Goal: Task Accomplishment & Management: Use online tool/utility

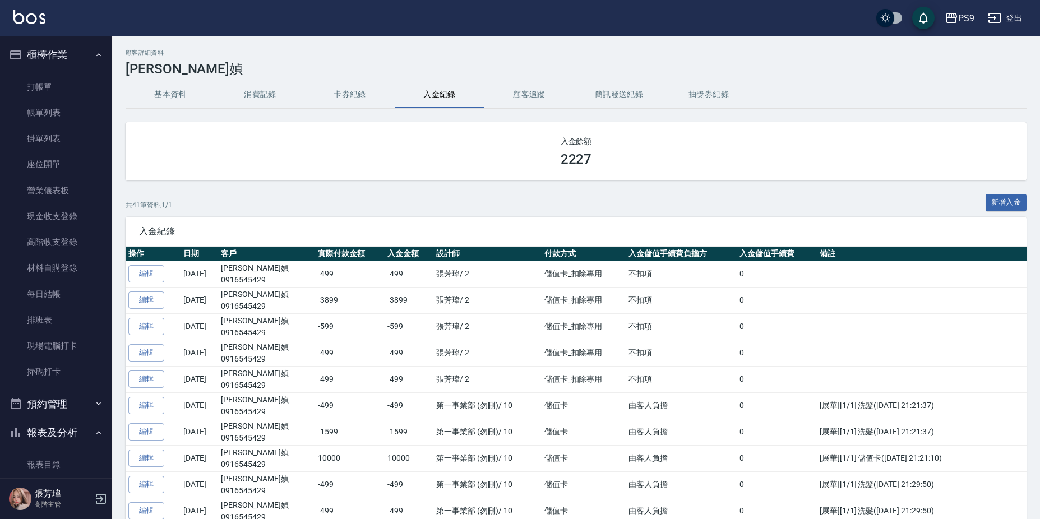
scroll to position [1338, 0]
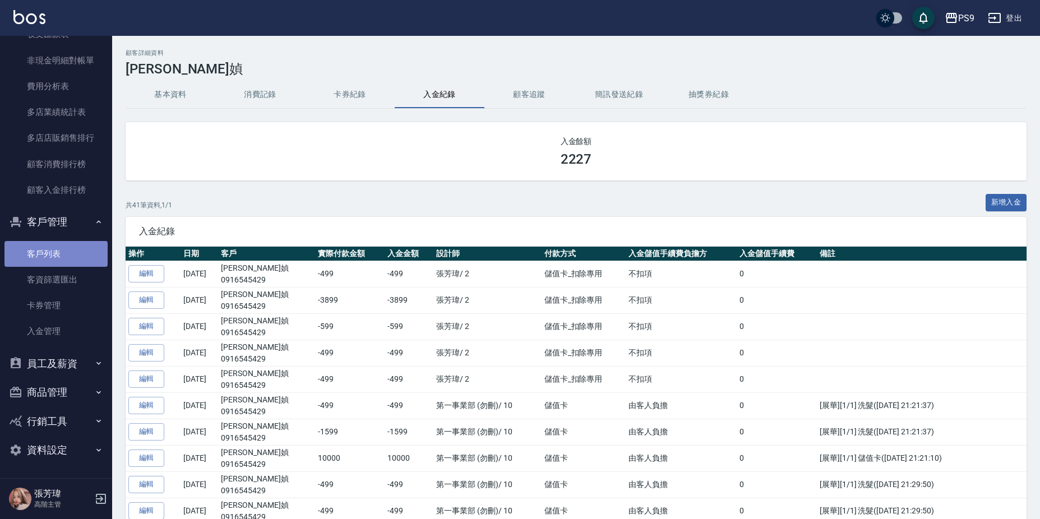
click at [67, 257] on link "客戶列表" at bounding box center [55, 254] width 103 height 26
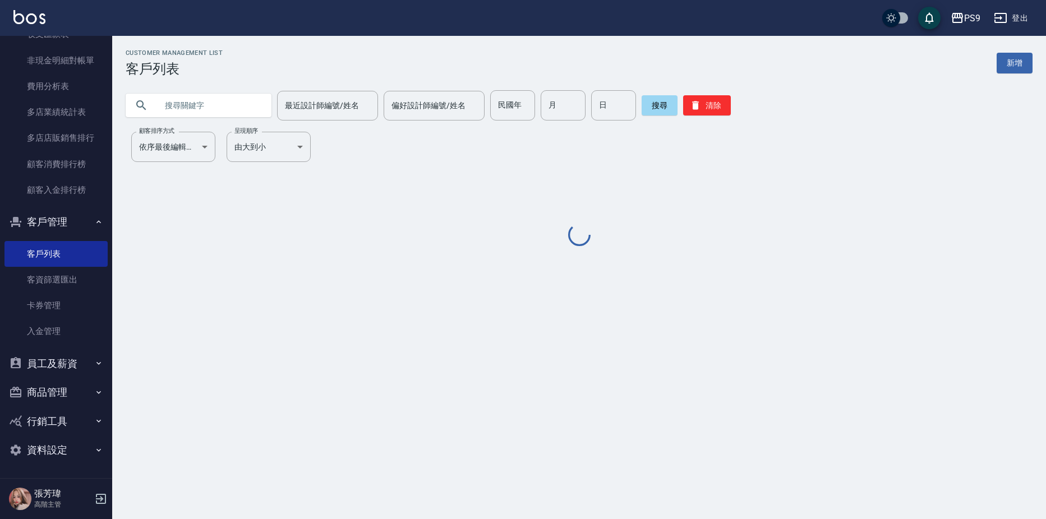
click at [180, 103] on input "text" at bounding box center [209, 105] width 105 height 30
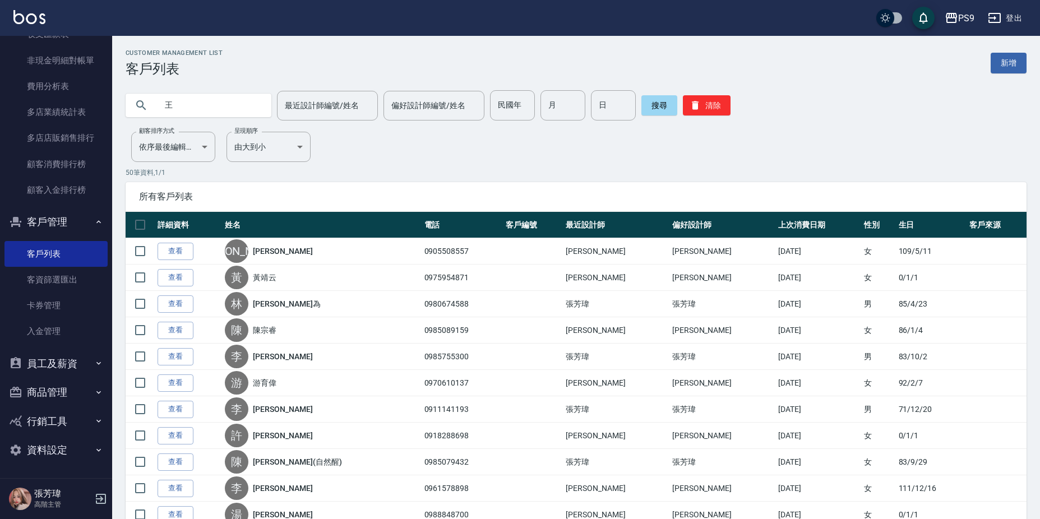
type input "王"
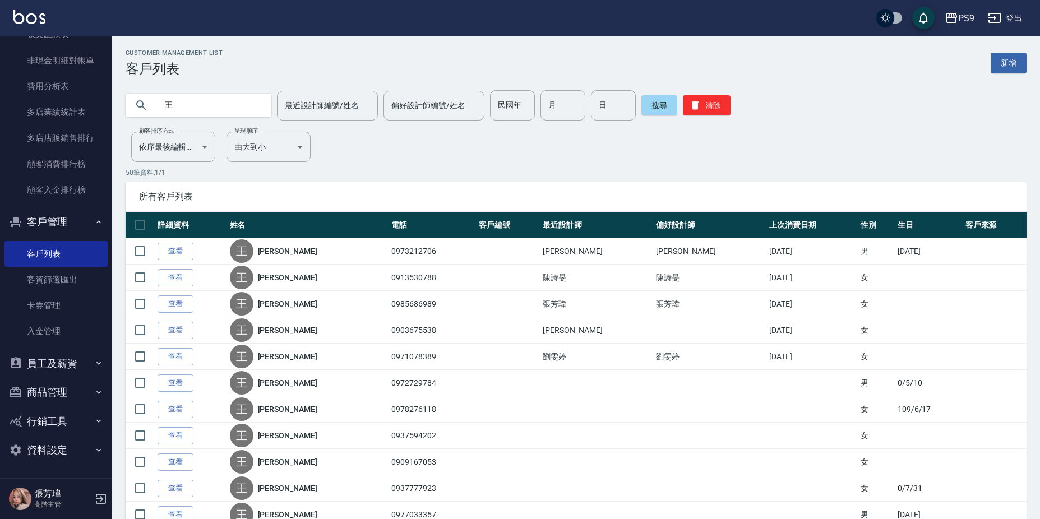
click at [290, 335] on link "[PERSON_NAME]" at bounding box center [287, 330] width 59 height 11
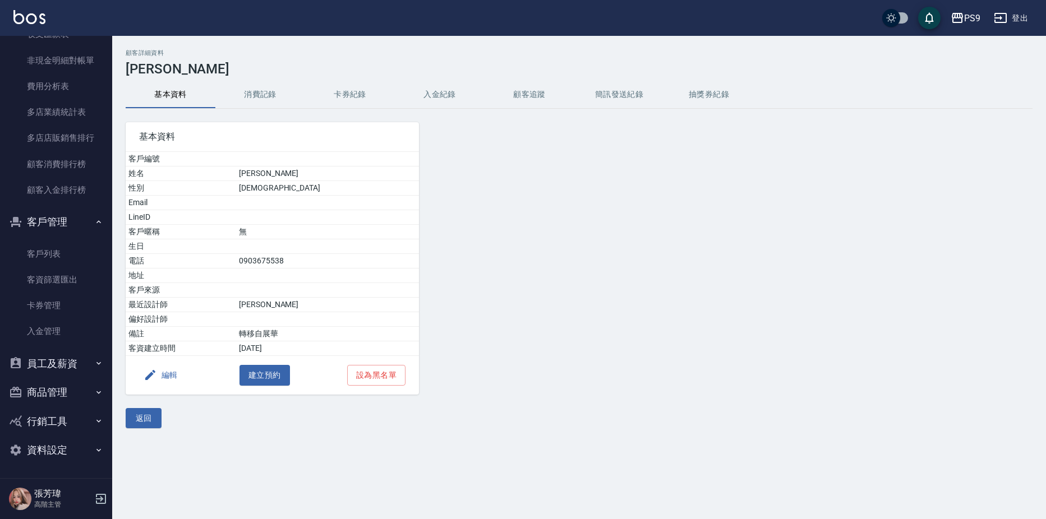
click at [444, 95] on button "入金紀錄" at bounding box center [440, 94] width 90 height 27
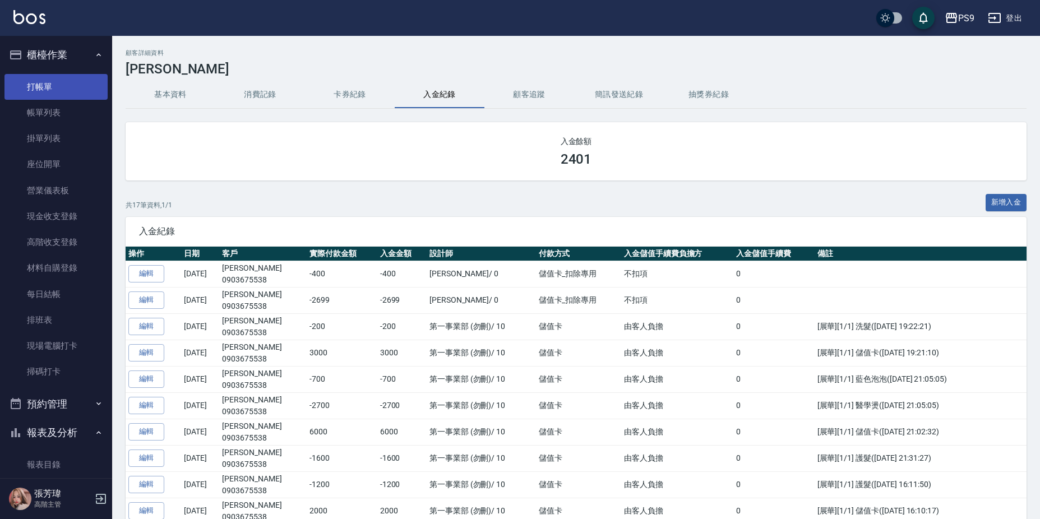
click at [77, 89] on link "打帳單" at bounding box center [55, 87] width 103 height 26
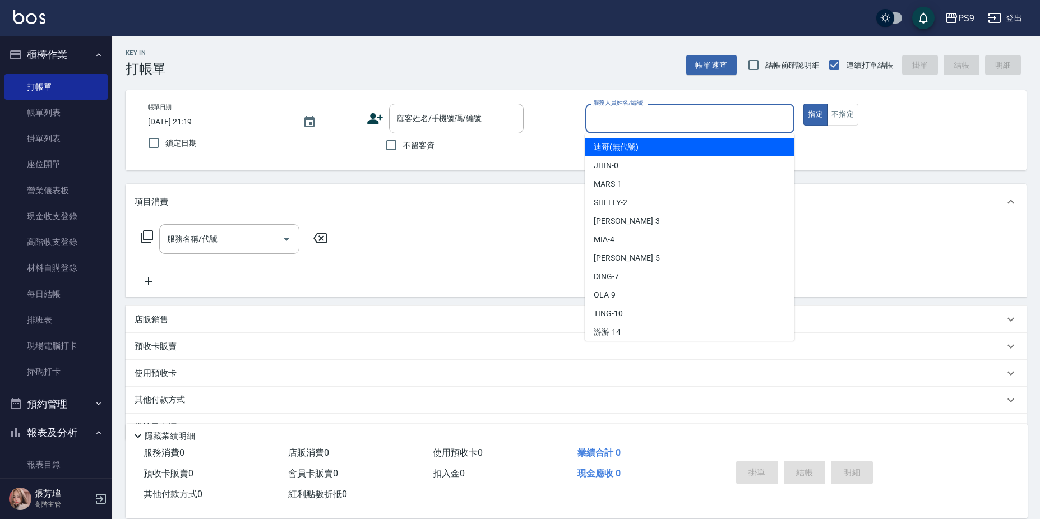
click at [710, 127] on input "服務人員姓名/編號" at bounding box center [690, 119] width 200 height 20
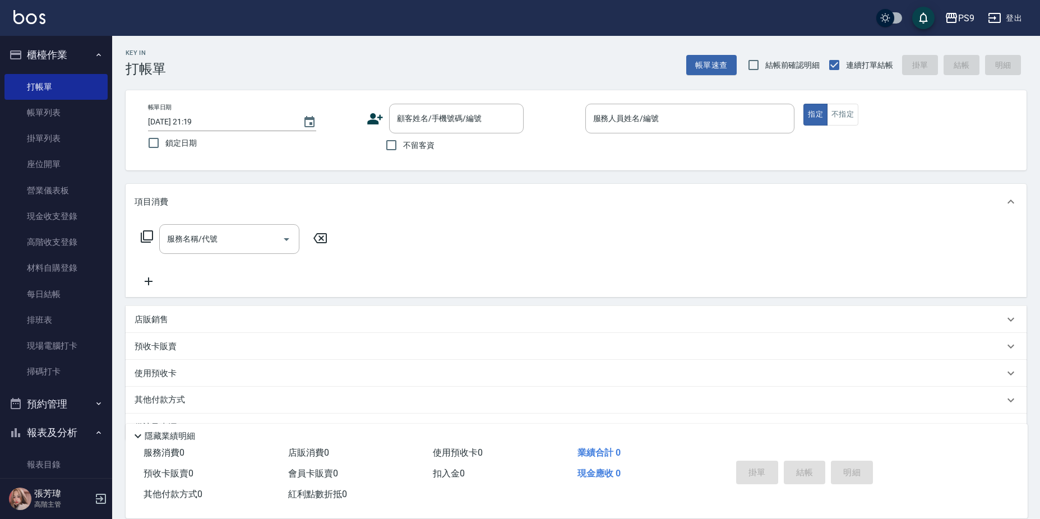
click at [424, 150] on span "不留客資" at bounding box center [418, 146] width 31 height 12
click at [403, 150] on input "不留客資" at bounding box center [392, 145] width 24 height 24
checkbox input "true"
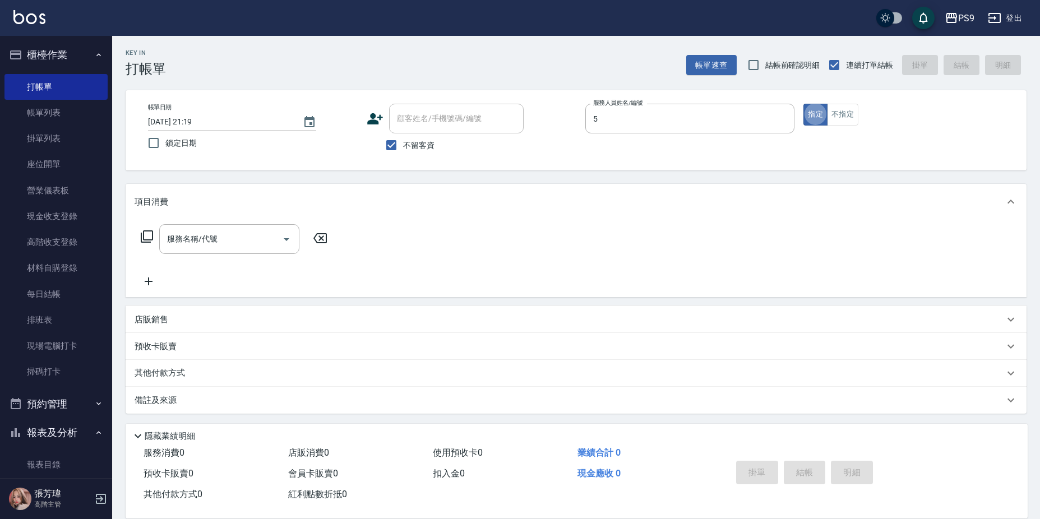
type input "[PERSON_NAME]-5"
type button "true"
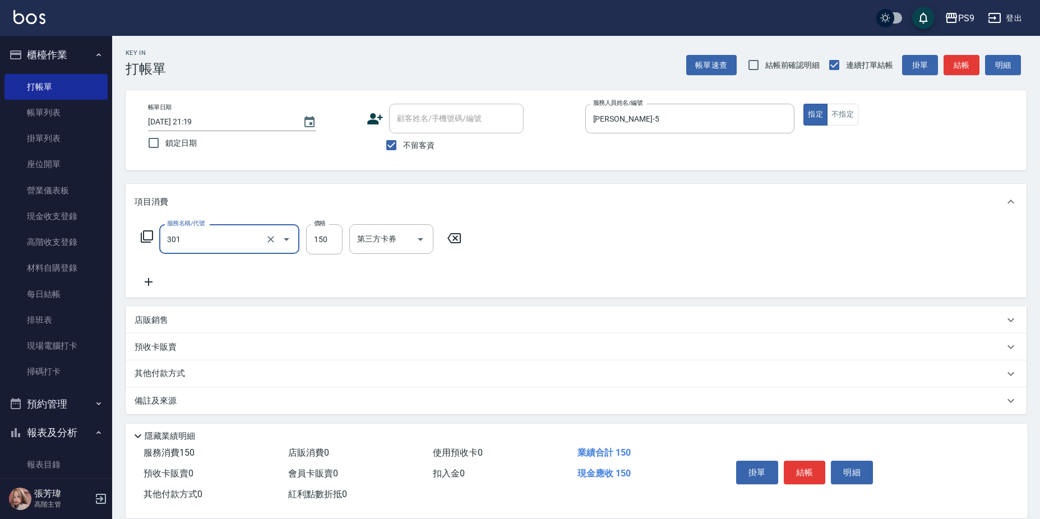
type input "剪-150(301)"
type input "500"
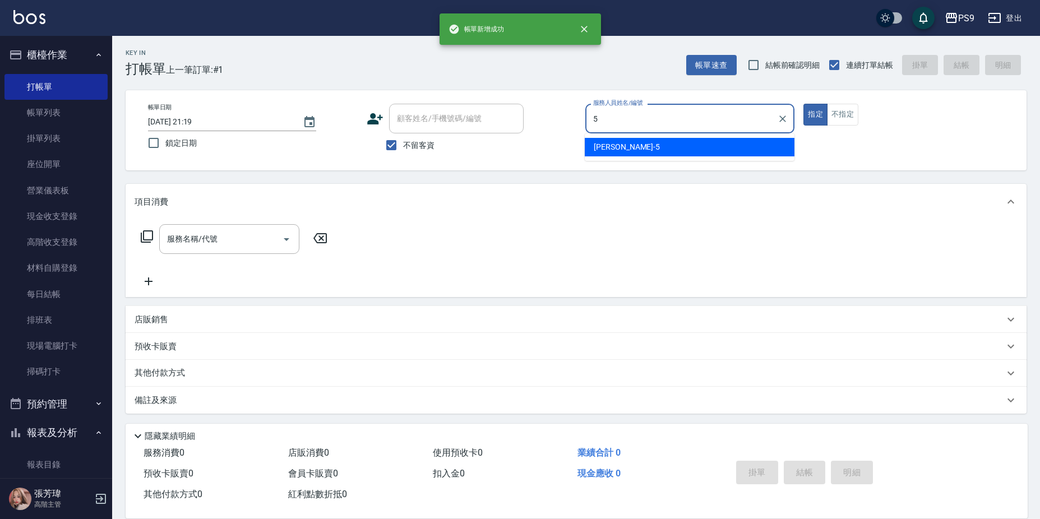
type input "[PERSON_NAME]-5"
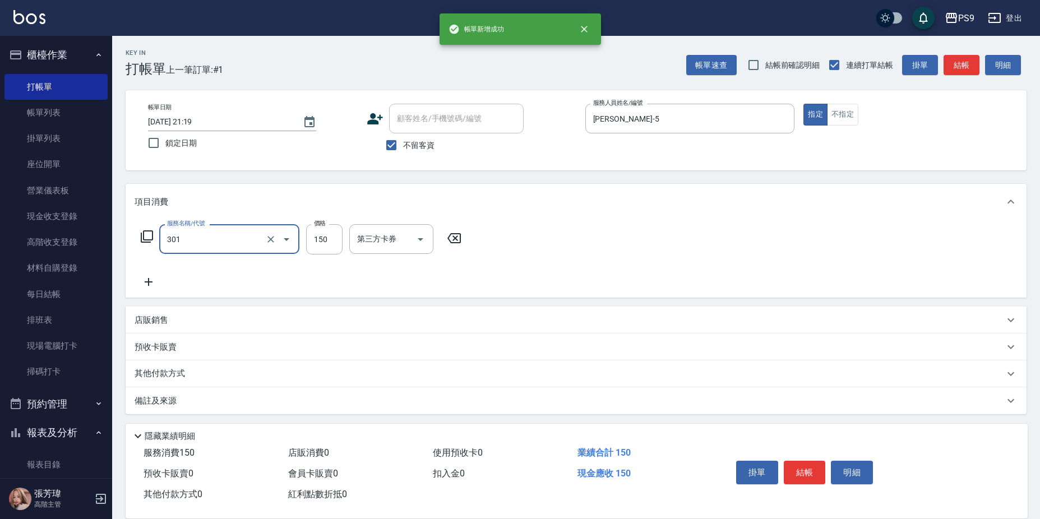
type input "剪-150(301)"
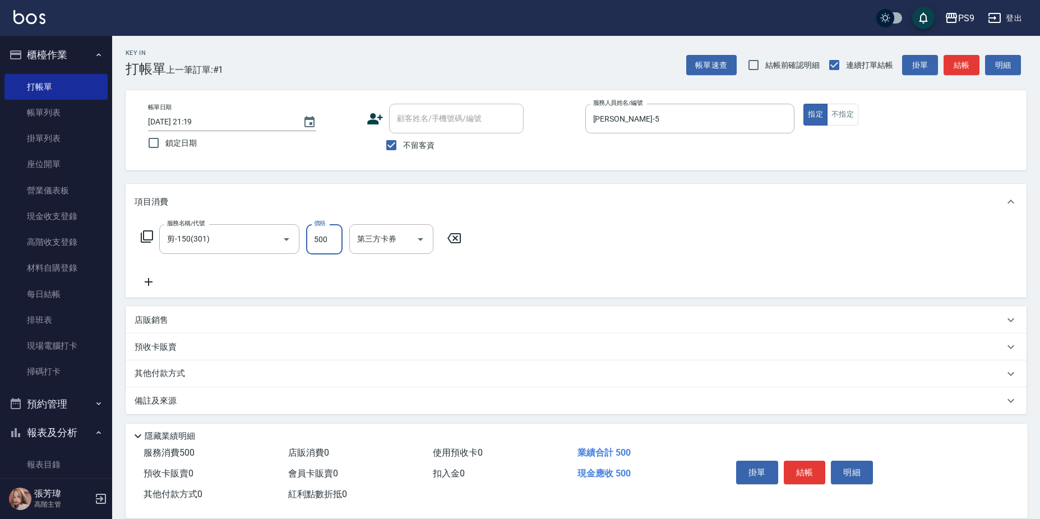
type input "500"
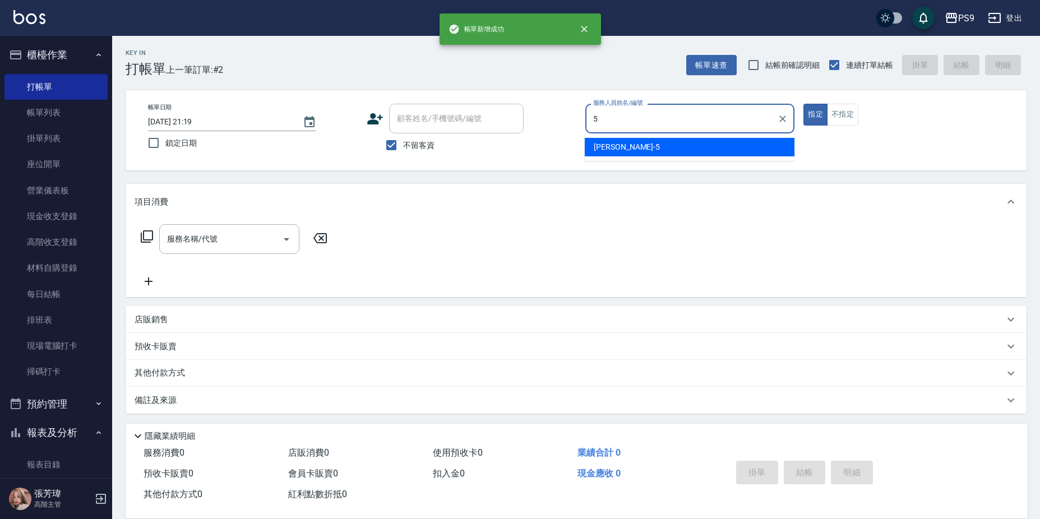
type input "[PERSON_NAME]-5"
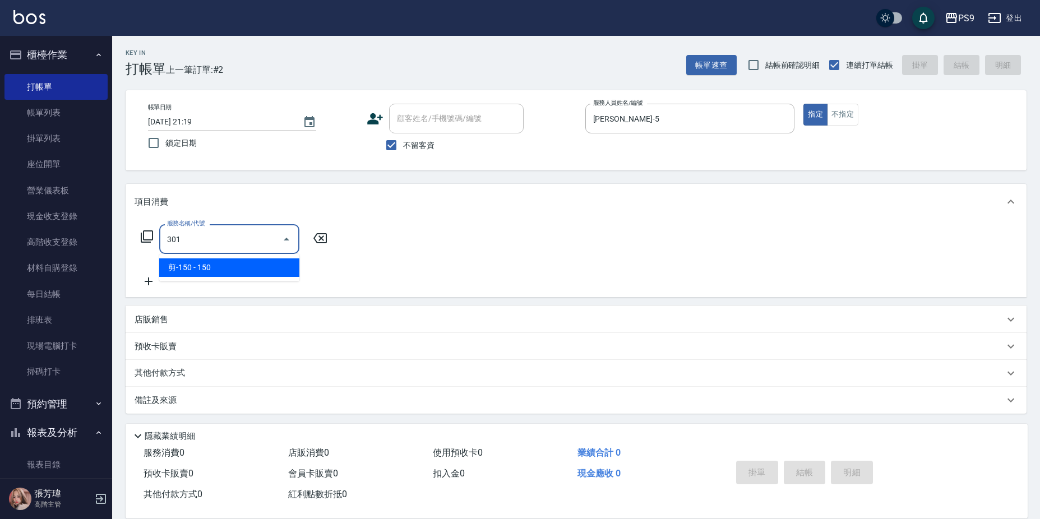
type input "剪-150(301)"
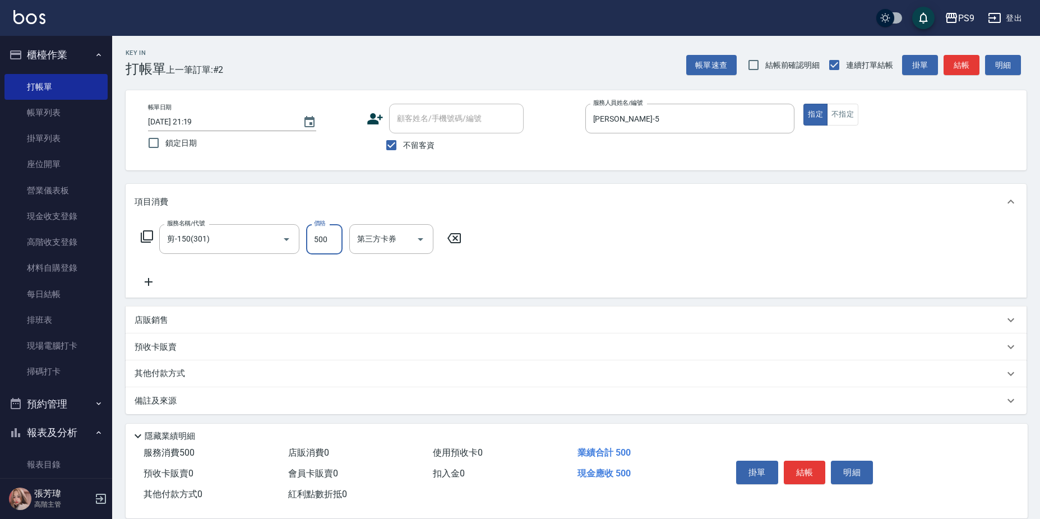
type input "500"
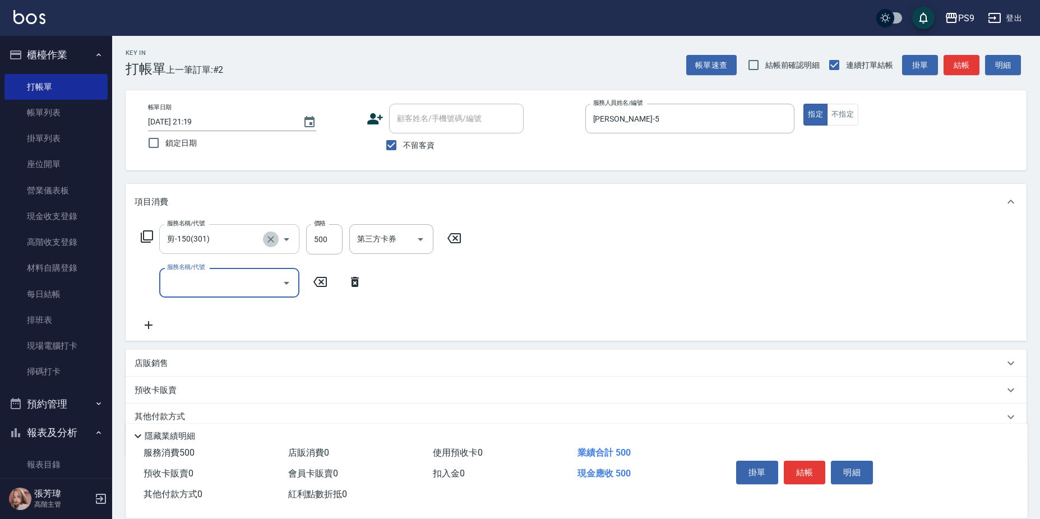
click at [267, 237] on icon "Clear" at bounding box center [270, 239] width 11 height 11
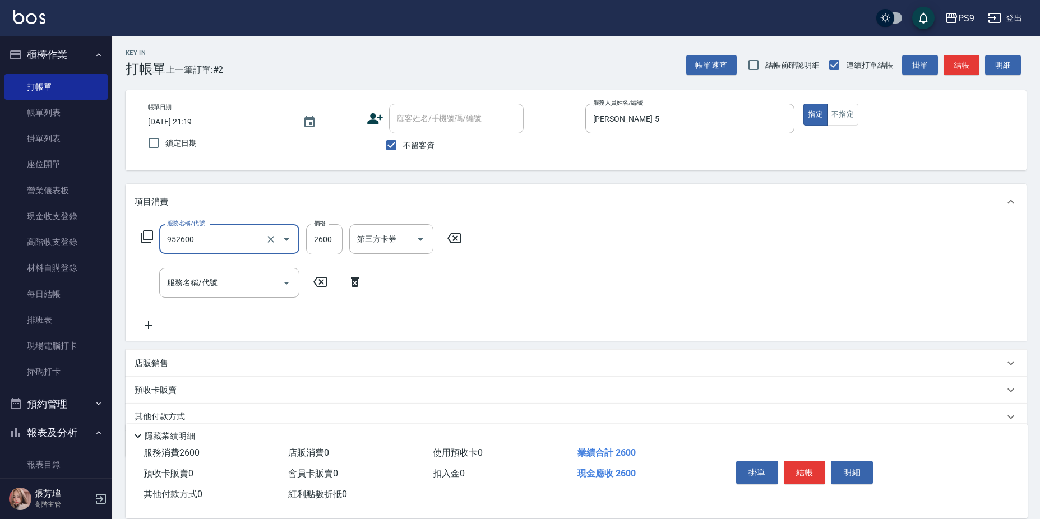
type input "過年-燙B(952600)"
type input "2500"
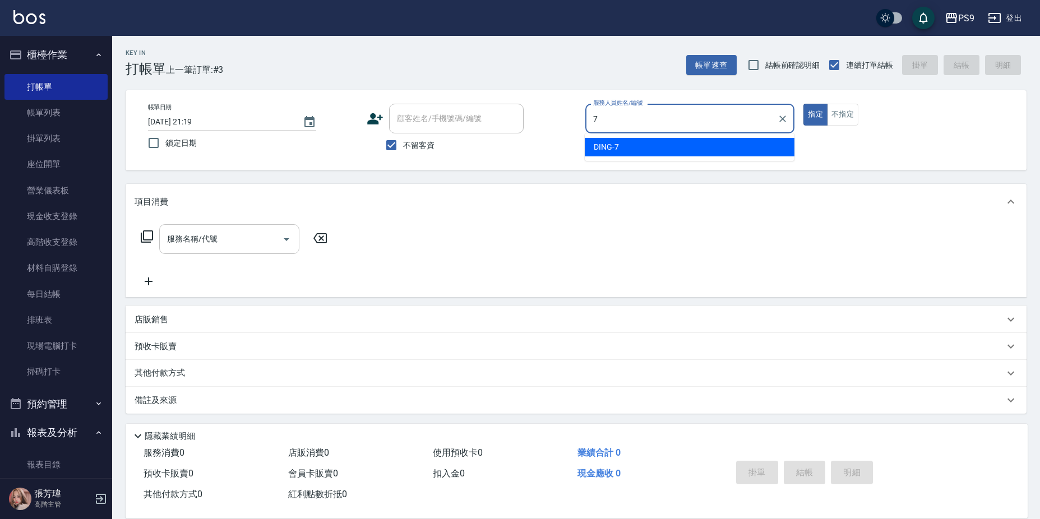
type input "DING-7"
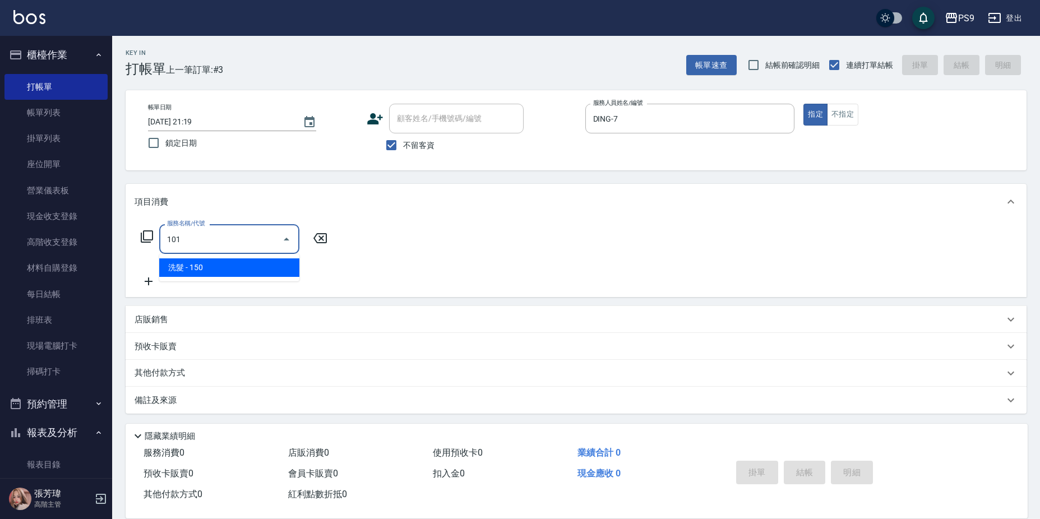
type input "洗髮(101)"
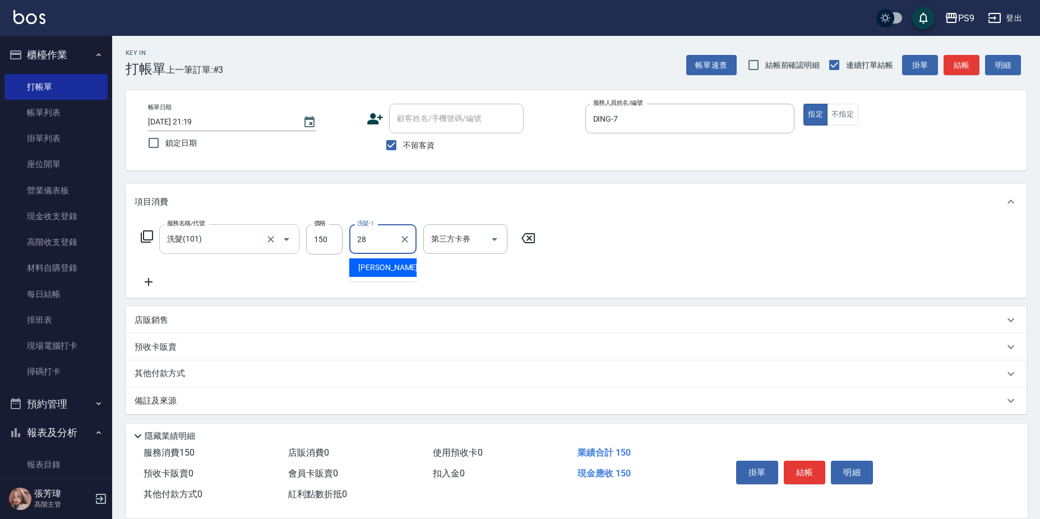
type input "[PERSON_NAME]-28"
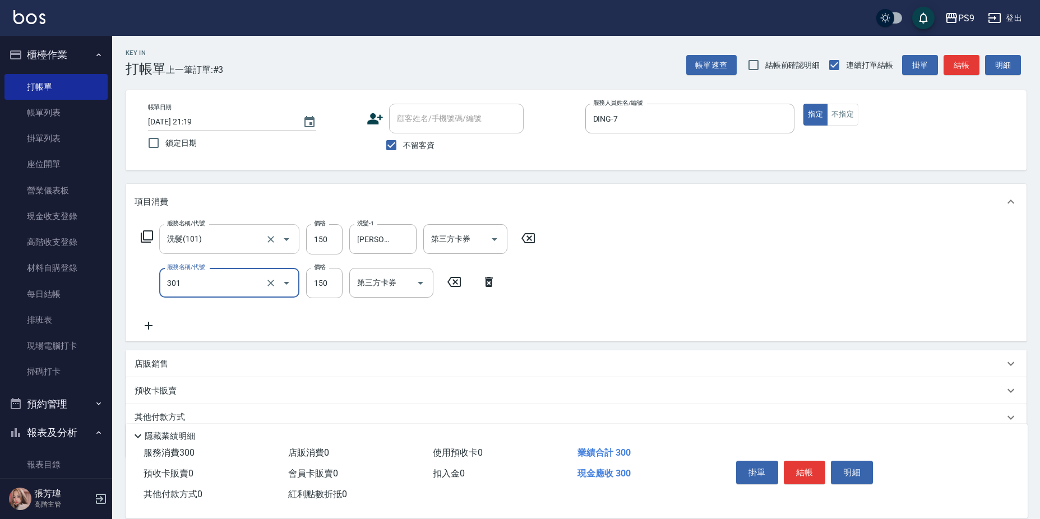
type input "剪-150(301)"
type input "200"
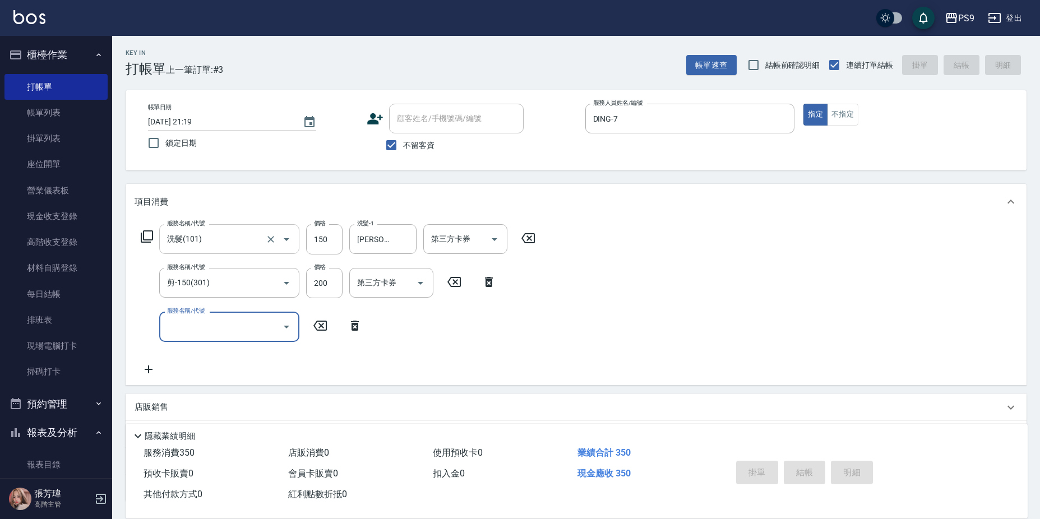
type input "[DATE] 21:20"
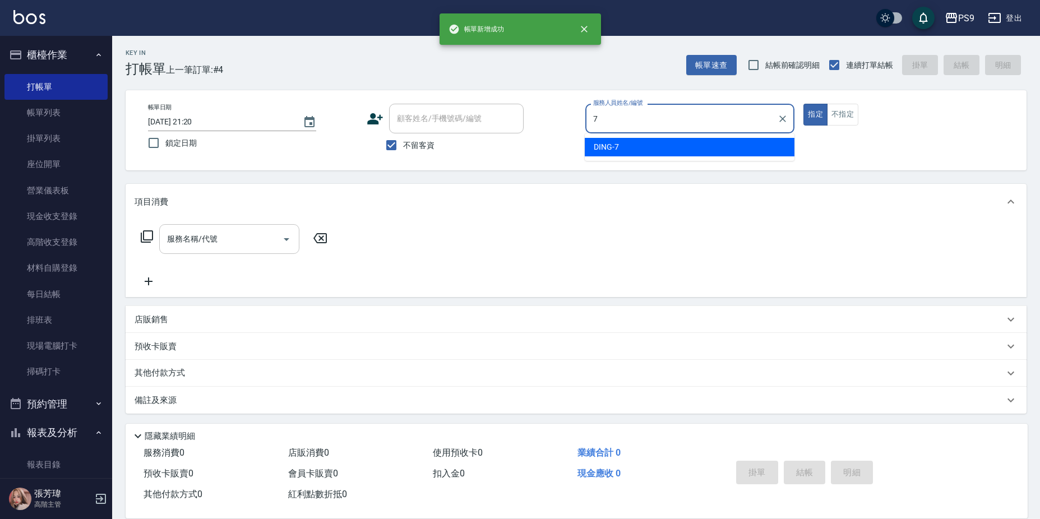
type input "DING-7"
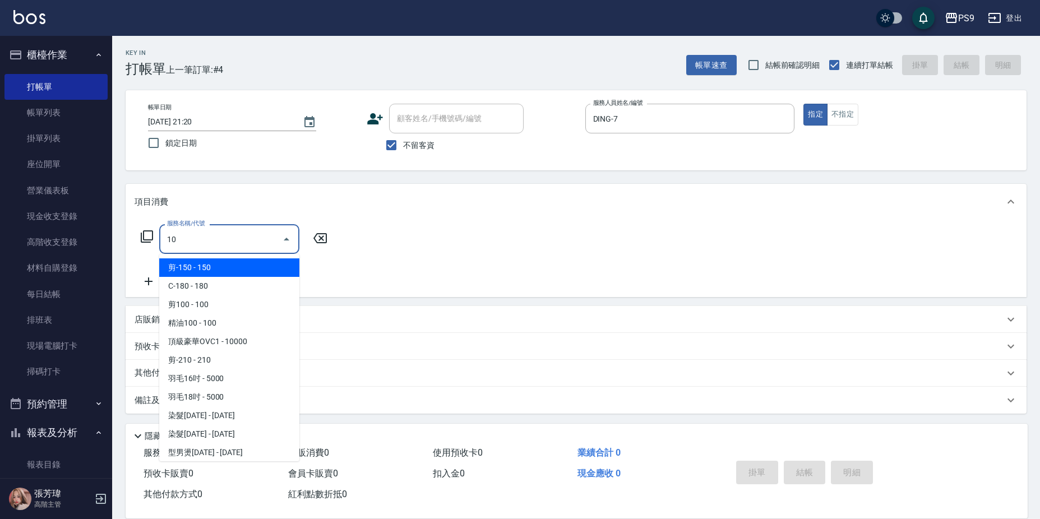
type input "1"
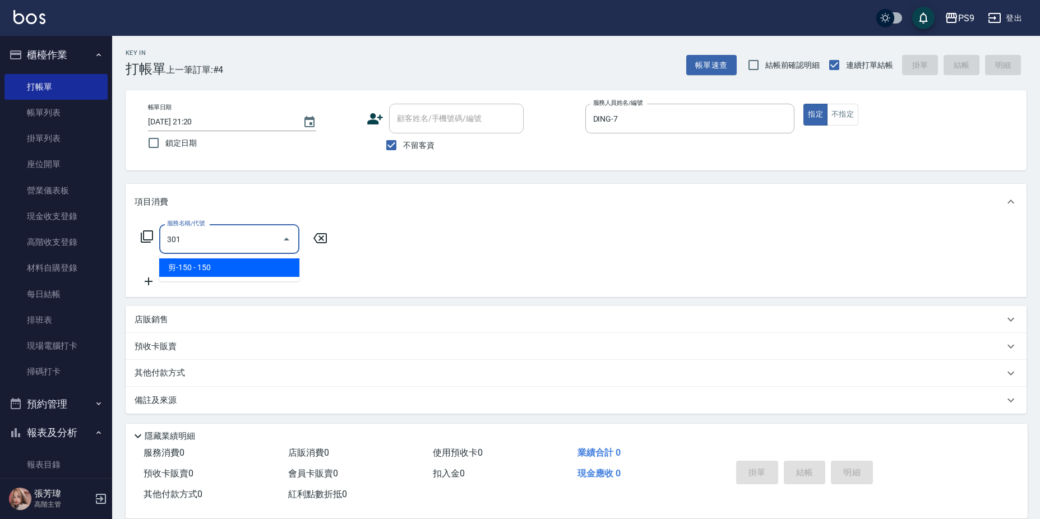
type input "剪-150(301)"
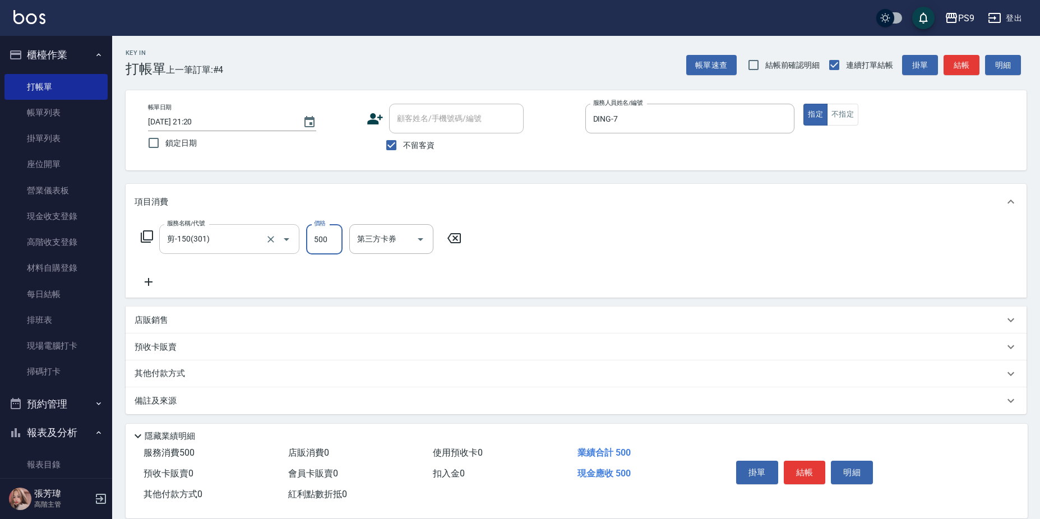
type input "500"
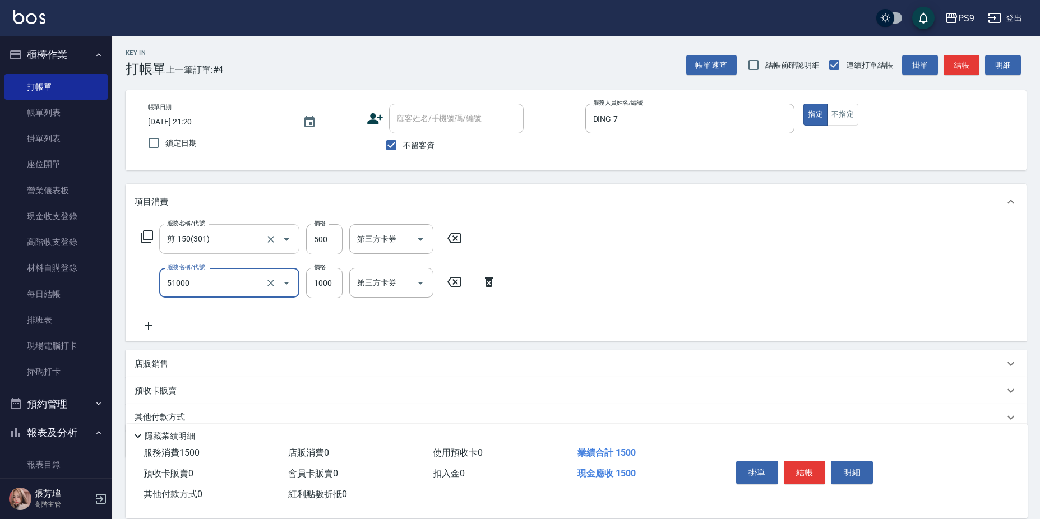
type input "燙髮1000(51000)"
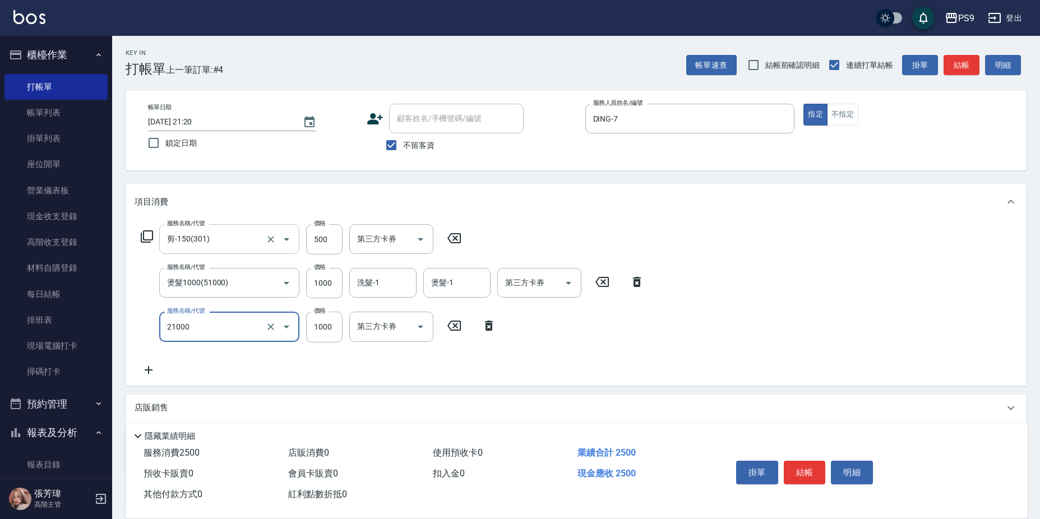
type input "染髮1000(21000)"
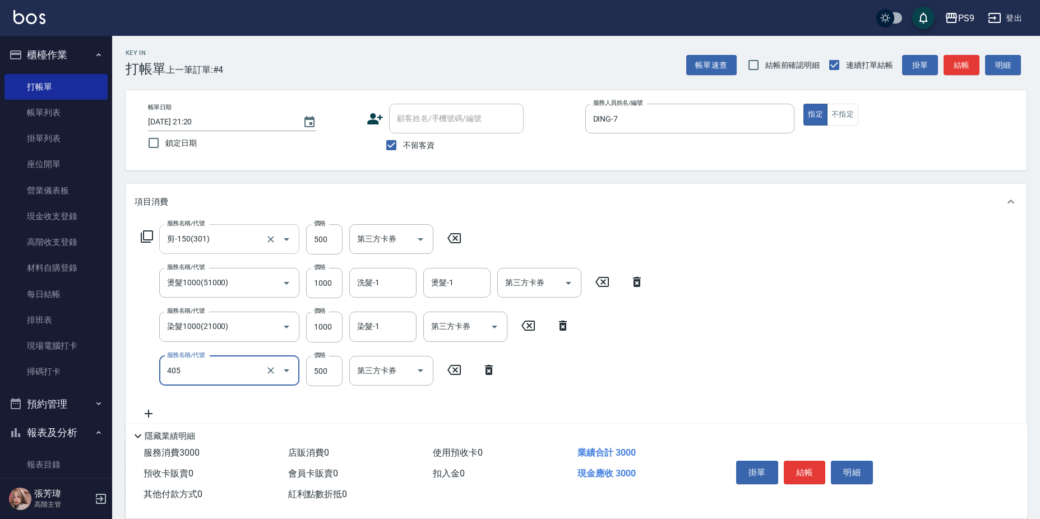
type input "護-500(405)"
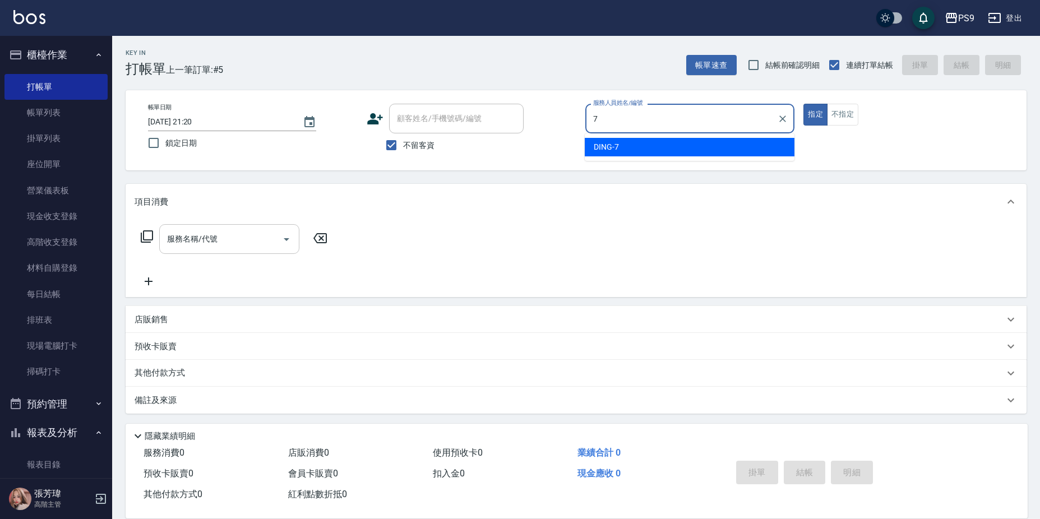
type input "DING-7"
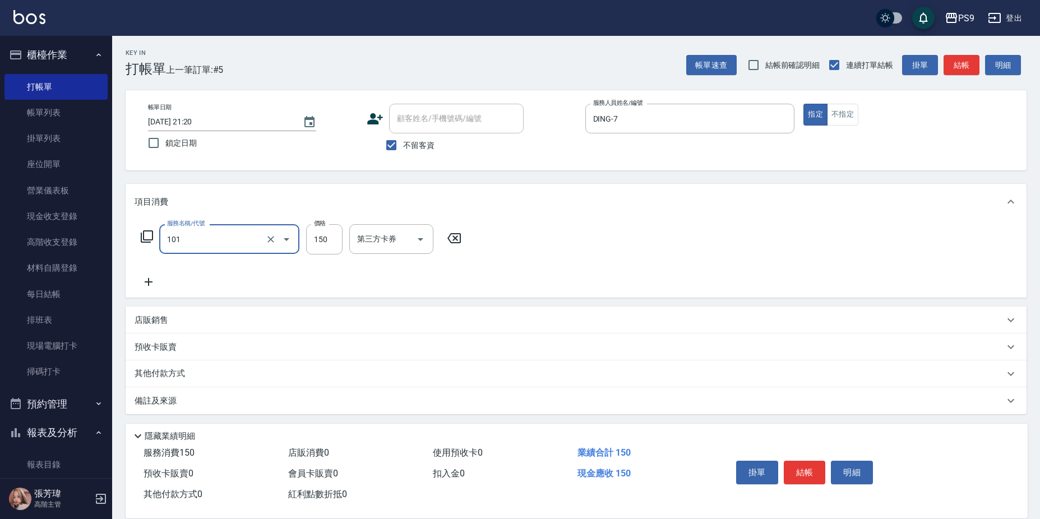
type input "洗髮(101)"
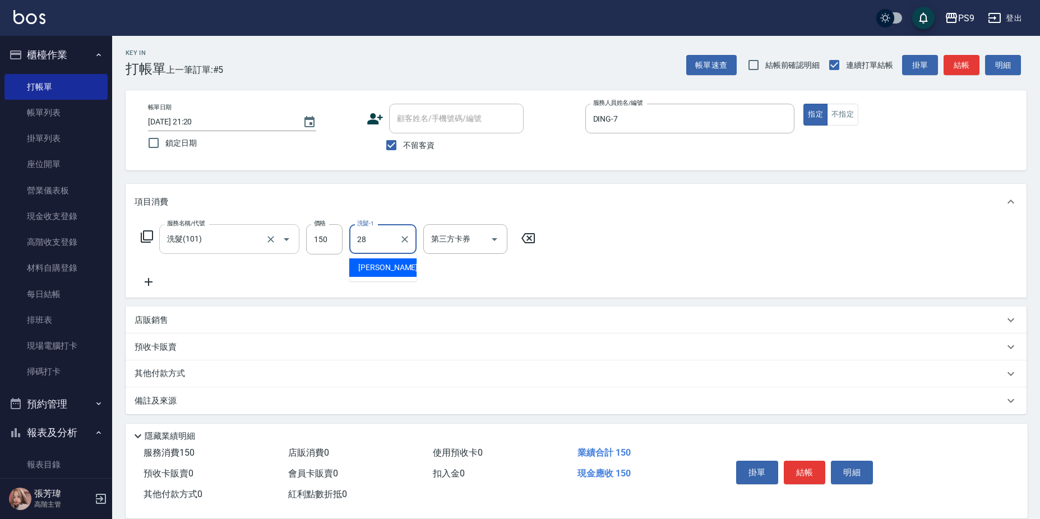
type input "[PERSON_NAME]-28"
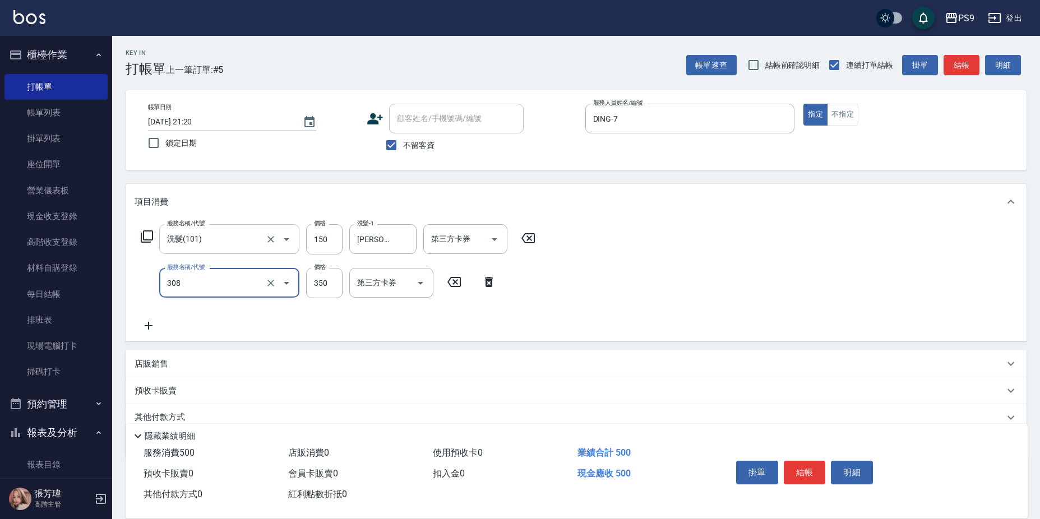
type input "剪-350(308)"
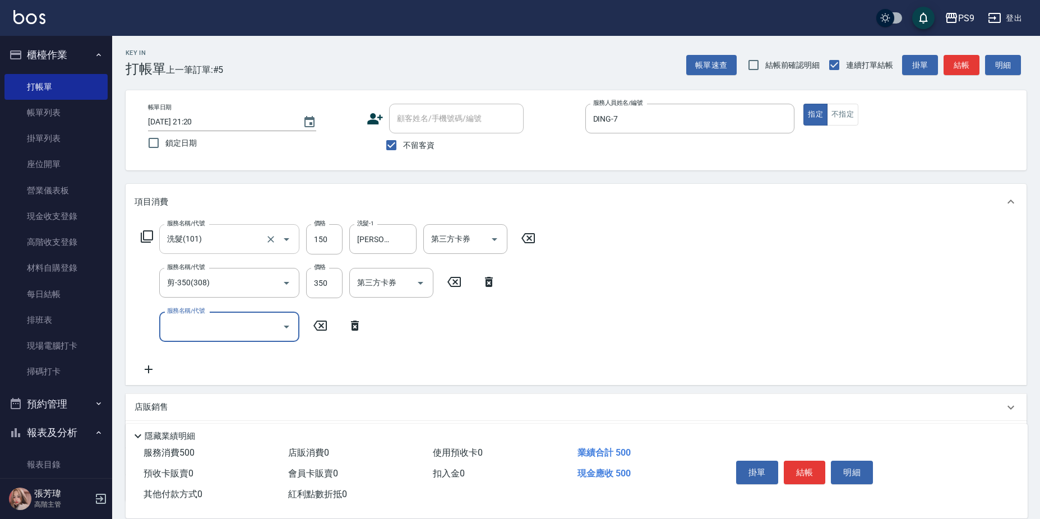
type input "4"
type input "燙髮1000(51000)"
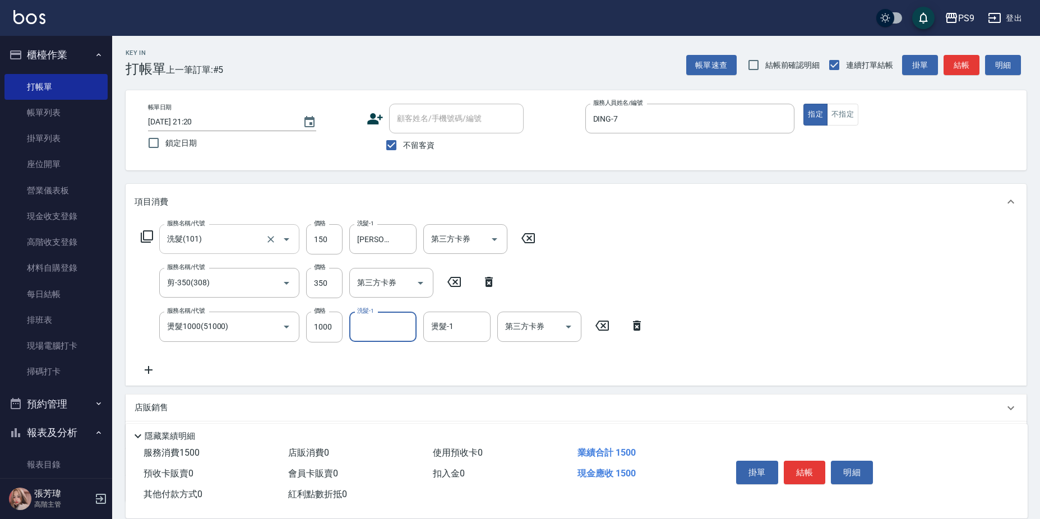
type input "2"
type input "[PERSON_NAME]-28"
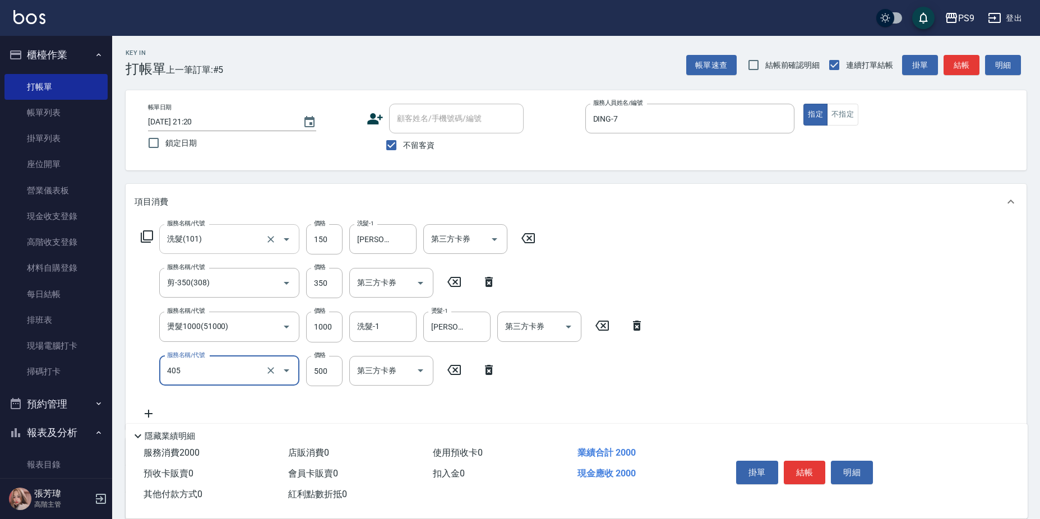
type input "護-500(405)"
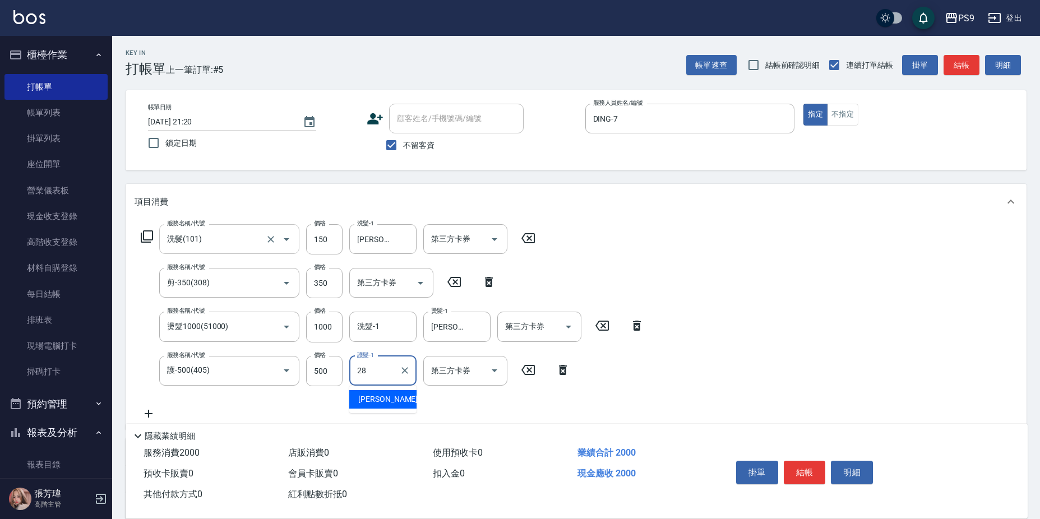
type input "[PERSON_NAME]-28"
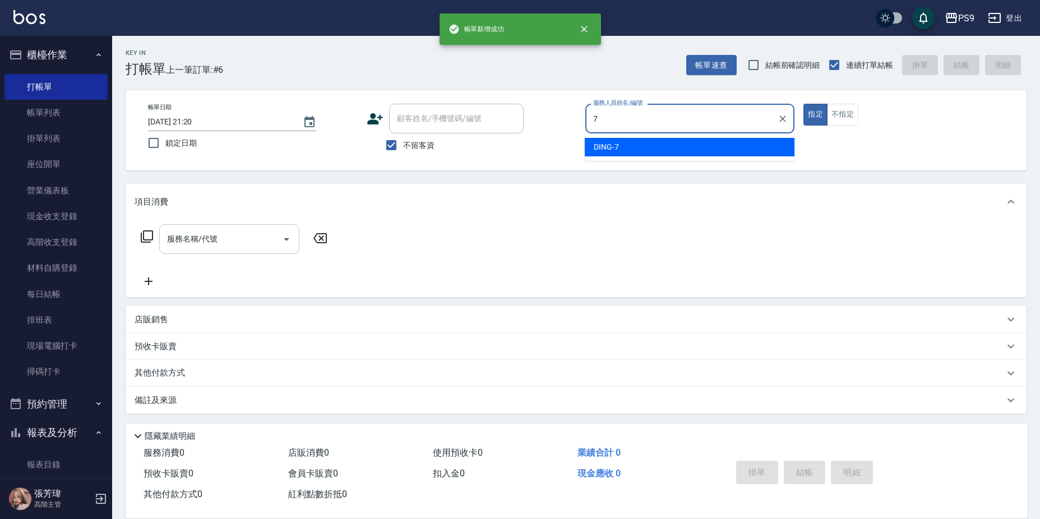
type input "DING-7"
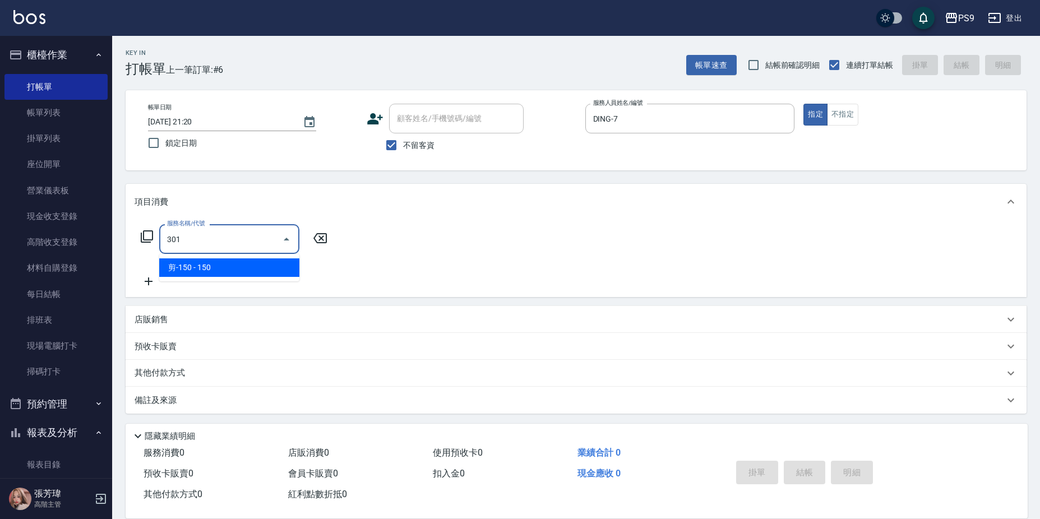
type input "剪-150(301)"
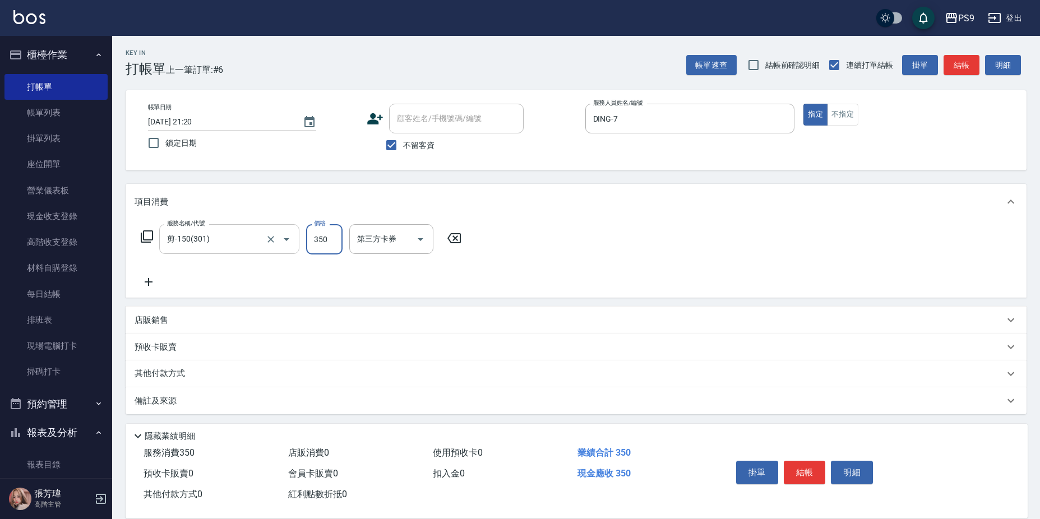
type input "350"
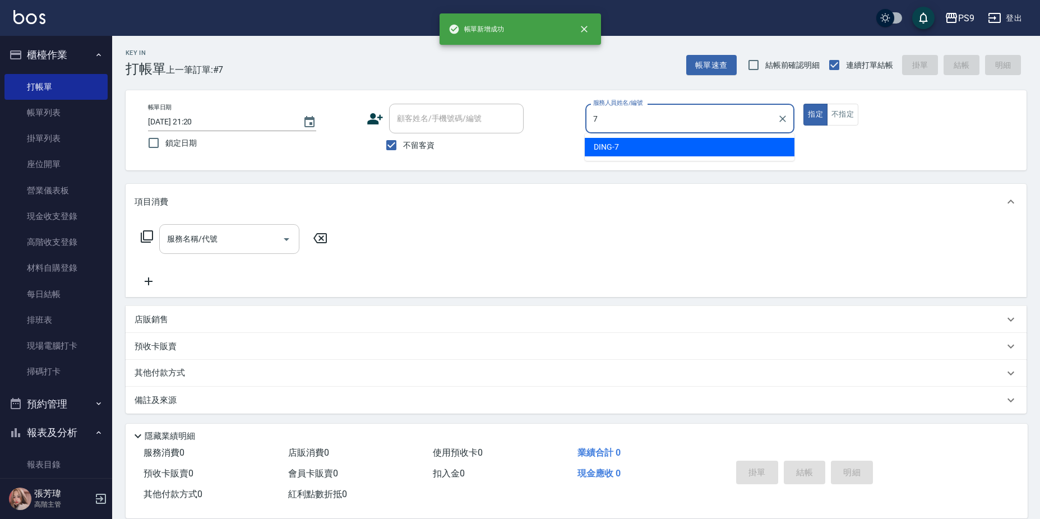
type input "DING-7"
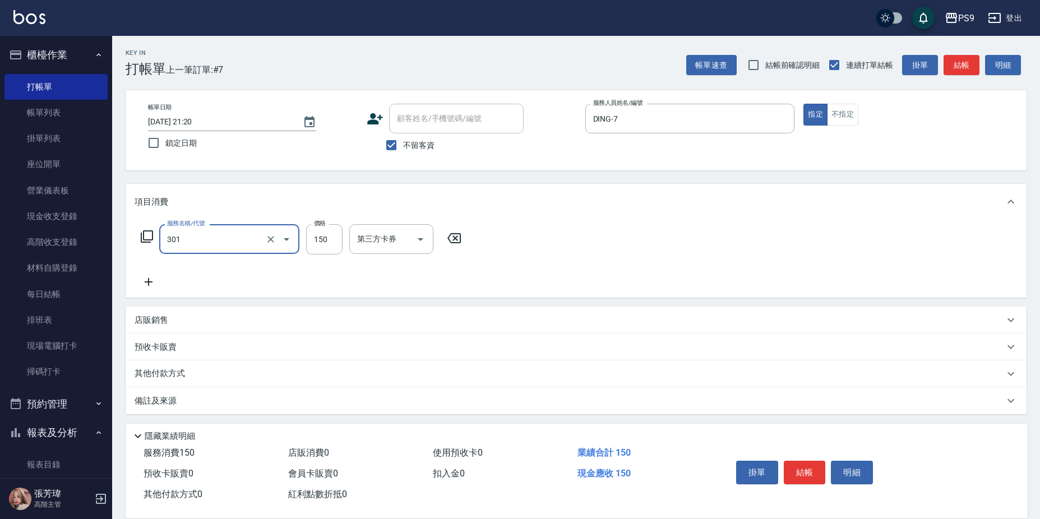
type input "剪-150(301)"
type input "350"
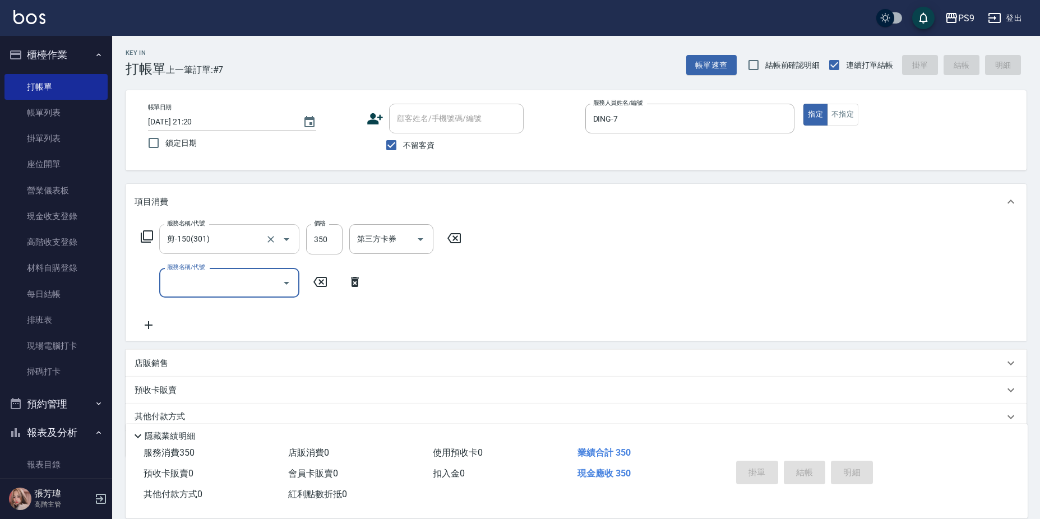
type input "[DATE] 21:21"
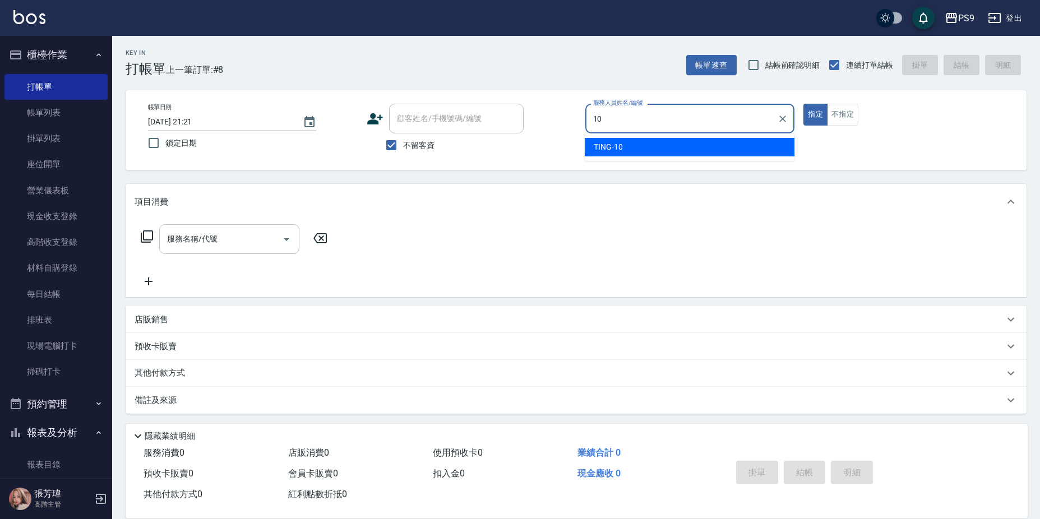
type input "TING-10"
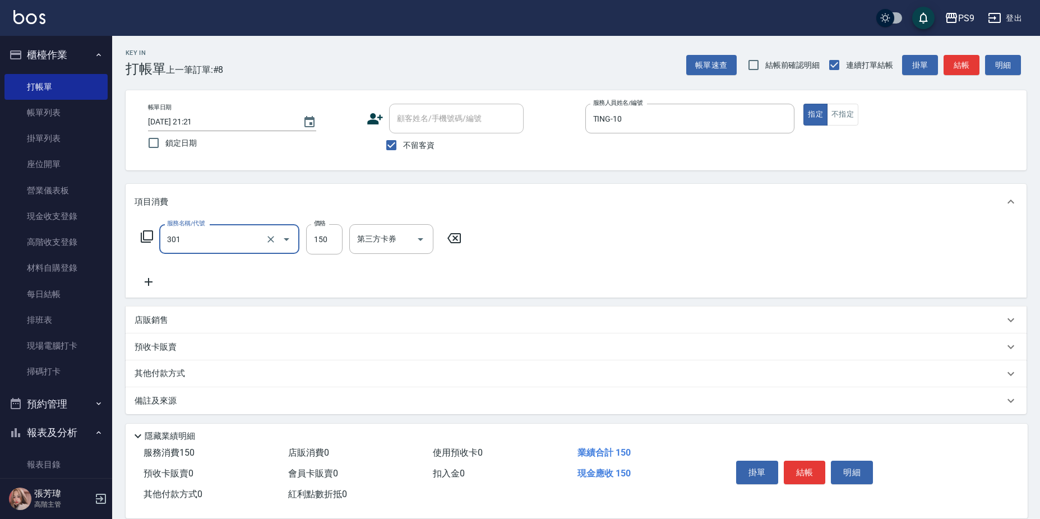
type input "剪-150(301)"
click at [331, 241] on input "150" at bounding box center [324, 239] width 36 height 30
type input "350"
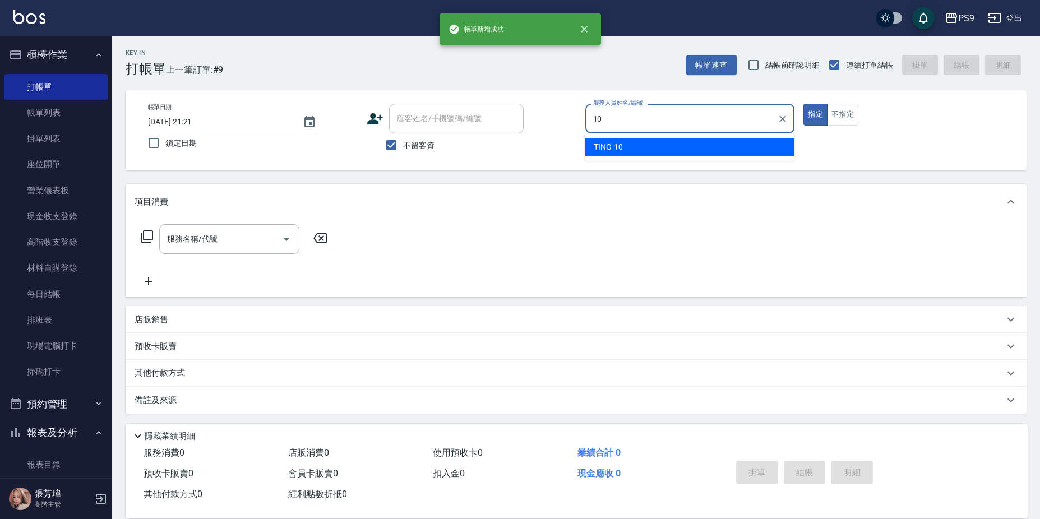
type input "TING-10"
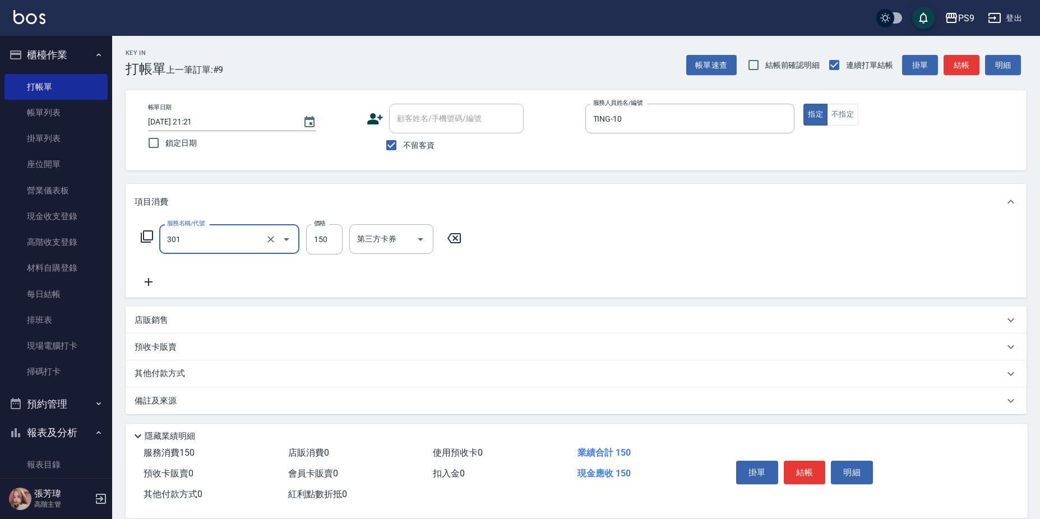
type input "剪-150(301)"
type input "350"
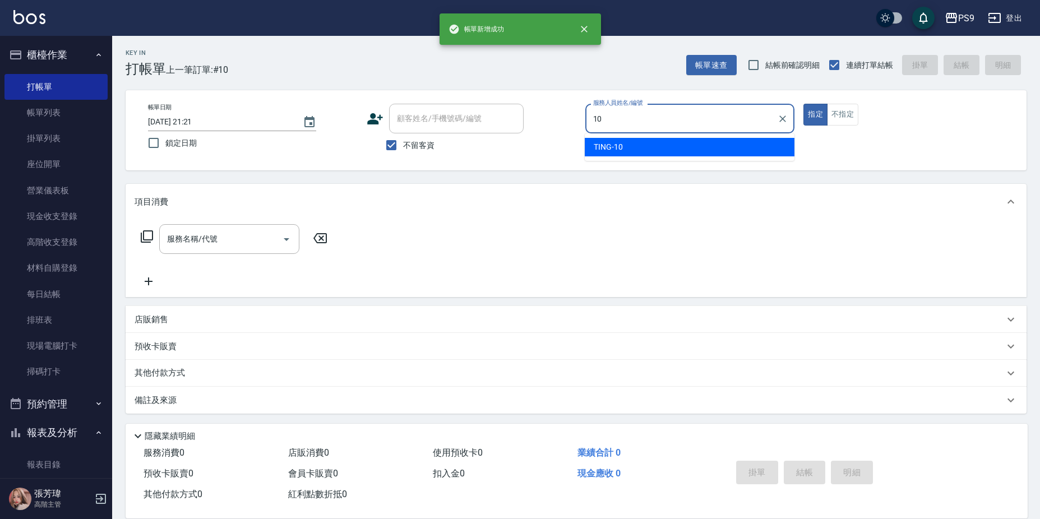
type input "TING-10"
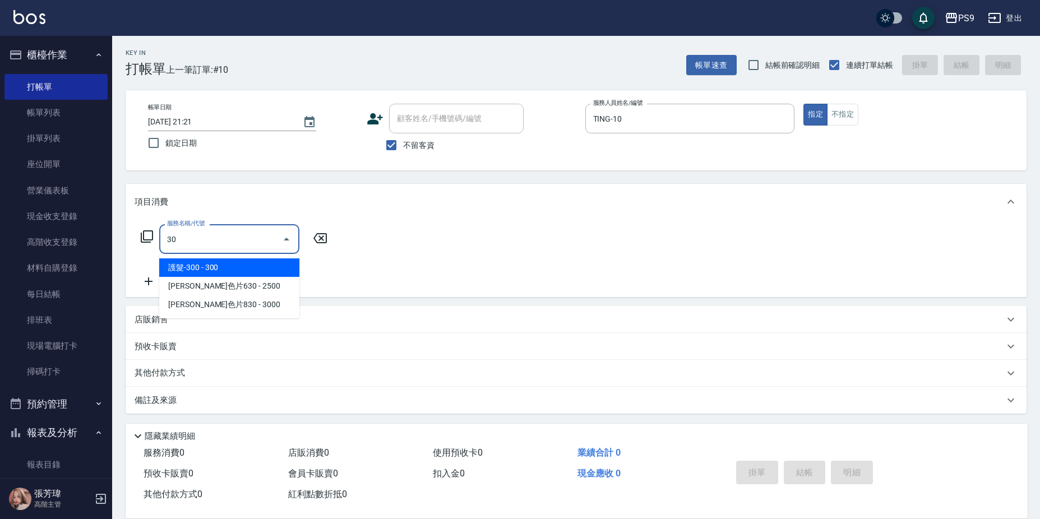
type input "3"
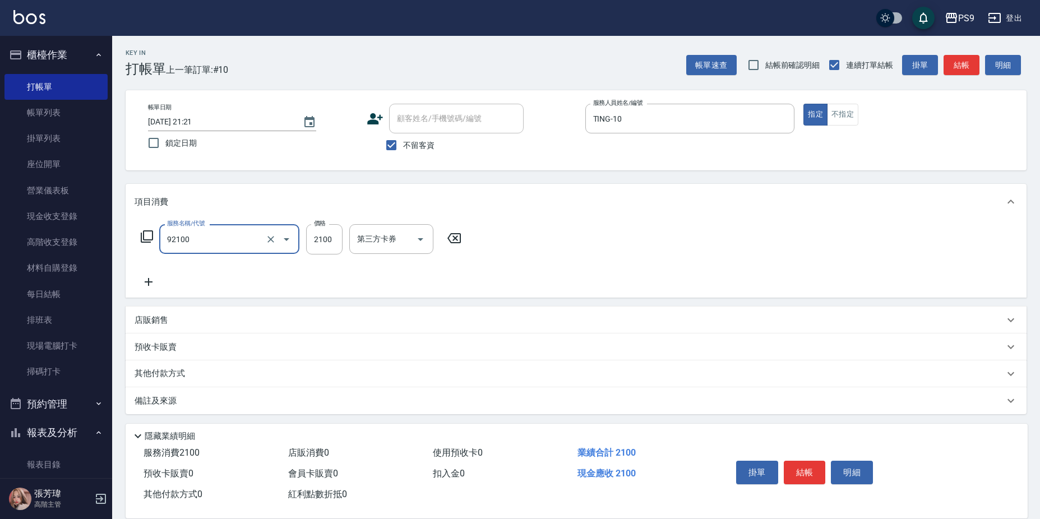
type input "過年-染B(92100)"
type input "2000"
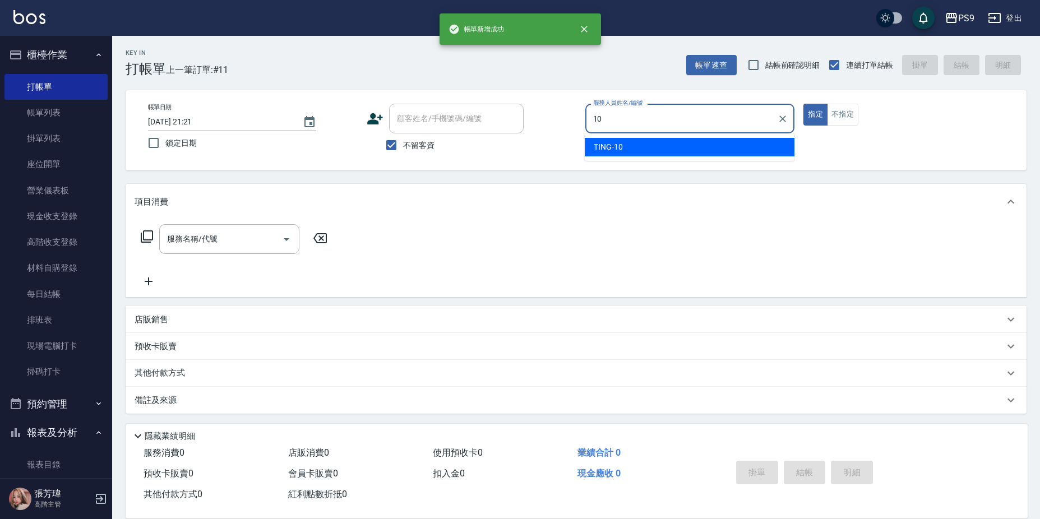
type input "TING-10"
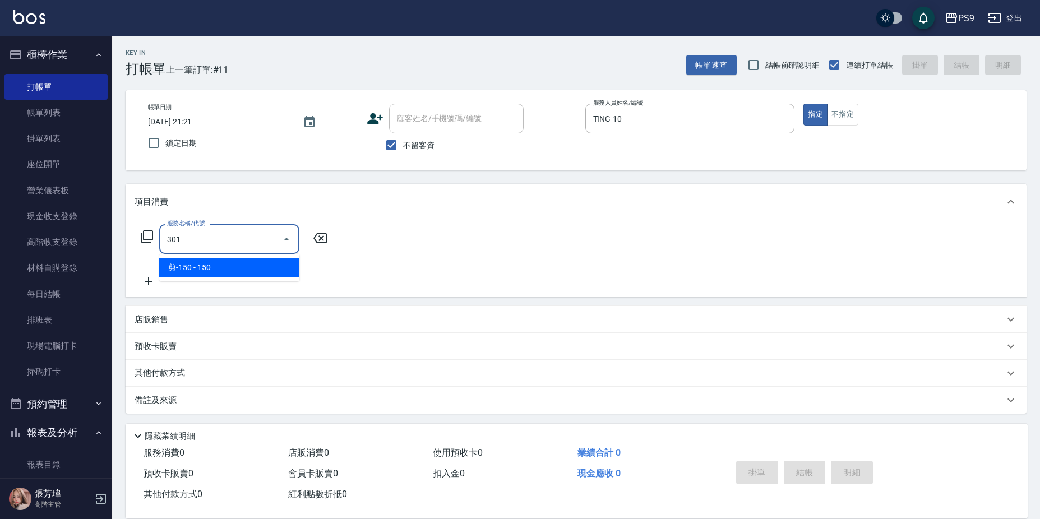
type input "剪-150(301)"
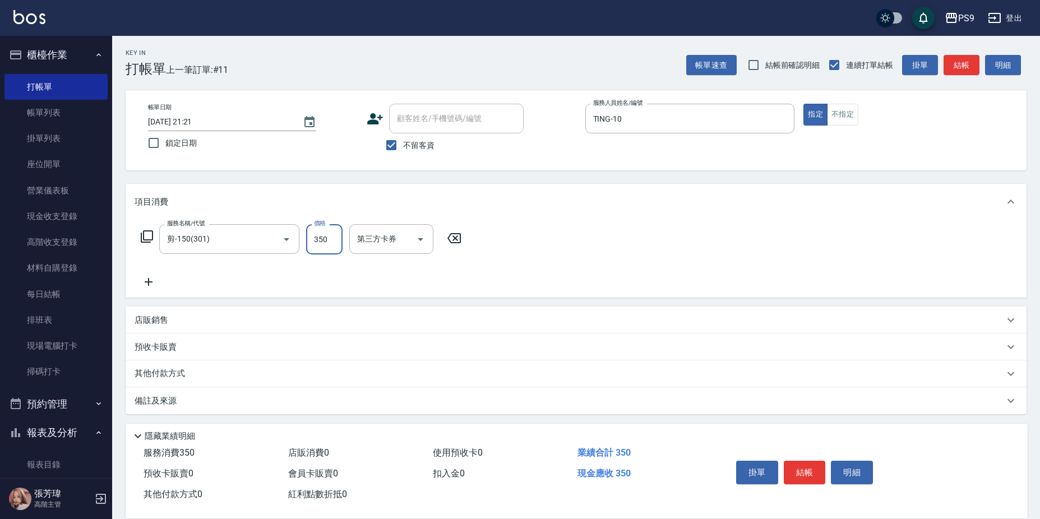
type input "350"
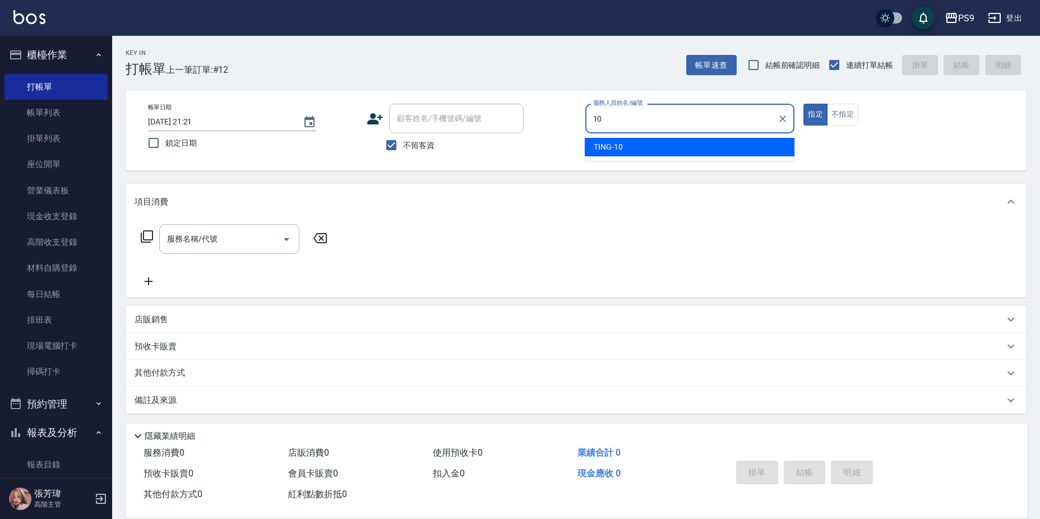
type input "TING-10"
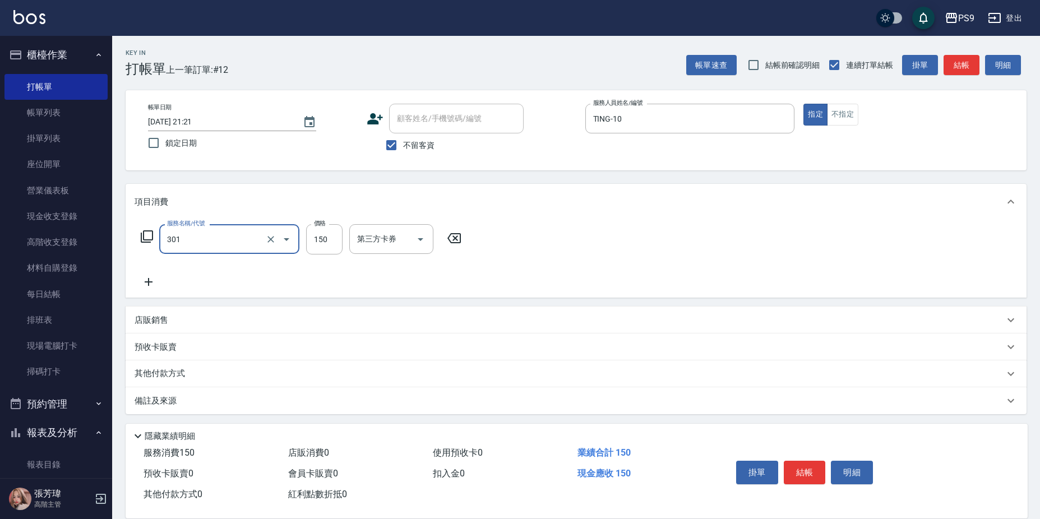
type input "剪-150(301)"
type input "350"
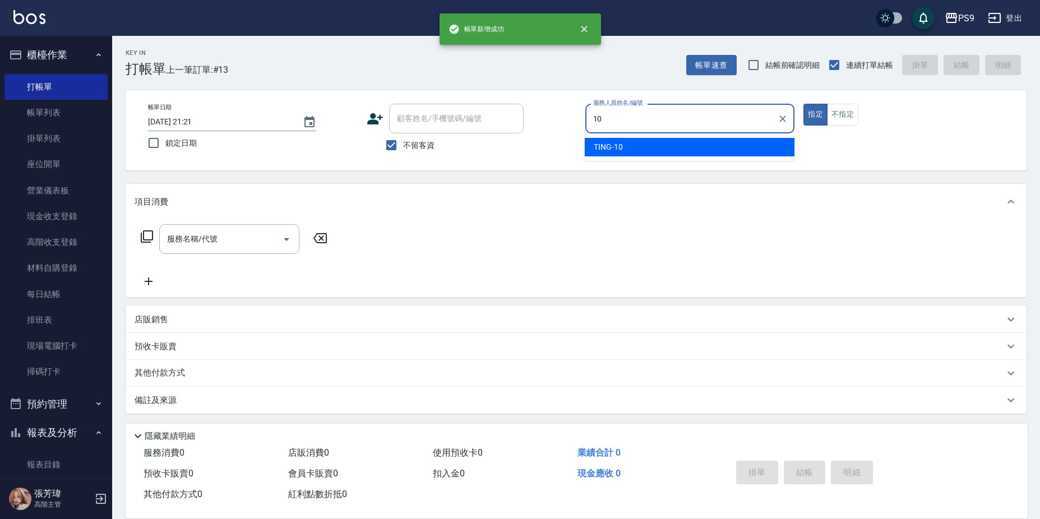
type input "TING-10"
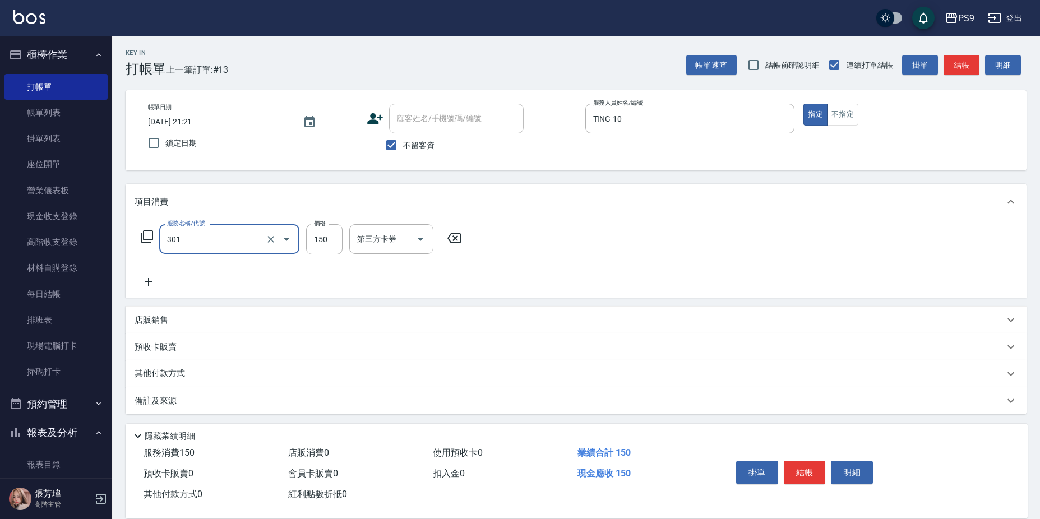
type input "剪-150(301)"
type input "350"
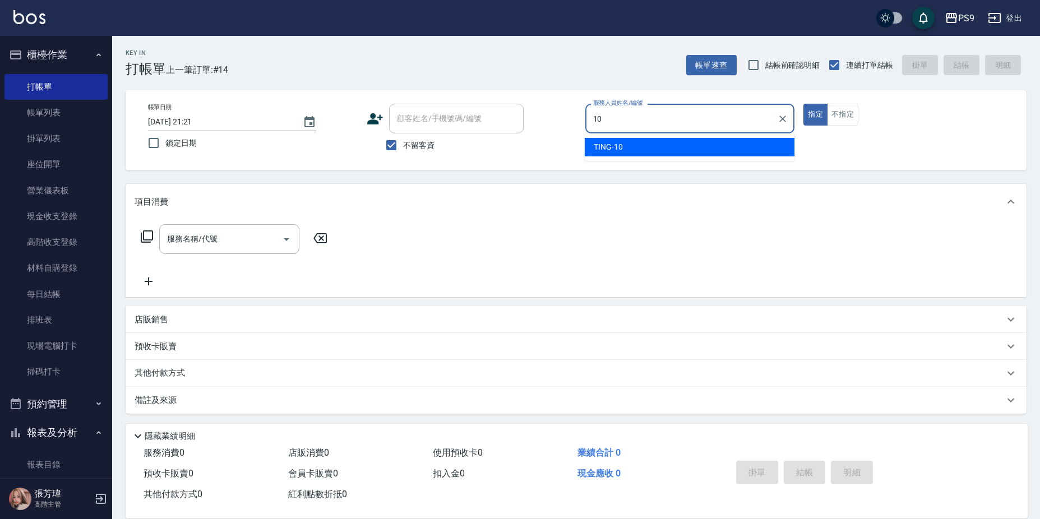
type input "TING-10"
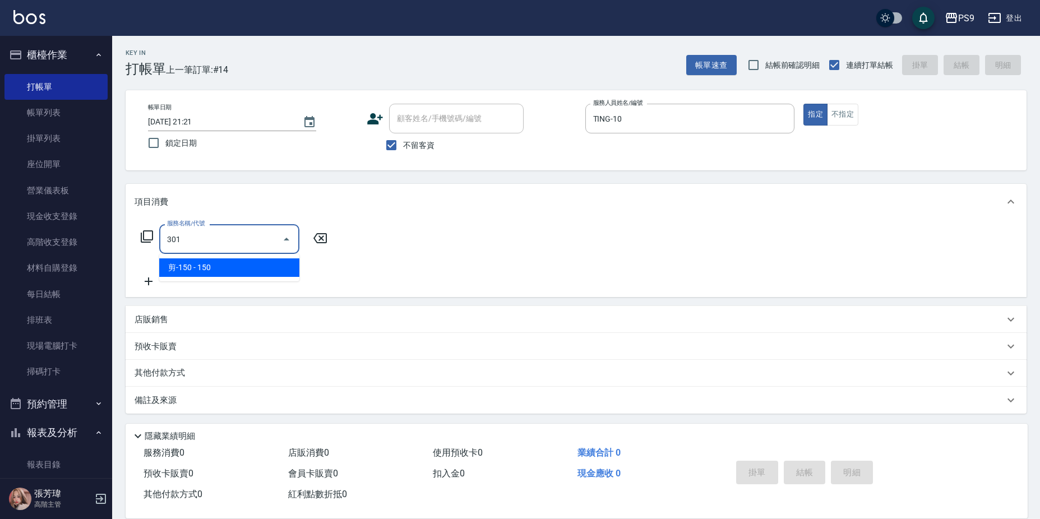
type input "剪-150(301)"
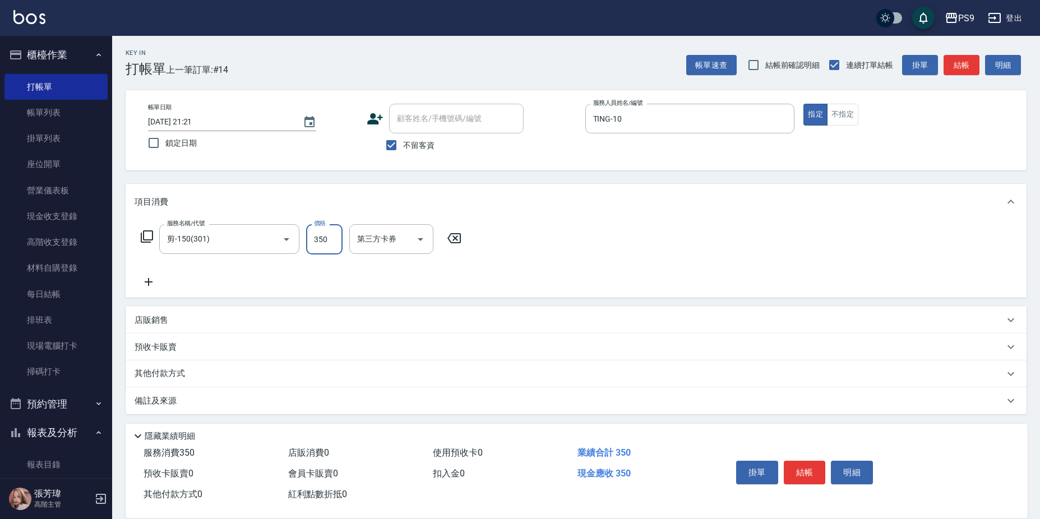
type input "350"
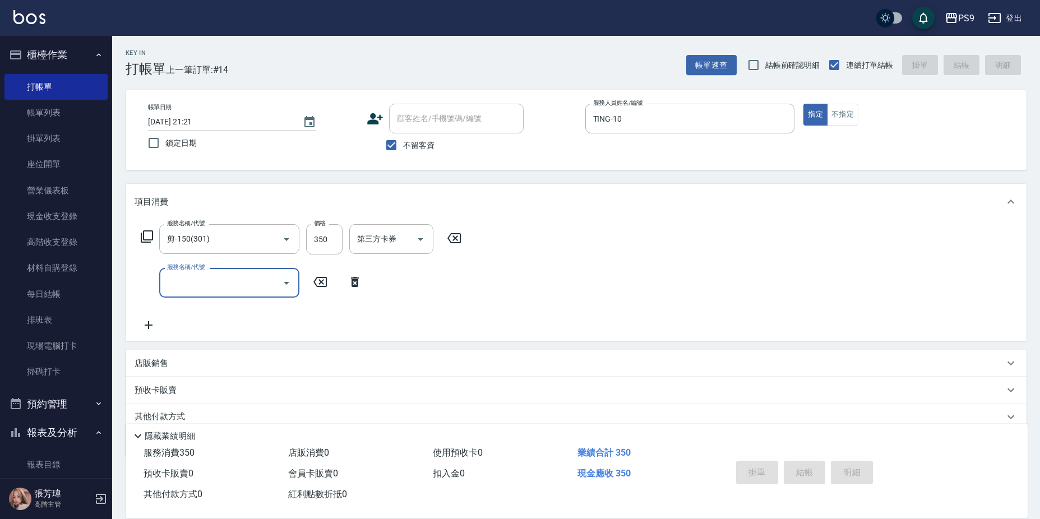
type input "[DATE] 21:22"
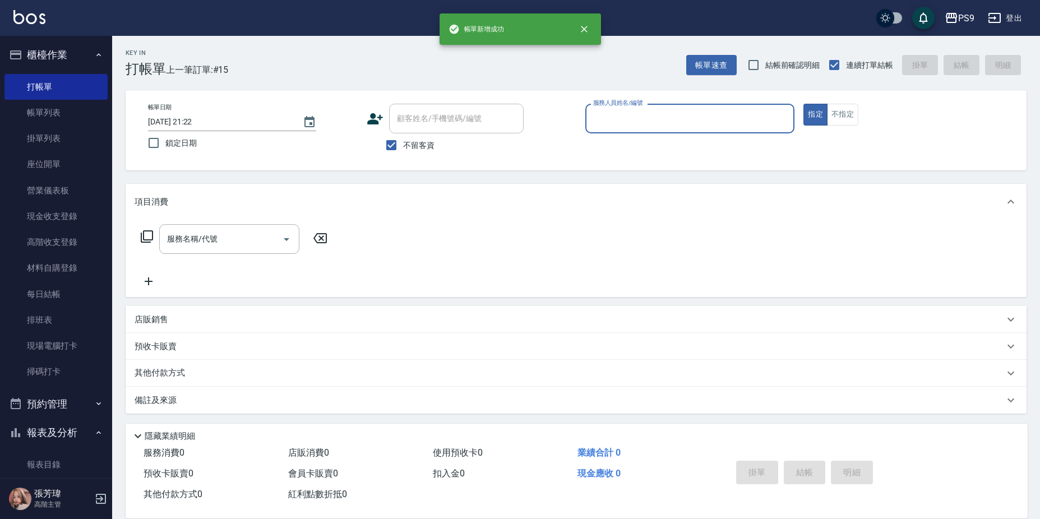
click at [408, 142] on span "不留客資" at bounding box center [418, 146] width 31 height 12
click at [403, 142] on input "不留客資" at bounding box center [392, 145] width 24 height 24
checkbox input "false"
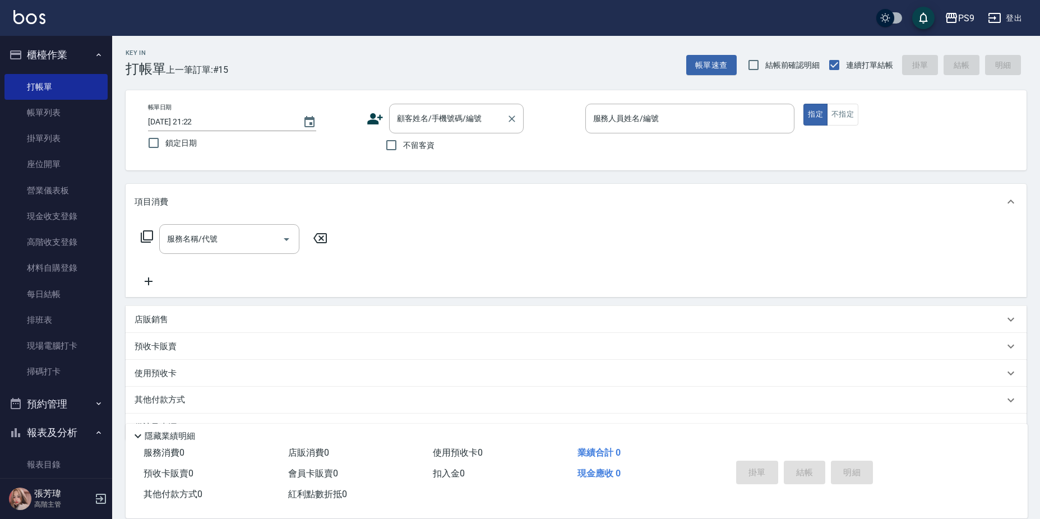
click at [415, 124] on input "顧客姓名/手機號碼/編號" at bounding box center [448, 119] width 108 height 20
type input "[PERSON_NAME]/0966017688/null"
type input "TING-10"
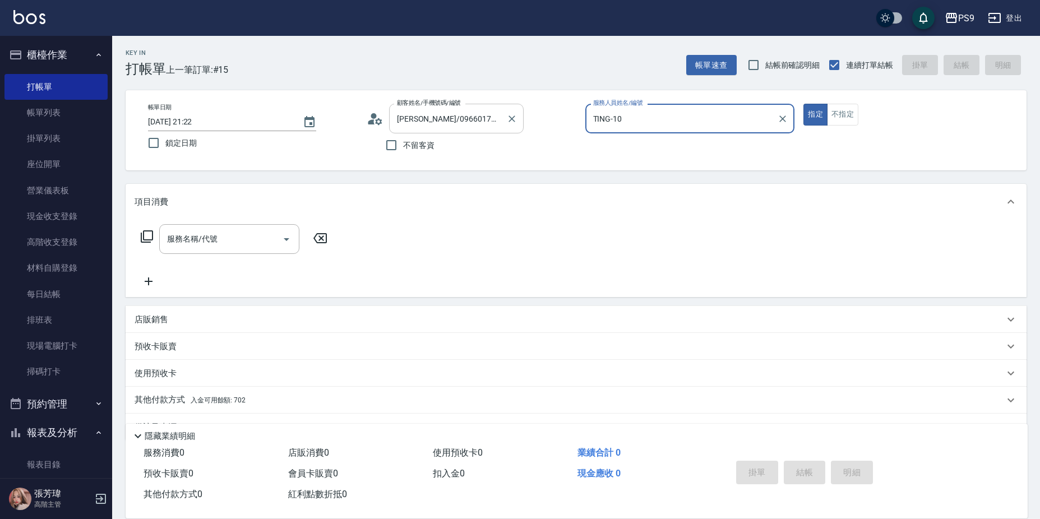
click at [804, 104] on button "指定" at bounding box center [816, 115] width 24 height 22
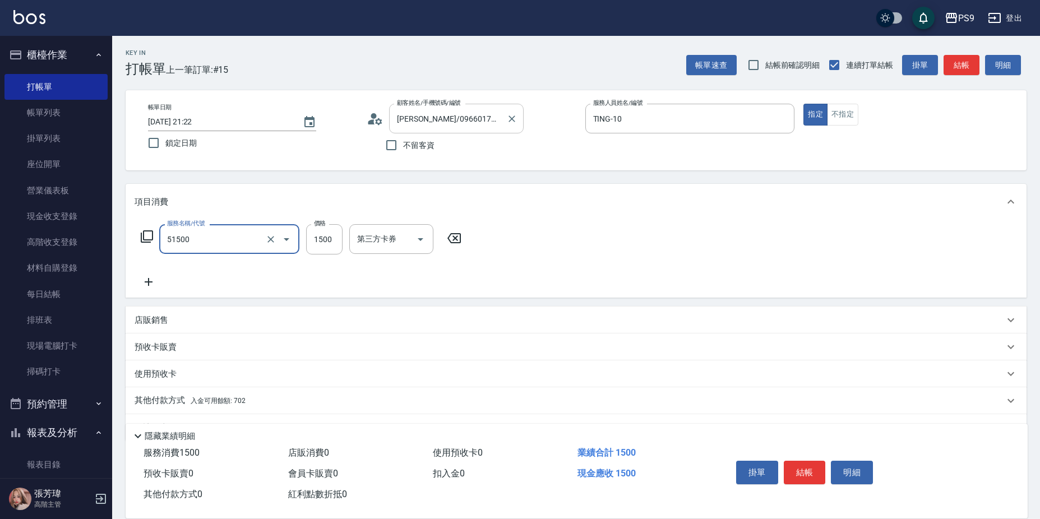
type input "燙髮(51500)"
type input "1499"
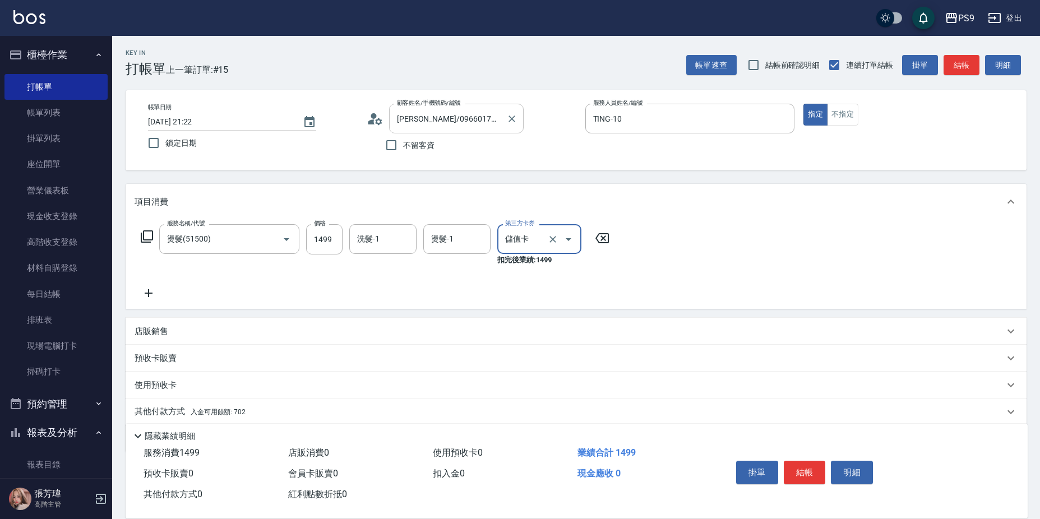
type input "儲值卡"
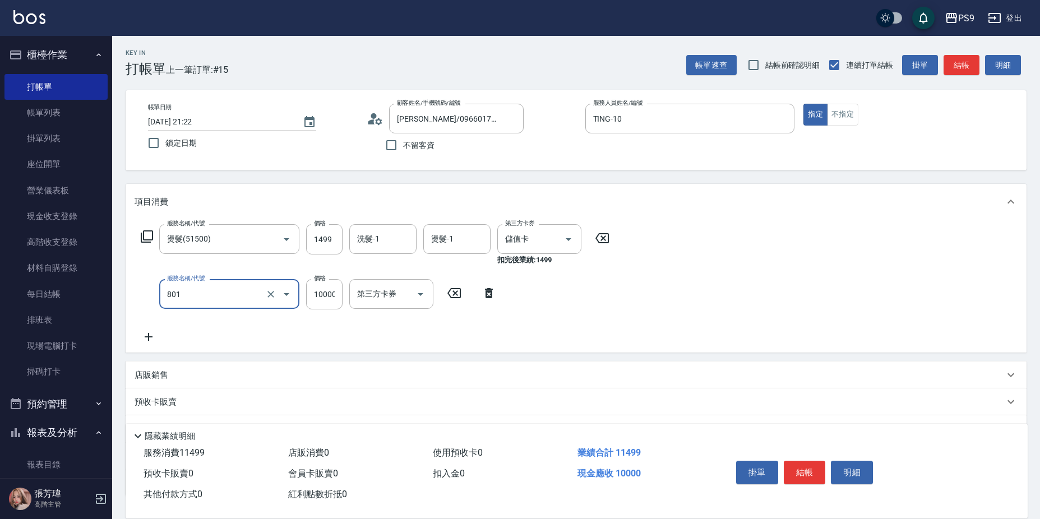
type input "頂級豪華OVC1(801)"
type input "3000"
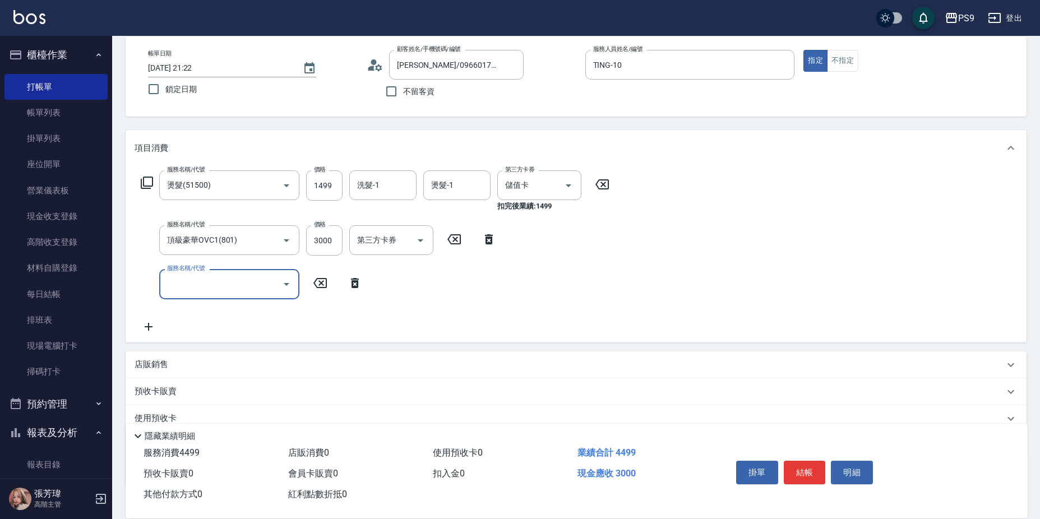
scroll to position [128, 0]
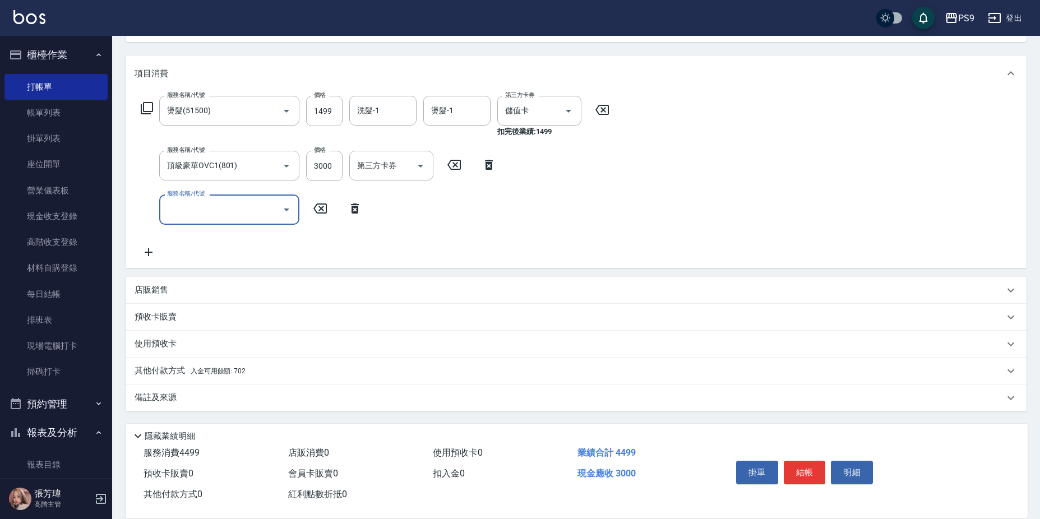
click at [259, 361] on div "其他付款方式 入金可用餘額: 702" at bounding box center [576, 371] width 901 height 27
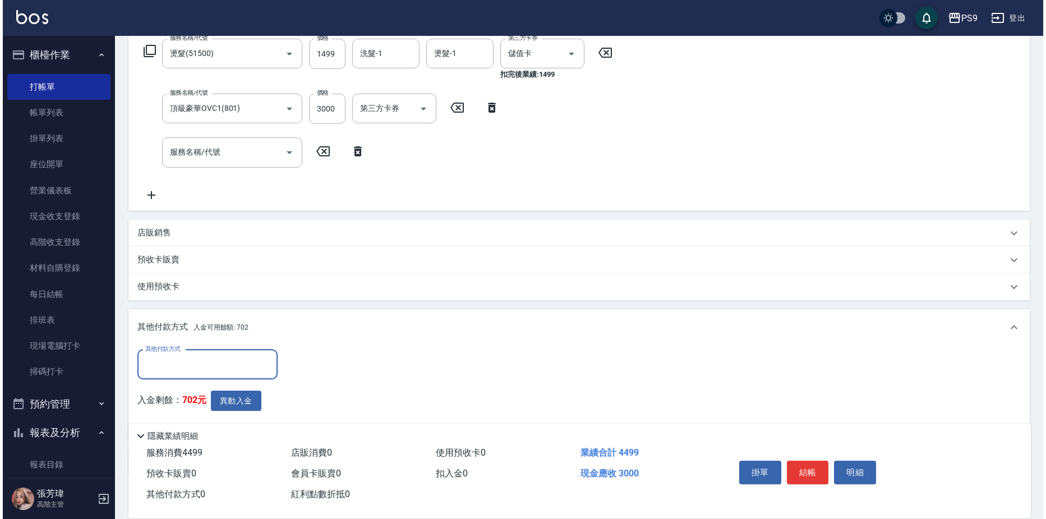
scroll to position [250, 0]
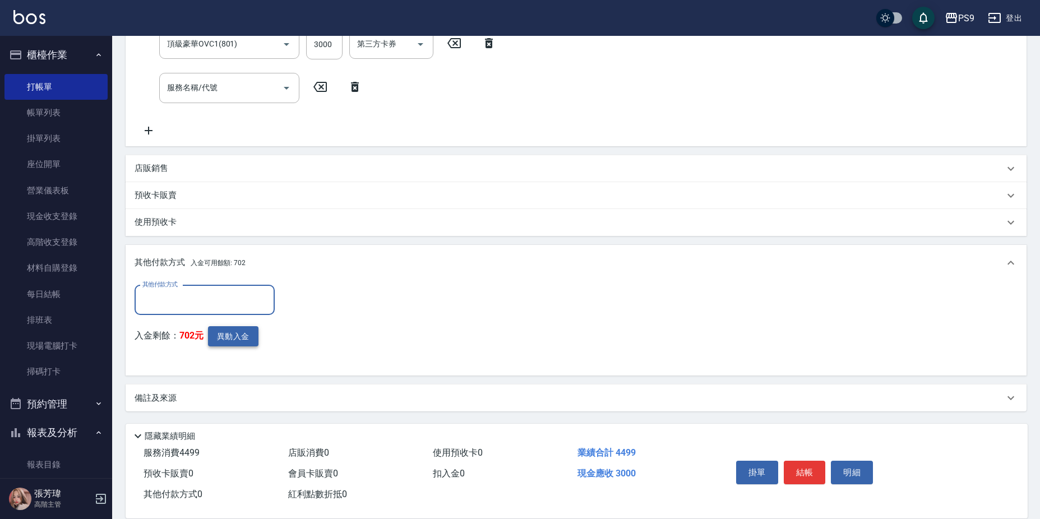
click at [234, 331] on button "異動入金" at bounding box center [233, 336] width 50 height 21
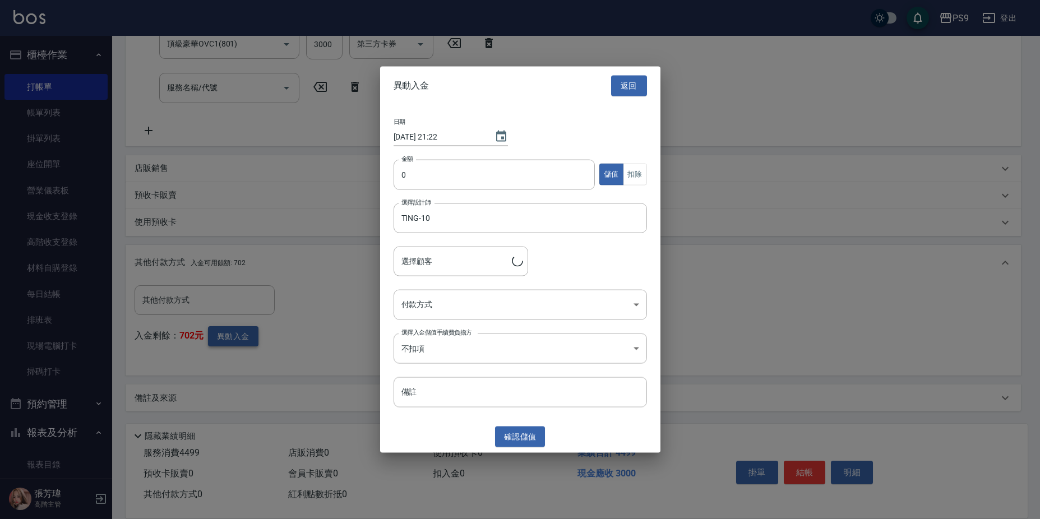
type input "[PERSON_NAME]/0966017688"
click at [431, 150] on div "日期 [DATE] 21:22 金額 0 金額 儲值 扣除 選擇設計師 TING-10 選擇設計師 選擇顧客 [PERSON_NAME]/0966017688…" at bounding box center [523, 263] width 280 height 316
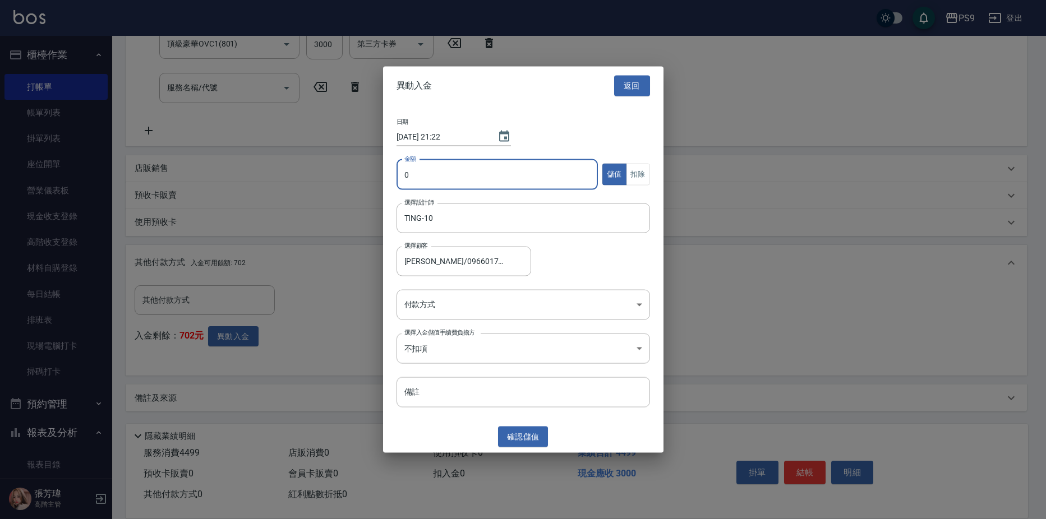
click at [422, 177] on input "0" at bounding box center [497, 174] width 202 height 30
type input "3000"
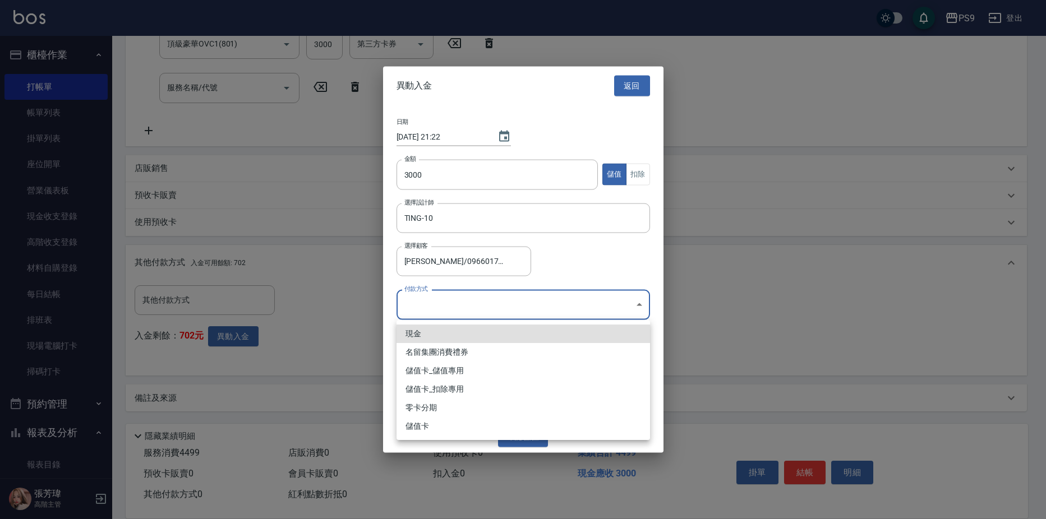
click at [452, 301] on body "PS9 登出 櫃檯作業 打帳單 帳單列表 掛單列表 座位開單 營業儀表板 現金收支登錄 高階收支登錄 材料自購登錄 每日結帳 排班表 現場電腦打卡 掃碼打卡 …" at bounding box center [523, 134] width 1046 height 769
click at [450, 368] on li "儲值卡_儲值專用" at bounding box center [522, 371] width 253 height 19
type input "儲值卡_儲值專用"
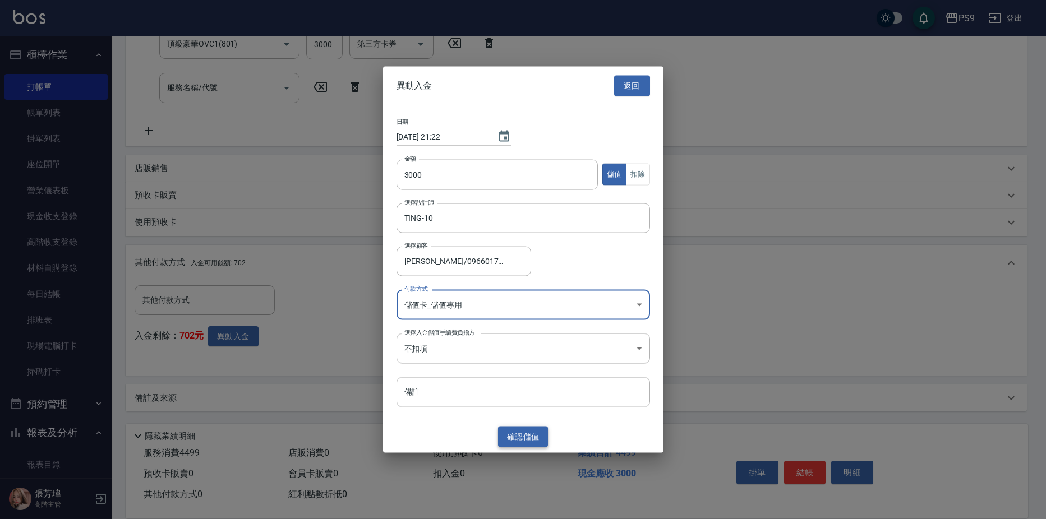
click at [528, 432] on button "確認 儲值" at bounding box center [523, 437] width 50 height 21
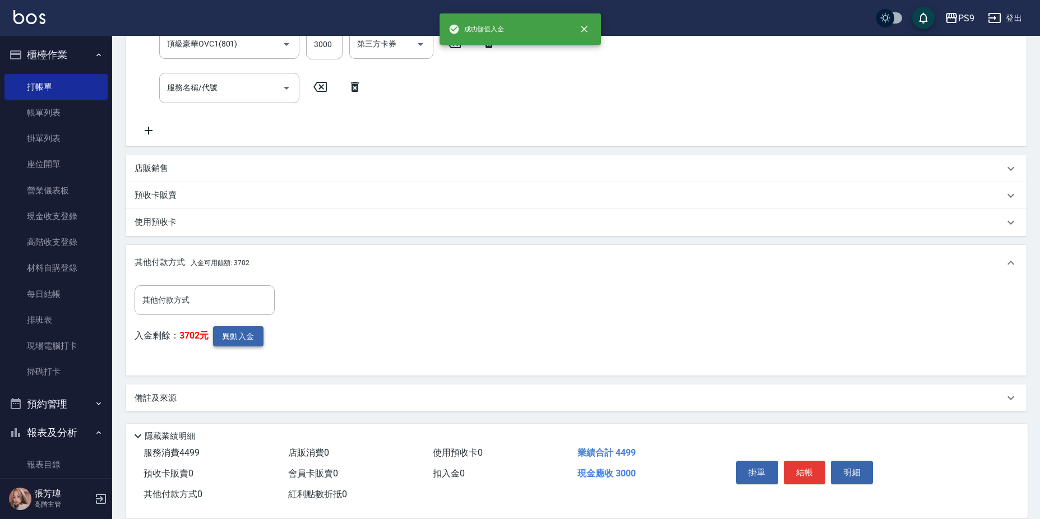
click at [239, 334] on button "異動入金" at bounding box center [238, 336] width 50 height 21
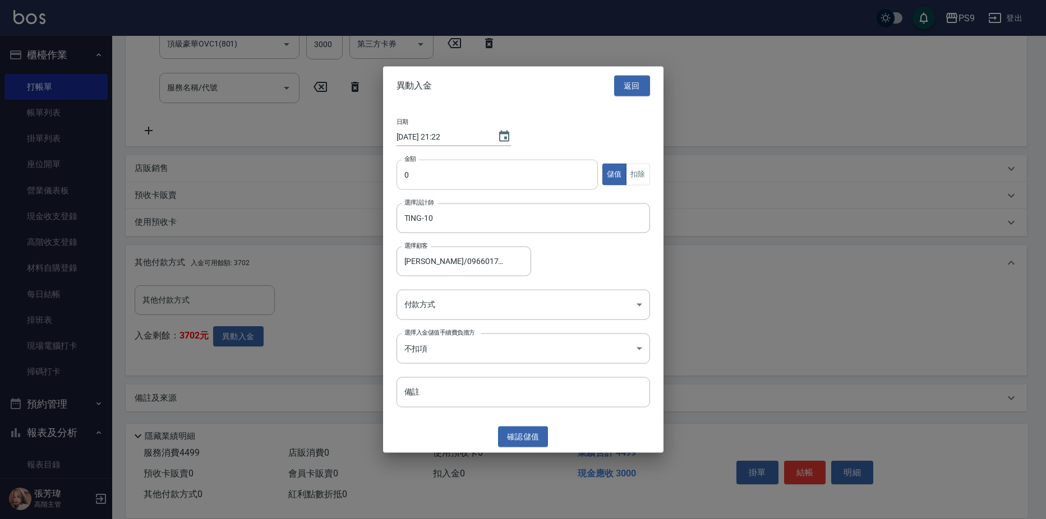
click at [453, 174] on input "0" at bounding box center [497, 174] width 202 height 30
type input "1499"
drag, startPoint x: 638, startPoint y: 173, endPoint x: 635, endPoint y: 178, distance: 5.8
click at [637, 174] on button "扣除" at bounding box center [638, 175] width 24 height 22
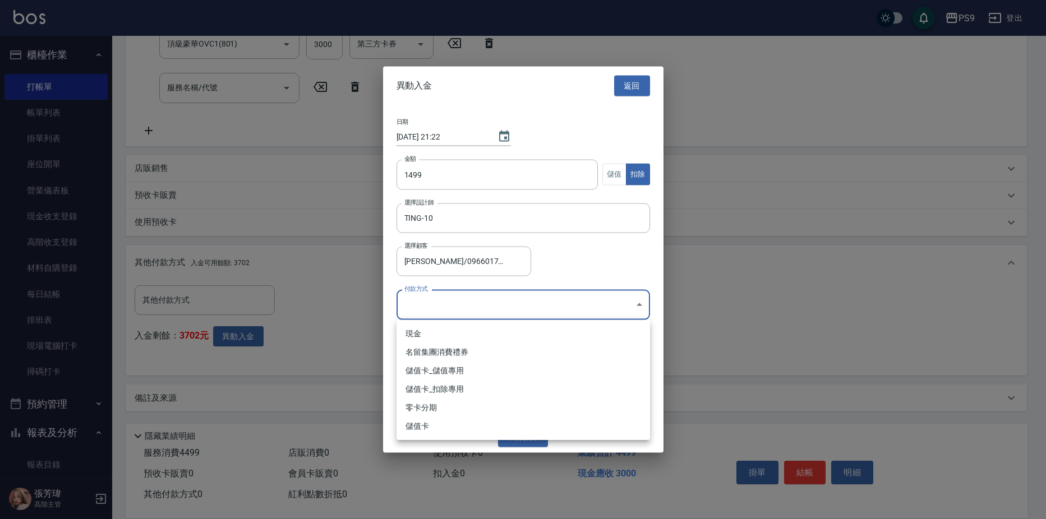
click at [497, 320] on body "PS9 登出 櫃檯作業 打帳單 帳單列表 掛單列表 座位開單 營業儀表板 現金收支登錄 高階收支登錄 材料自購登錄 每日結帳 排班表 現場電腦打卡 掃碼打卡 …" at bounding box center [523, 134] width 1046 height 769
click at [437, 384] on li "儲值卡_扣除專用" at bounding box center [522, 389] width 253 height 19
type input "儲值卡_扣除專用"
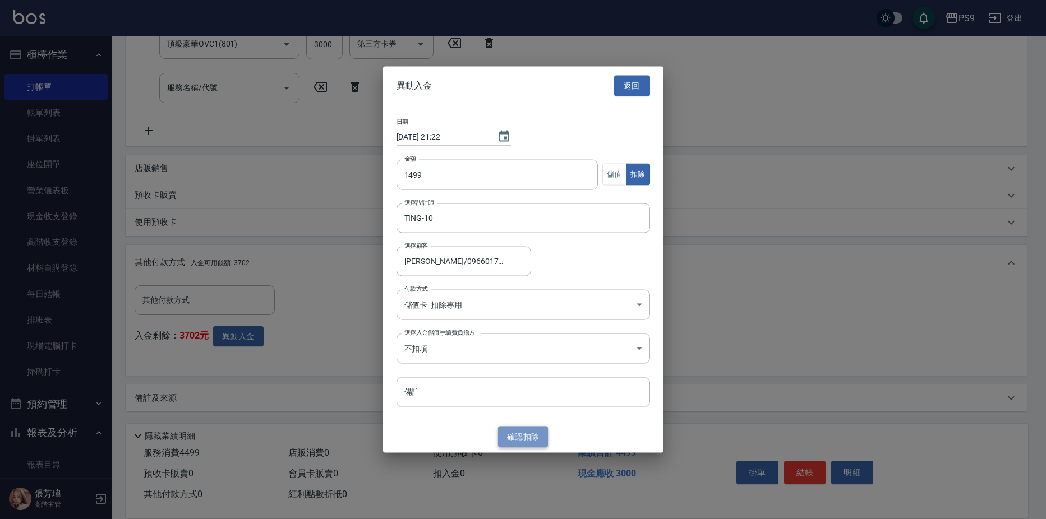
click at [519, 432] on button "確認 扣除" at bounding box center [523, 437] width 50 height 21
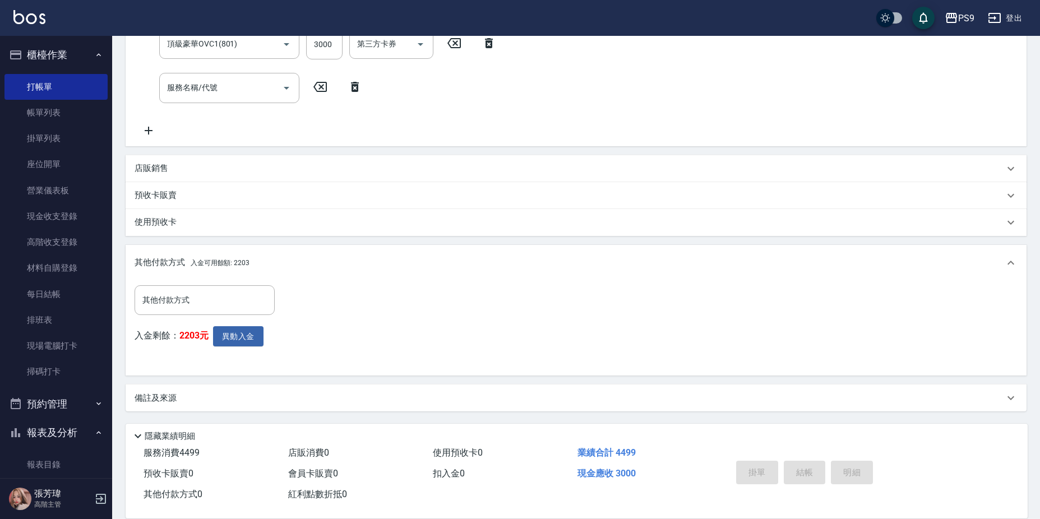
type input "[DATE] 21:23"
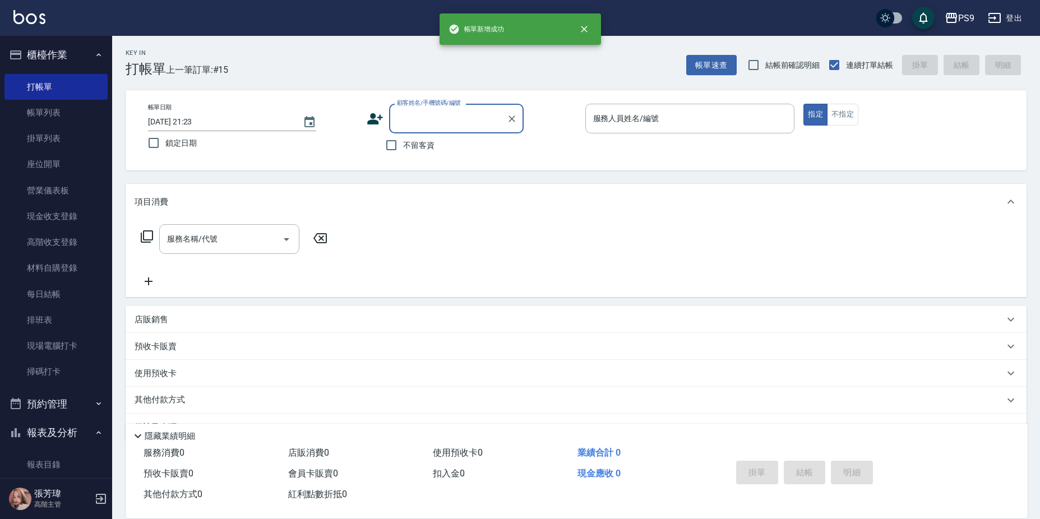
scroll to position [0, 0]
click at [403, 144] on input "不留客資" at bounding box center [392, 145] width 24 height 24
checkbox input "true"
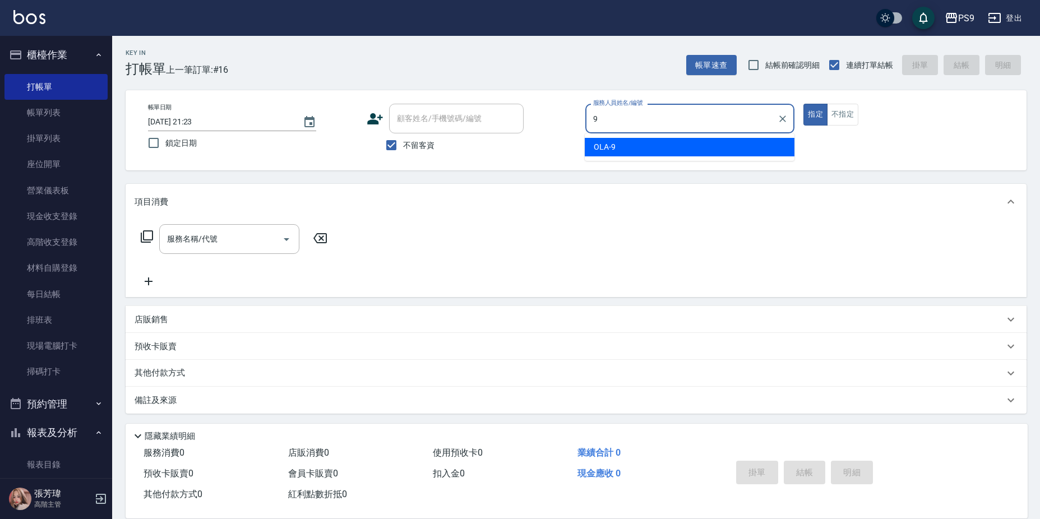
type input "9"
type input "[PERSON_NAME]/0905627568/"
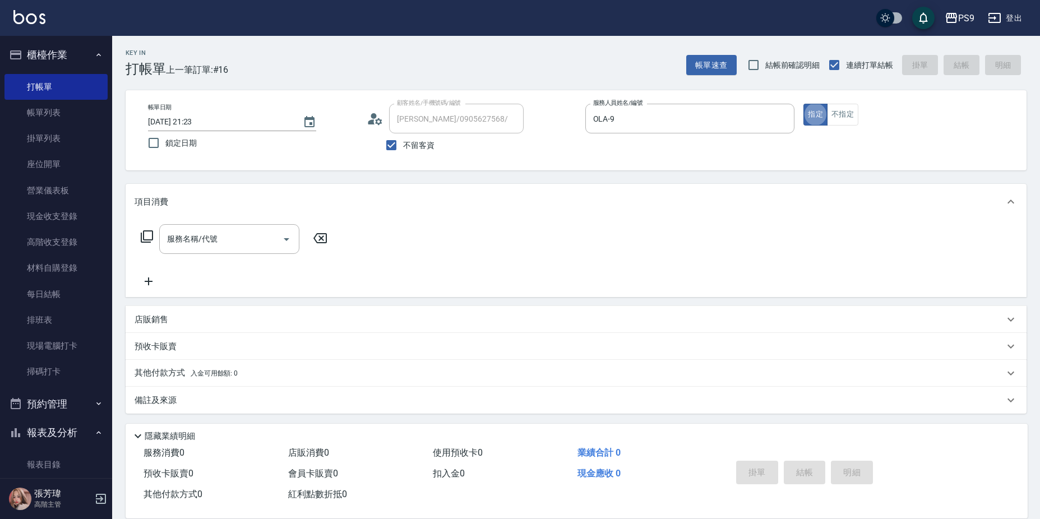
type input "JHIN-0"
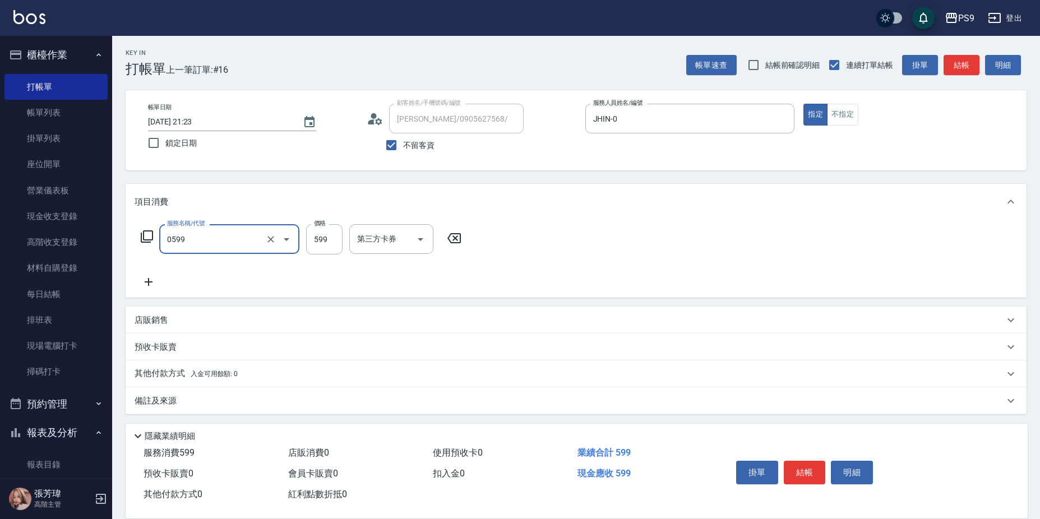
type input "[PERSON_NAME]599(0599)"
drag, startPoint x: 316, startPoint y: 237, endPoint x: 308, endPoint y: 228, distance: 12.3
click at [317, 237] on input "599" at bounding box center [324, 239] width 36 height 30
type input "600"
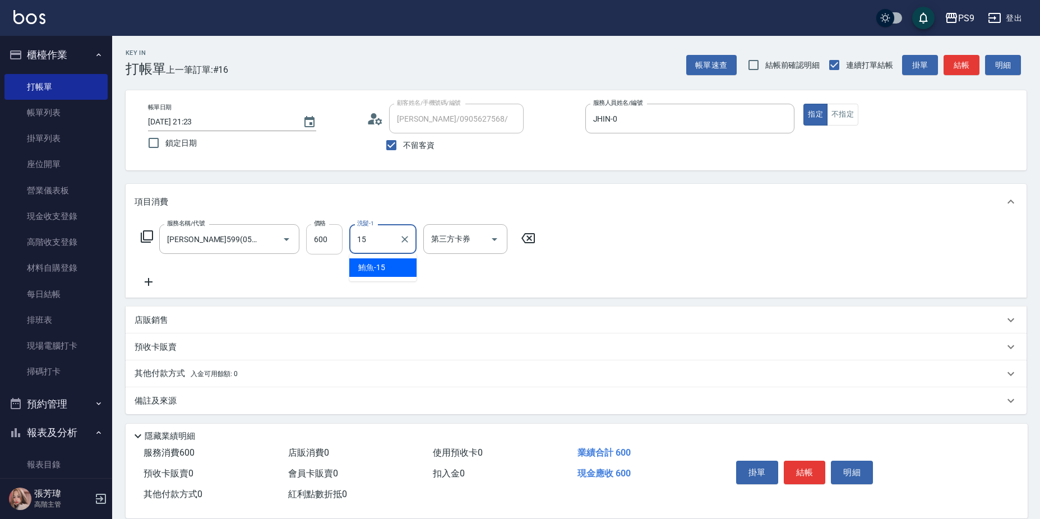
type input "鮪魚-15"
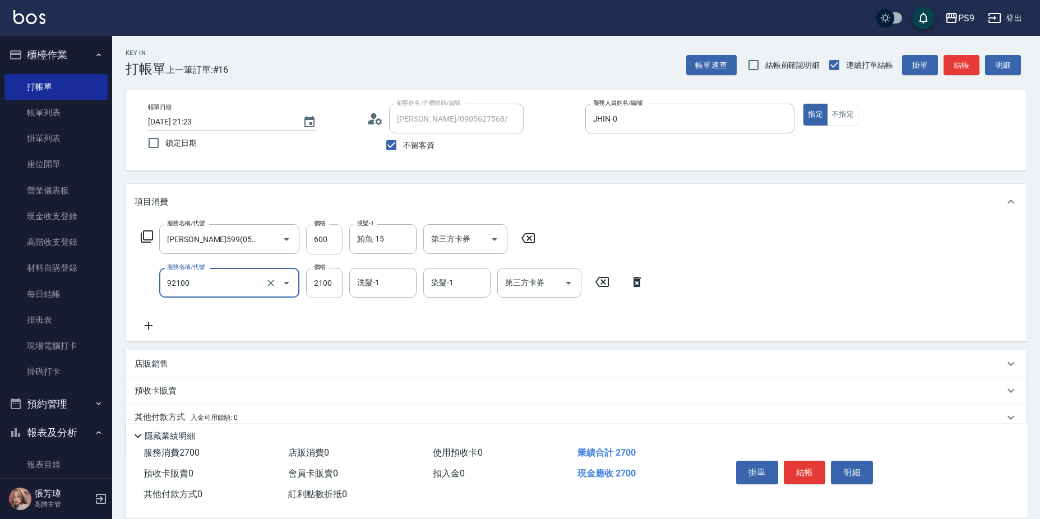
type input "過年-染B(92100)"
type input "1945"
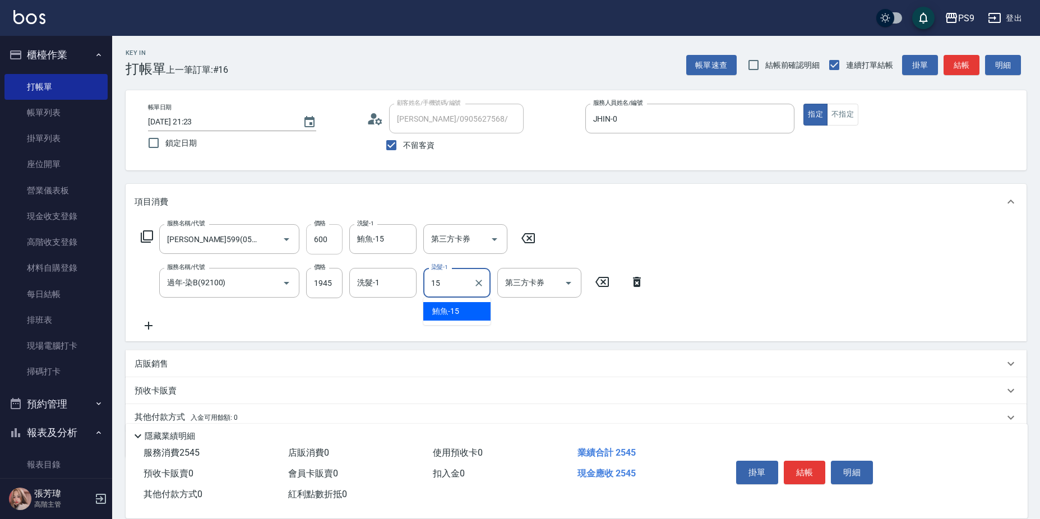
type input "鮪魚-15"
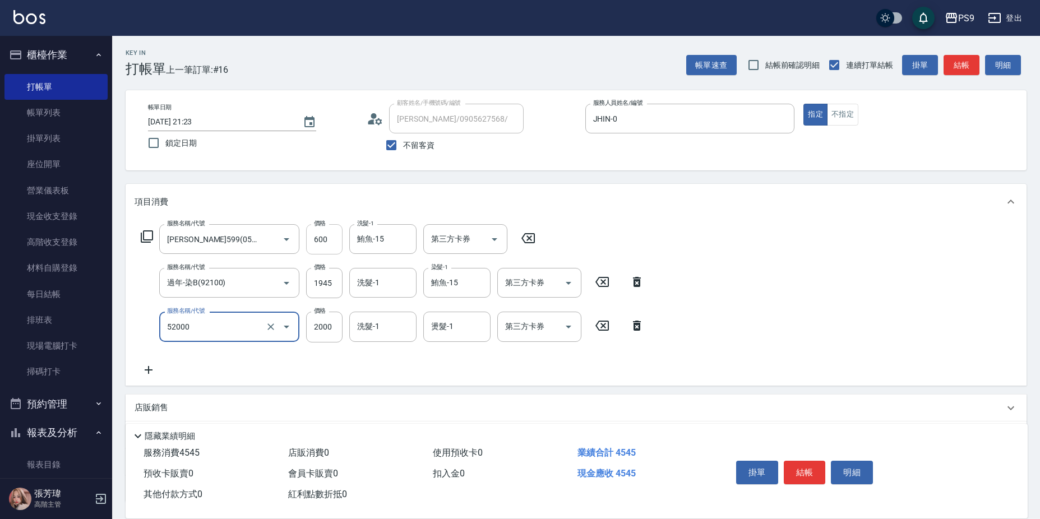
type input "燙髮2000(52000)"
type input "1945"
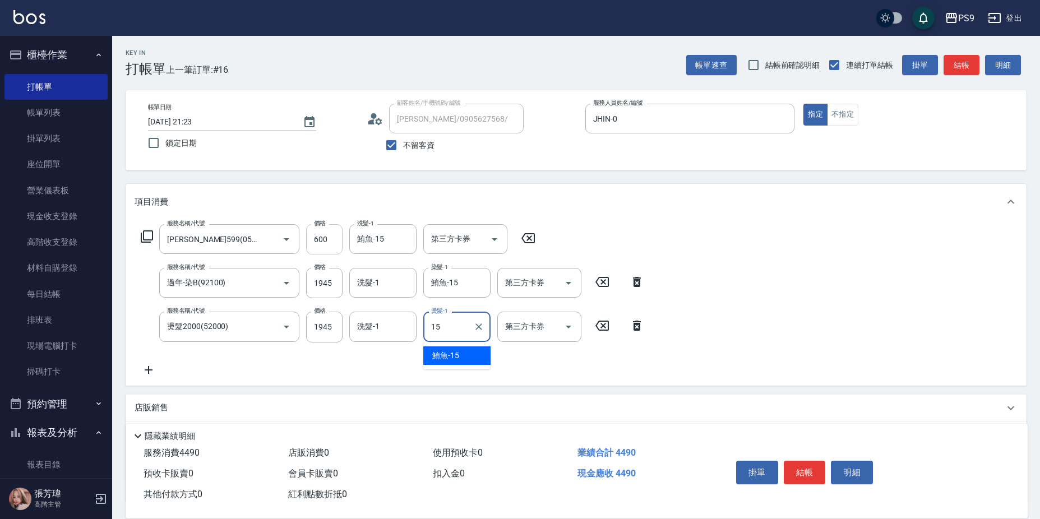
type input "鮪魚-15"
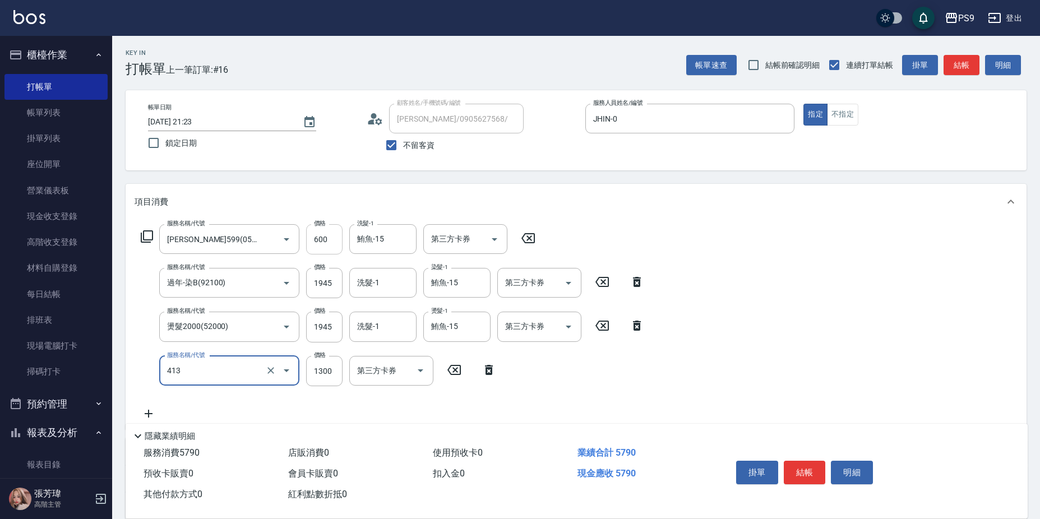
type input "鏡面護髮(413)"
type input "2500"
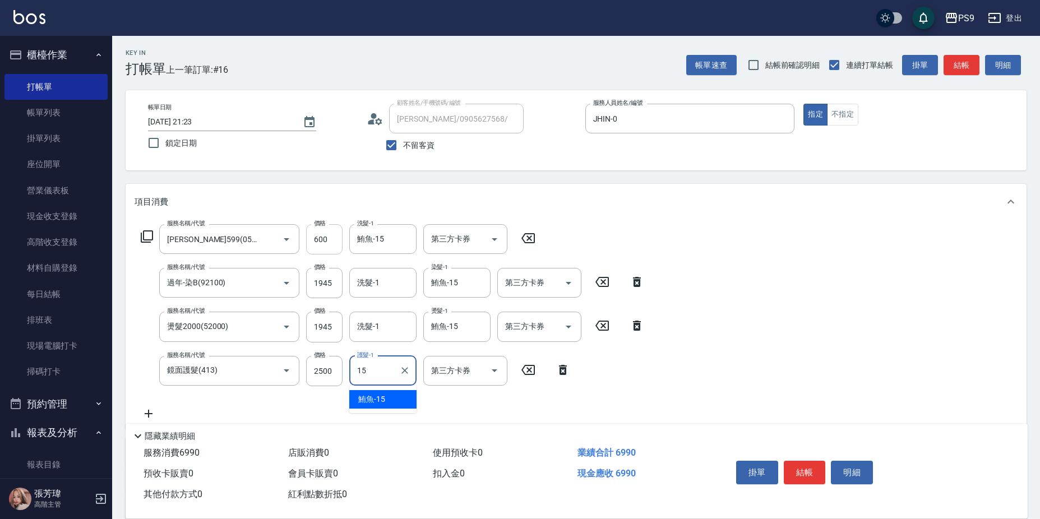
type input "鮪魚-15"
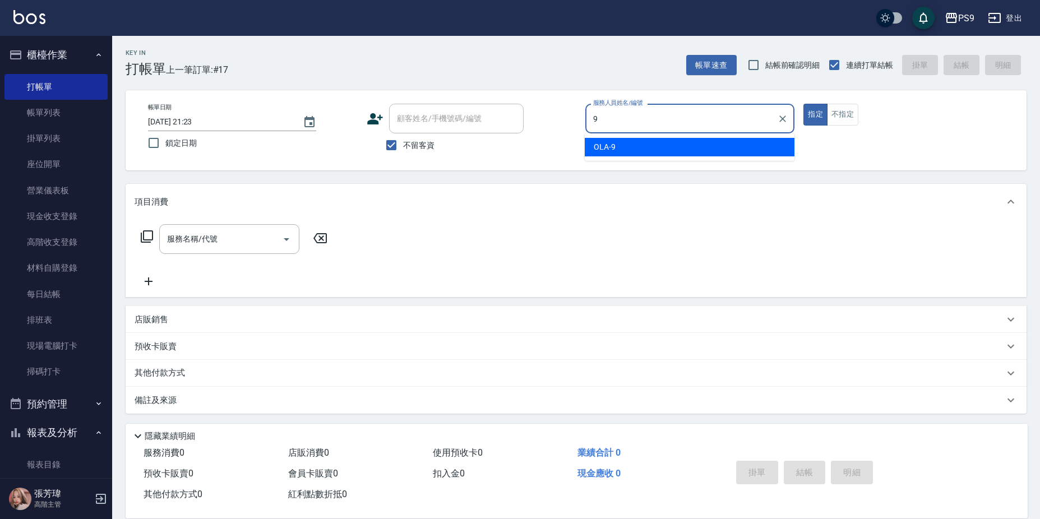
type input "OLA-9"
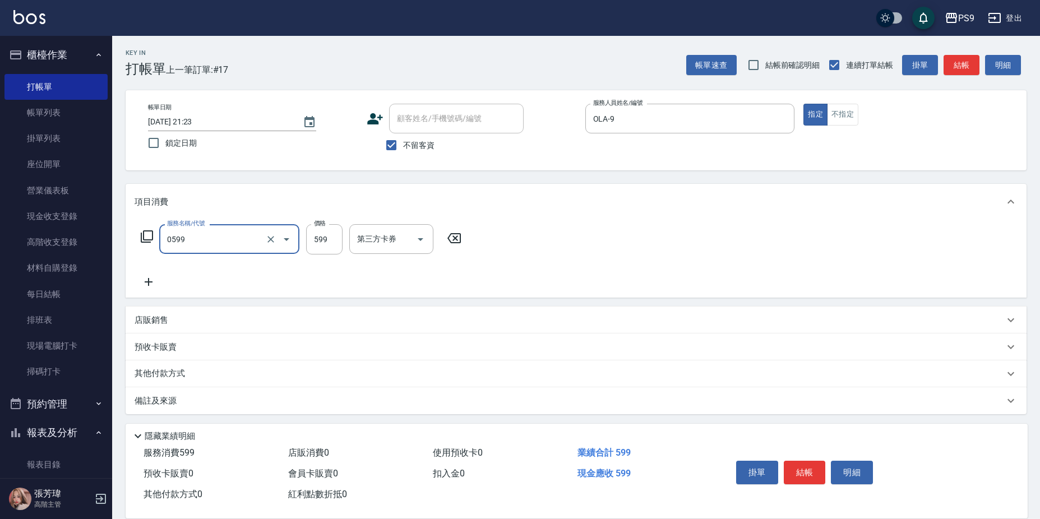
type input "[PERSON_NAME]599(0599)"
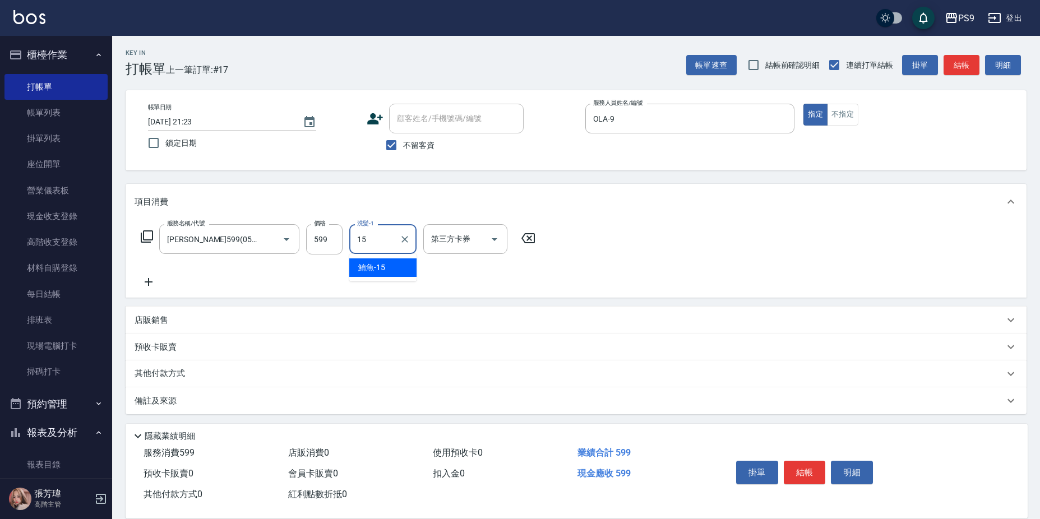
type input "鮪魚-15"
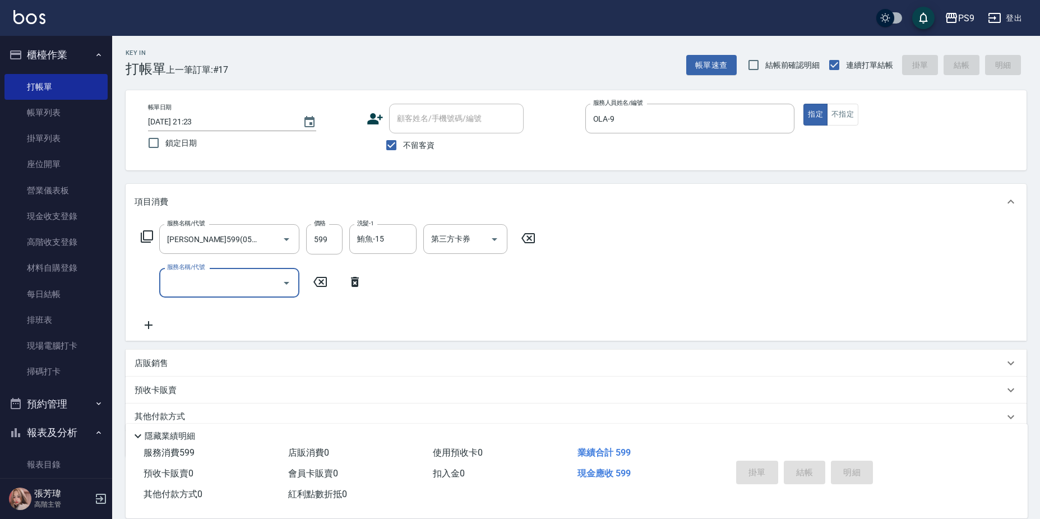
type input "[DATE] 21:24"
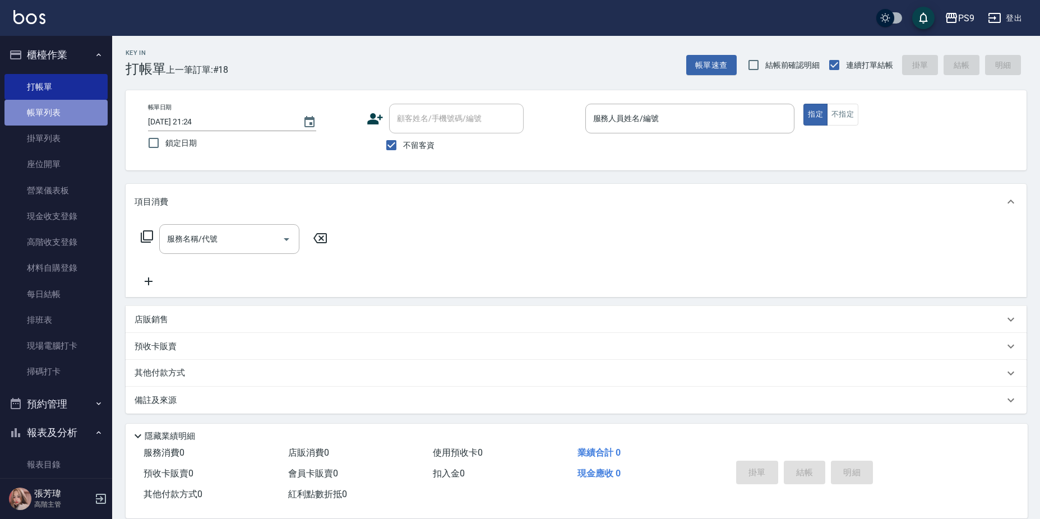
click at [69, 109] on link "帳單列表" at bounding box center [55, 113] width 103 height 26
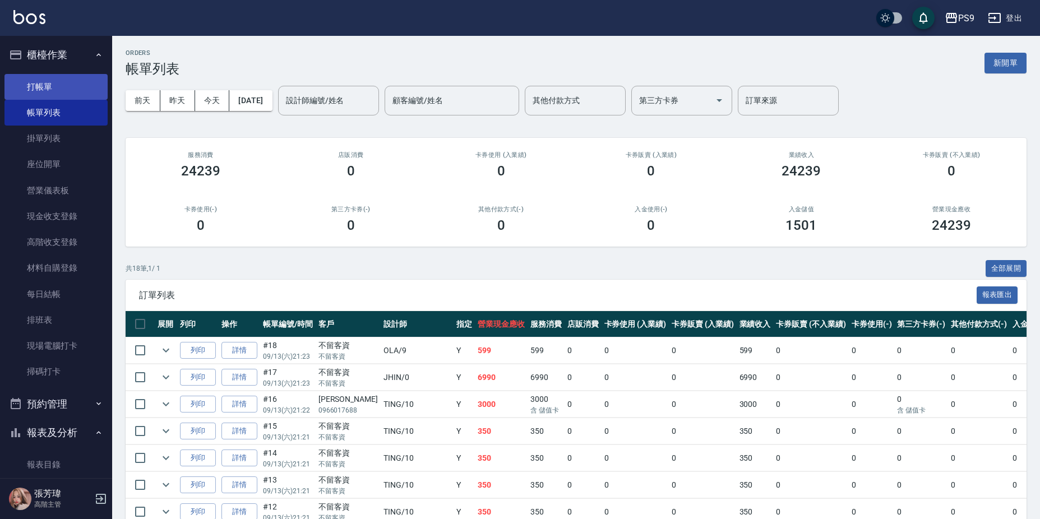
click at [31, 80] on link "打帳單" at bounding box center [55, 87] width 103 height 26
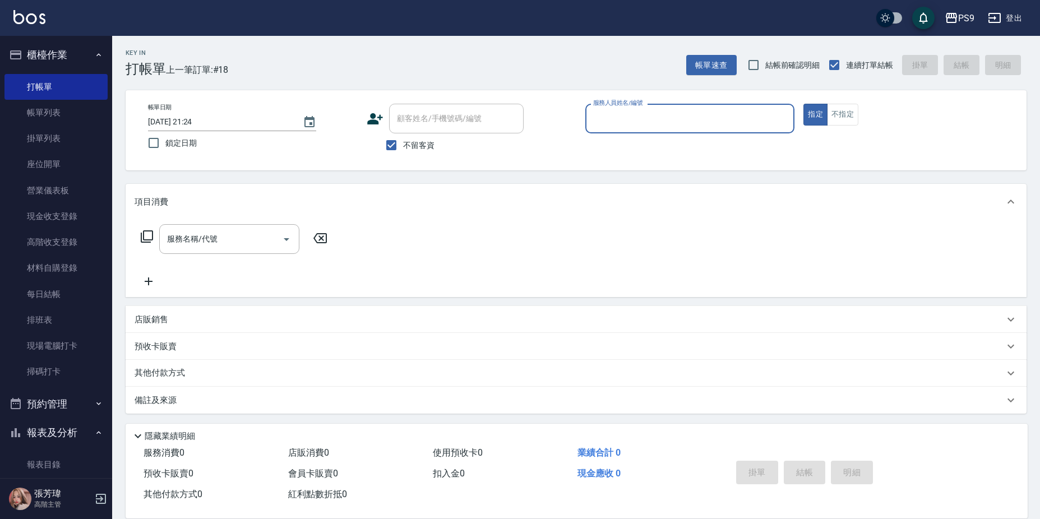
drag, startPoint x: 399, startPoint y: 150, endPoint x: 399, endPoint y: 127, distance: 23.0
click at [399, 147] on input "不留客資" at bounding box center [392, 145] width 24 height 24
checkbox input "false"
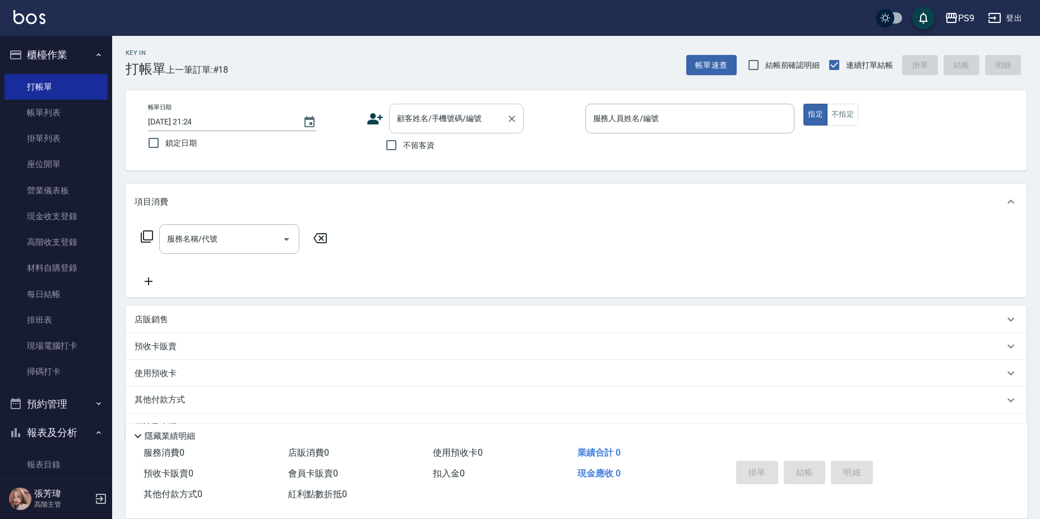
click at [404, 105] on div "顧客姓名/手機號碼/編號" at bounding box center [456, 119] width 135 height 30
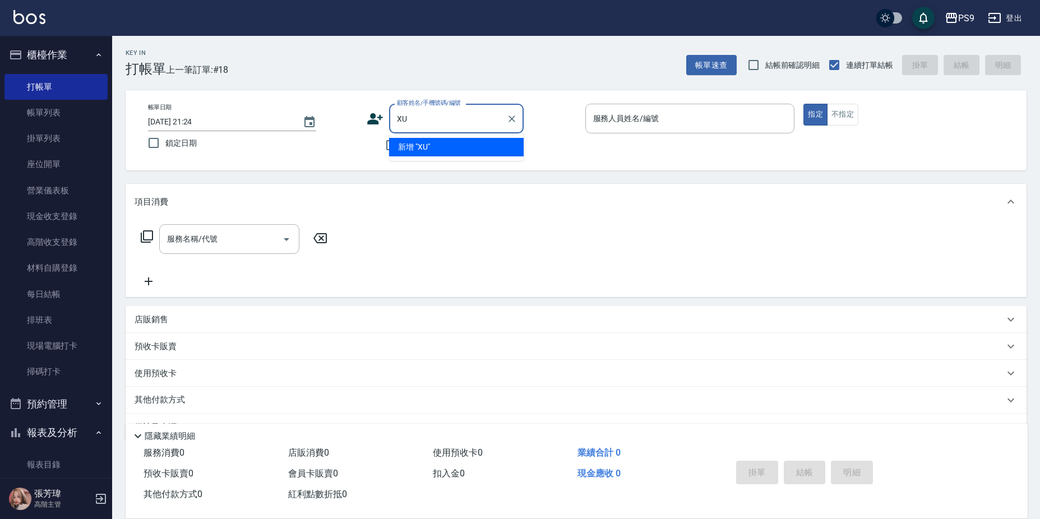
type input "X"
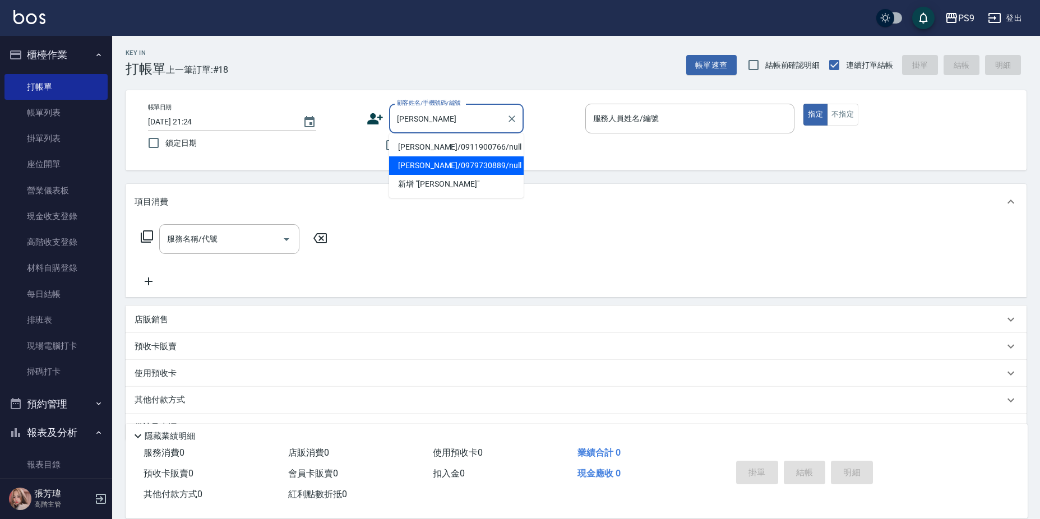
type input "[PERSON_NAME]/0979730889/null"
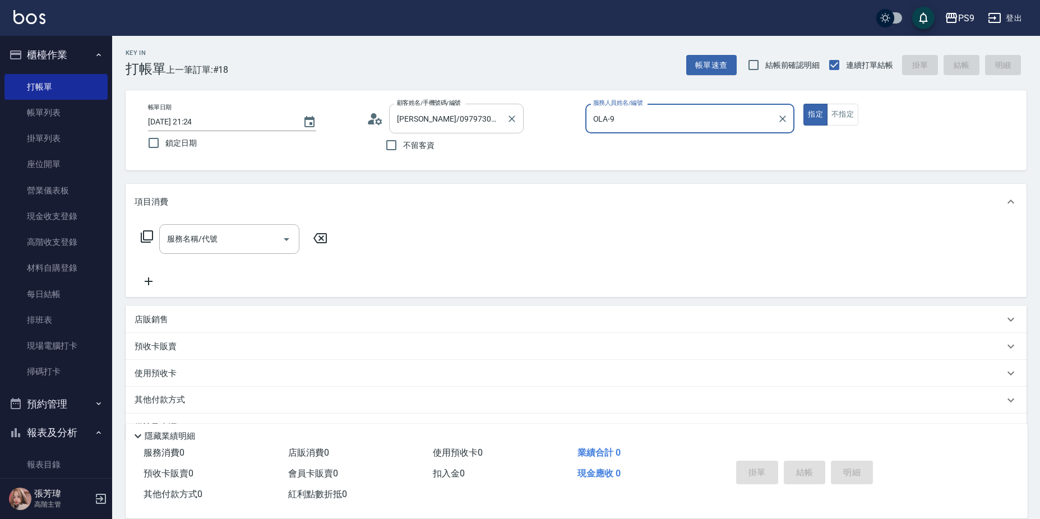
type input "OLA-9"
click at [804, 104] on button "指定" at bounding box center [816, 115] width 24 height 22
type button "true"
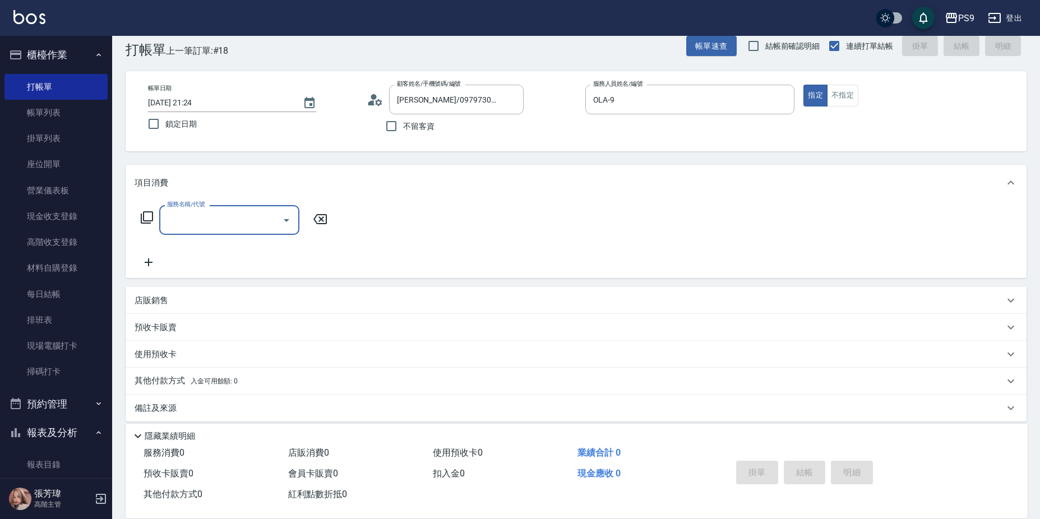
scroll to position [29, 0]
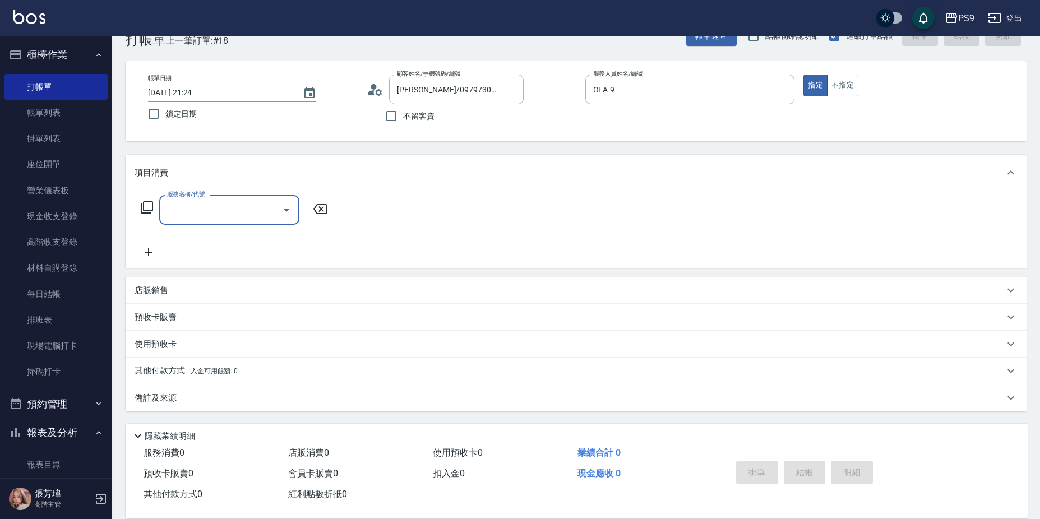
click at [177, 349] on div "使用預收卡" at bounding box center [570, 345] width 870 height 12
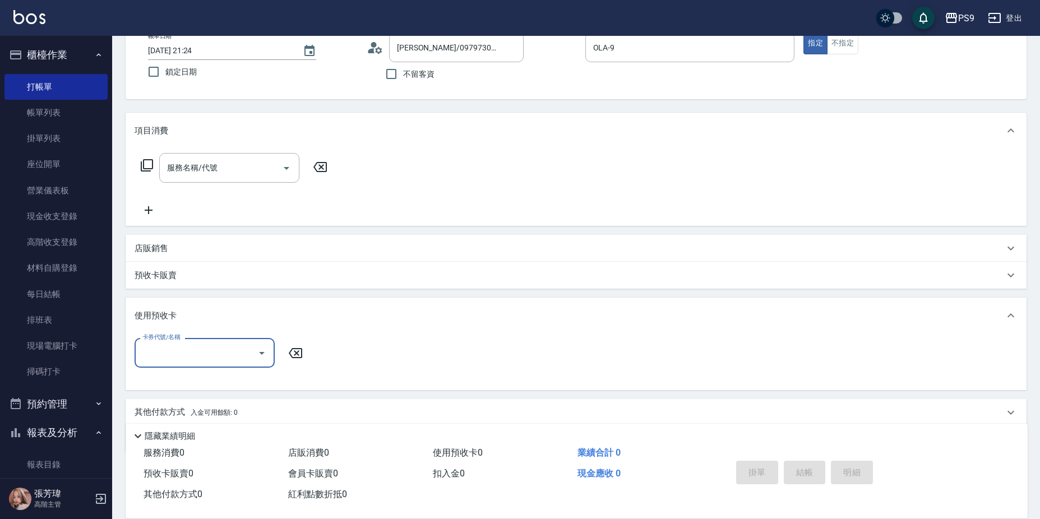
scroll to position [113, 0]
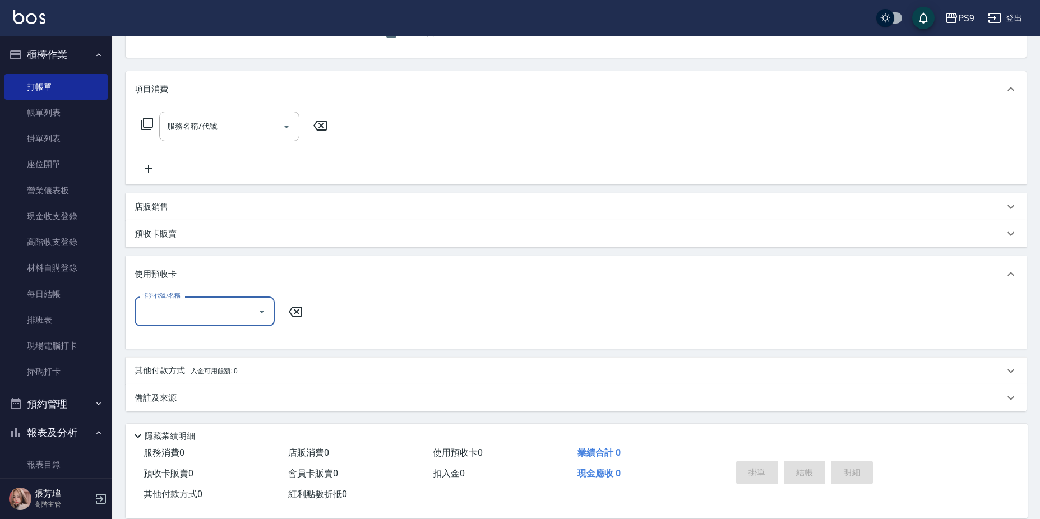
click at [215, 308] on input "卡券代號/名稱" at bounding box center [196, 312] width 113 height 20
click at [181, 234] on div "預收卡販賣" at bounding box center [570, 234] width 870 height 12
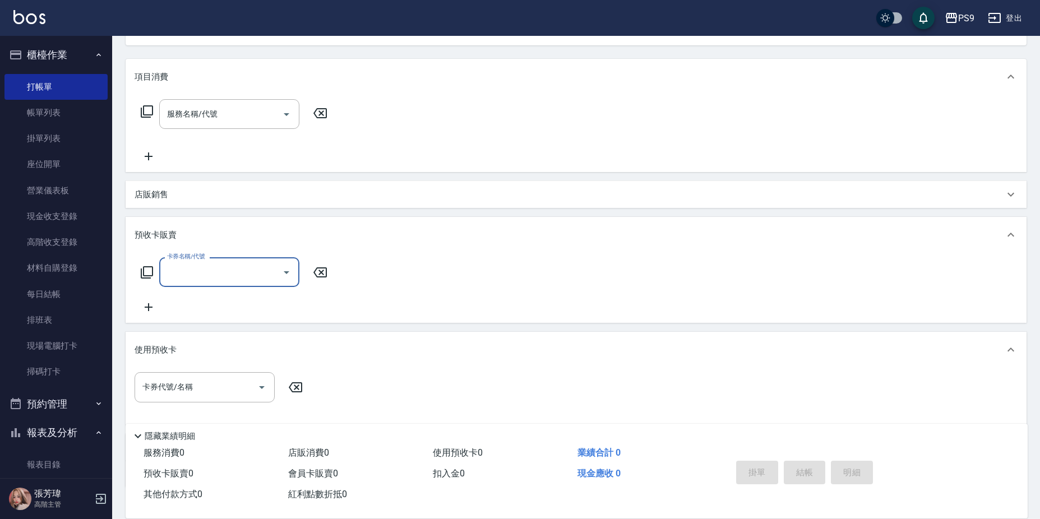
scroll to position [0, 0]
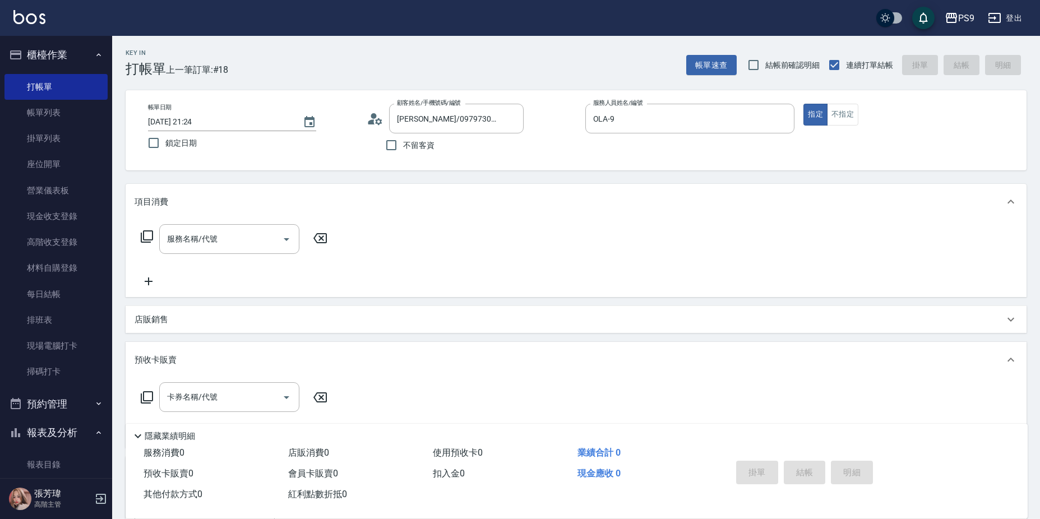
click at [455, 302] on div "項目消費 服務名稱/代號 服務名稱/代號 店販銷售 服務人員姓名/編號 服務人員姓名/編號 商品代號/名稱 商品代號/名稱 預收卡販賣 卡券名稱/代號 卡券名…" at bounding box center [576, 398] width 901 height 428
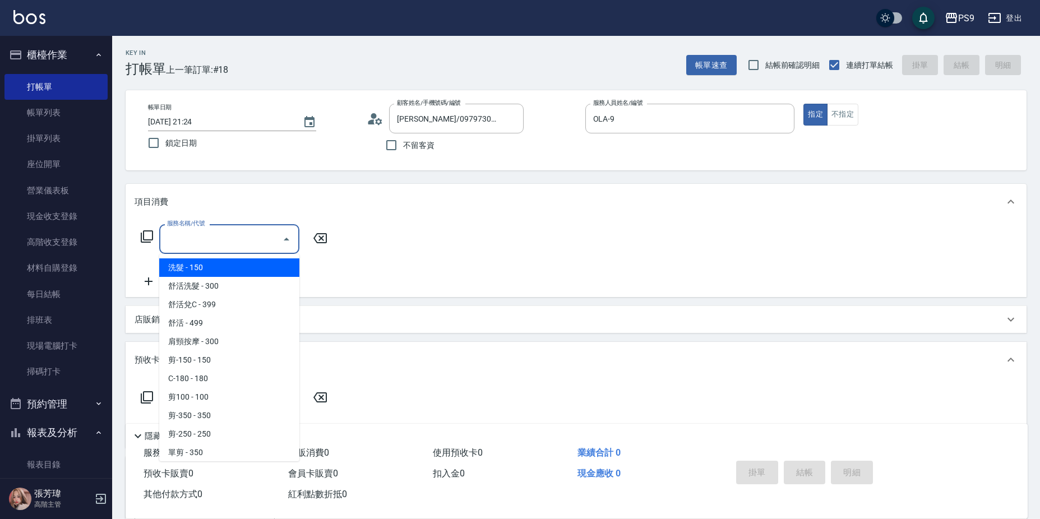
click at [172, 231] on div "服務名稱/代號 服務名稱/代號" at bounding box center [229, 239] width 140 height 30
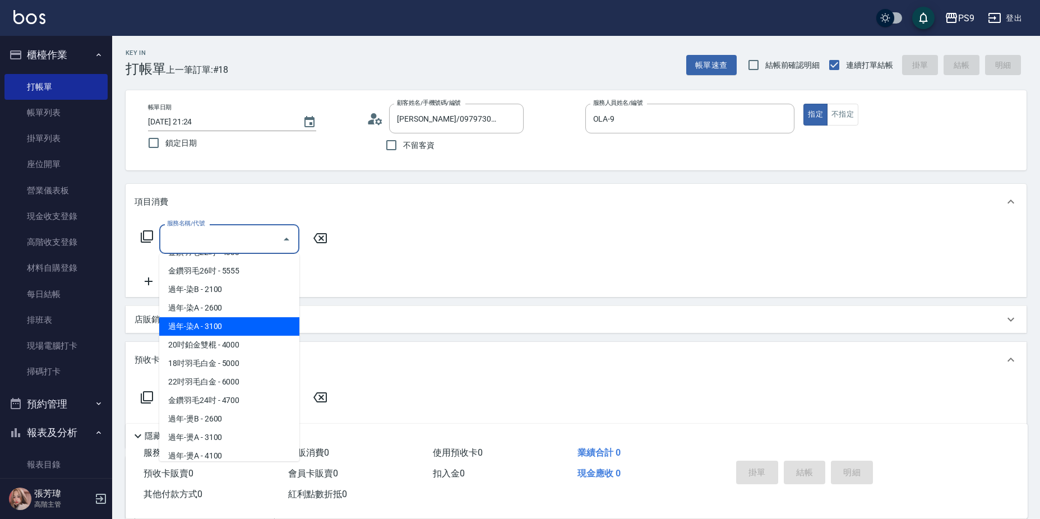
scroll to position [1522, 0]
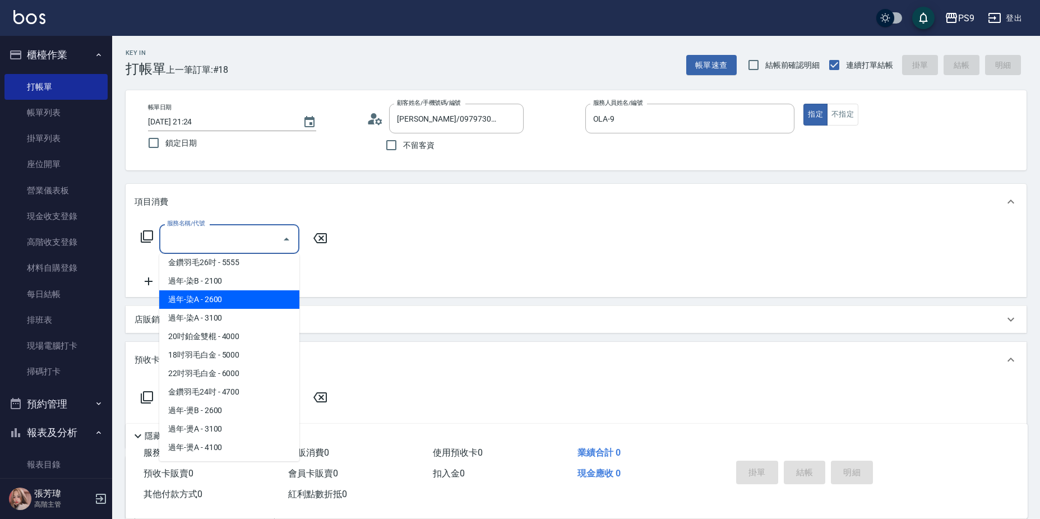
click at [525, 263] on div "服務名稱/代號 服務名稱/代號" at bounding box center [576, 258] width 901 height 77
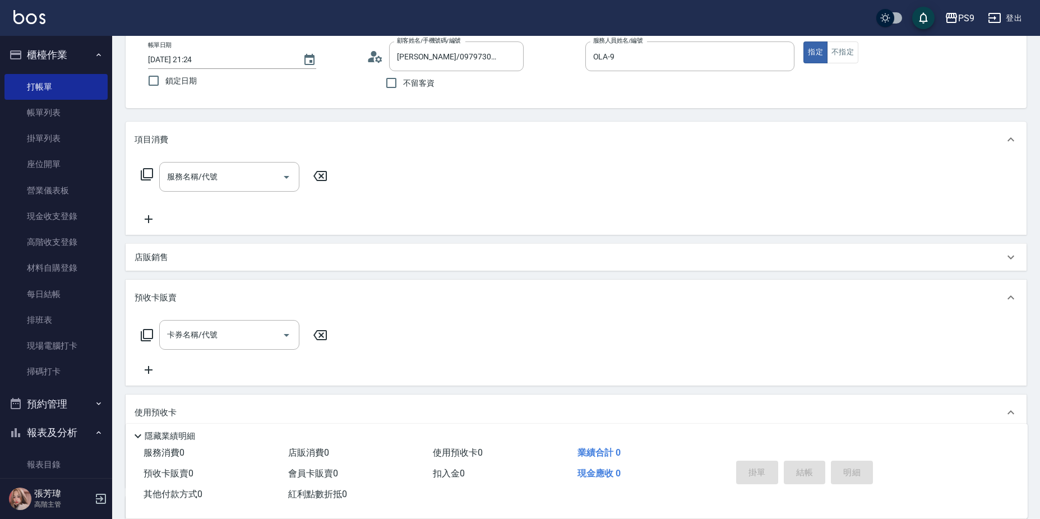
scroll to position [201, 0]
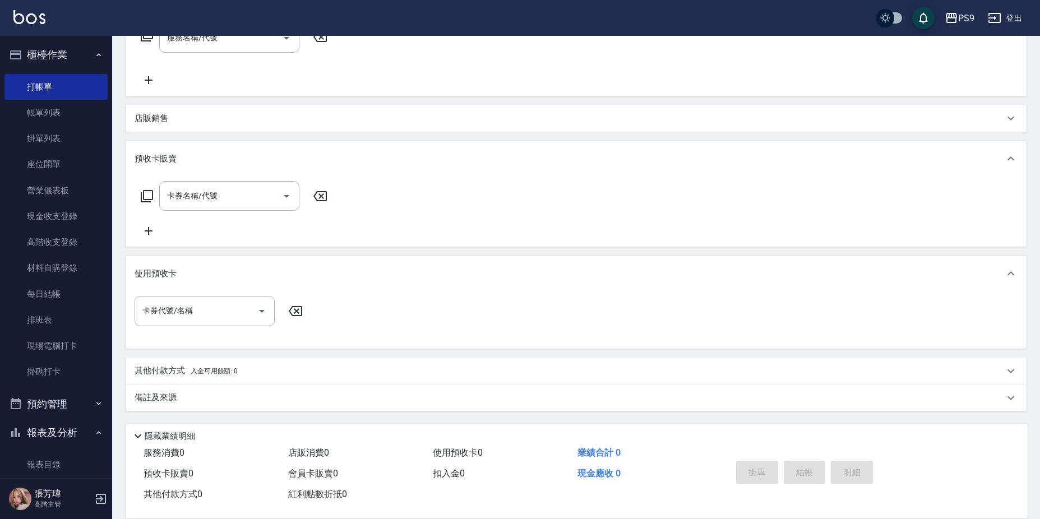
click at [173, 119] on div "店販銷售" at bounding box center [570, 119] width 870 height 12
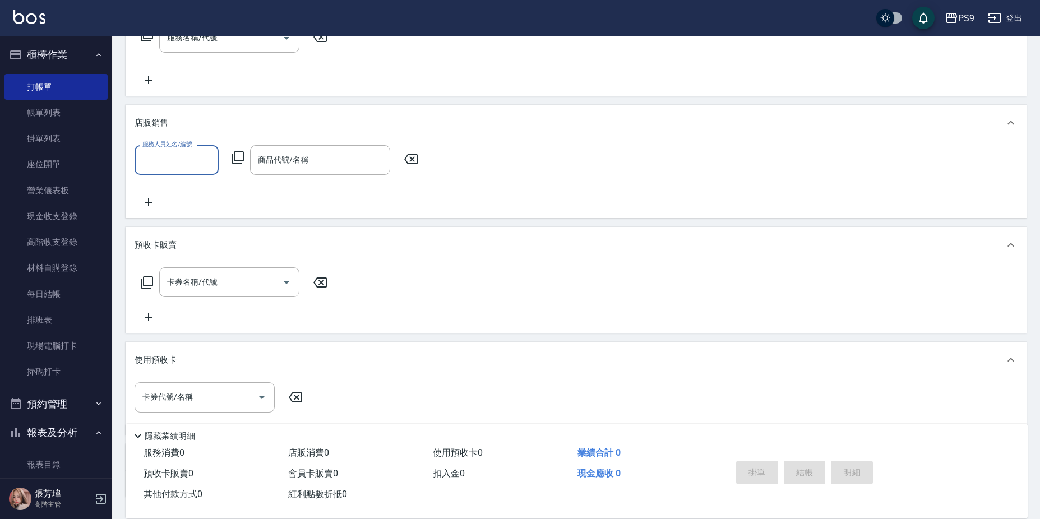
scroll to position [0, 0]
click at [190, 287] on input "卡券名稱/代號" at bounding box center [220, 283] width 113 height 20
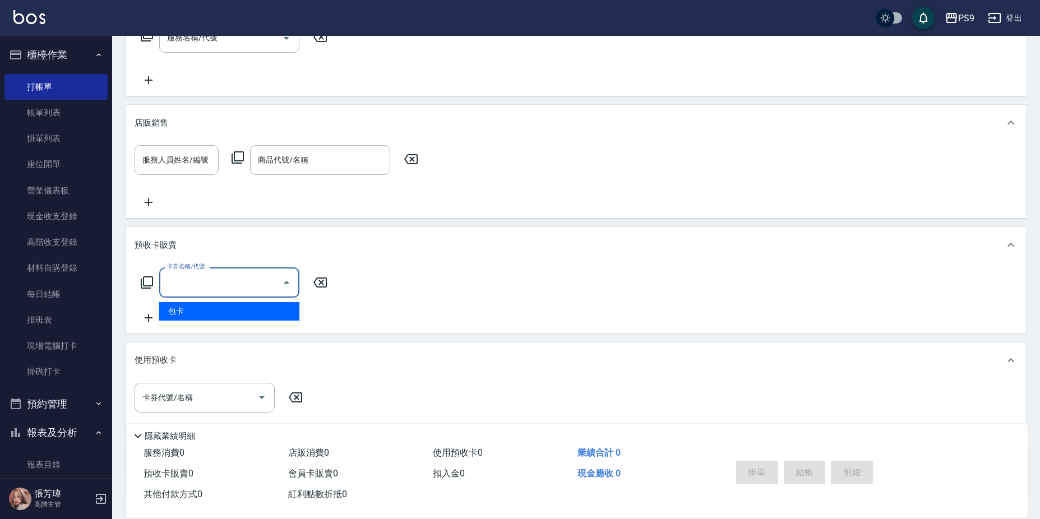
type input "包卡(9999)"
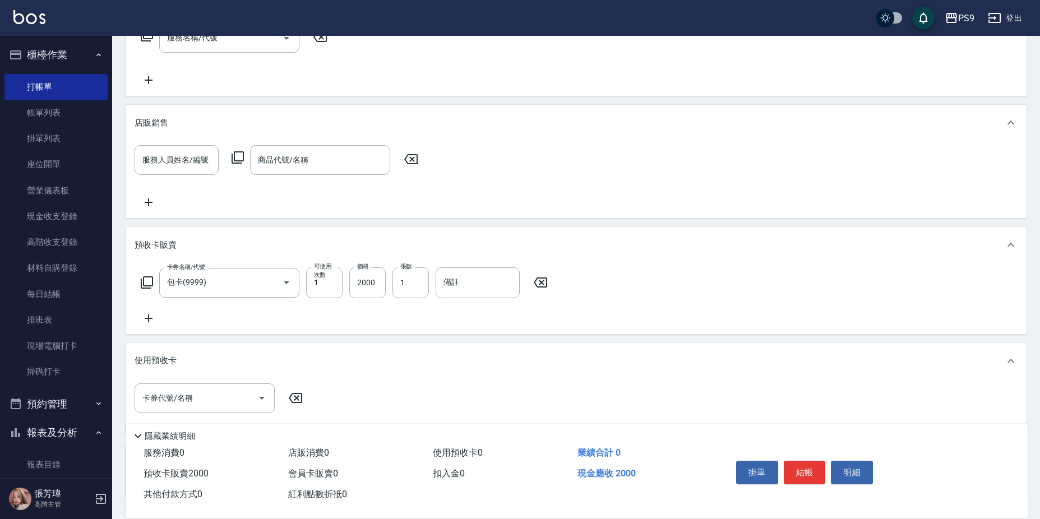
click at [145, 281] on icon at bounding box center [146, 282] width 13 height 13
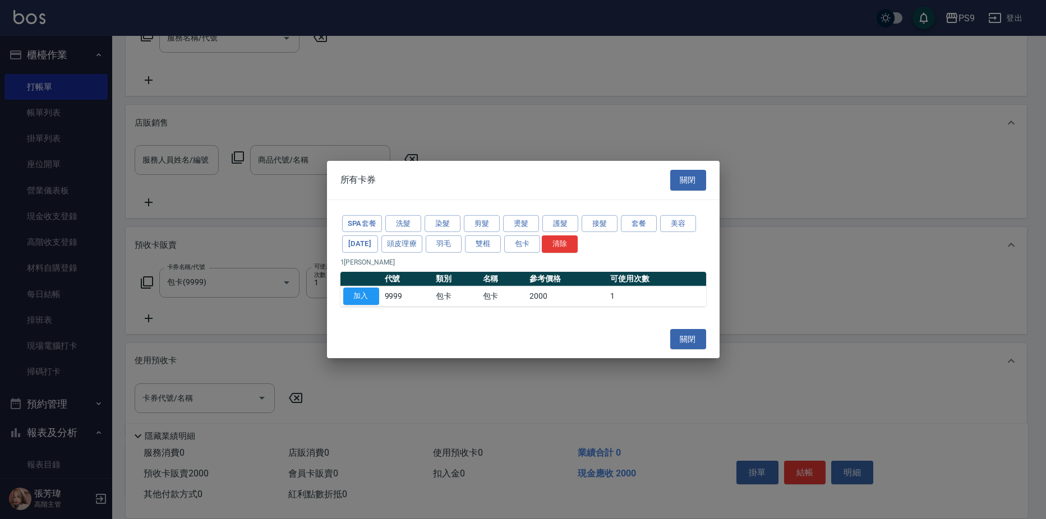
click at [693, 180] on button "關閉" at bounding box center [688, 180] width 36 height 21
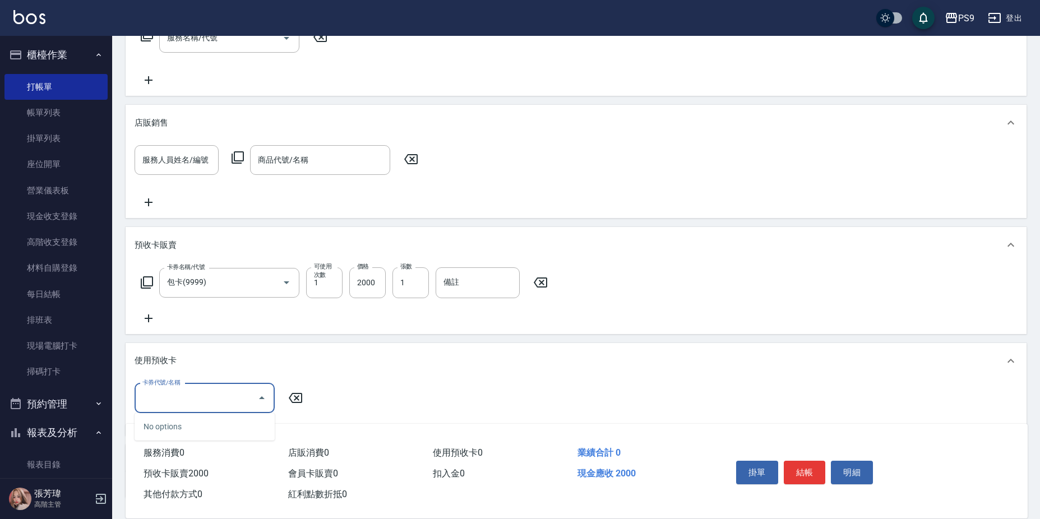
click at [164, 395] on input "卡券代號/名稱" at bounding box center [196, 399] width 113 height 20
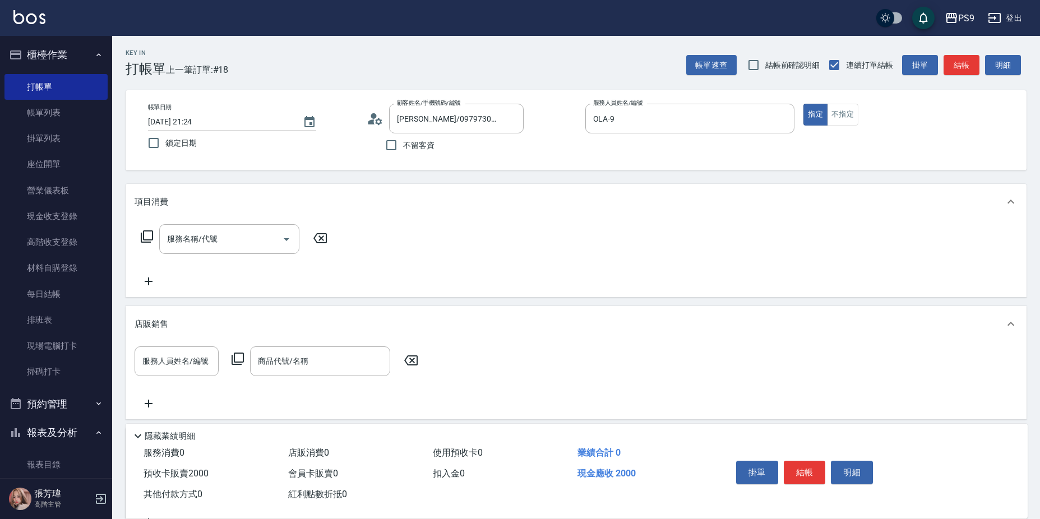
click at [426, 267] on div "服務名稱/代號 服務名稱/代號" at bounding box center [576, 258] width 901 height 77
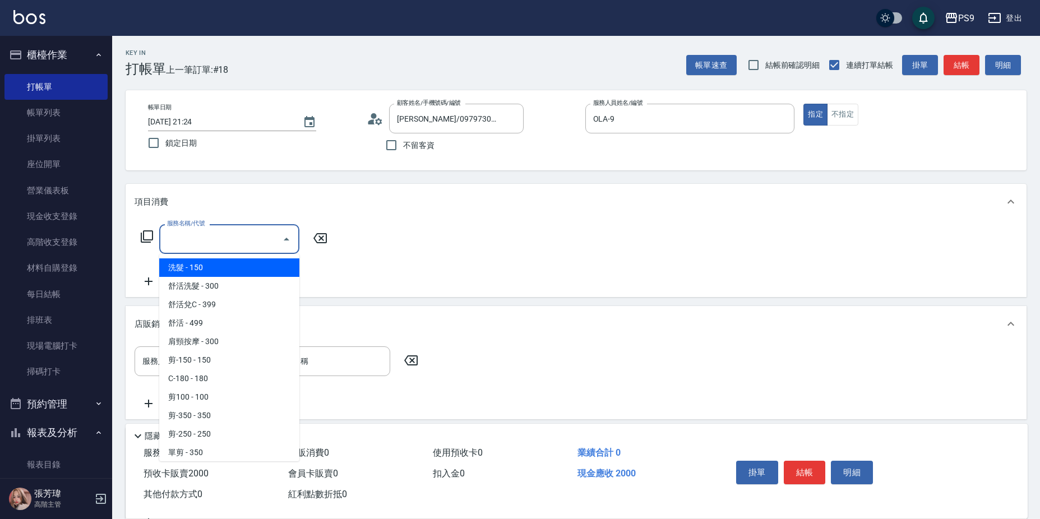
click at [219, 234] on input "服務名稱/代號" at bounding box center [220, 239] width 113 height 20
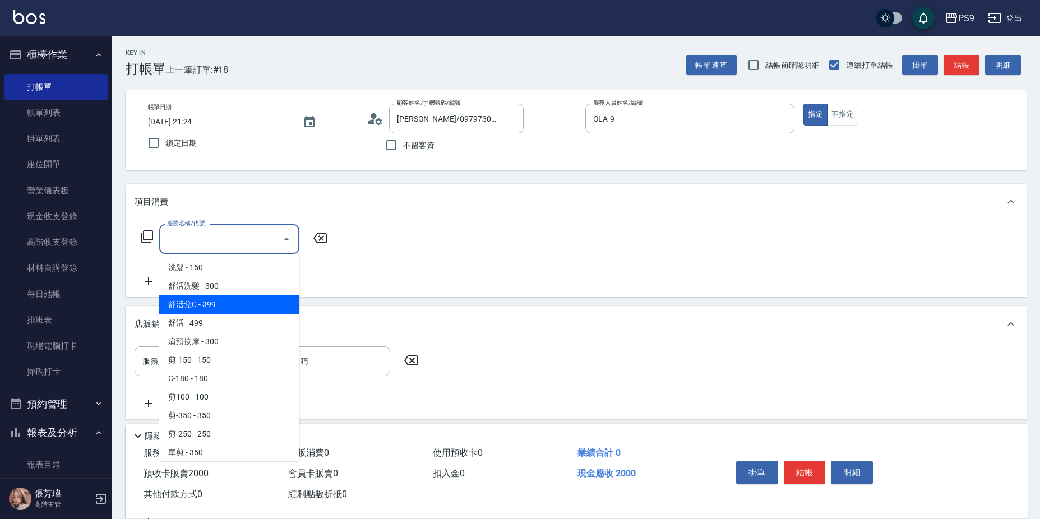
click at [438, 265] on div "服務名稱/代號 服務名稱/代號" at bounding box center [576, 258] width 901 height 77
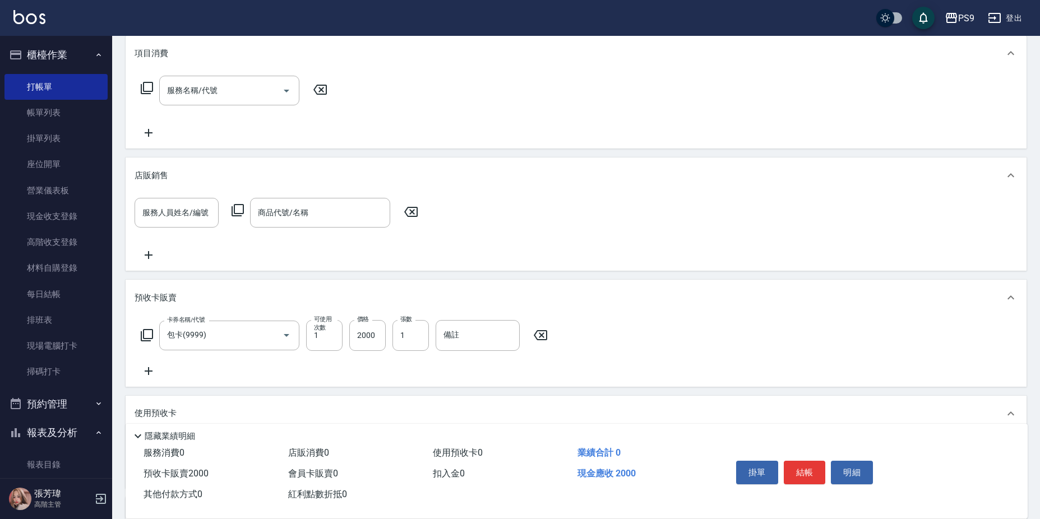
scroll to position [168, 0]
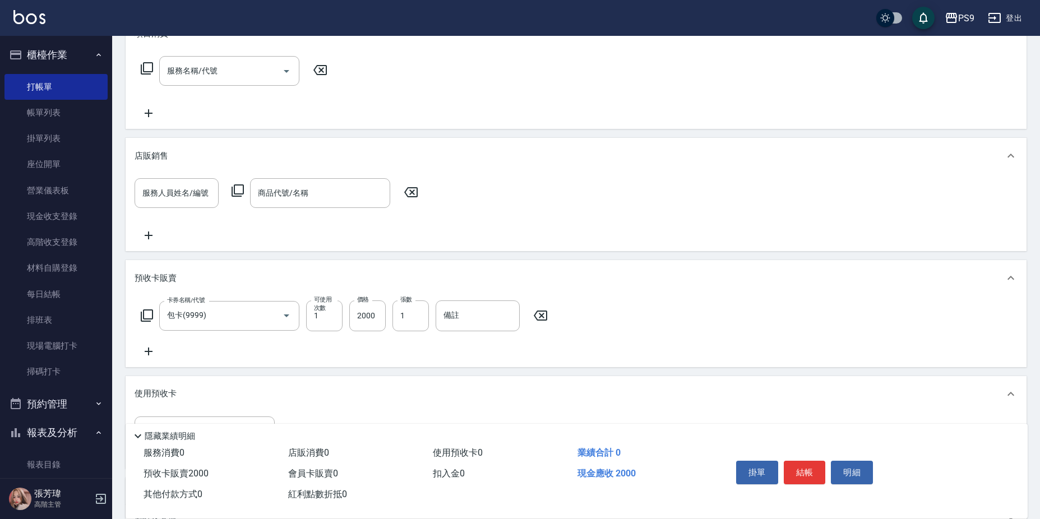
click at [537, 317] on icon at bounding box center [541, 315] width 28 height 13
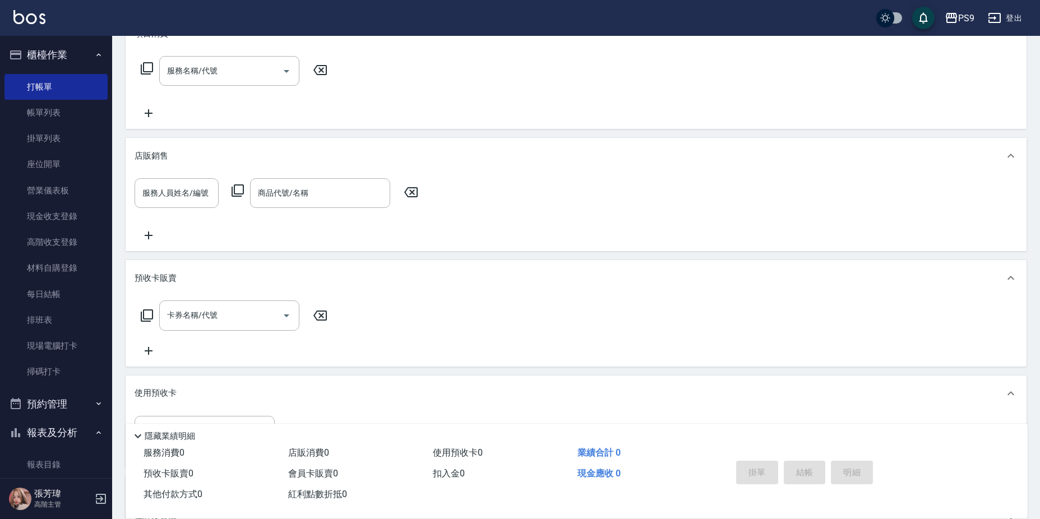
click at [600, 323] on div "卡券名稱/代號 卡券名稱/代號" at bounding box center [576, 329] width 883 height 57
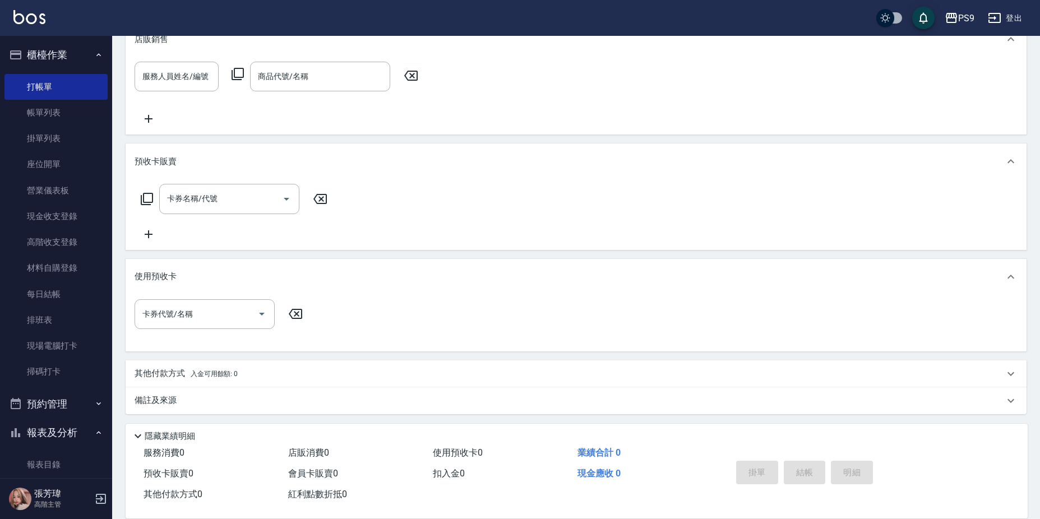
scroll to position [288, 0]
click at [204, 312] on input "卡券代號/名稱" at bounding box center [196, 312] width 113 height 20
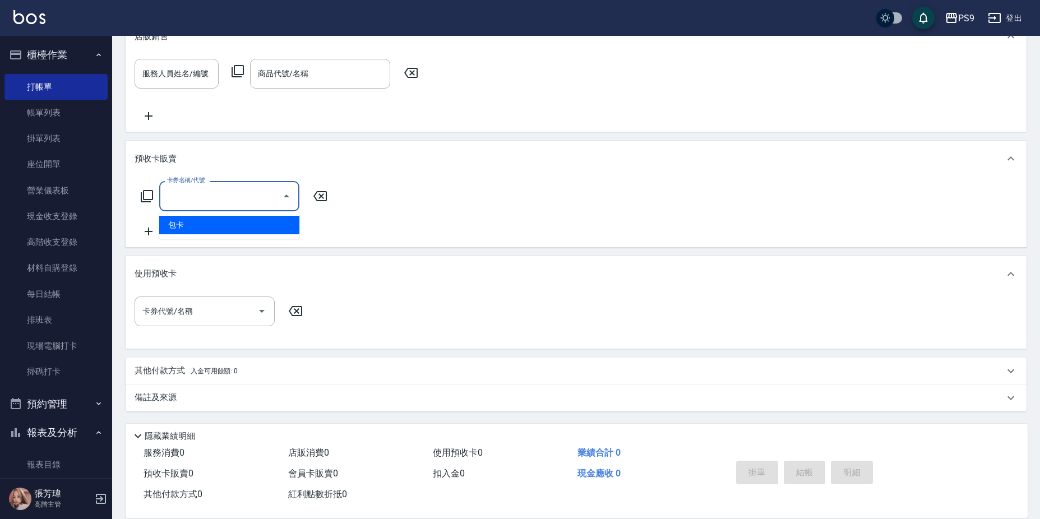
click at [214, 198] on input "卡券名稱/代號" at bounding box center [220, 196] width 113 height 20
click at [202, 218] on span "包卡" at bounding box center [229, 225] width 140 height 19
type input "包卡(9999)"
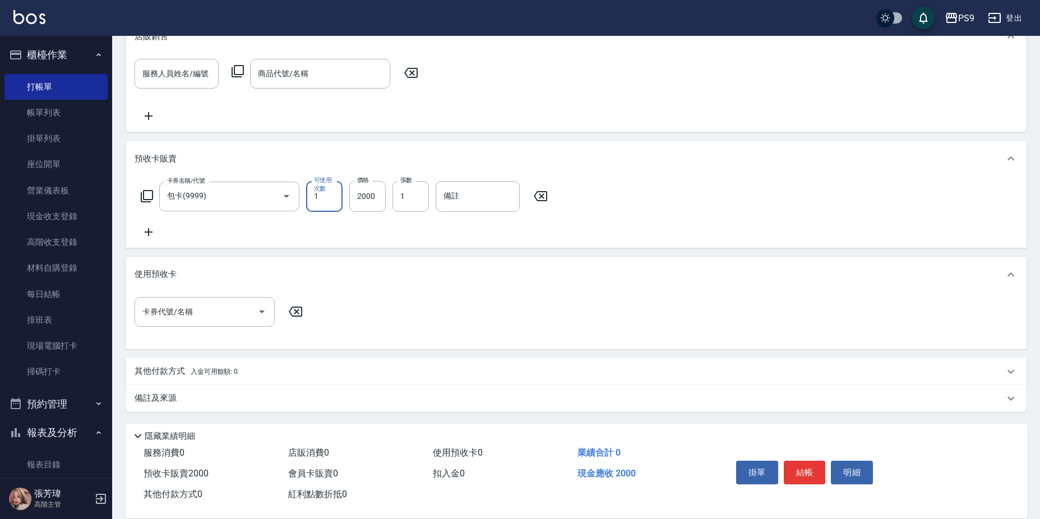
click at [544, 192] on icon at bounding box center [540, 196] width 13 height 10
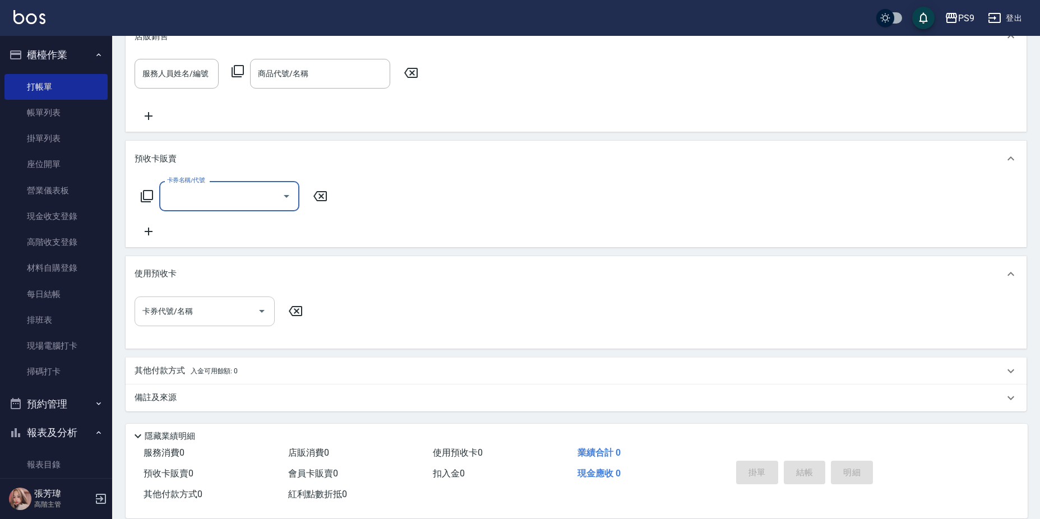
click at [209, 307] on input "卡券代號/名稱" at bounding box center [196, 312] width 113 height 20
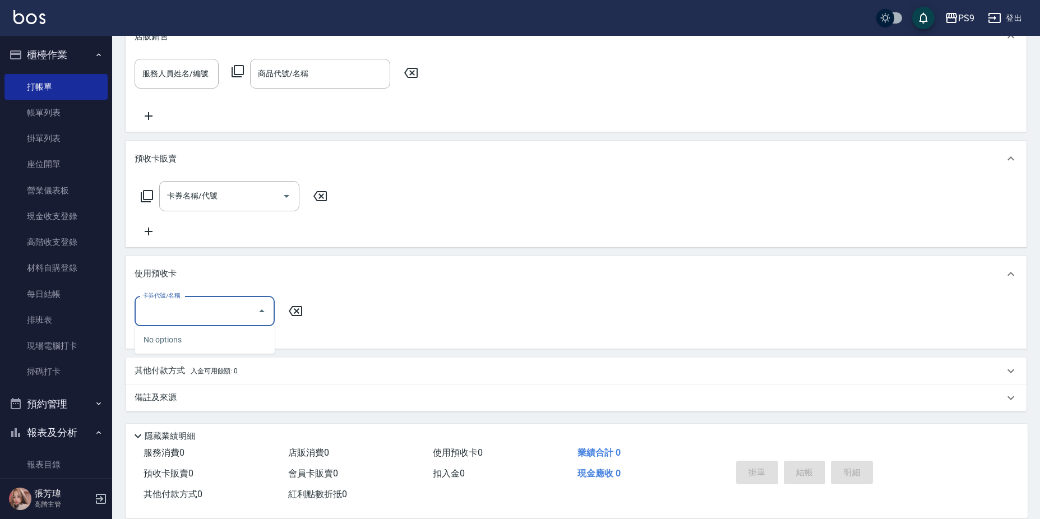
click at [201, 335] on div "No options" at bounding box center [205, 339] width 140 height 27
click at [200, 342] on div "No options" at bounding box center [205, 339] width 140 height 27
click at [213, 313] on input "卡券代號/名稱" at bounding box center [196, 312] width 113 height 20
click at [262, 308] on icon "Open" at bounding box center [261, 310] width 13 height 13
click at [236, 303] on input "卡券代號/名稱" at bounding box center [196, 312] width 113 height 20
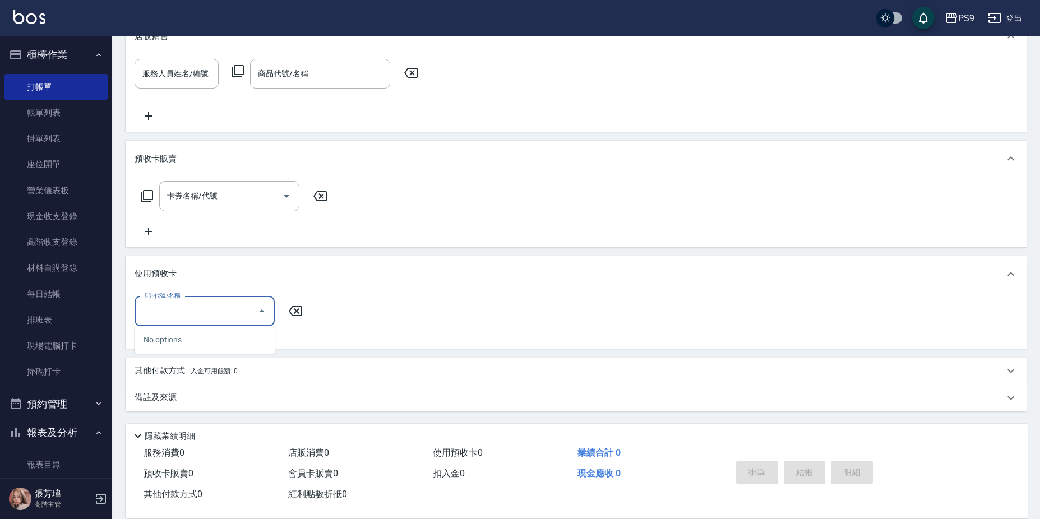
click at [236, 303] on input "卡券代號/名稱" at bounding box center [196, 312] width 113 height 20
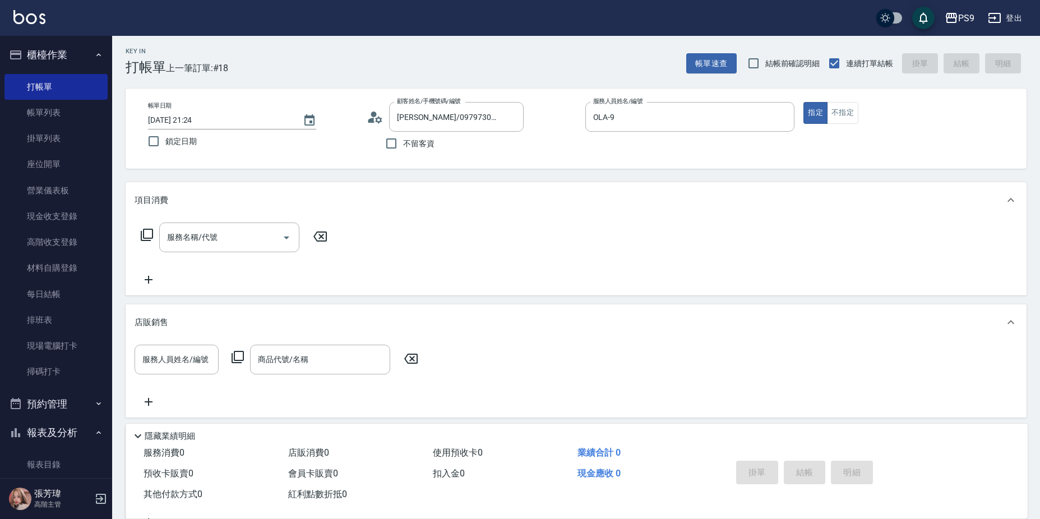
scroll to position [0, 0]
click at [511, 109] on div at bounding box center [511, 119] width 15 height 30
click at [511, 119] on icon "Clear" at bounding box center [512, 119] width 7 height 7
click at [458, 110] on div "顧客姓名/手機號碼/編號 顧客姓名/手機號碼/編號" at bounding box center [456, 119] width 135 height 30
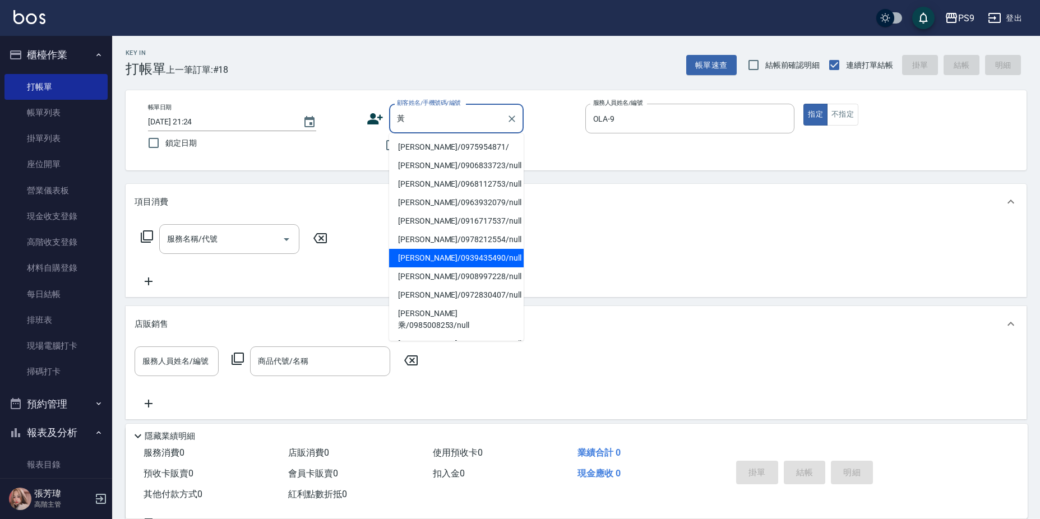
click at [474, 258] on li "[PERSON_NAME]/0939435490/null" at bounding box center [456, 258] width 135 height 19
type input "[PERSON_NAME]/0939435490/null"
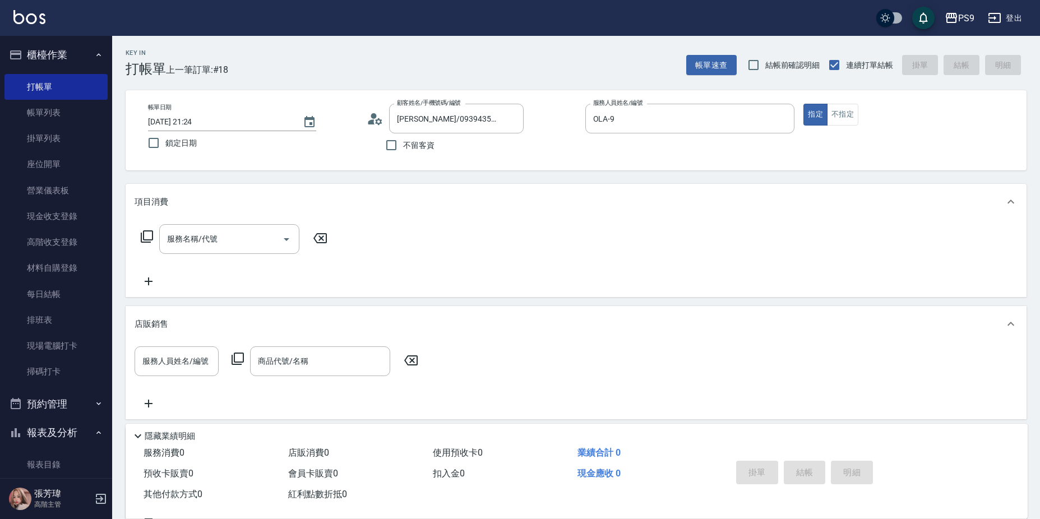
type input "SHELLY-2"
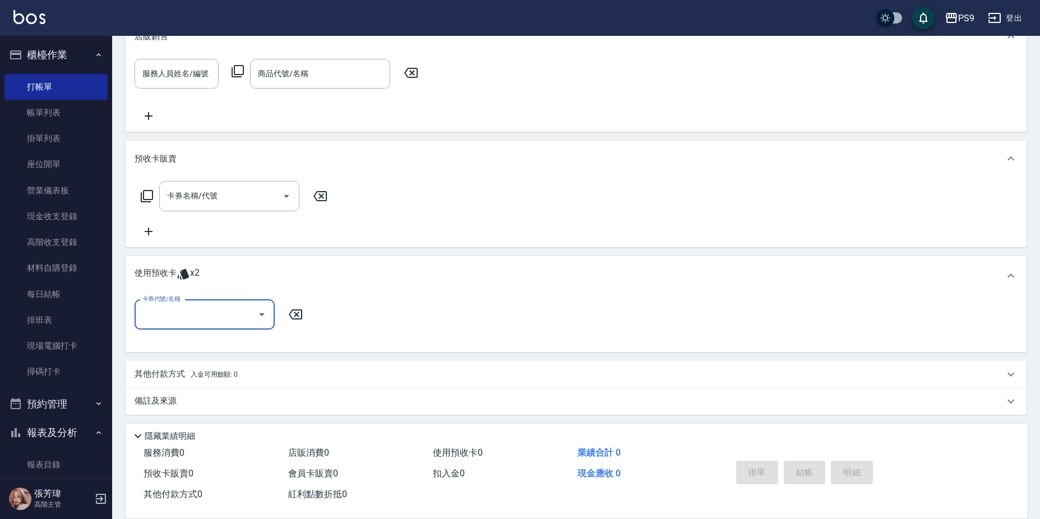
click at [236, 311] on input "卡券代號/名稱" at bounding box center [196, 315] width 113 height 20
click at [357, 250] on div "項目消費 服務名稱/代號 服務名稱/代號 店販銷售 服務人員姓名/編號 服務人員姓名/編號 商品代號/名稱 商品代號/名稱 預收卡販賣 卡券名稱/代號 卡券名…" at bounding box center [576, 155] width 901 height 519
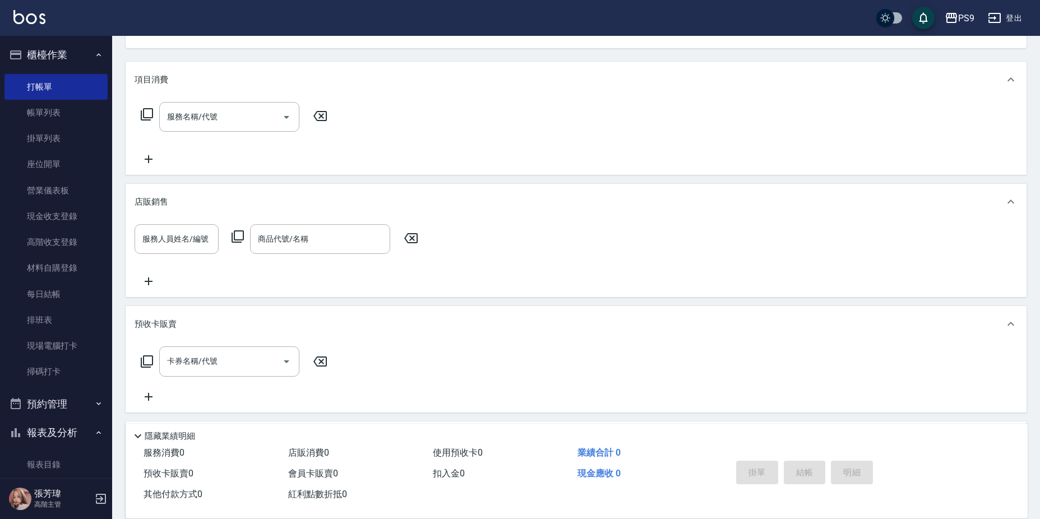
scroll to position [7, 0]
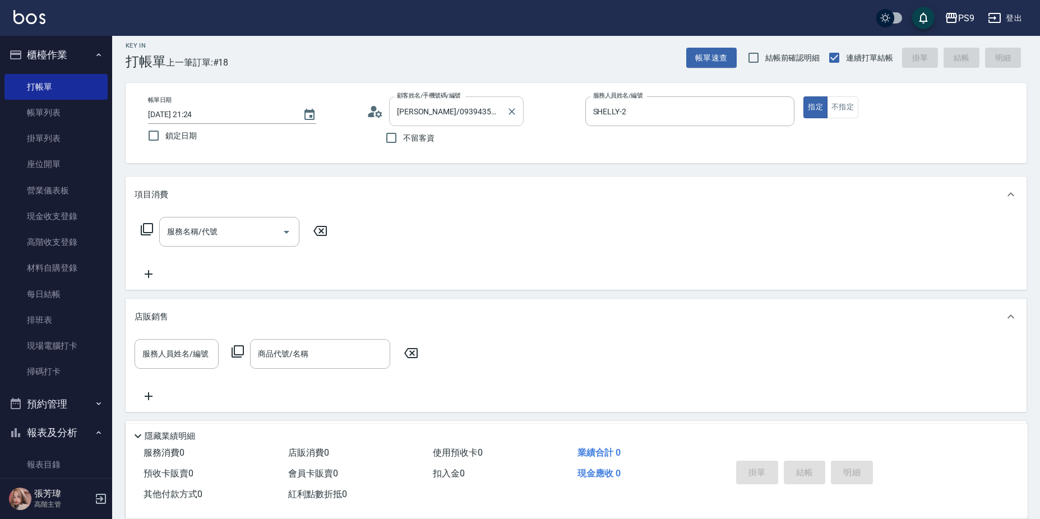
click at [504, 109] on div "[PERSON_NAME]/0939435490/null 顧客姓名/手機號碼/編號" at bounding box center [456, 111] width 135 height 30
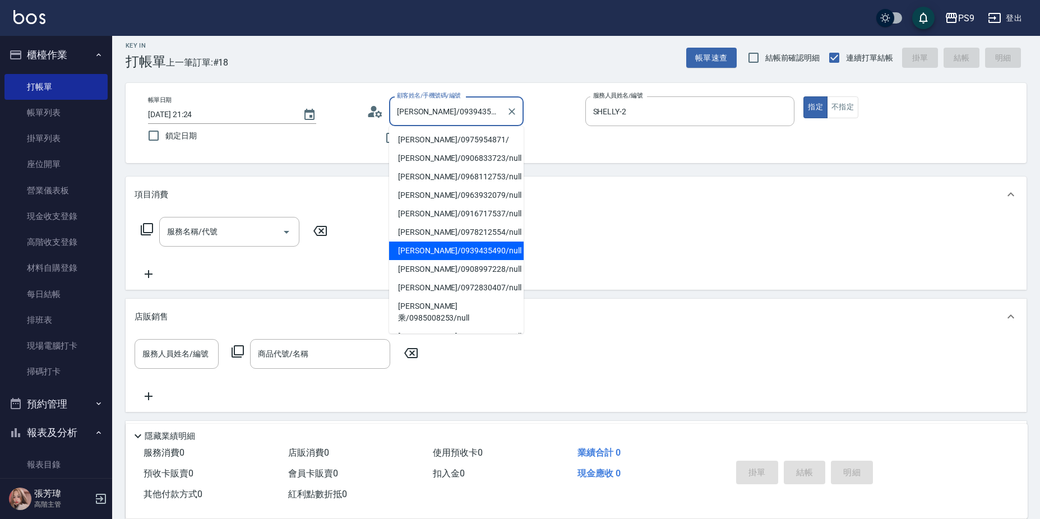
click at [502, 109] on div "[PERSON_NAME]/0939435490/null 顧客姓名/手機號碼/編號" at bounding box center [456, 111] width 135 height 30
click at [509, 113] on icon "Clear" at bounding box center [511, 111] width 11 height 11
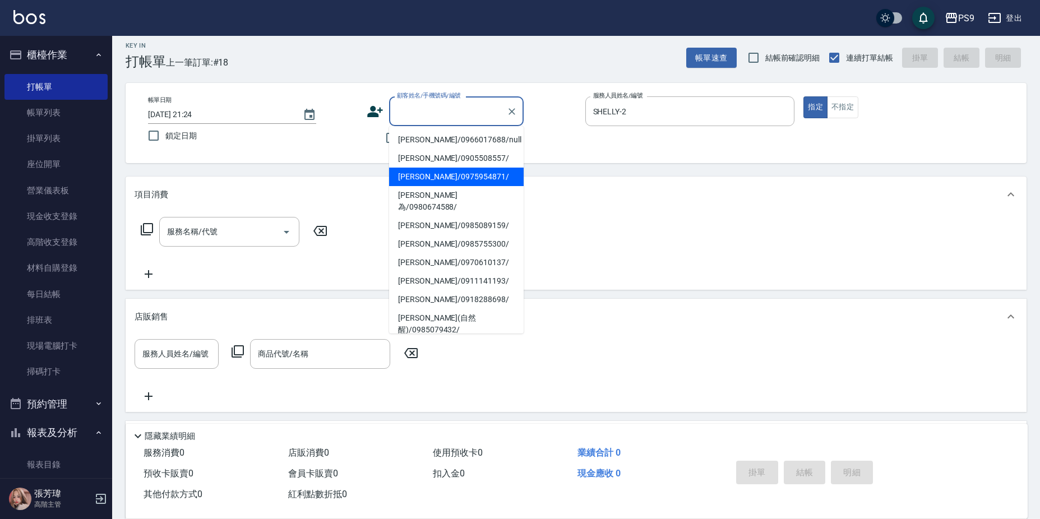
click at [477, 107] on input "顧客姓名/手機號碼/編號" at bounding box center [448, 111] width 108 height 20
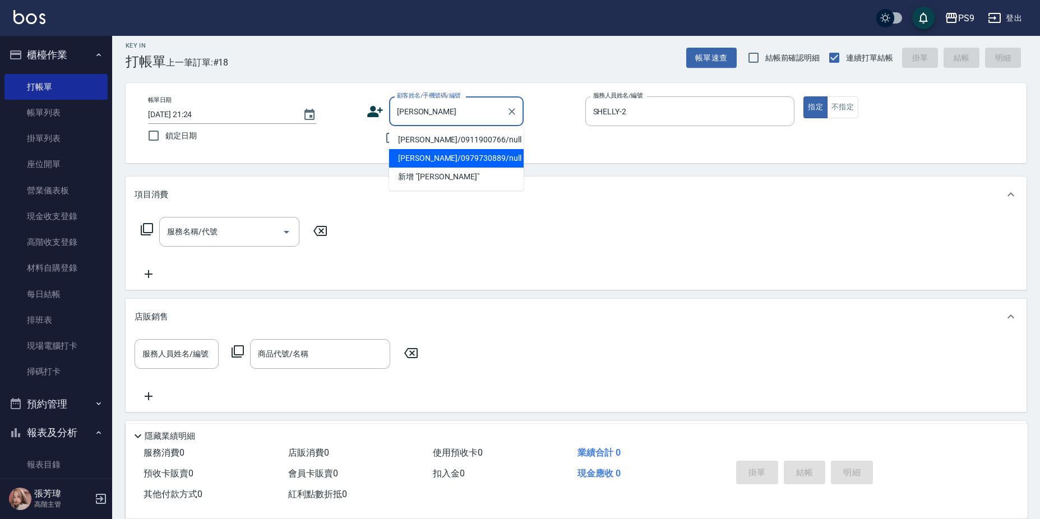
type input "[PERSON_NAME]/0979730889/null"
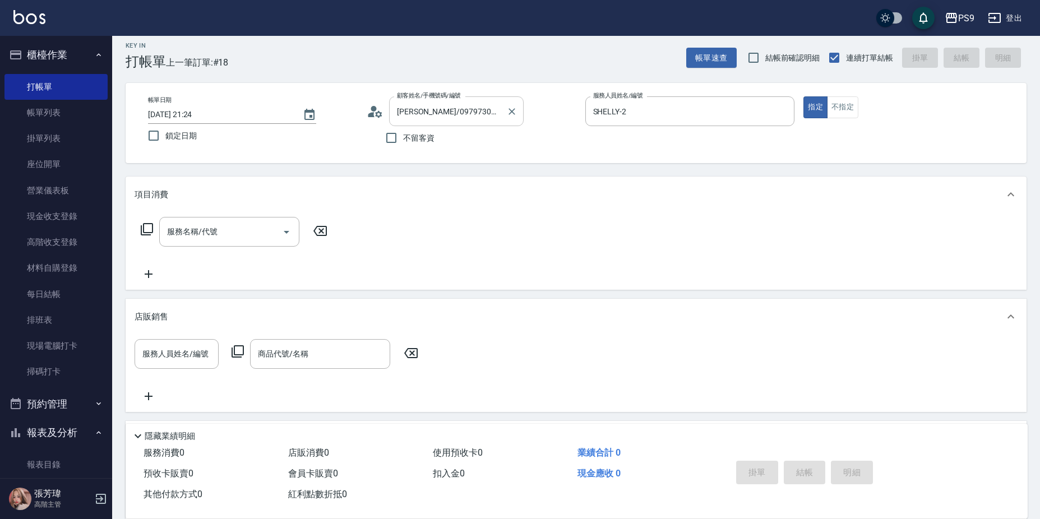
scroll to position [288, 0]
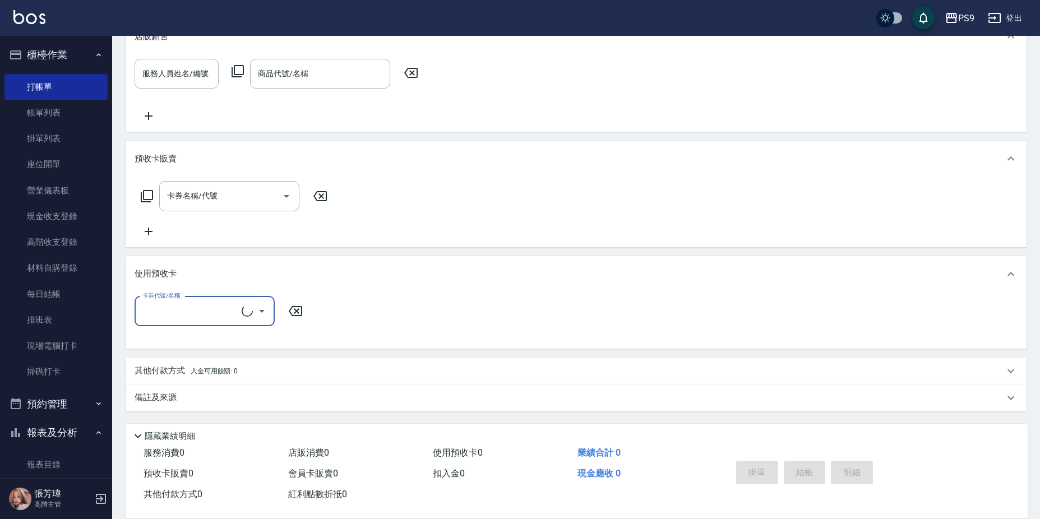
type input "OLA-9"
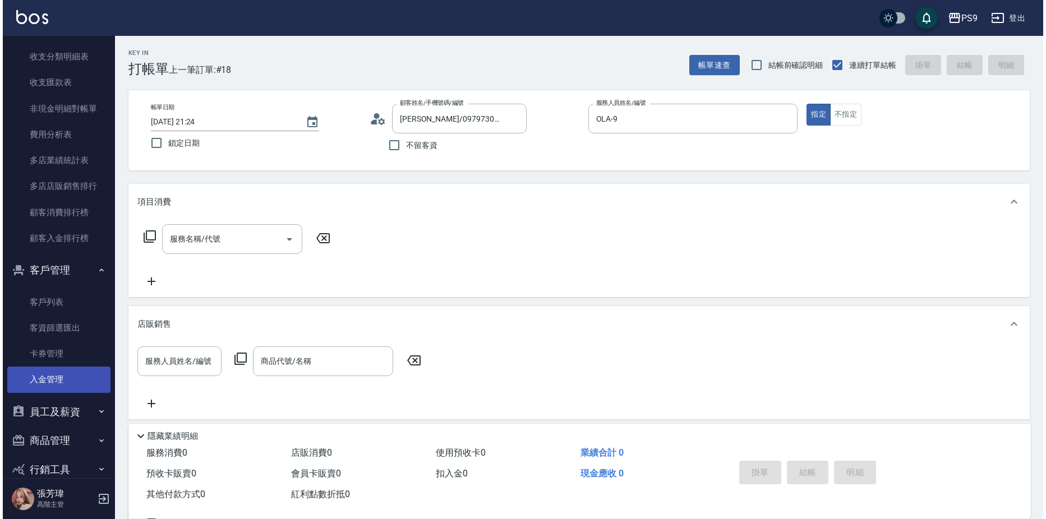
scroll to position [1338, 0]
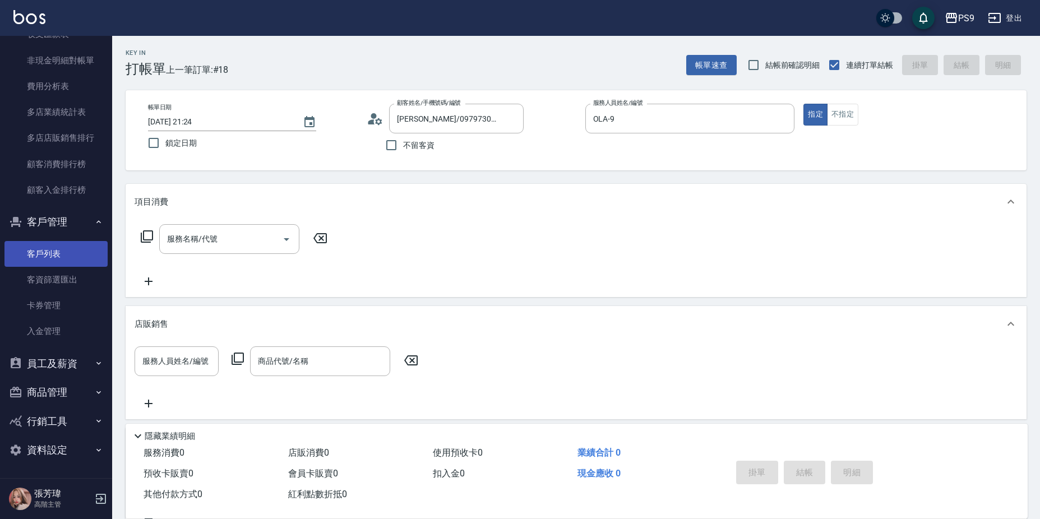
click at [48, 264] on link "客戶列表" at bounding box center [55, 254] width 103 height 26
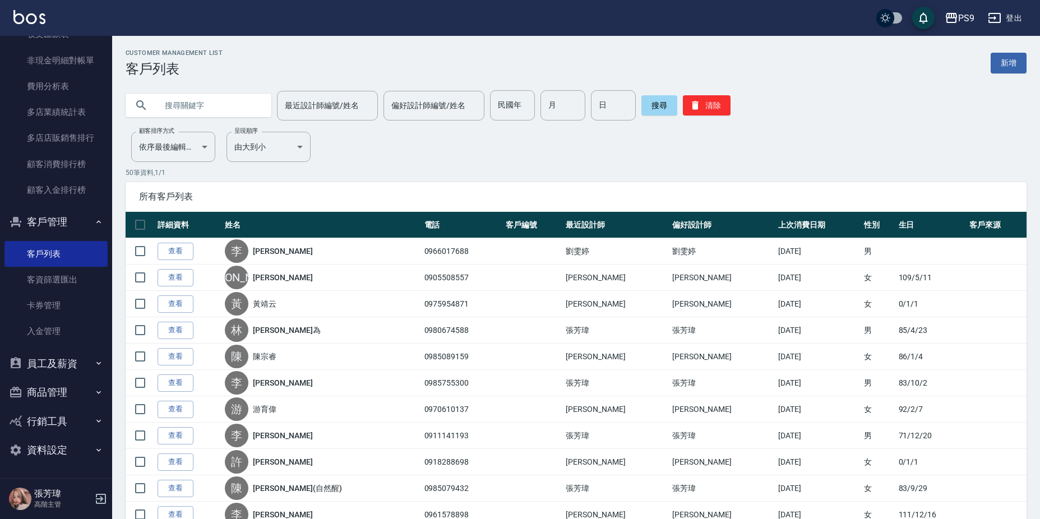
click at [177, 109] on input "text" at bounding box center [209, 105] width 105 height 30
type input "哩"
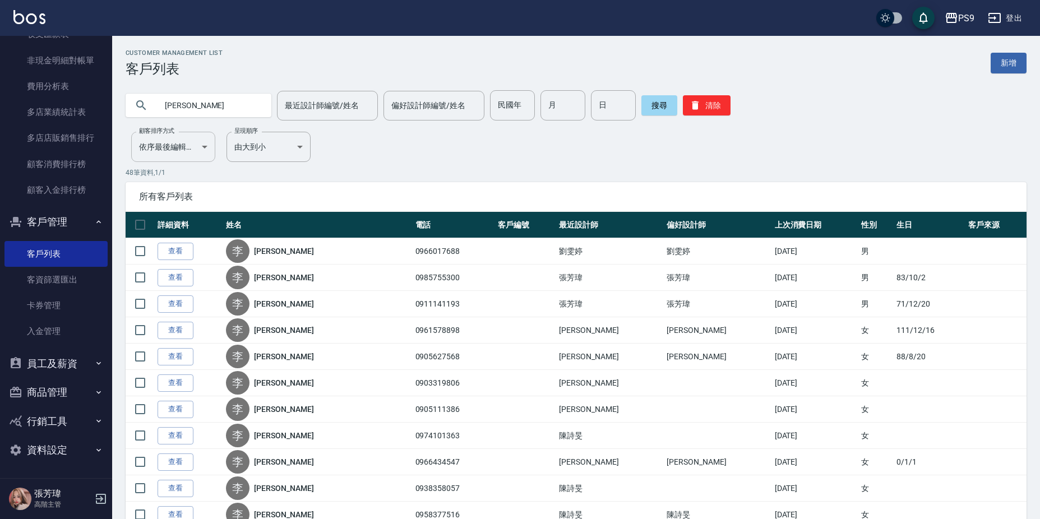
type input "[PERSON_NAME]"
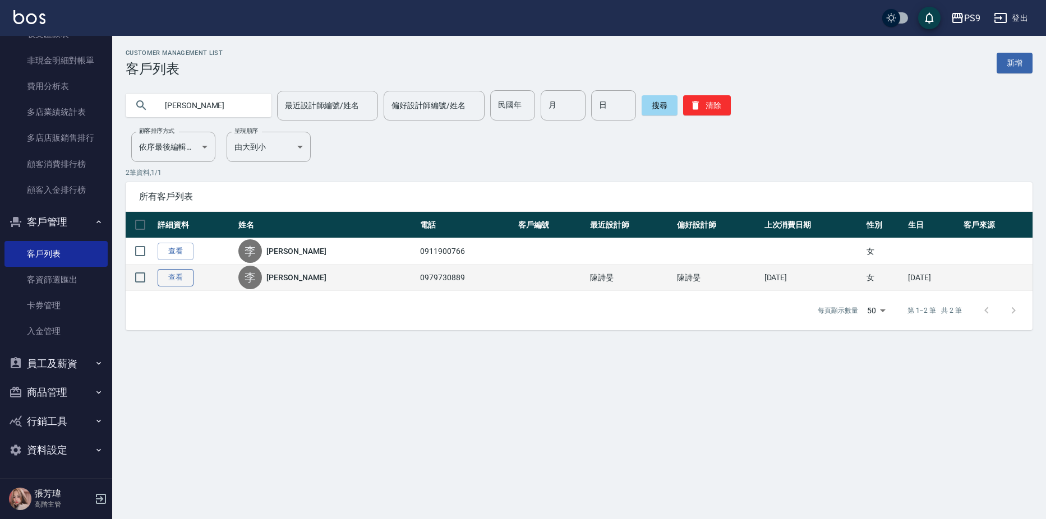
click at [176, 269] on link "查看" at bounding box center [176, 277] width 36 height 17
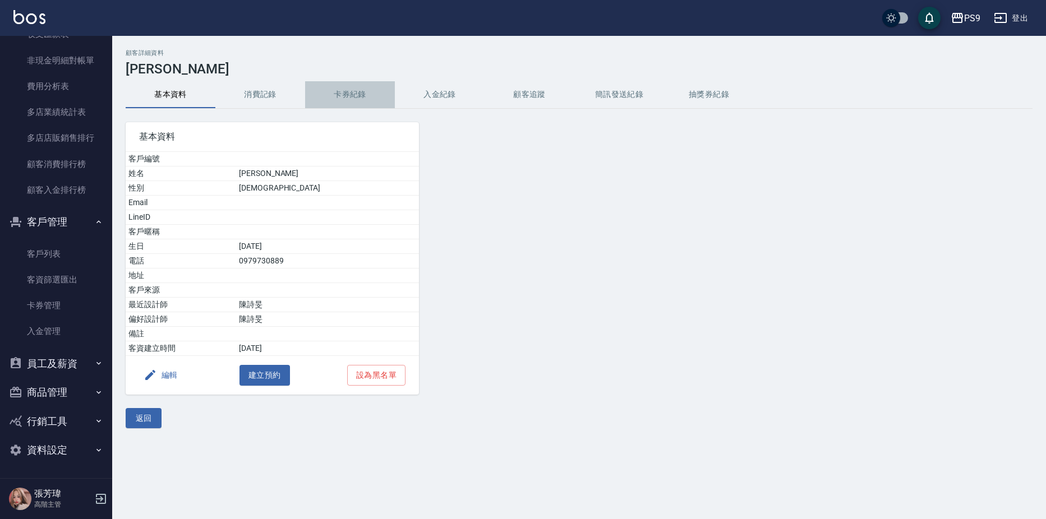
click at [352, 90] on button "卡券紀錄" at bounding box center [350, 94] width 90 height 27
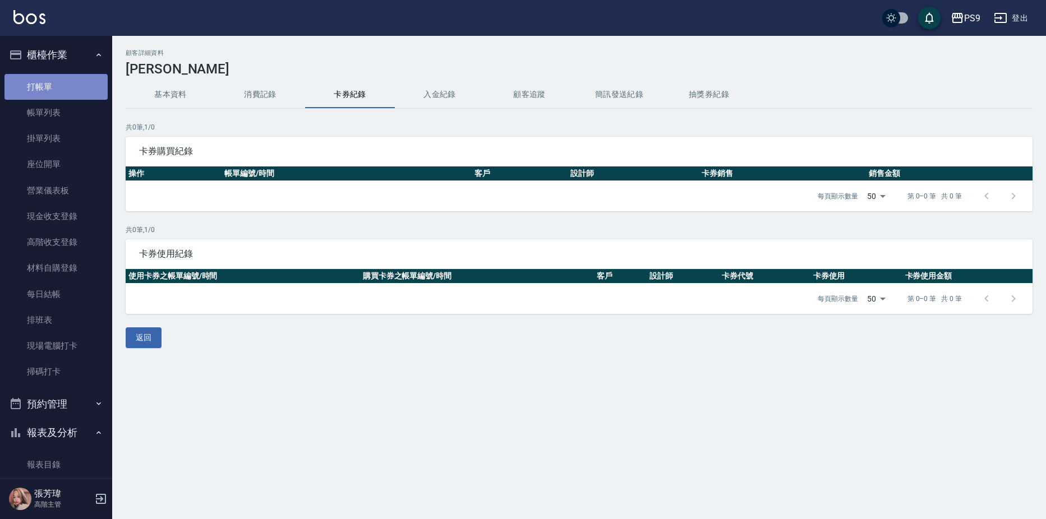
click at [64, 93] on link "打帳單" at bounding box center [55, 87] width 103 height 26
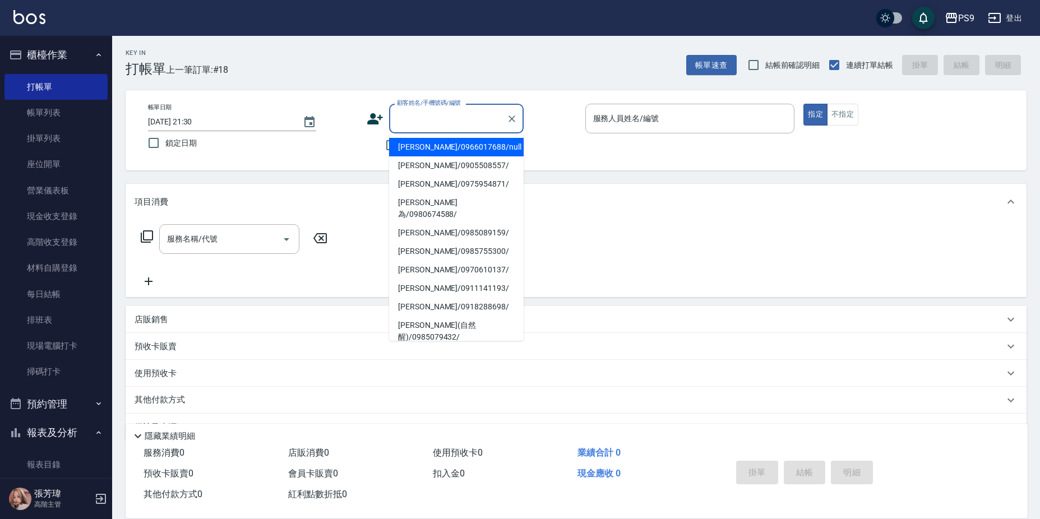
click at [444, 109] on input "顧客姓名/手機號碼/編號" at bounding box center [448, 119] width 108 height 20
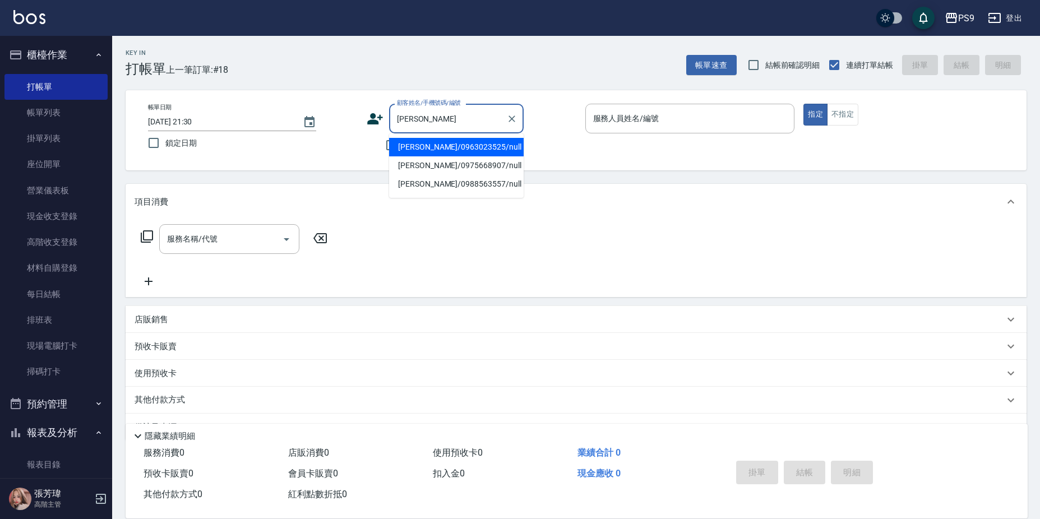
click at [438, 109] on input "[PERSON_NAME]" at bounding box center [448, 119] width 108 height 20
click at [438, 144] on li "[PERSON_NAME]/0963023525/null" at bounding box center [456, 147] width 135 height 19
type input "[PERSON_NAME]/0963023525/null"
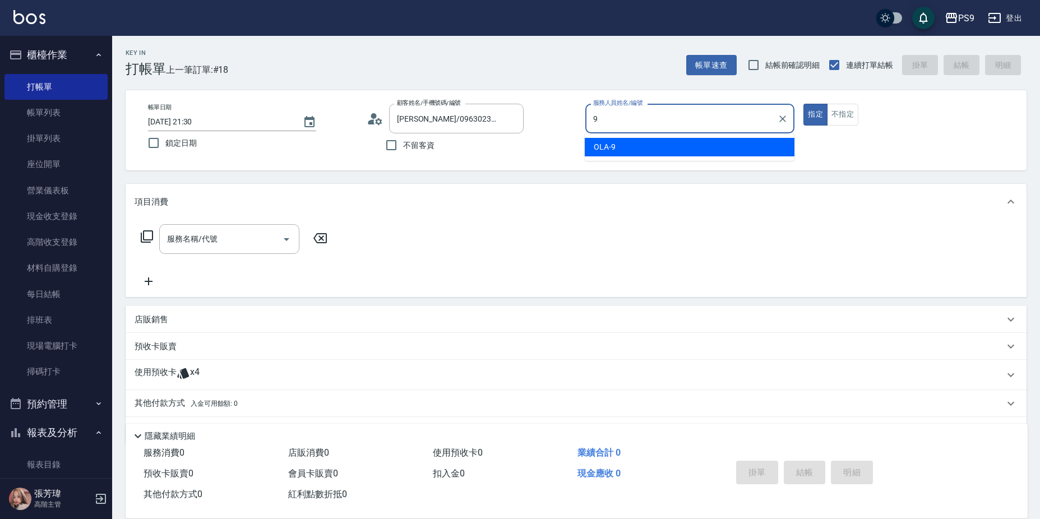
type input "OLA-9"
type button "true"
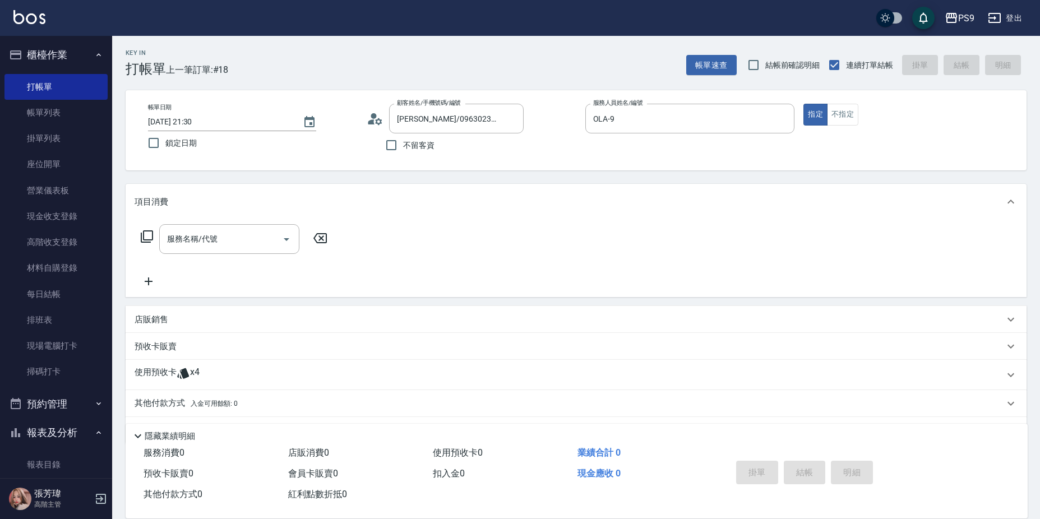
click at [168, 377] on p "使用預收卡" at bounding box center [156, 375] width 42 height 17
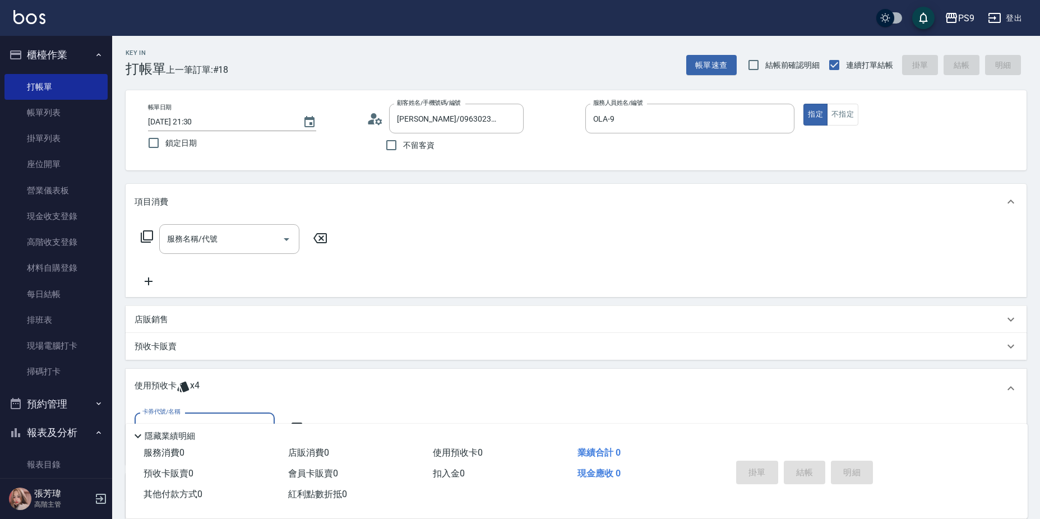
scroll to position [116, 0]
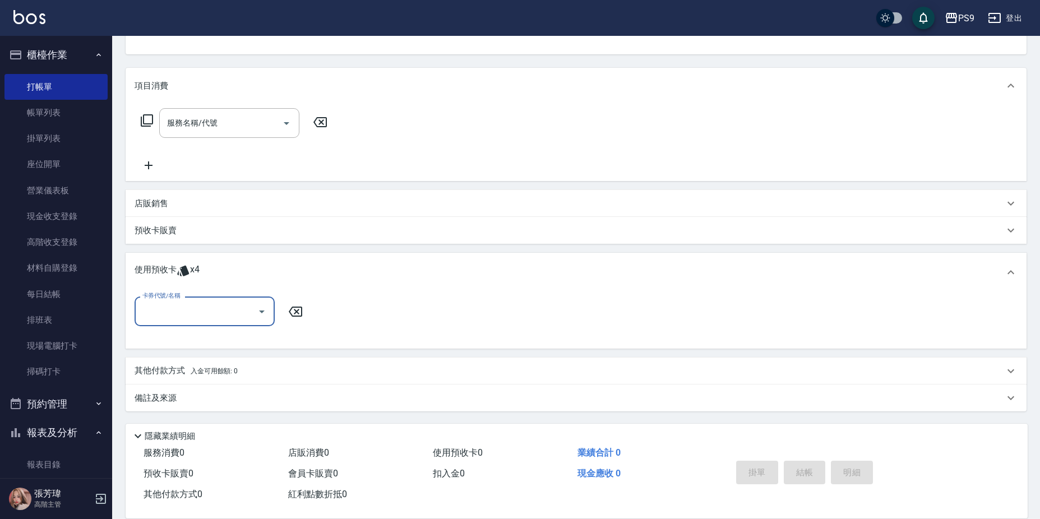
click at [203, 307] on input "卡券代號/名稱" at bounding box center [196, 312] width 113 height 20
click at [414, 326] on div "卡券代號/名稱 卡券代號/名稱" at bounding box center [576, 318] width 883 height 43
click at [207, 314] on input "卡券代號/名稱" at bounding box center [196, 312] width 113 height 20
click at [198, 336] on div "包卡 剩餘2張" at bounding box center [205, 340] width 140 height 19
type input "包卡"
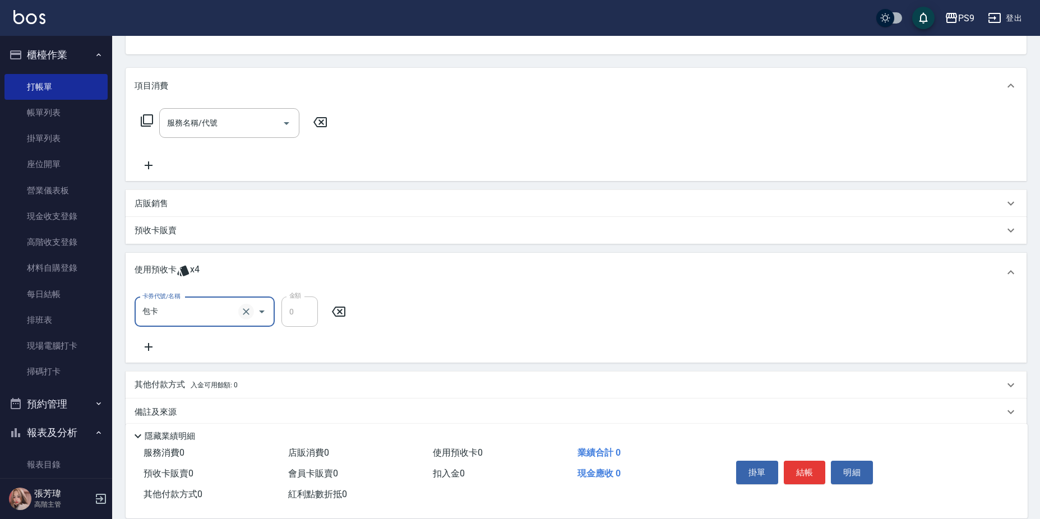
click at [243, 308] on icon "Clear" at bounding box center [246, 311] width 11 height 11
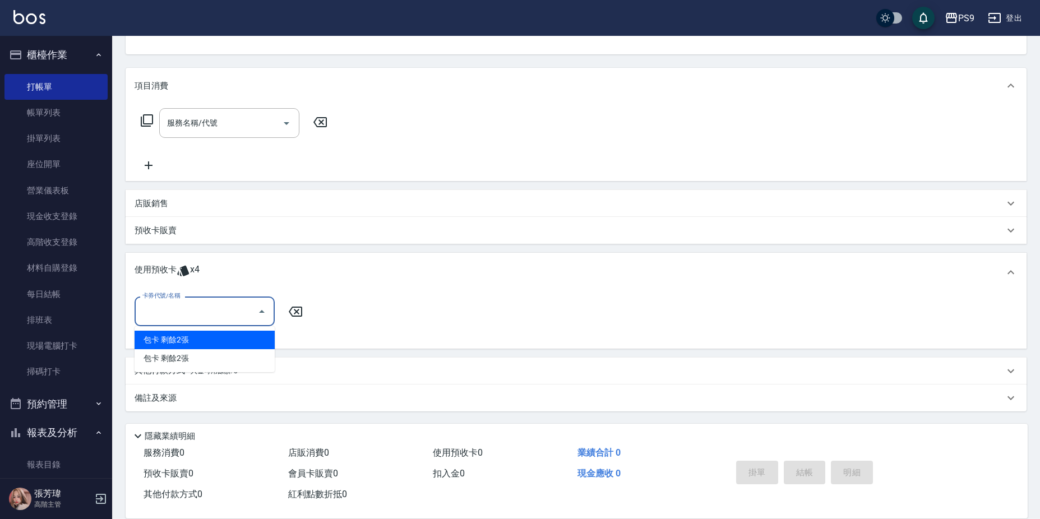
click at [223, 312] on input "卡券代號/名稱" at bounding box center [196, 312] width 113 height 20
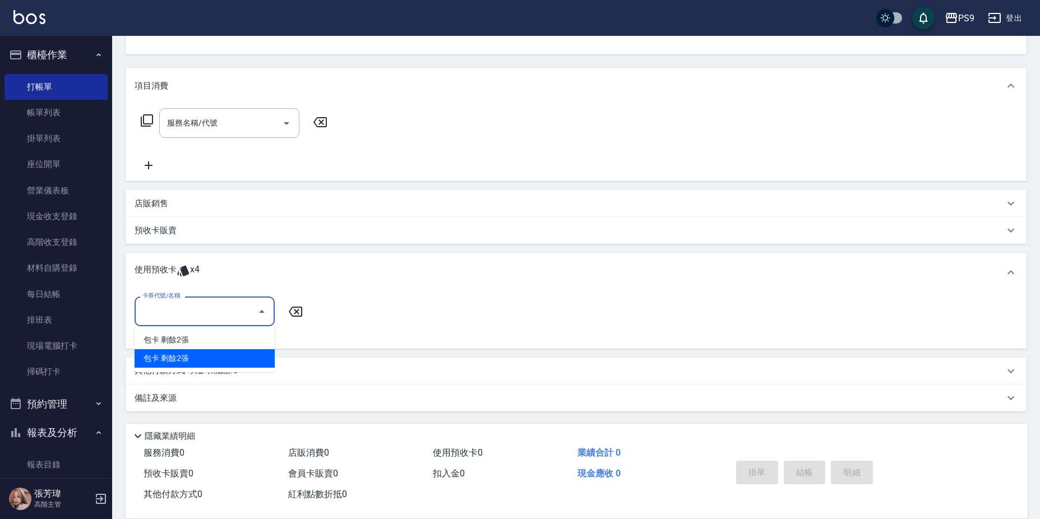
click at [198, 360] on div "包卡 剩餘2張" at bounding box center [205, 358] width 140 height 19
type input "包卡"
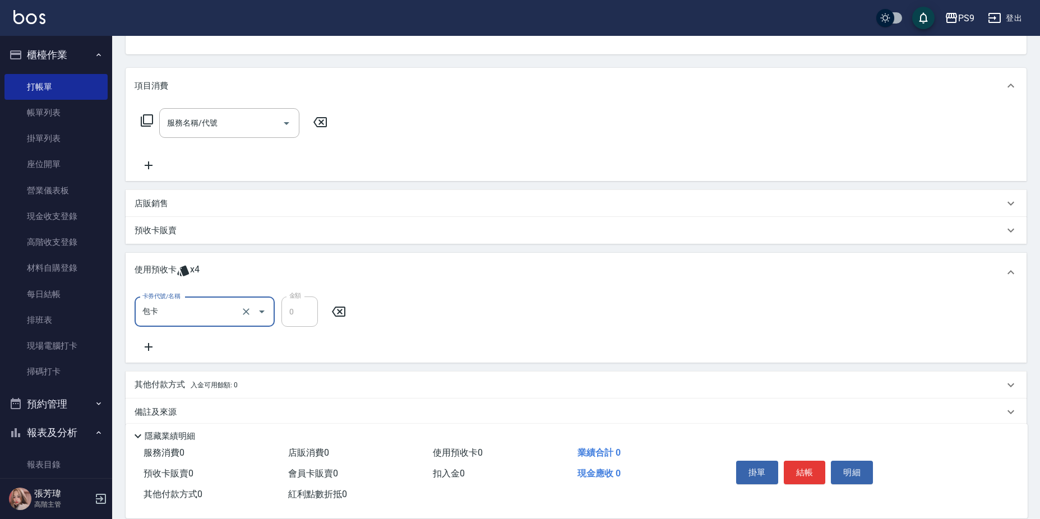
click at [219, 300] on div "包卡 卡券代號/名稱" at bounding box center [205, 312] width 140 height 30
click at [246, 308] on icon "Clear" at bounding box center [246, 311] width 11 height 11
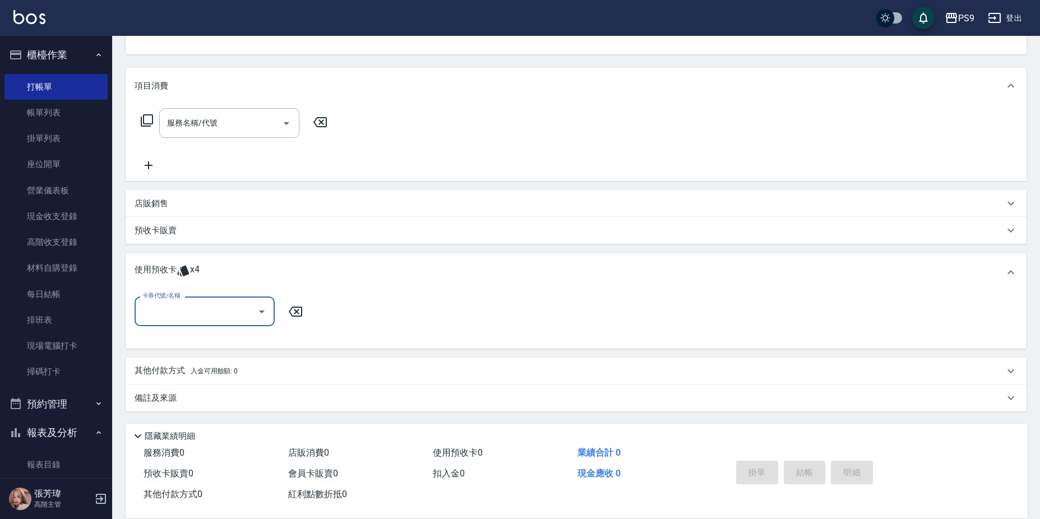
click at [251, 314] on input "卡券代號/名稱" at bounding box center [196, 312] width 113 height 20
click at [225, 337] on div "包卡 剩餘2張" at bounding box center [205, 340] width 140 height 19
type input "包卡"
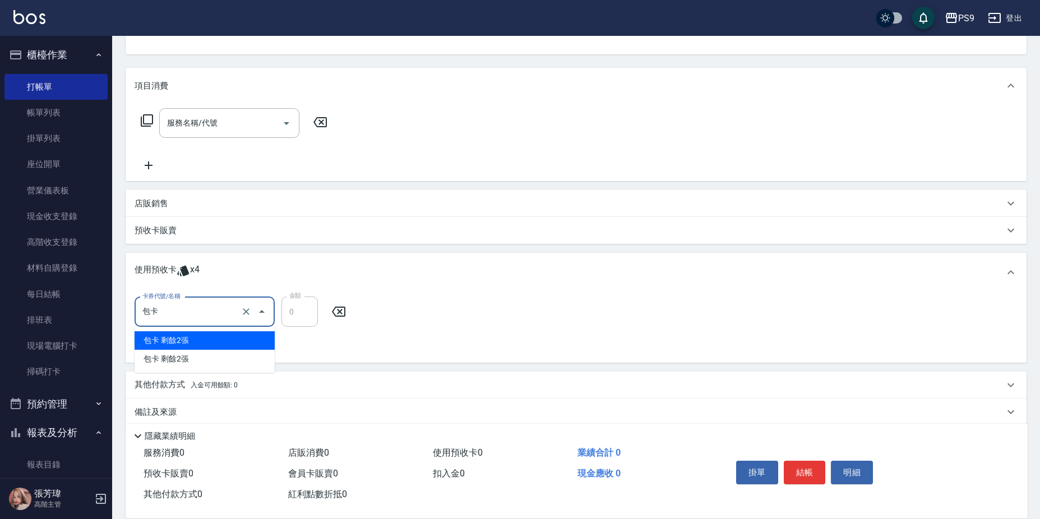
click at [212, 315] on input "包卡" at bounding box center [189, 312] width 99 height 20
click at [199, 309] on input "包卡" at bounding box center [189, 312] width 99 height 20
click at [193, 335] on div "包卡 剩餘2張" at bounding box center [205, 340] width 140 height 19
click at [580, 380] on div "其他付款方式 入金可用餘額: 0" at bounding box center [570, 385] width 870 height 12
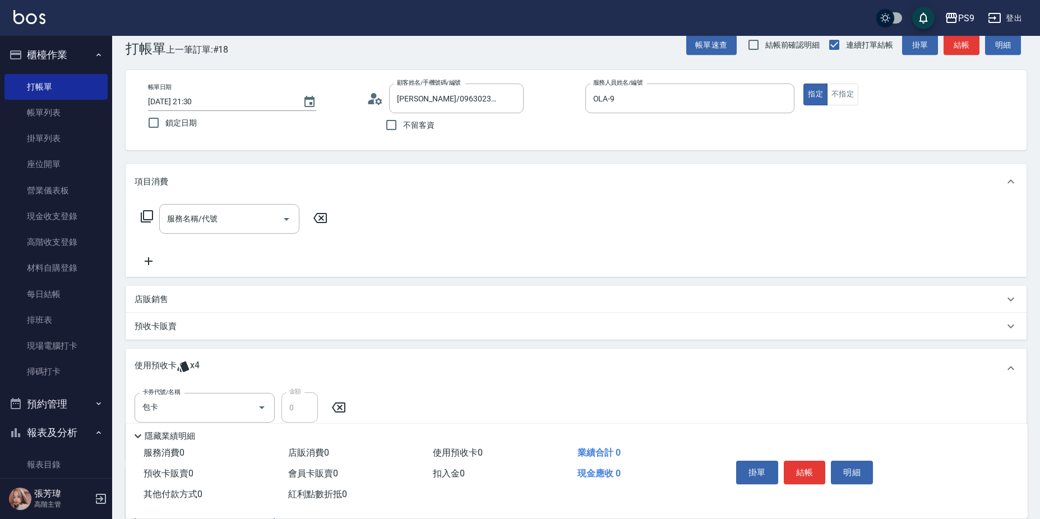
scroll to position [19, 0]
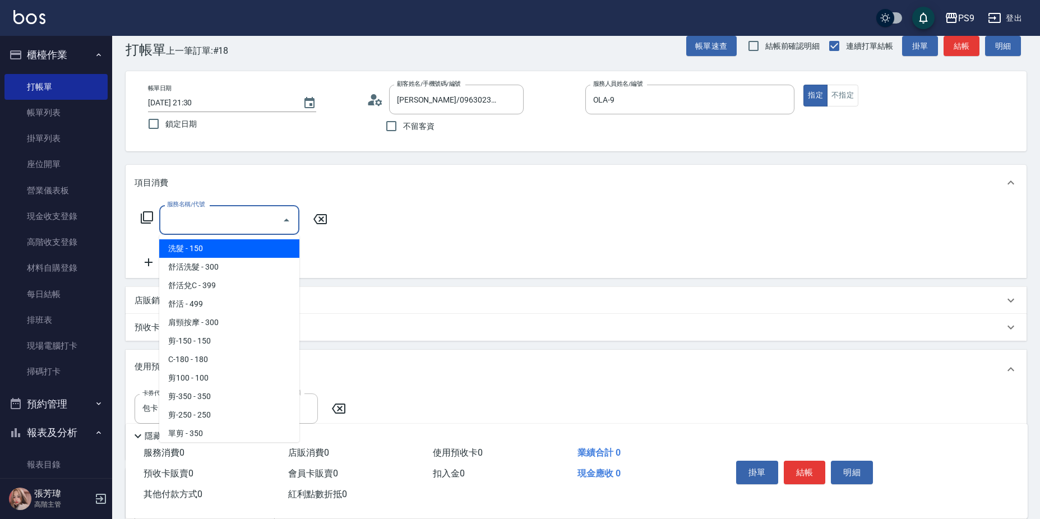
click at [181, 214] on input "服務名稱/代號" at bounding box center [220, 220] width 113 height 20
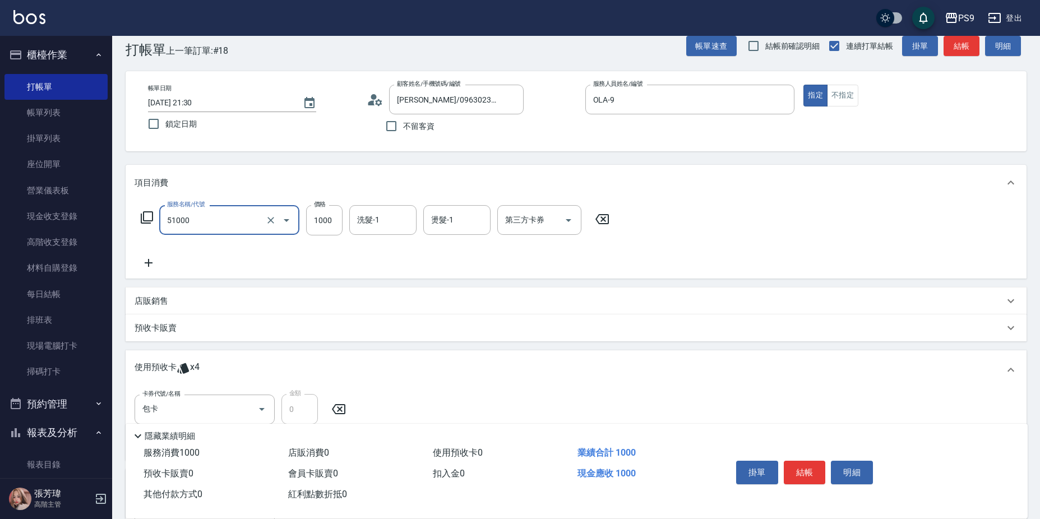
type input "燙髮1000(51000)"
type input "1099"
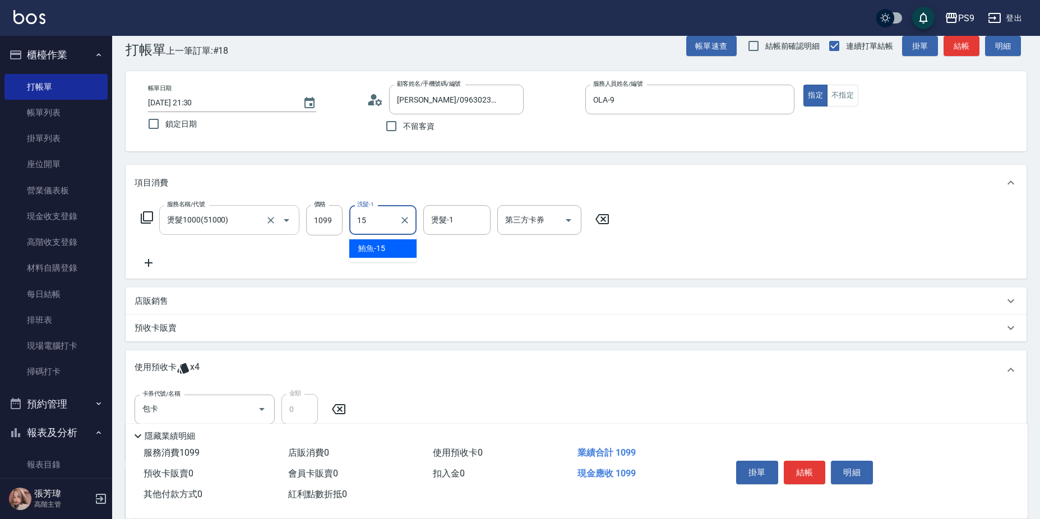
type input "鮪魚-15"
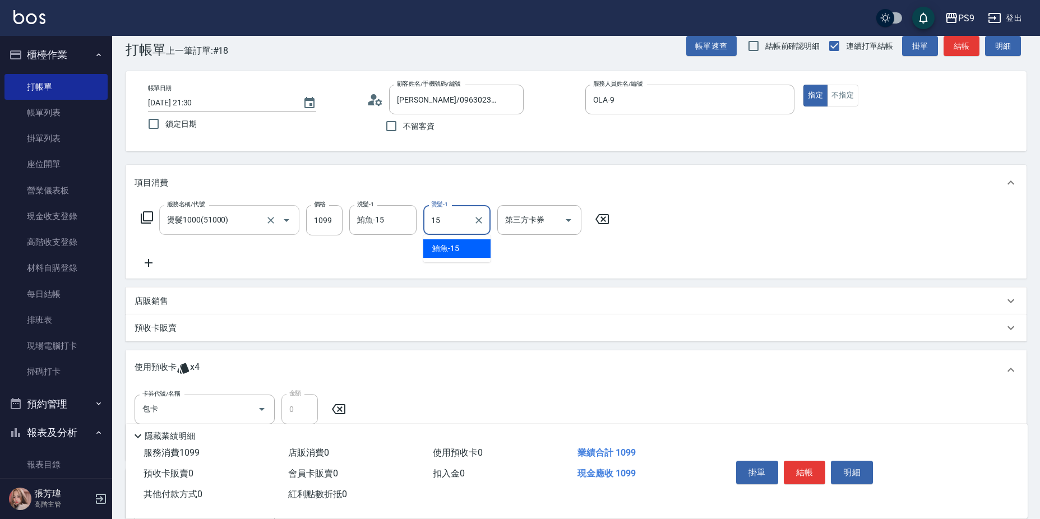
type input "鮪魚-15"
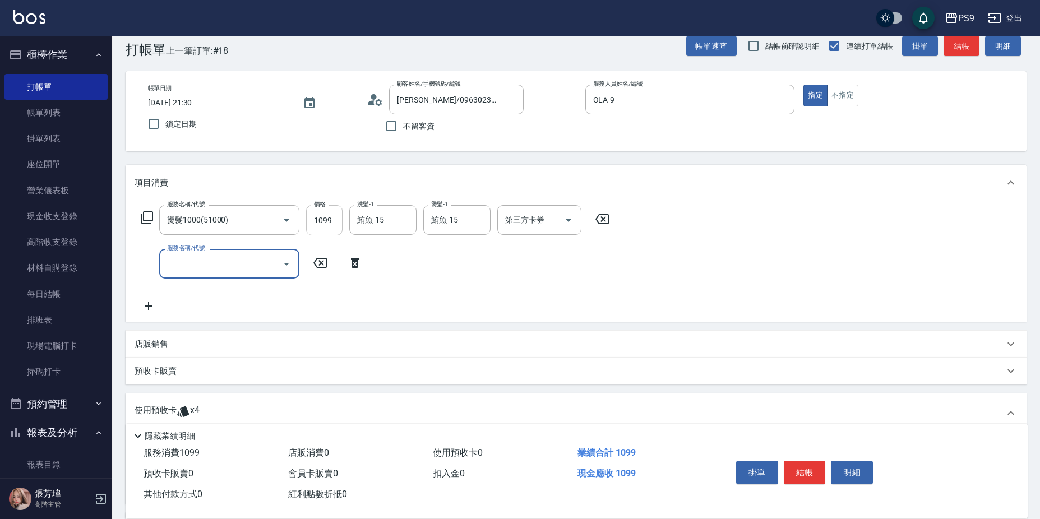
click at [322, 224] on input "1099" at bounding box center [324, 220] width 36 height 30
type input "0"
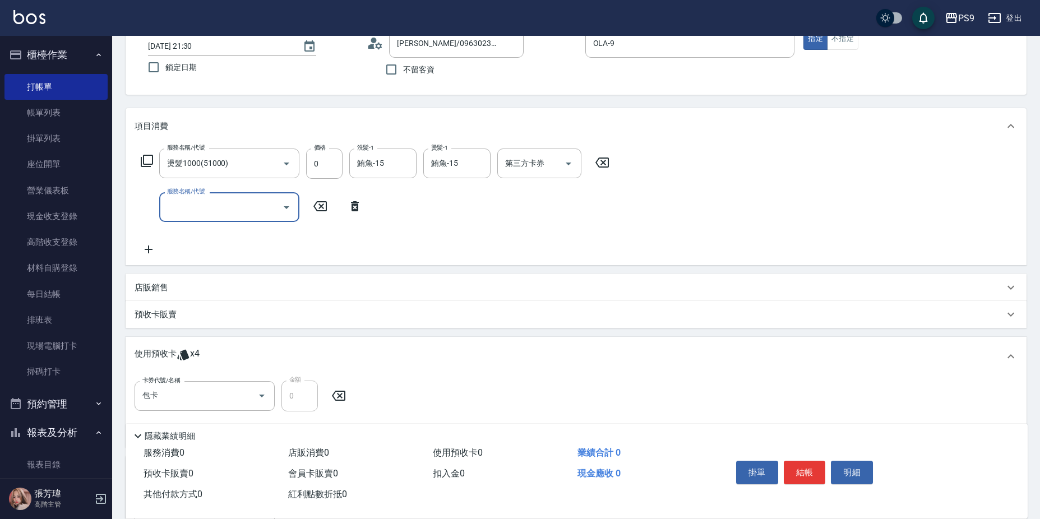
scroll to position [187, 0]
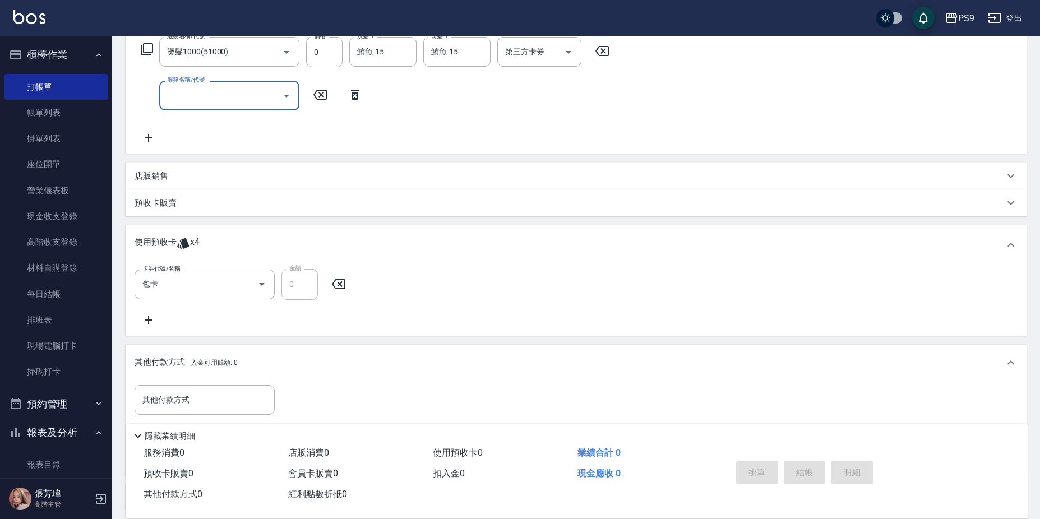
type input "[DATE] 21:33"
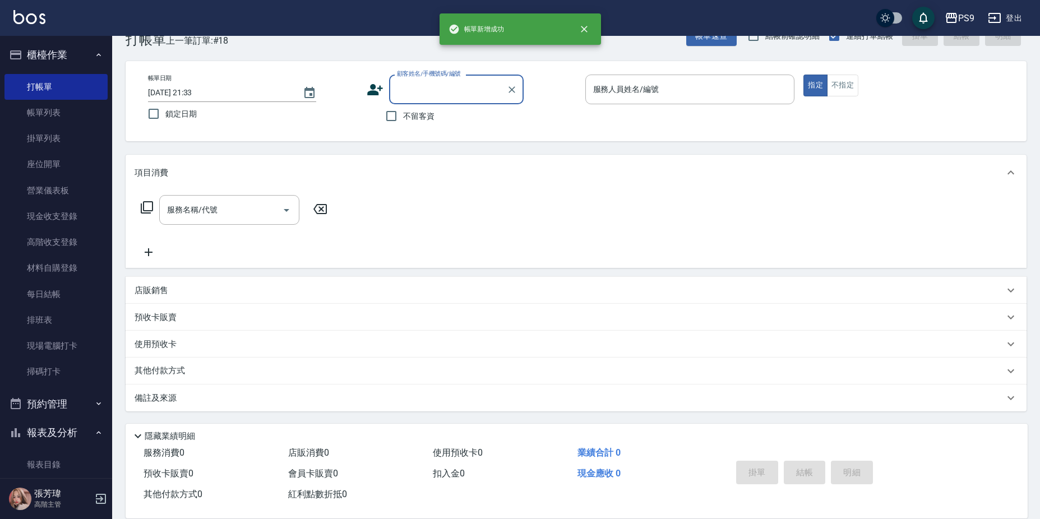
scroll to position [0, 0]
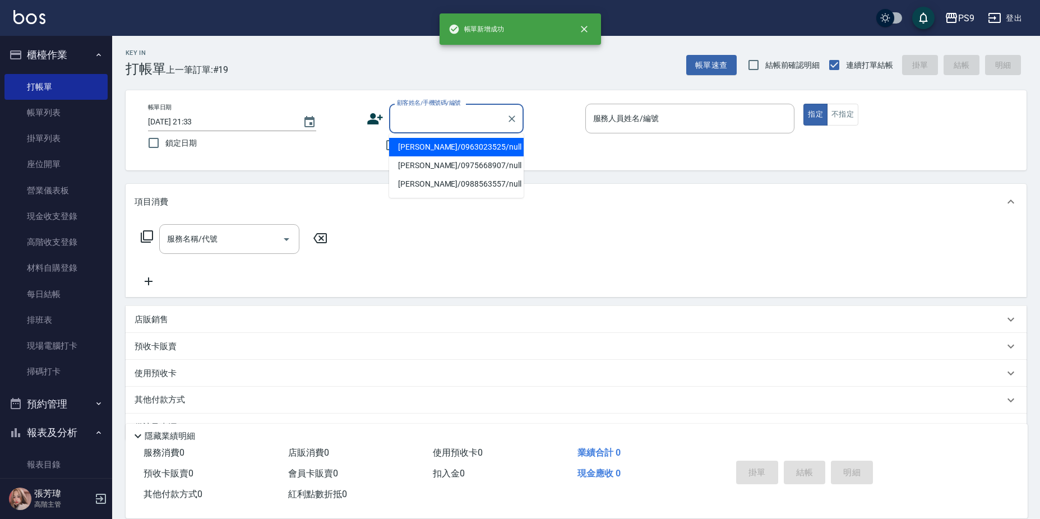
click at [409, 117] on input "顧客姓名/手機號碼/編號" at bounding box center [448, 119] width 108 height 20
click at [413, 143] on li "[PERSON_NAME]/0963023525/null" at bounding box center [456, 147] width 135 height 19
type input "[PERSON_NAME]/0963023525/null"
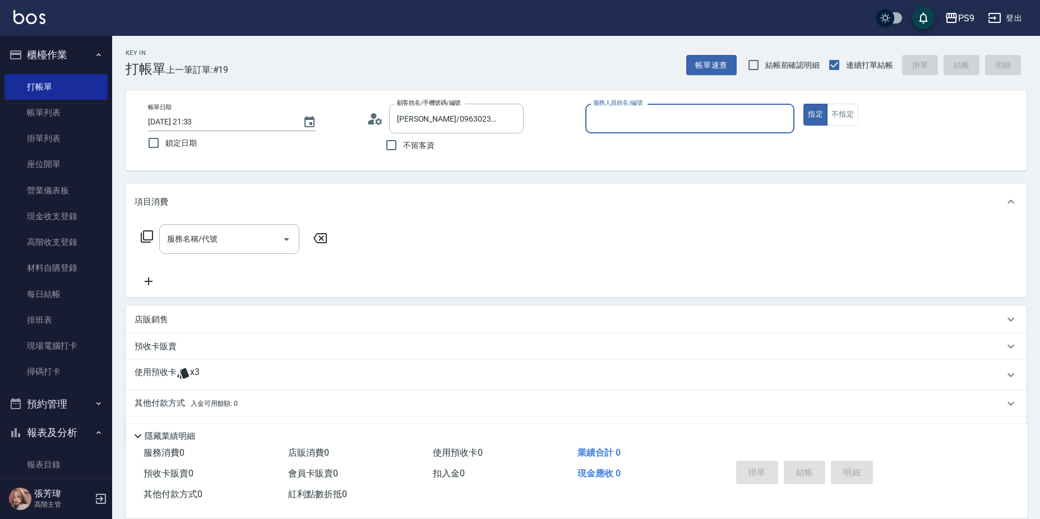
click at [804, 104] on button "指定" at bounding box center [816, 115] width 24 height 22
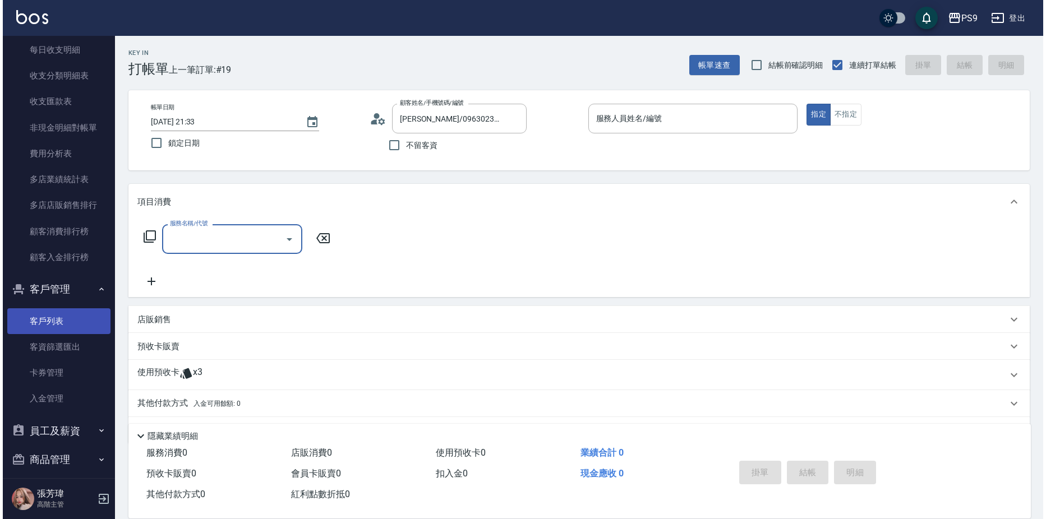
scroll to position [1338, 0]
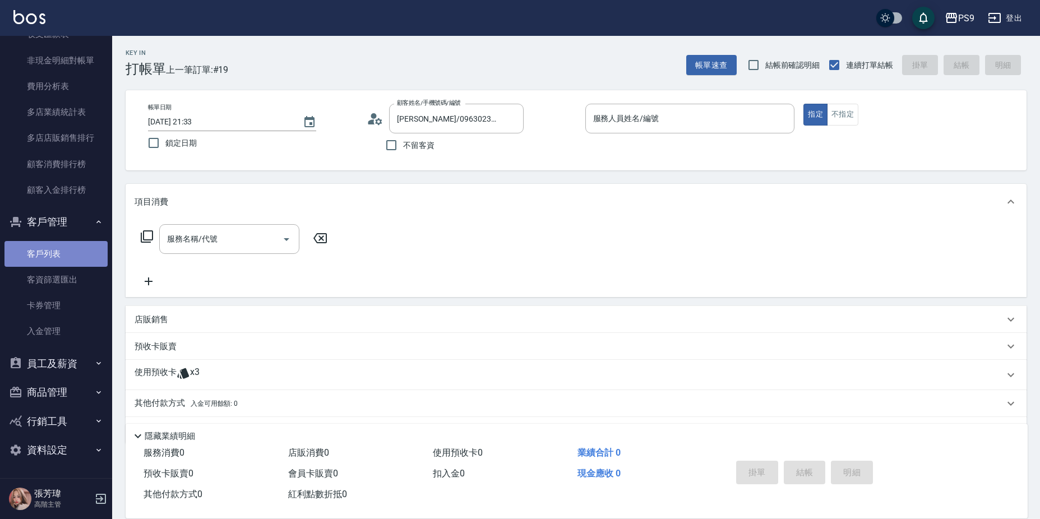
click at [62, 250] on link "客戶列表" at bounding box center [55, 254] width 103 height 26
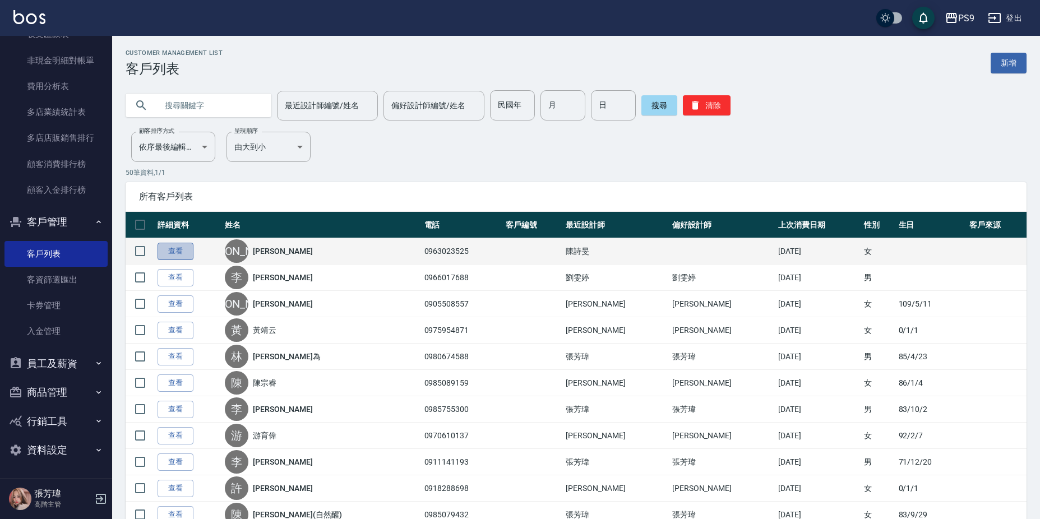
click at [170, 251] on link "查看" at bounding box center [176, 251] width 36 height 17
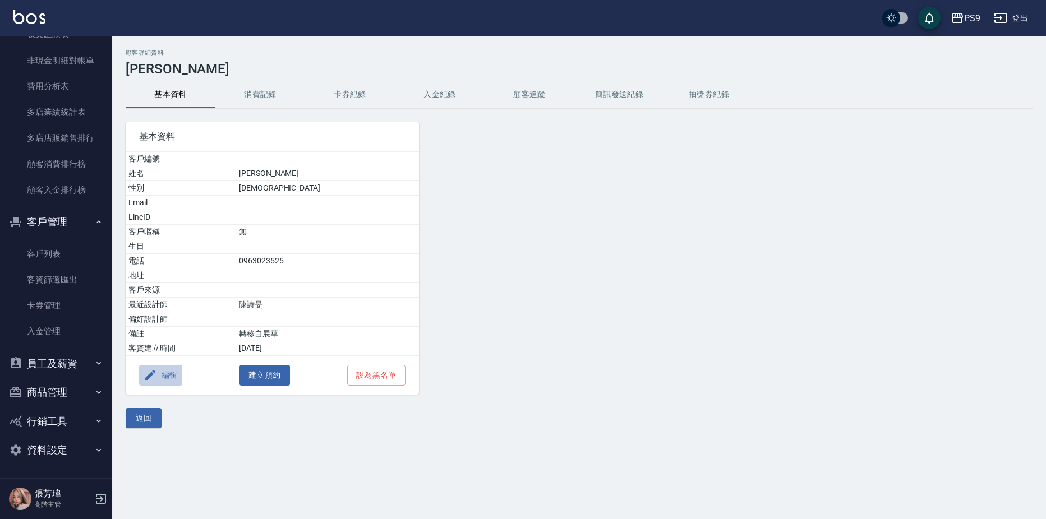
click at [159, 372] on button "編輯" at bounding box center [160, 375] width 43 height 21
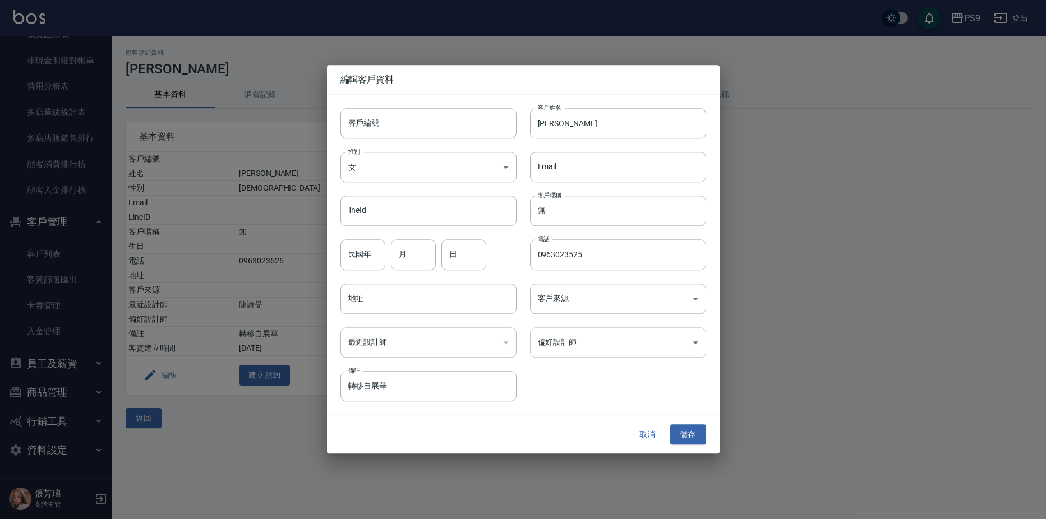
click at [576, 348] on body "PS9 登出 櫃檯作業 打帳單 帳單列表 掛單列表 座位開單 營業儀表板 現金收支登錄 高階收支登錄 材料自購登錄 每日結帳 排班表 現場電腦打卡 掃碼打卡 …" at bounding box center [523, 259] width 1046 height 519
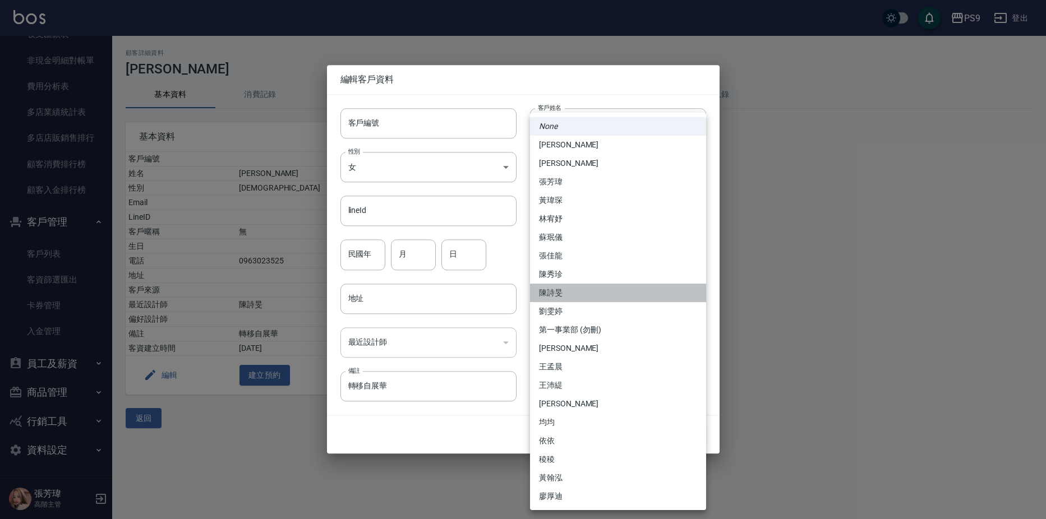
click at [571, 294] on li "陳詩旻" at bounding box center [618, 293] width 176 height 19
type input "d5fe8880-f0e5-4317-babc-35bcb9fcbd96"
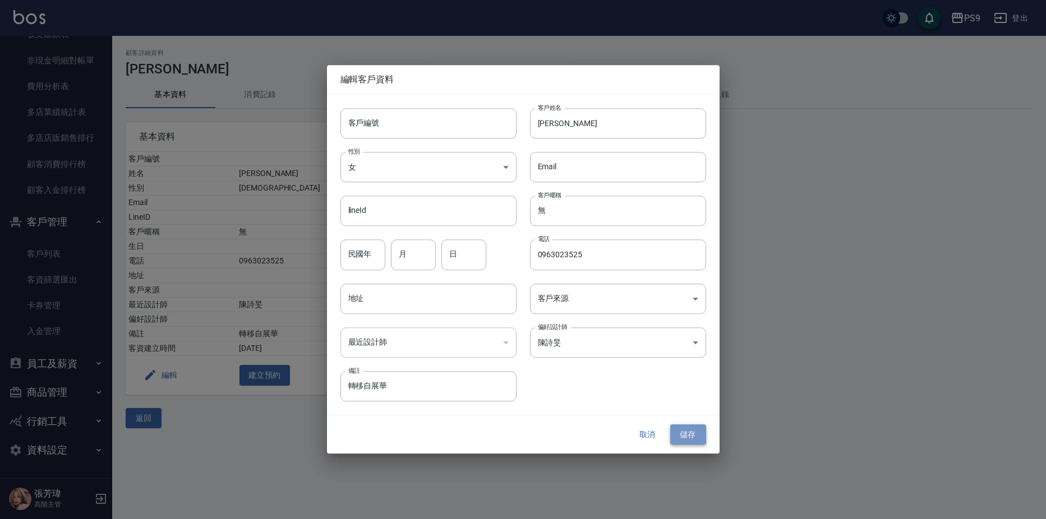
click at [681, 431] on button "儲存" at bounding box center [688, 434] width 36 height 21
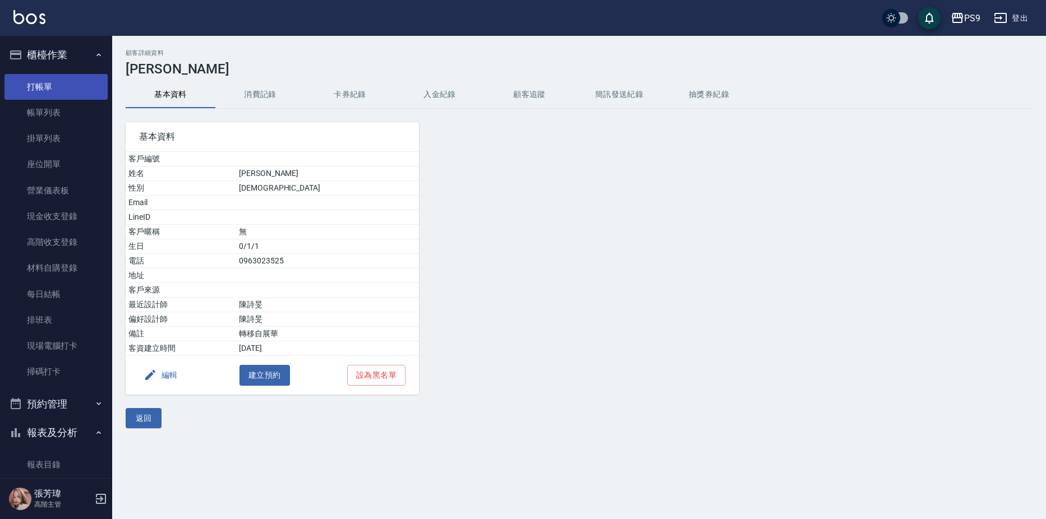
click at [66, 85] on link "打帳單" at bounding box center [55, 87] width 103 height 26
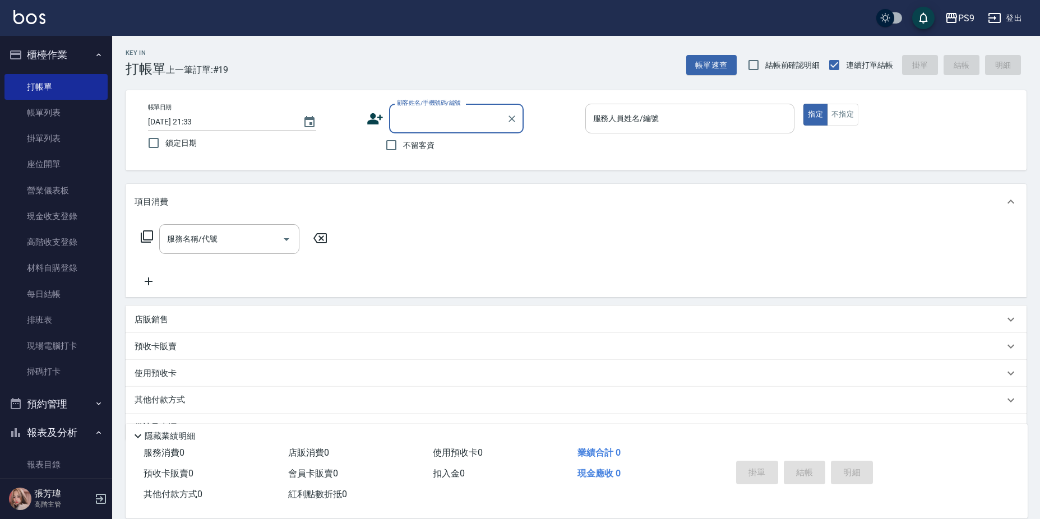
click at [742, 118] on input "服務人員姓名/編號" at bounding box center [690, 119] width 200 height 20
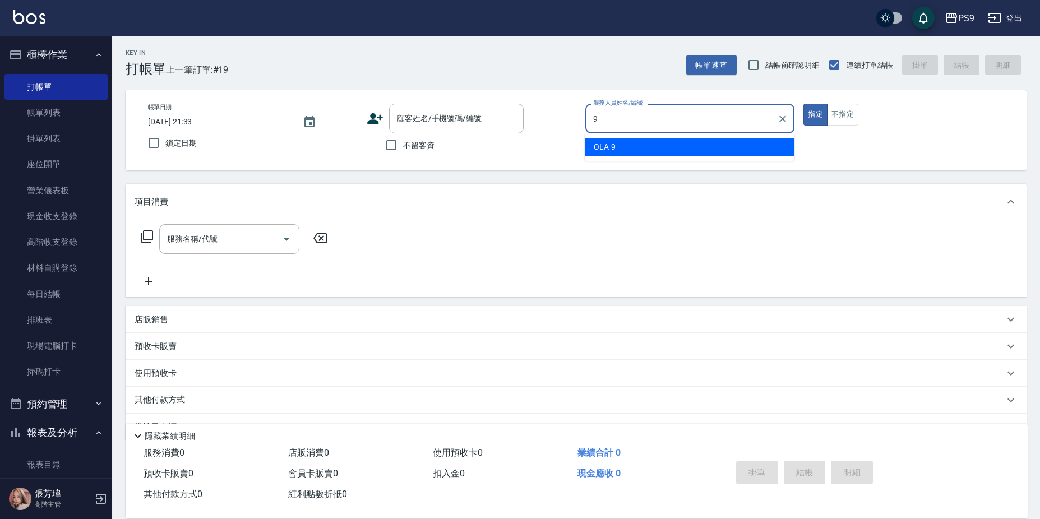
type input "OLA-9"
type button "true"
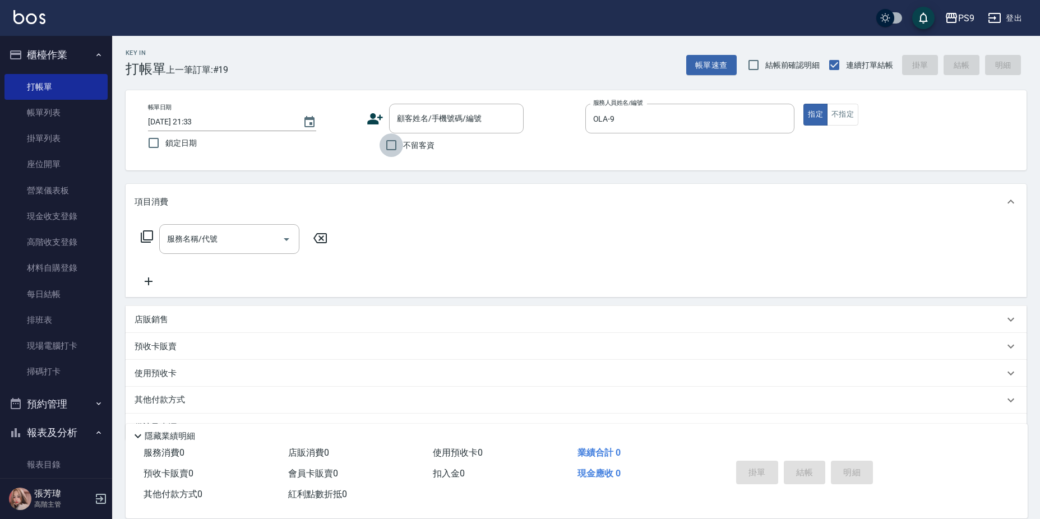
click at [387, 148] on input "不留客資" at bounding box center [392, 145] width 24 height 24
checkbox input "true"
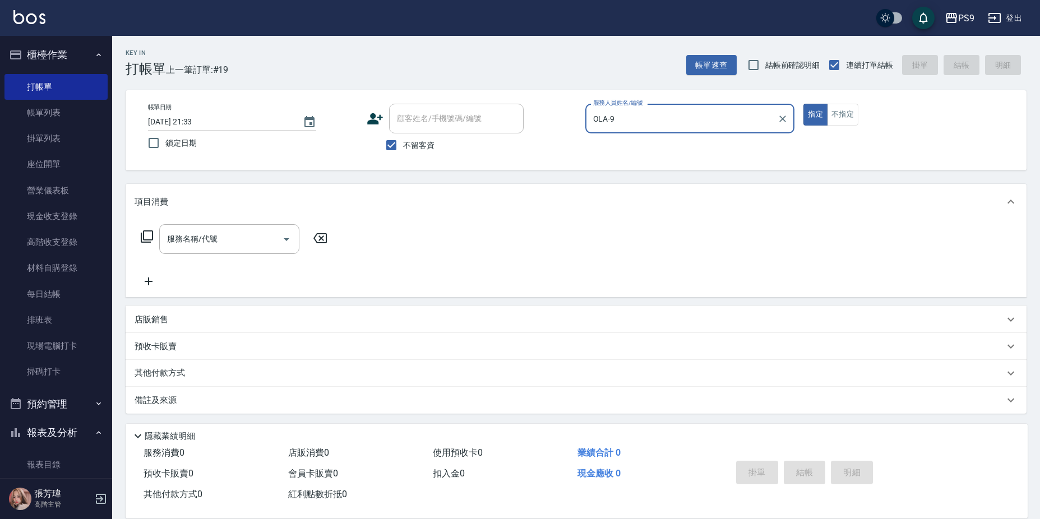
click at [804, 104] on button "指定" at bounding box center [816, 115] width 24 height 22
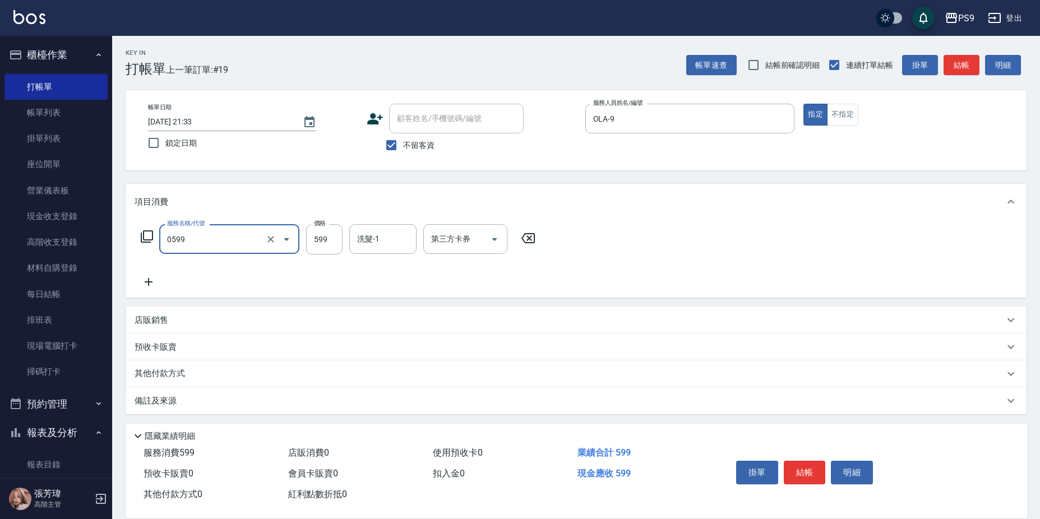
type input "[PERSON_NAME]599(0599)"
type input "600"
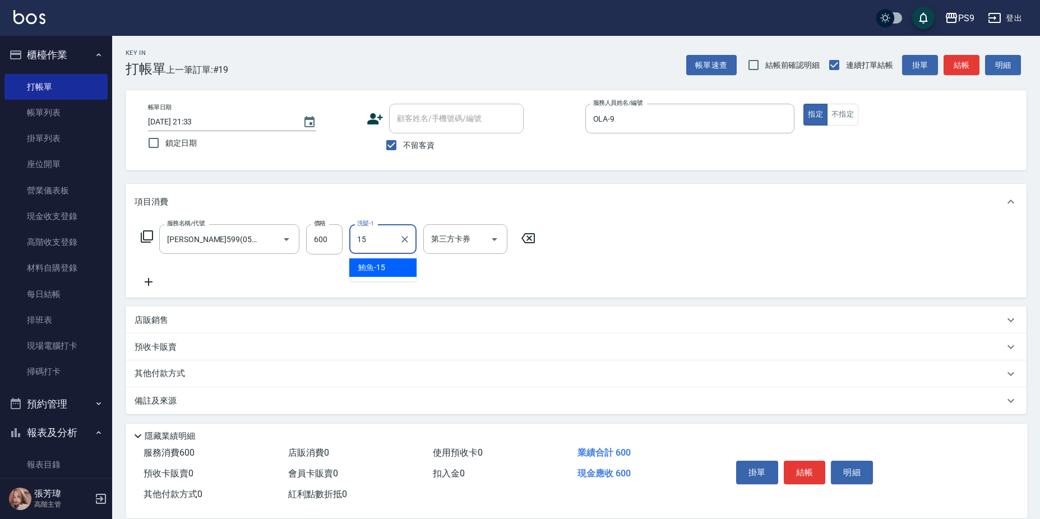
type input "鮪魚-15"
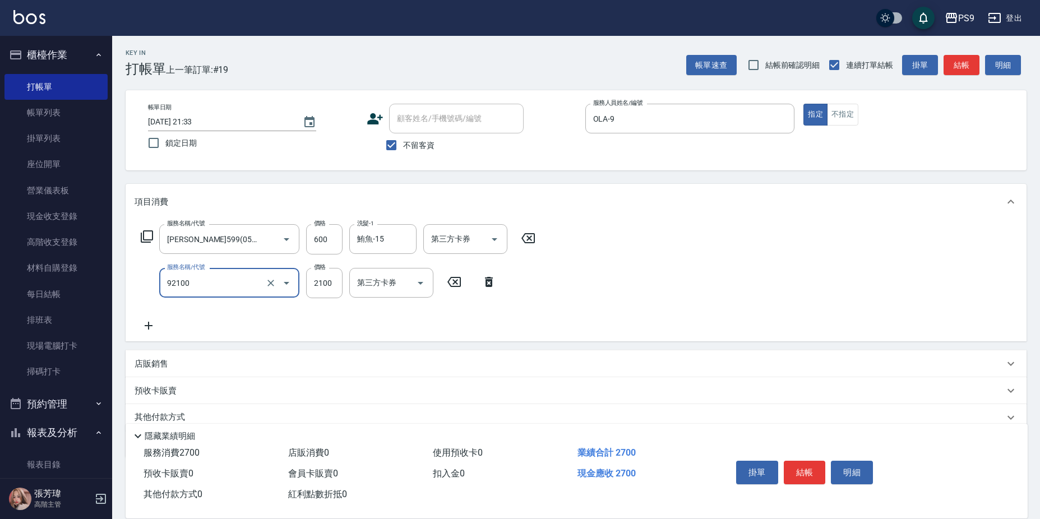
type input "過年-染B(92100)"
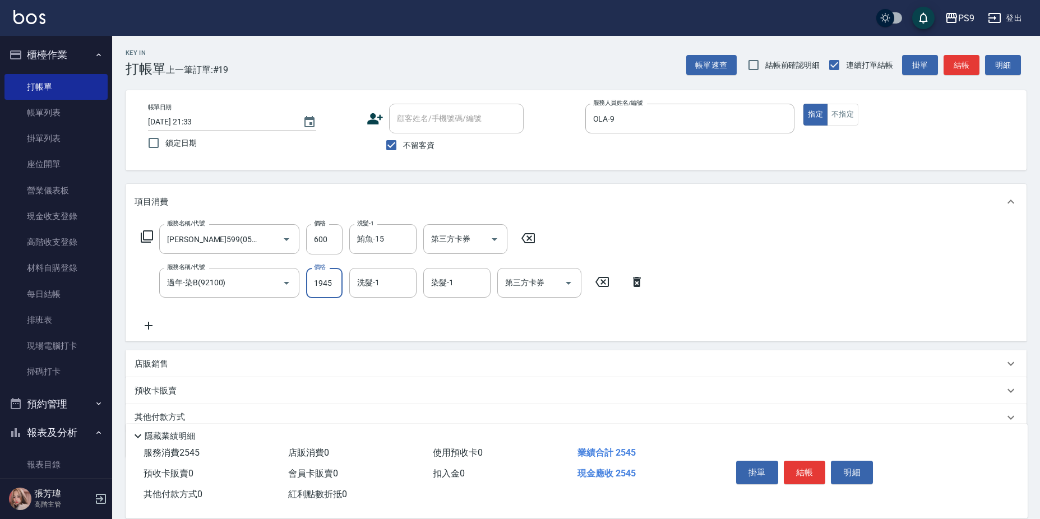
type input "1945"
type input "鮪魚-15"
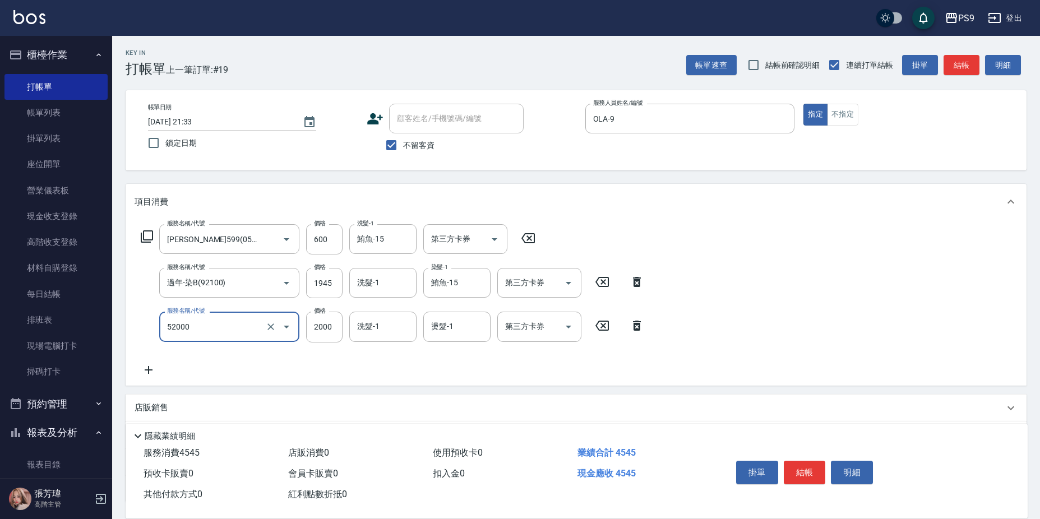
type input "燙髮2000(52000)"
type input "1945"
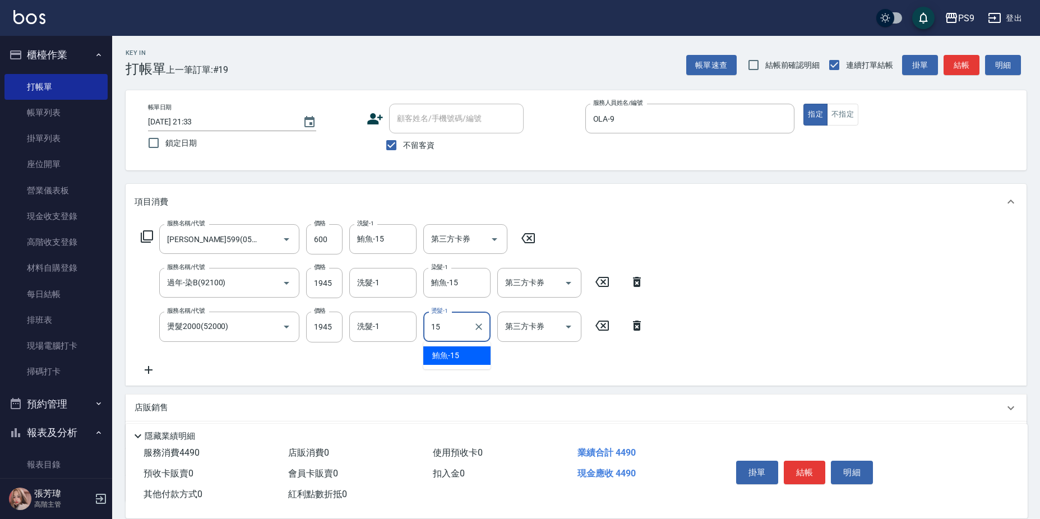
type input "鮪魚-15"
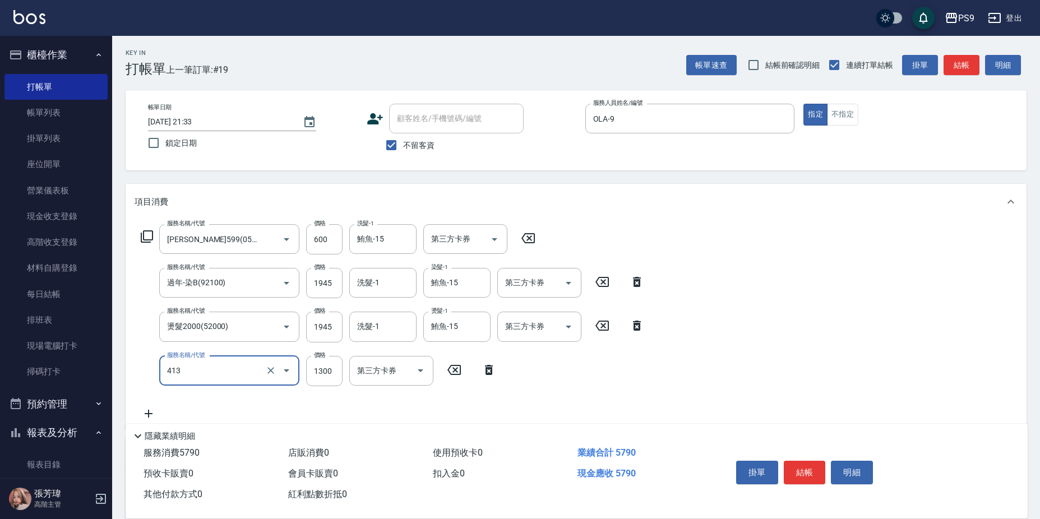
type input "鏡面護髮(413)"
type input "2000"
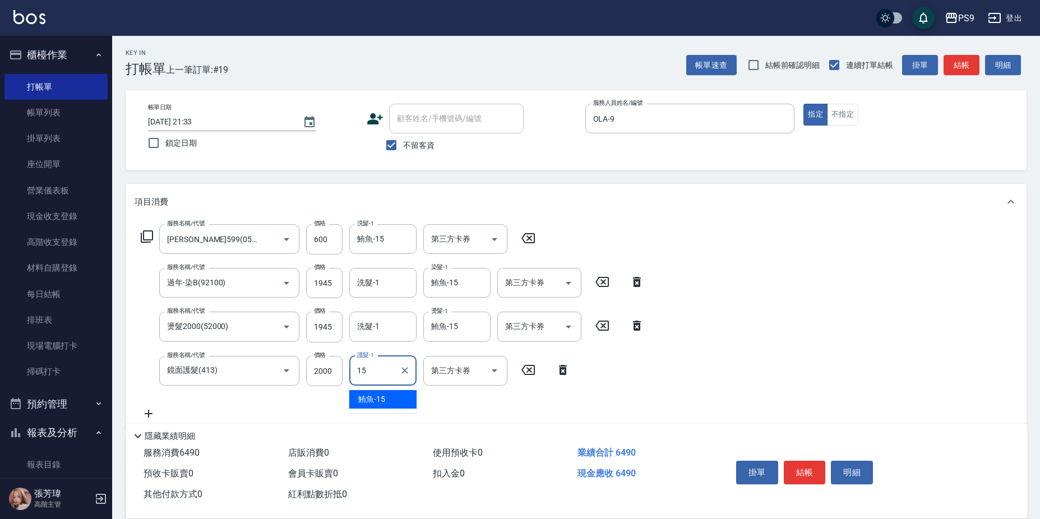
type input "鮪魚-15"
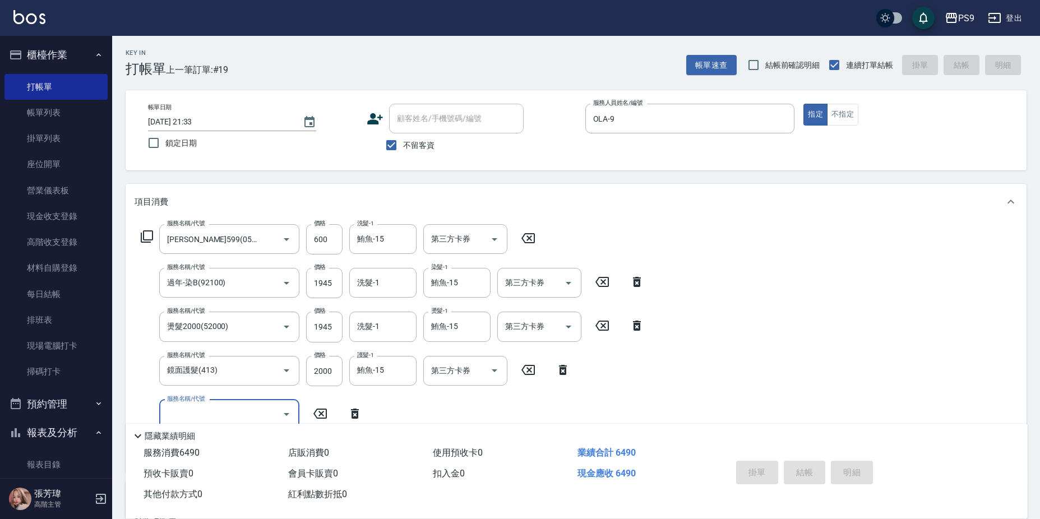
type input "[DATE] 21:34"
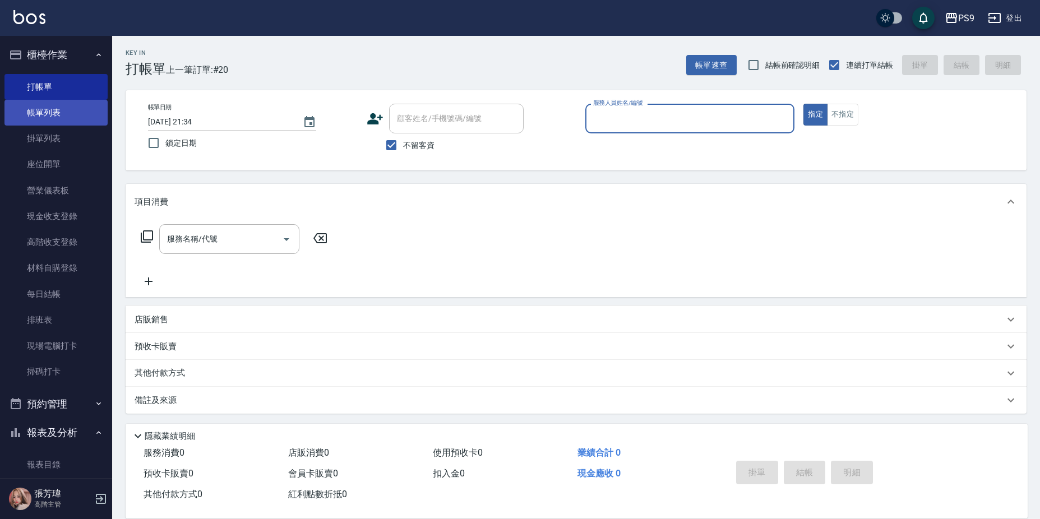
click at [41, 103] on link "帳單列表" at bounding box center [55, 113] width 103 height 26
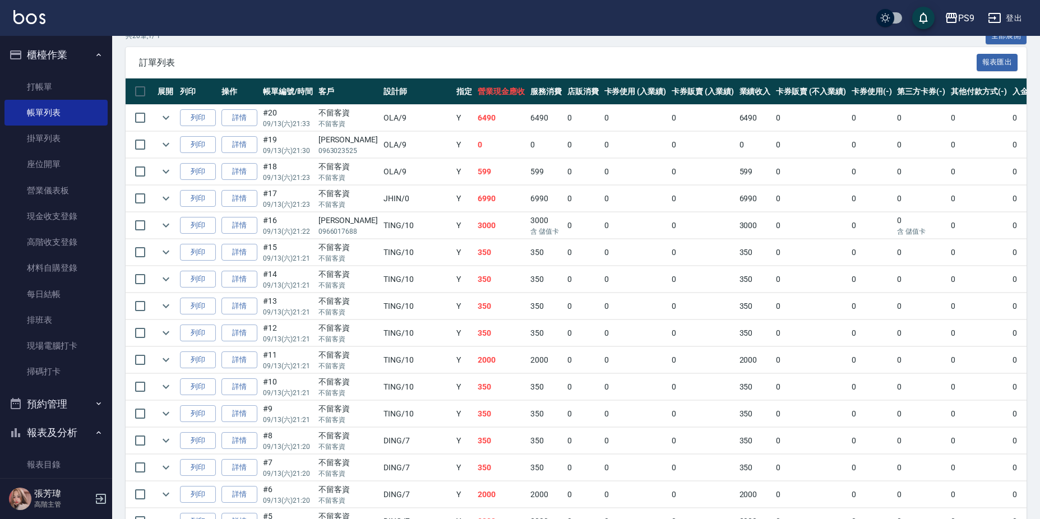
scroll to position [168, 0]
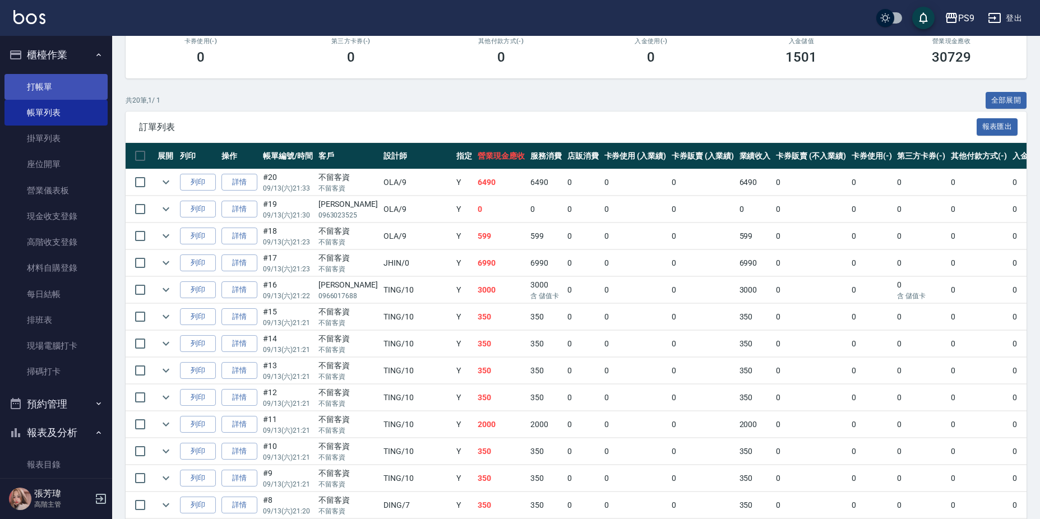
click at [65, 84] on link "打帳單" at bounding box center [55, 87] width 103 height 26
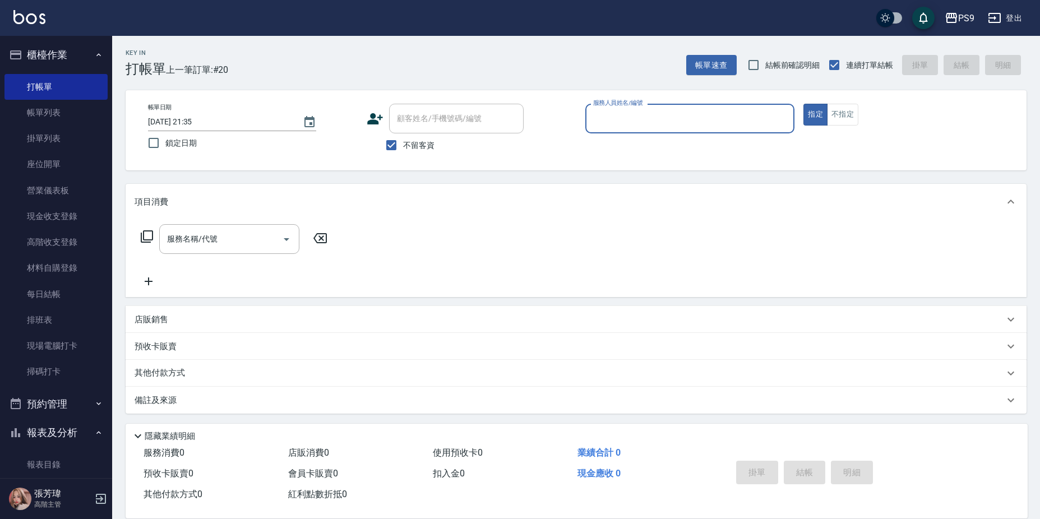
click at [657, 115] on input "服務人員姓名/編號" at bounding box center [690, 119] width 200 height 20
type input "MIA-4"
type button "true"
click at [847, 112] on button "不指定" at bounding box center [842, 115] width 31 height 22
type button "false"
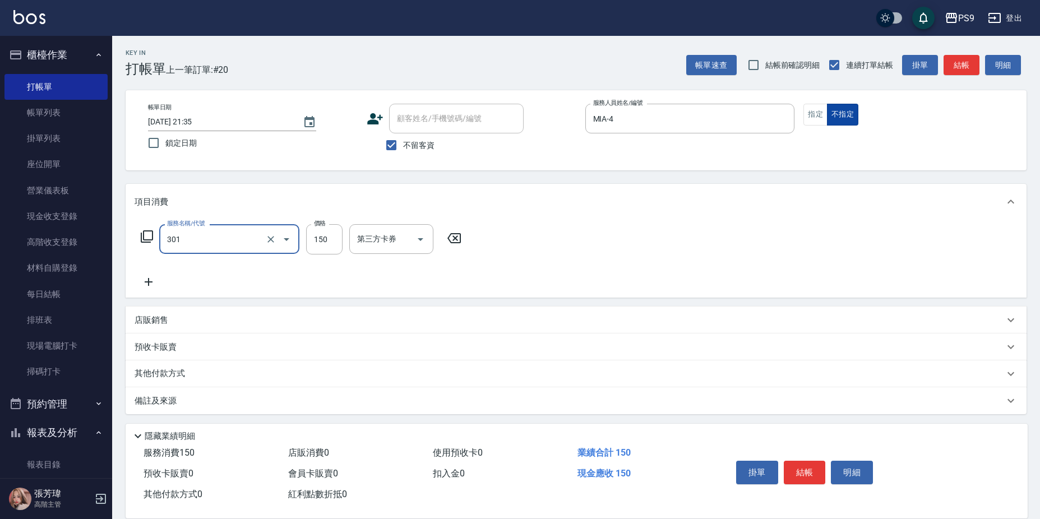
type input "剪-150(301)"
type input "300"
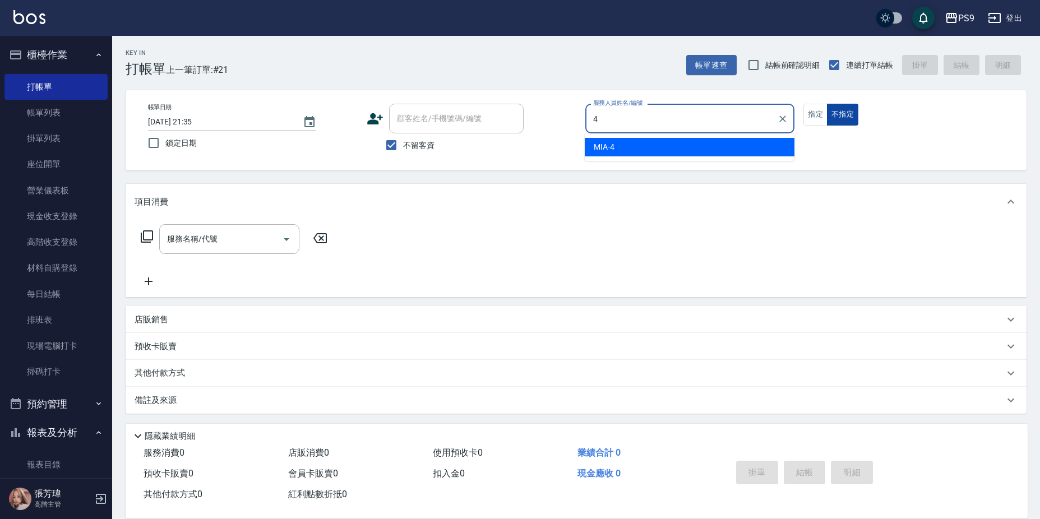
type input "MIA-4"
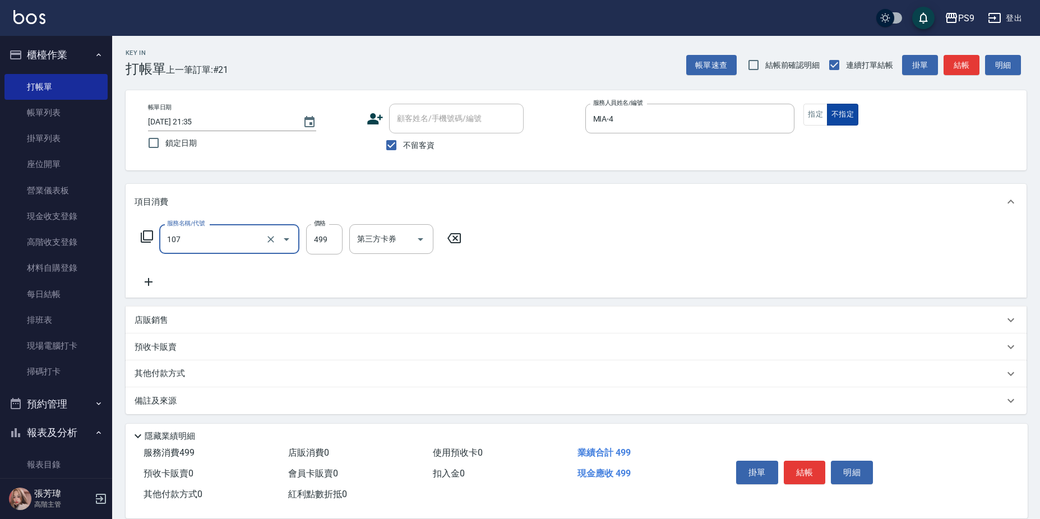
type input "舒活(107)"
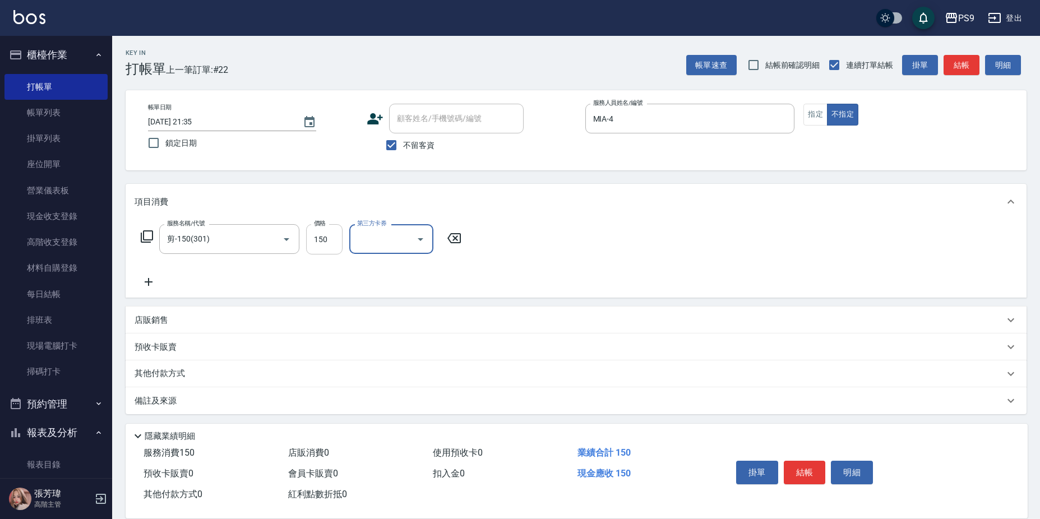
click at [308, 230] on input "150" at bounding box center [324, 239] width 36 height 30
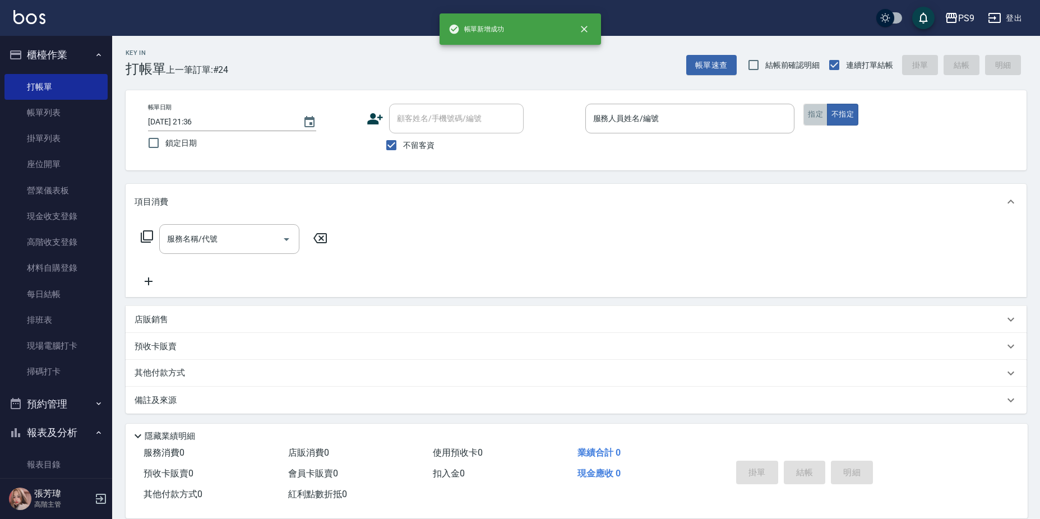
click at [820, 113] on button "指定" at bounding box center [816, 115] width 24 height 22
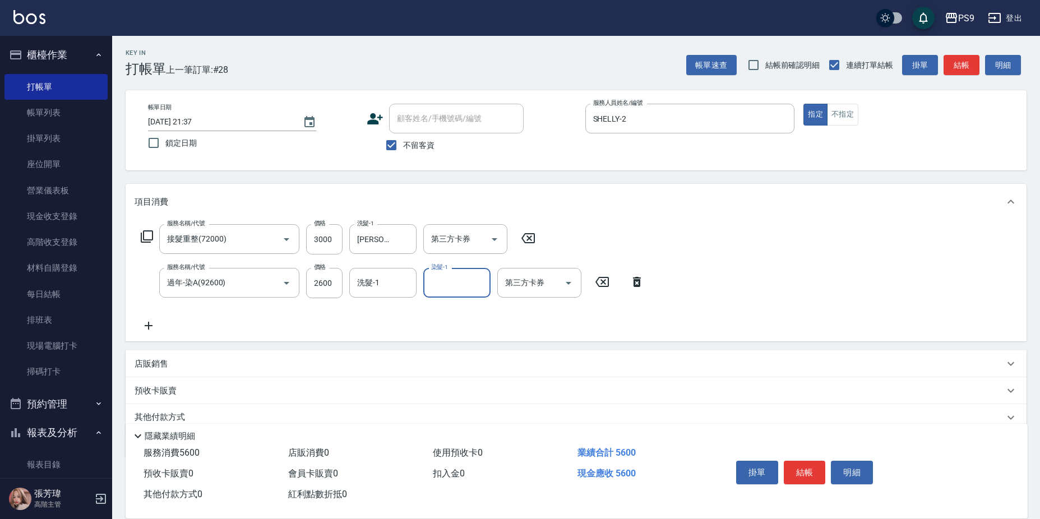
click at [391, 299] on div "服務名稱/代號 接髮重整(72000) 服務名稱/代號 價格 3000 價格 洗髮-1 [PERSON_NAME]-28 洗髮-1 第三方卡券 第三方卡券 服…" at bounding box center [393, 278] width 516 height 108
click at [391, 284] on input "洗髮-1" at bounding box center [382, 283] width 57 height 20
click at [388, 283] on input "洗髮-1" at bounding box center [382, 283] width 57 height 20
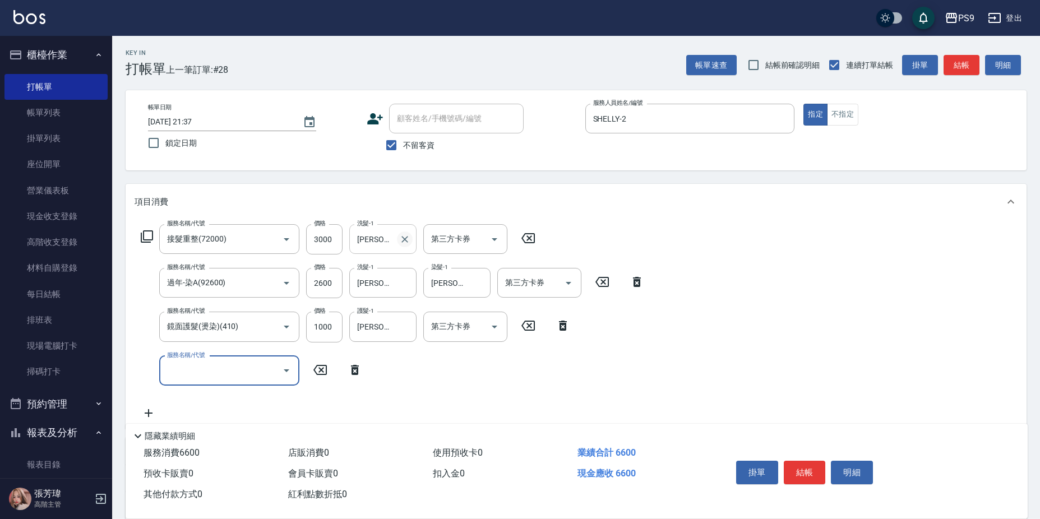
click at [407, 238] on icon "Clear" at bounding box center [404, 239] width 11 height 11
click at [408, 286] on icon "Clear" at bounding box center [404, 283] width 7 height 7
click at [624, 325] on div "服務名稱/代號 接髮重整(72000) 服務名稱/代號 價格 3000 價格 洗髮-1 洗髮-1 第三方卡券 第三方卡券 服務名稱/代號 過年-染A(9260…" at bounding box center [393, 322] width 516 height 196
click at [218, 376] on input "服務名稱/代號" at bounding box center [220, 371] width 113 height 20
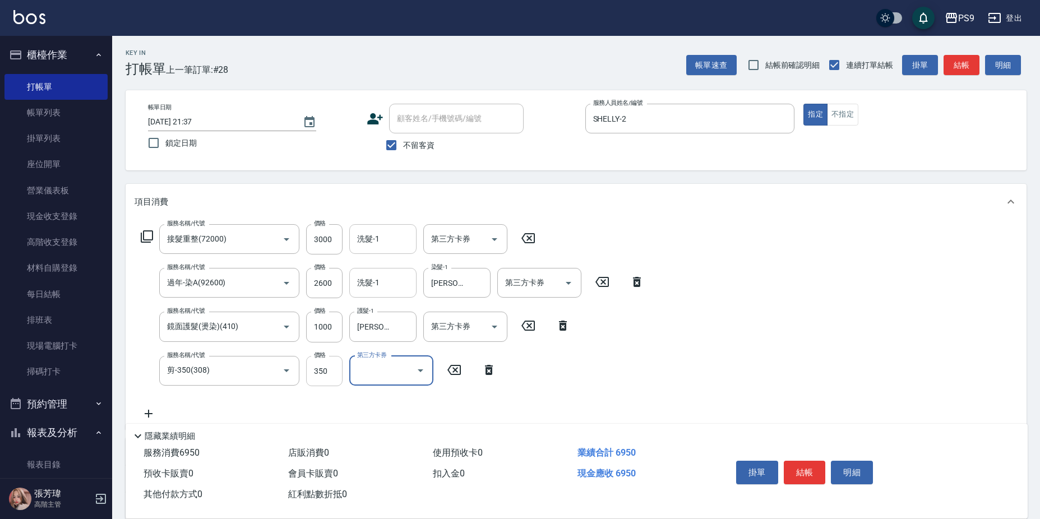
click at [319, 361] on input "350" at bounding box center [324, 371] width 36 height 30
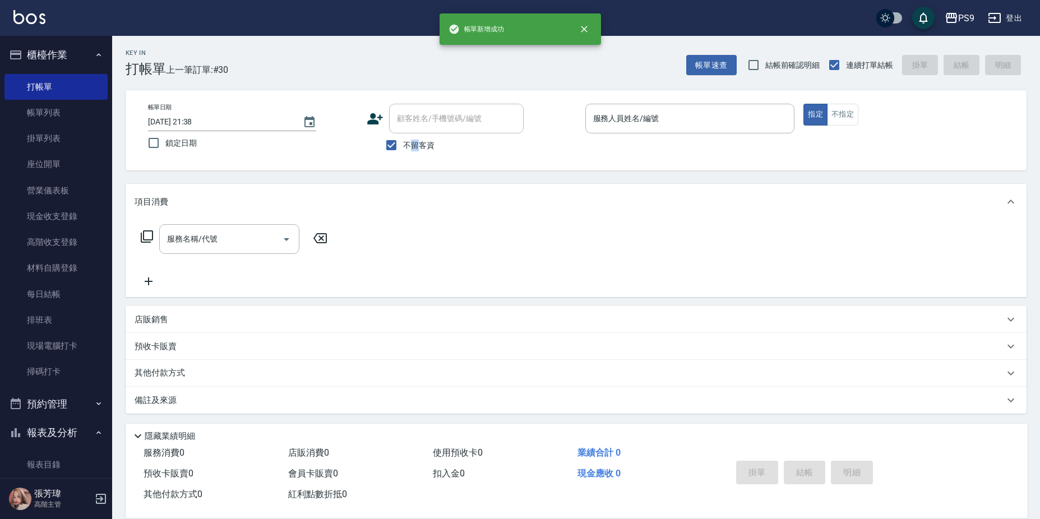
click at [414, 142] on span "不留客資" at bounding box center [418, 146] width 31 height 12
click at [403, 141] on input "不留客資" at bounding box center [392, 145] width 24 height 24
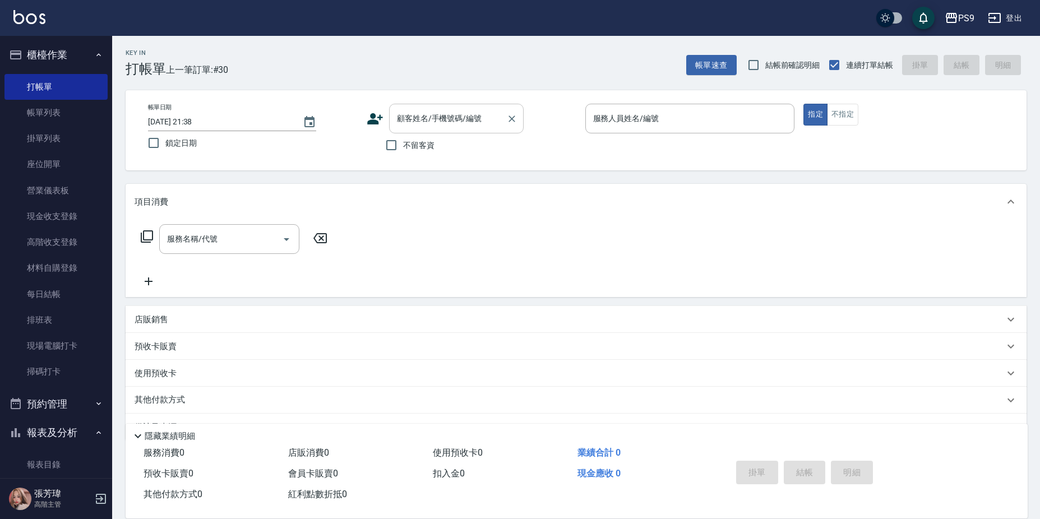
click at [417, 117] on input "顧客姓名/手機號碼/編號" at bounding box center [448, 119] width 108 height 20
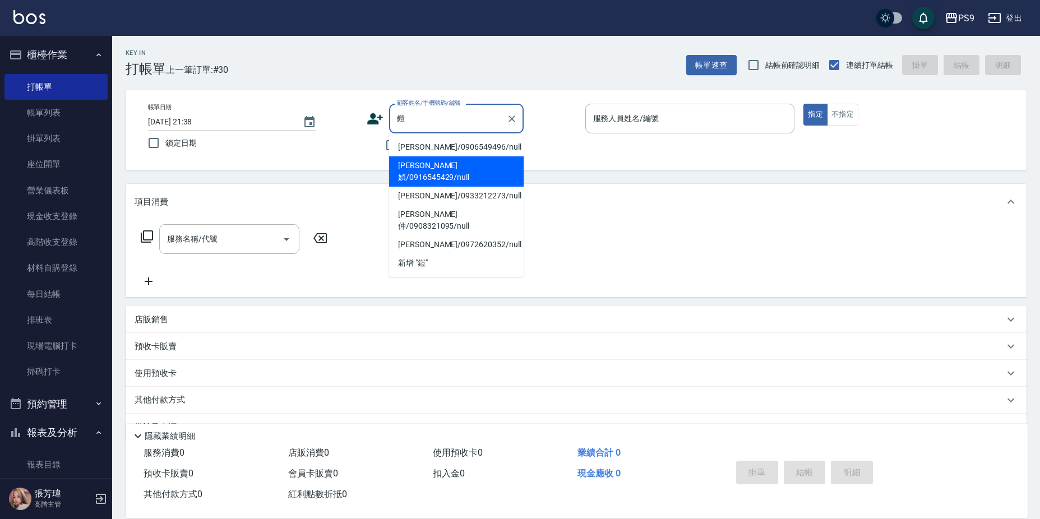
click at [416, 164] on li "[PERSON_NAME]媜/0916545429/null" at bounding box center [456, 171] width 135 height 30
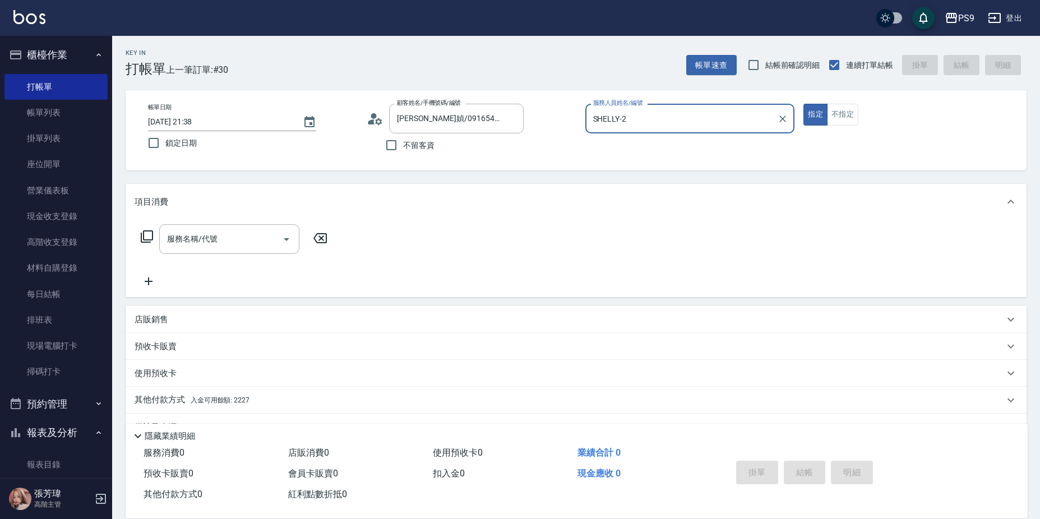
click at [804, 104] on button "指定" at bounding box center [816, 115] width 24 height 22
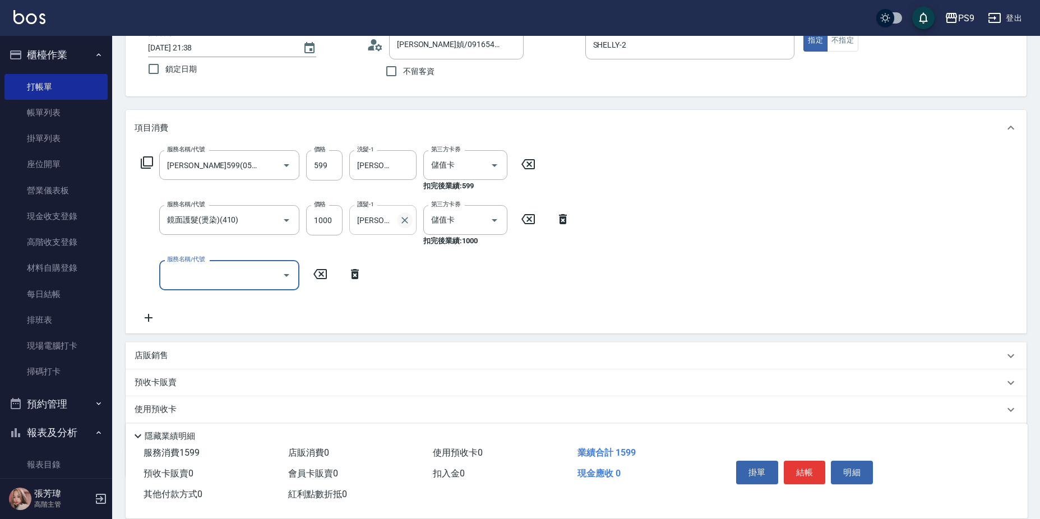
scroll to position [140, 0]
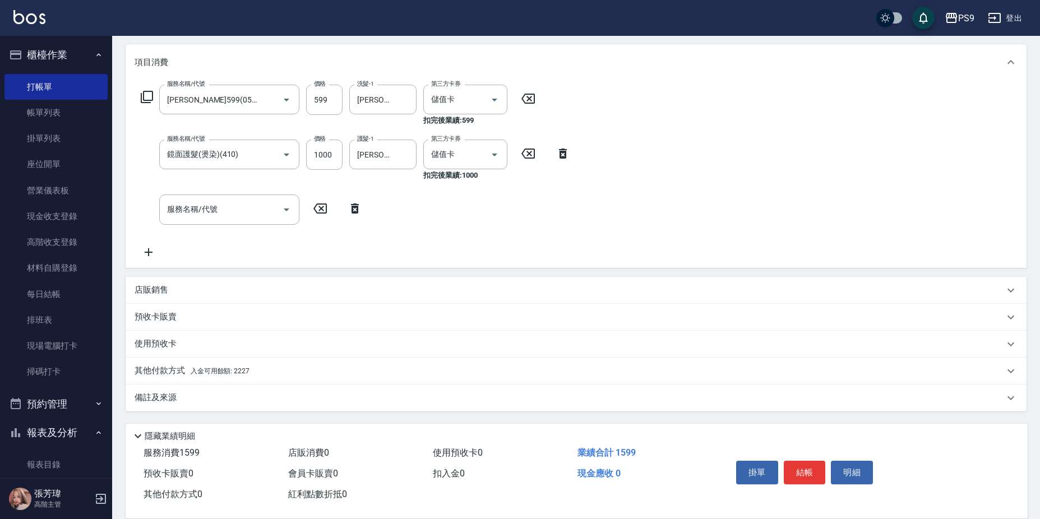
click at [232, 376] on p "其他付款方式 入金可用餘額: 2227" at bounding box center [192, 371] width 115 height 12
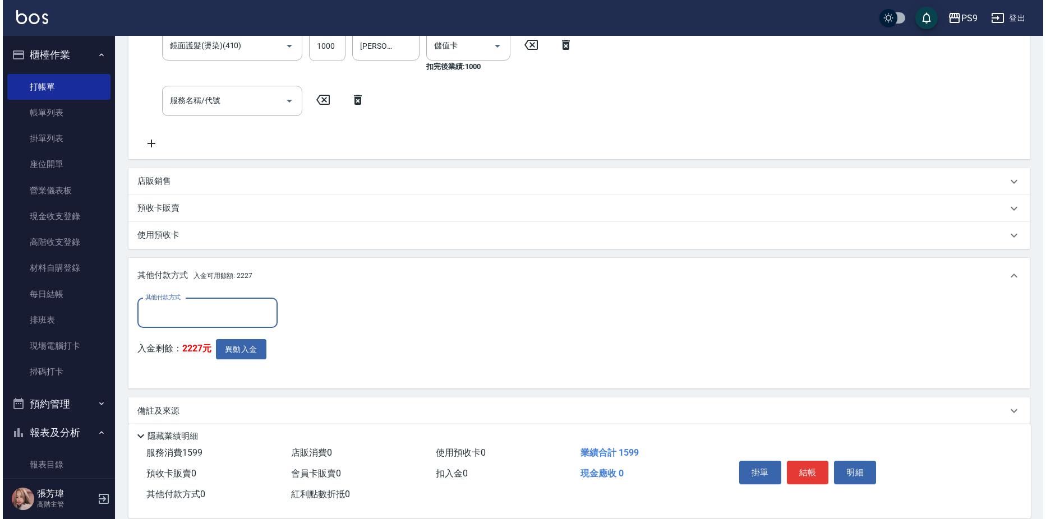
scroll to position [255, 0]
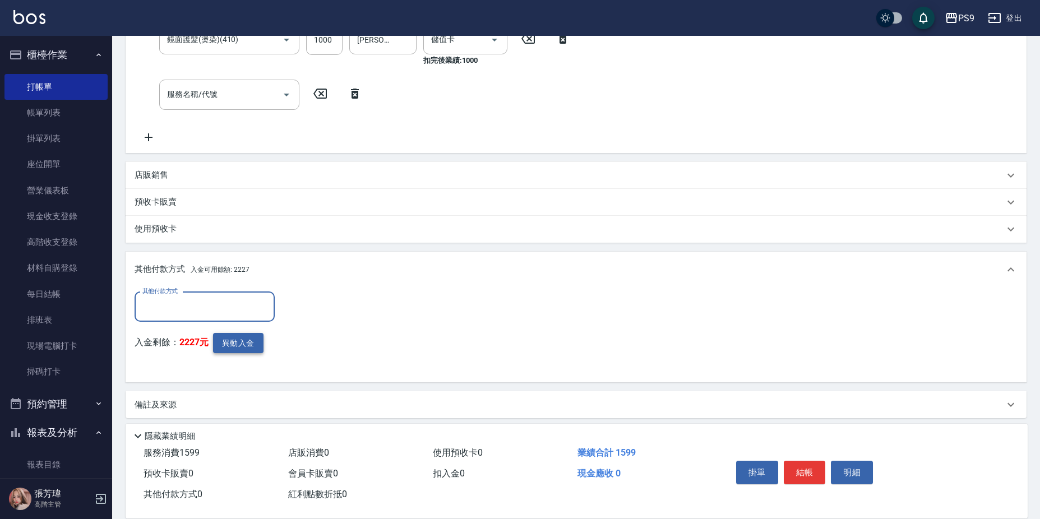
click at [228, 342] on button "異動入金" at bounding box center [238, 343] width 50 height 21
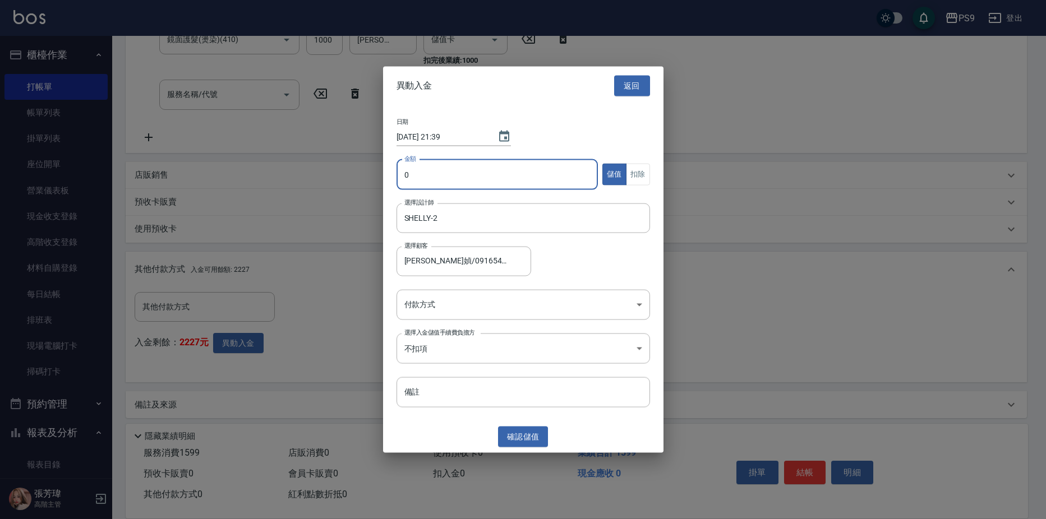
drag, startPoint x: 473, startPoint y: 177, endPoint x: 513, endPoint y: 176, distance: 39.8
click at [473, 178] on input "0" at bounding box center [497, 174] width 202 height 30
click at [639, 165] on button "扣除" at bounding box center [638, 175] width 24 height 22
click at [493, 352] on body "PS9 登出 櫃檯作業 打帳單 帳單列表 掛單列表 座位開單 營業儀表板 現金收支登錄 高階收支登錄 材料自購登錄 每日結帳 排班表 現場電腦打卡 掃碼打卡 …" at bounding box center [523, 135] width 1046 height 781
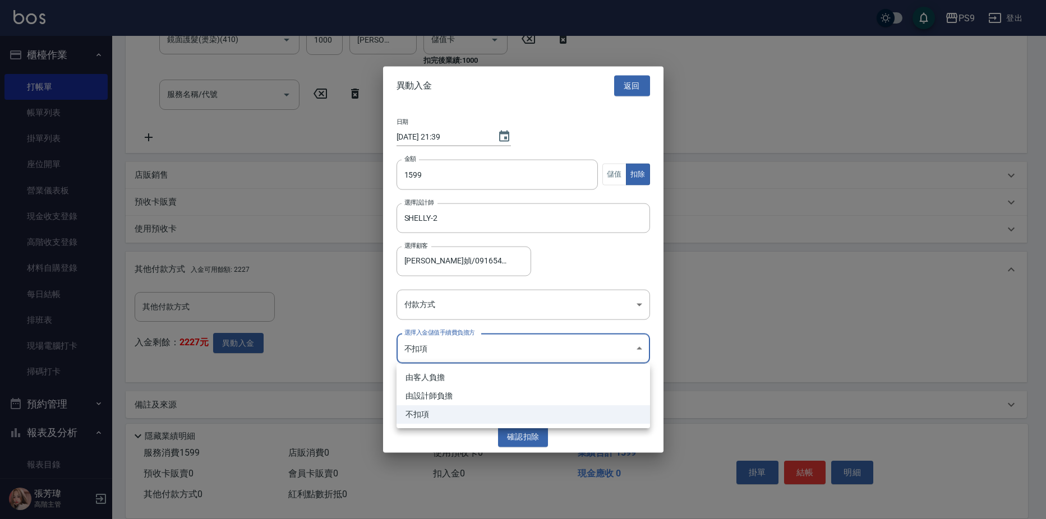
click at [484, 319] on div at bounding box center [523, 259] width 1046 height 519
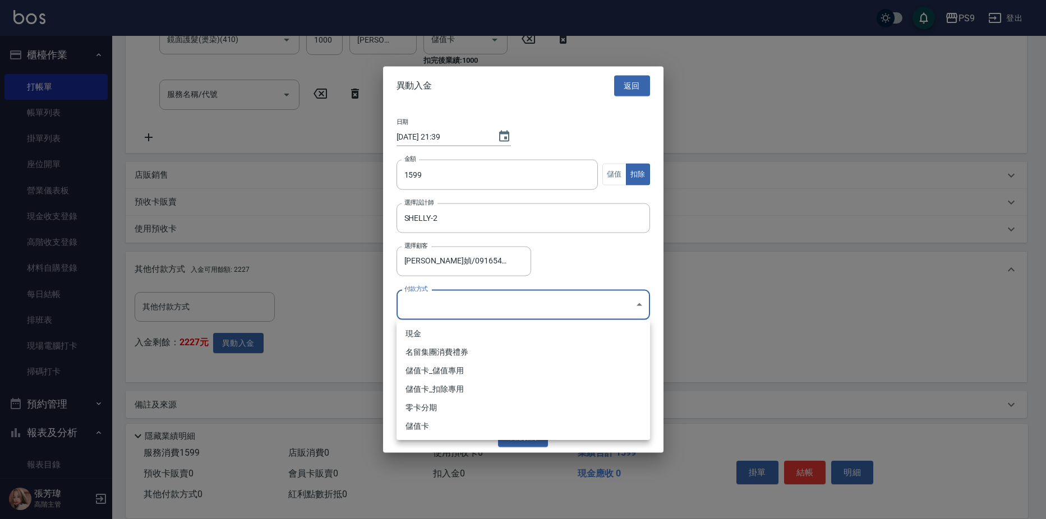
click at [486, 304] on body "PS9 登出 櫃檯作業 打帳單 帳單列表 掛單列表 座位開單 營業儀表板 現金收支登錄 高階收支登錄 材料自購登錄 每日結帳 排班表 現場電腦打卡 掃碼打卡 …" at bounding box center [523, 135] width 1046 height 781
click at [459, 389] on li "儲值卡_扣除專用" at bounding box center [522, 389] width 253 height 19
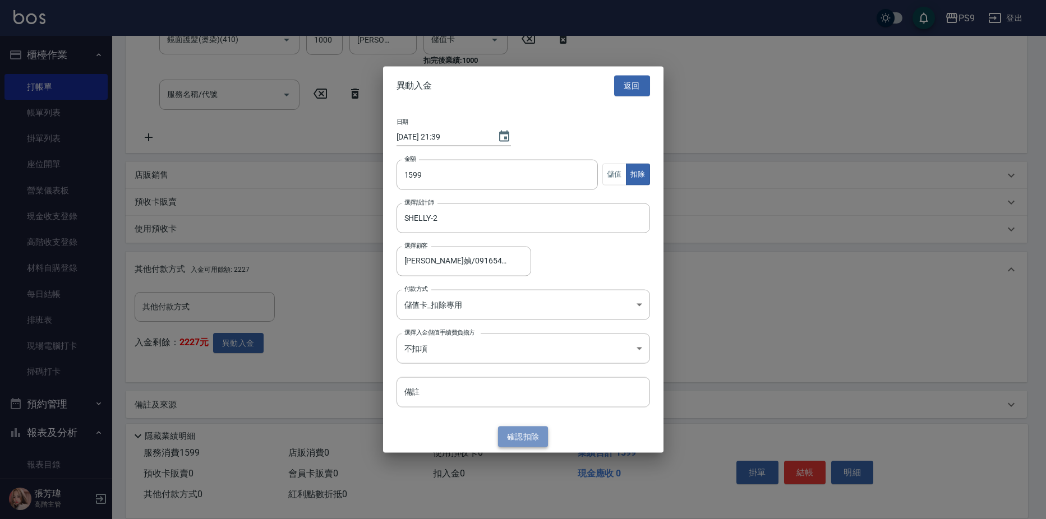
click at [524, 433] on button "確認 扣除" at bounding box center [523, 437] width 50 height 21
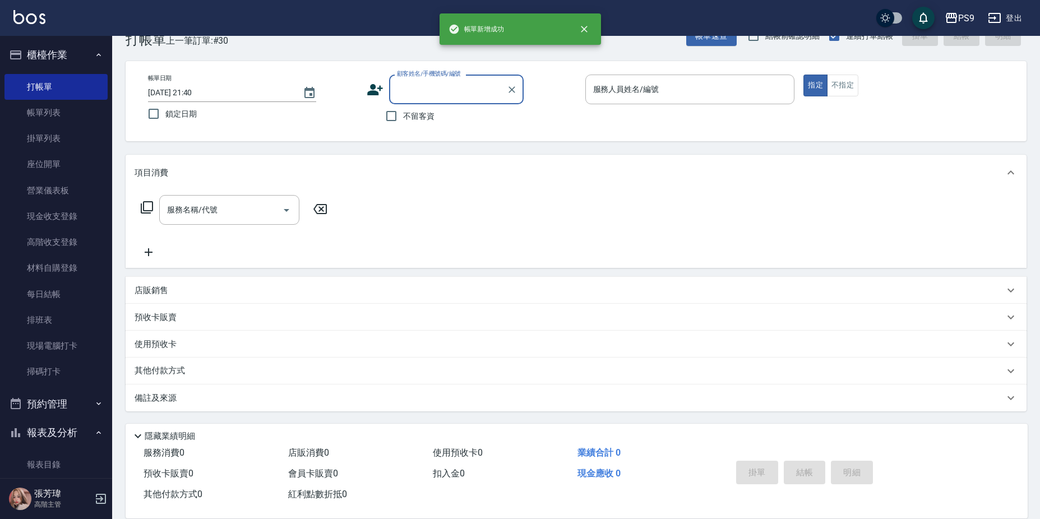
scroll to position [0, 0]
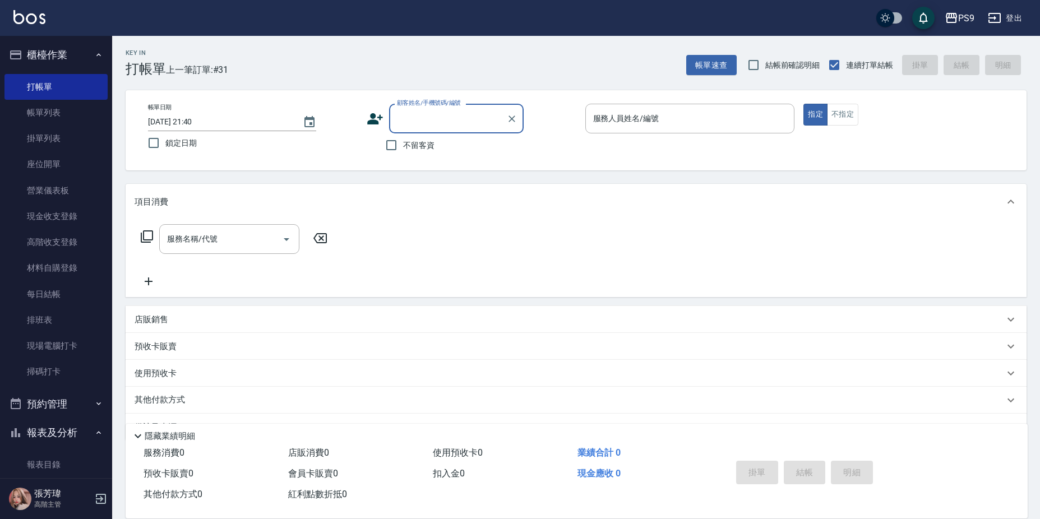
click at [461, 110] on input "顧客姓名/手機號碼/編號" at bounding box center [448, 119] width 108 height 20
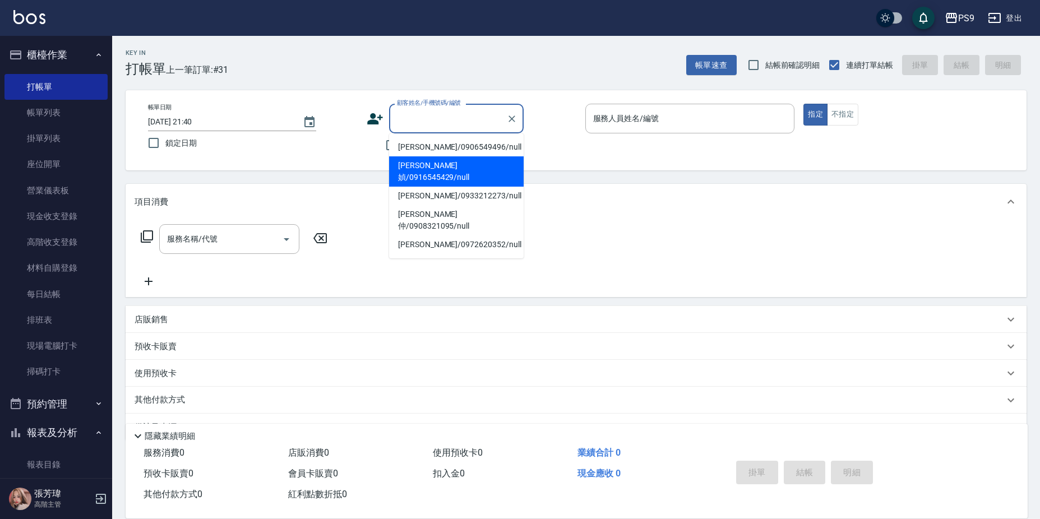
drag, startPoint x: 52, startPoint y: 111, endPoint x: 650, endPoint y: 275, distance: 619.8
click at [52, 111] on link "帳單列表" at bounding box center [55, 113] width 103 height 26
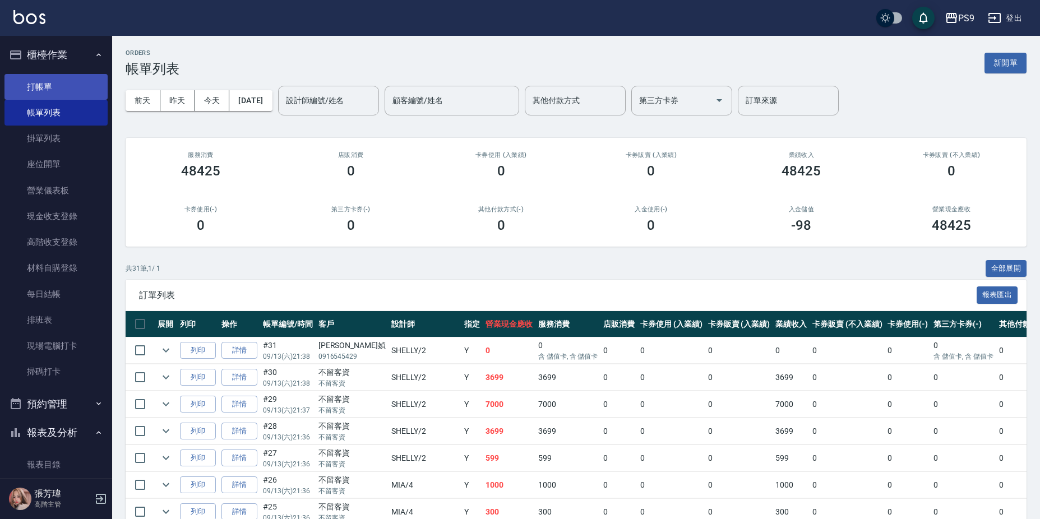
click at [58, 82] on link "打帳單" at bounding box center [55, 87] width 103 height 26
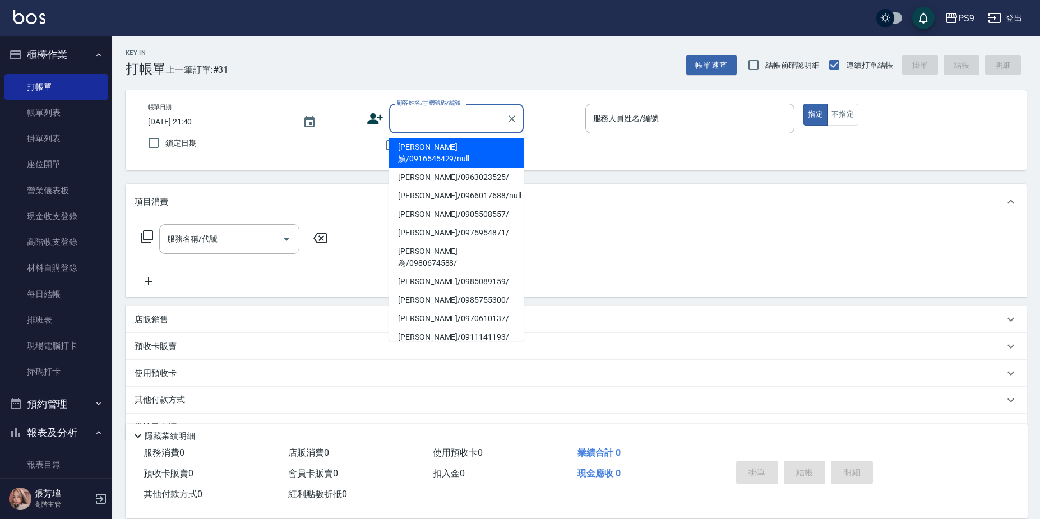
click at [449, 121] on input "顧客姓名/手機號碼/編號" at bounding box center [448, 119] width 108 height 20
click at [439, 148] on li "[PERSON_NAME]媜/0916545429/null" at bounding box center [456, 153] width 135 height 30
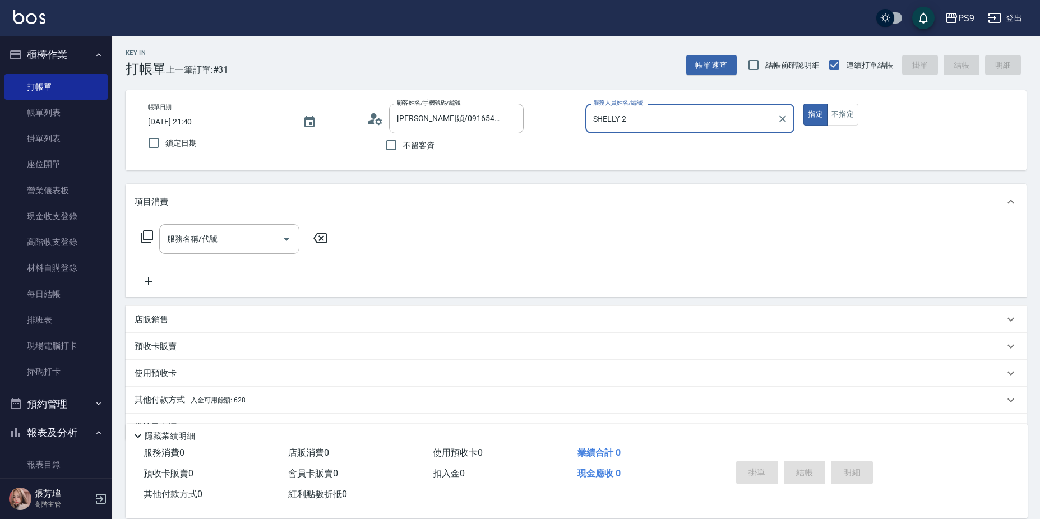
click at [804, 104] on button "指定" at bounding box center [816, 115] width 24 height 22
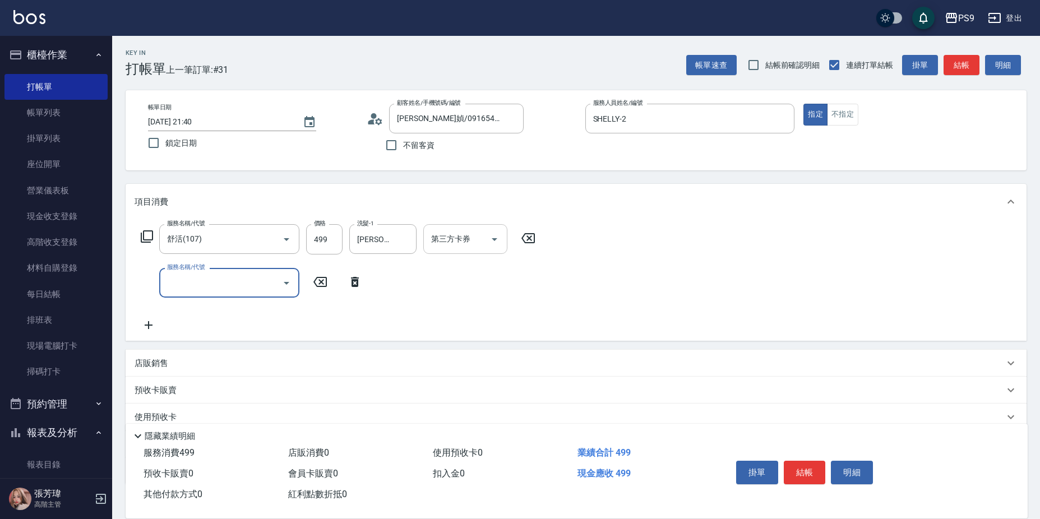
click at [469, 238] on input "第三方卡券" at bounding box center [456, 239] width 57 height 20
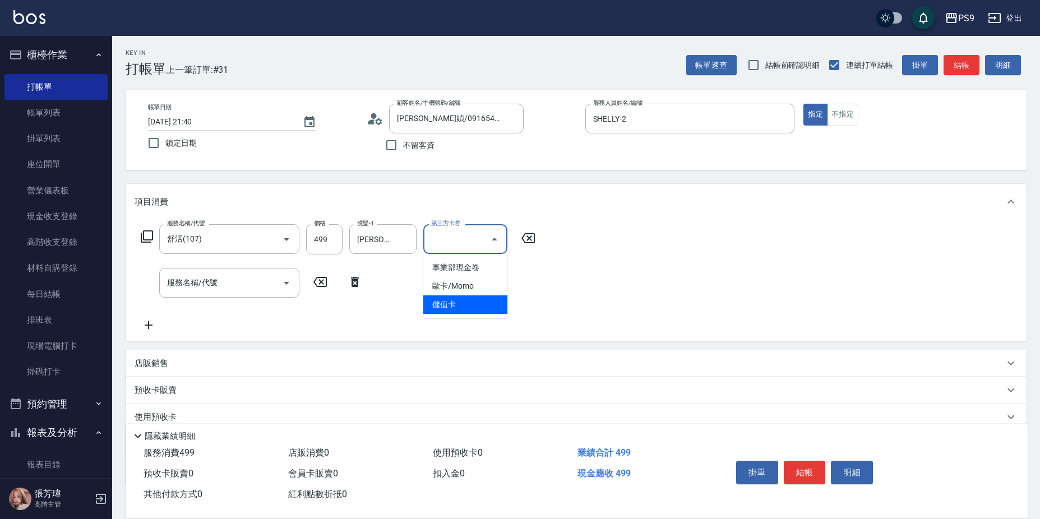
click at [458, 307] on span "儲值卡" at bounding box center [465, 305] width 84 height 19
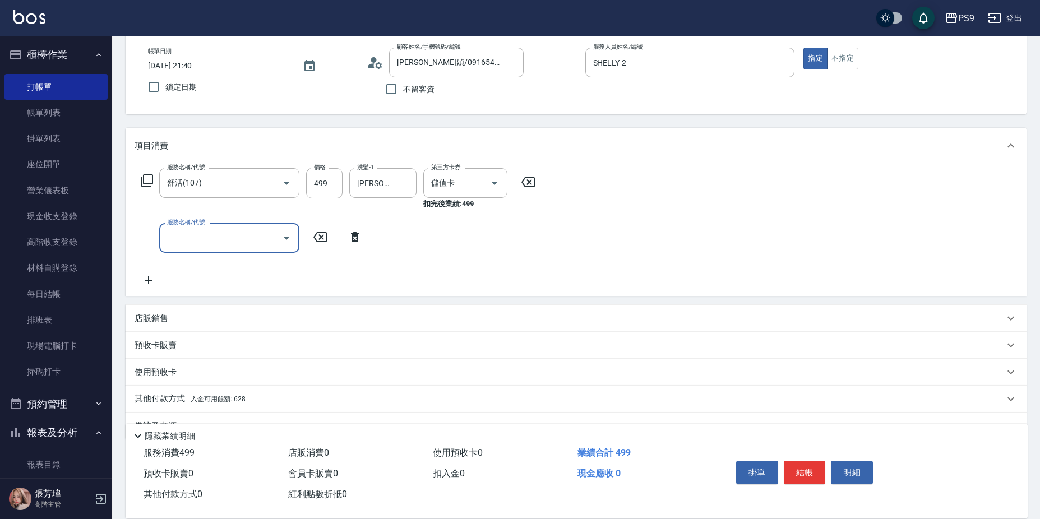
scroll to position [84, 0]
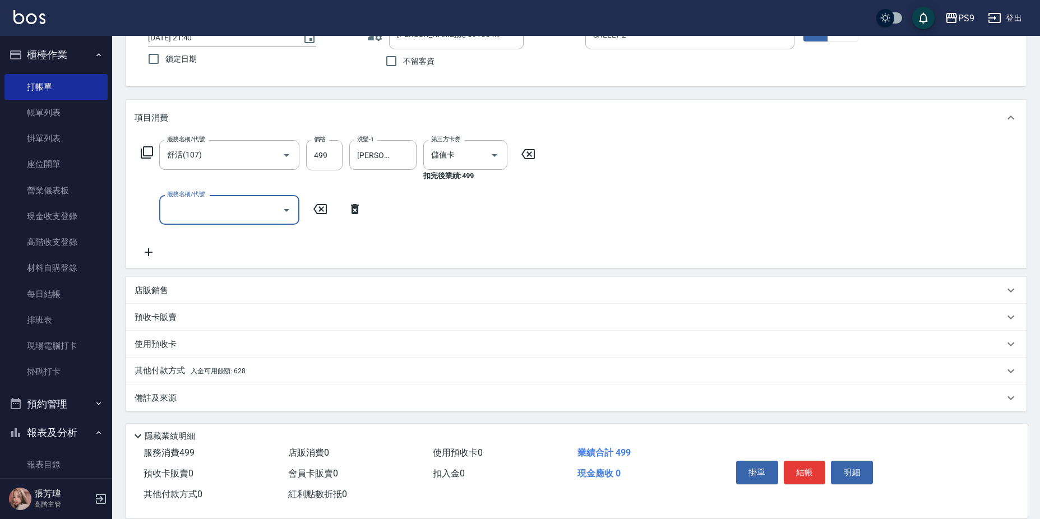
click at [315, 374] on div "其他付款方式 入金可用餘額: 628" at bounding box center [570, 371] width 870 height 12
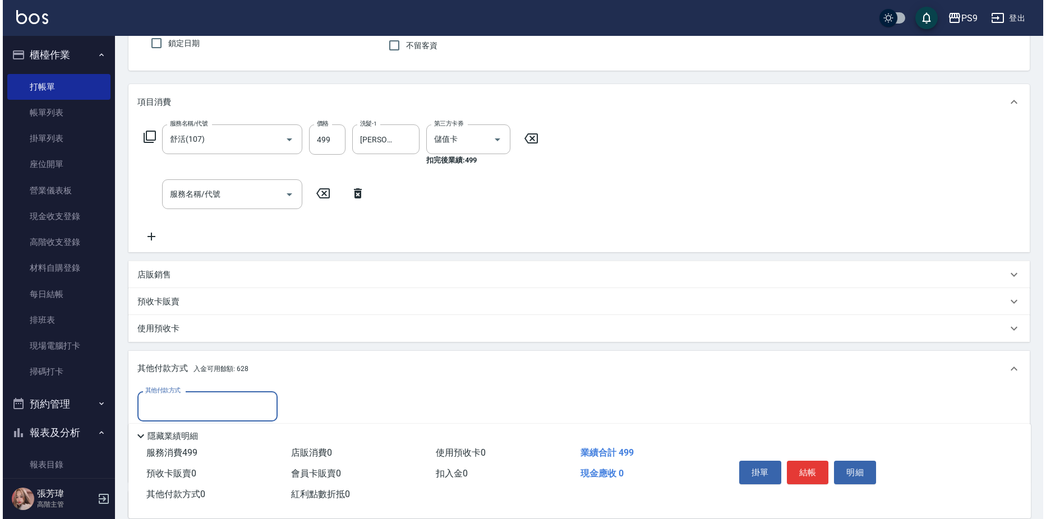
scroll to position [206, 0]
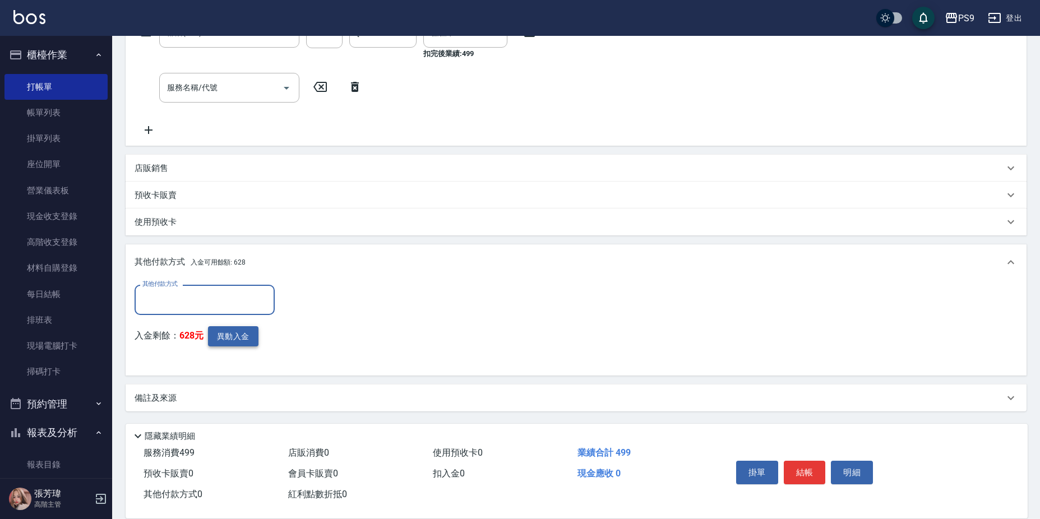
click at [228, 345] on button "異動入金" at bounding box center [233, 336] width 50 height 21
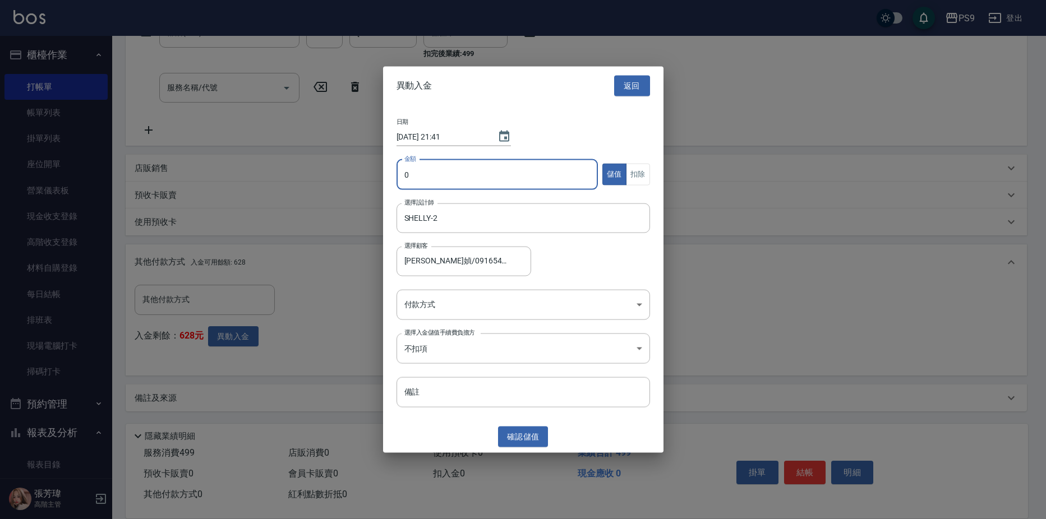
click at [440, 176] on input "0" at bounding box center [497, 174] width 202 height 30
click at [640, 175] on button "扣除" at bounding box center [638, 175] width 24 height 22
click at [523, 293] on body "PS9 登出 櫃檯作業 打帳單 帳單列表 掛單列表 座位開單 營業儀表板 現金收支登錄 高階收支登錄 材料自購登錄 每日結帳 排班表 現場電腦打卡 掃碼打卡 …" at bounding box center [523, 157] width 1046 height 726
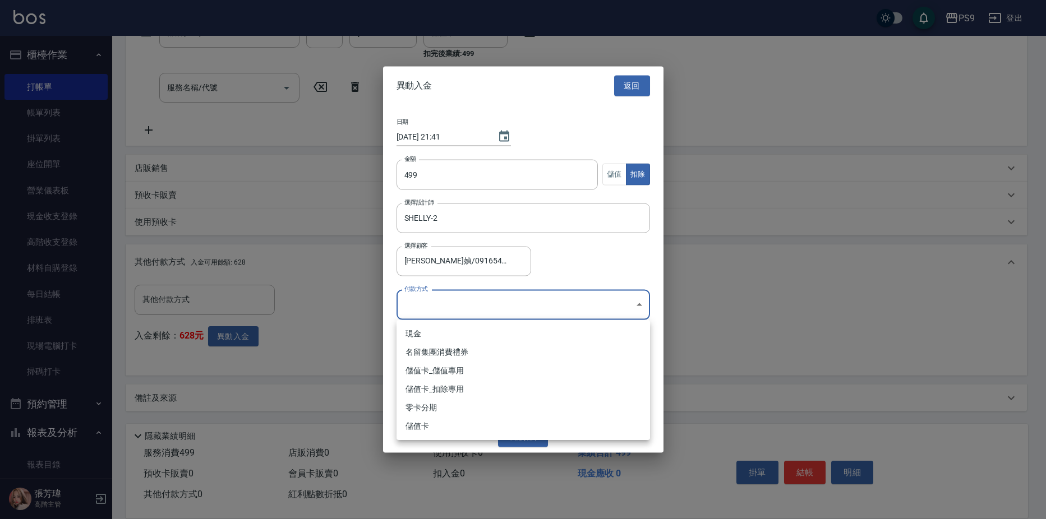
click at [457, 389] on li "儲值卡_扣除專用" at bounding box center [522, 389] width 253 height 19
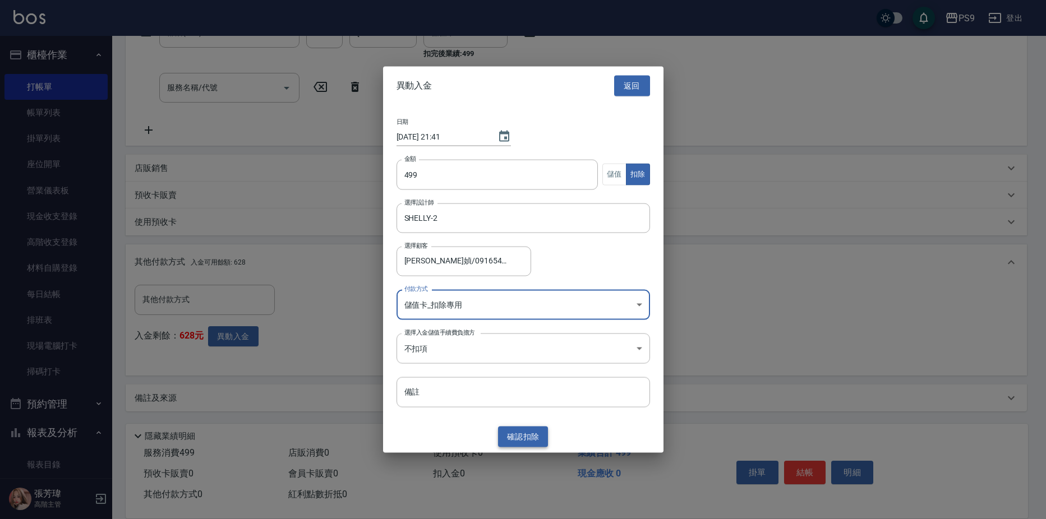
click at [541, 437] on button "確認 扣除" at bounding box center [523, 437] width 50 height 21
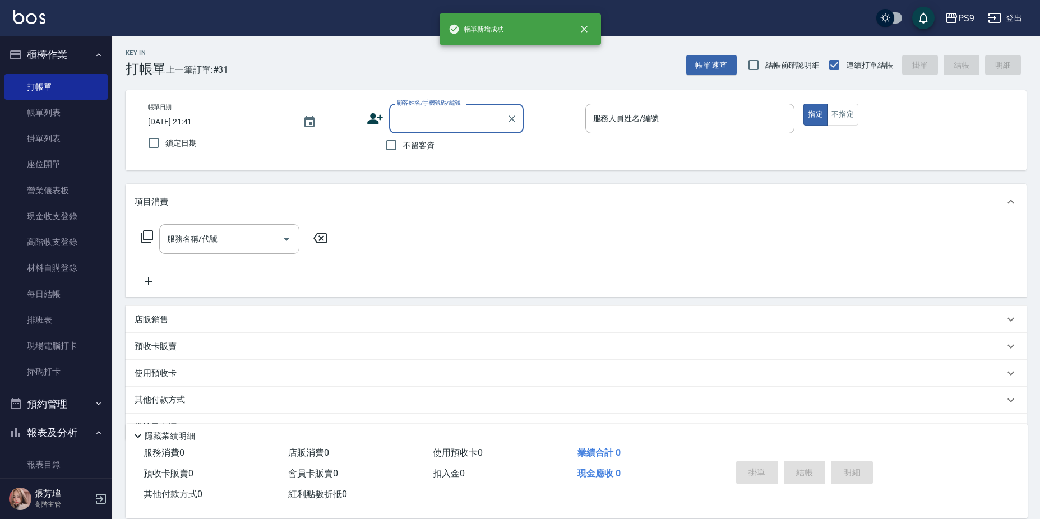
scroll to position [0, 0]
click at [454, 112] on input "顧客姓名/手機號碼/編號" at bounding box center [448, 119] width 108 height 20
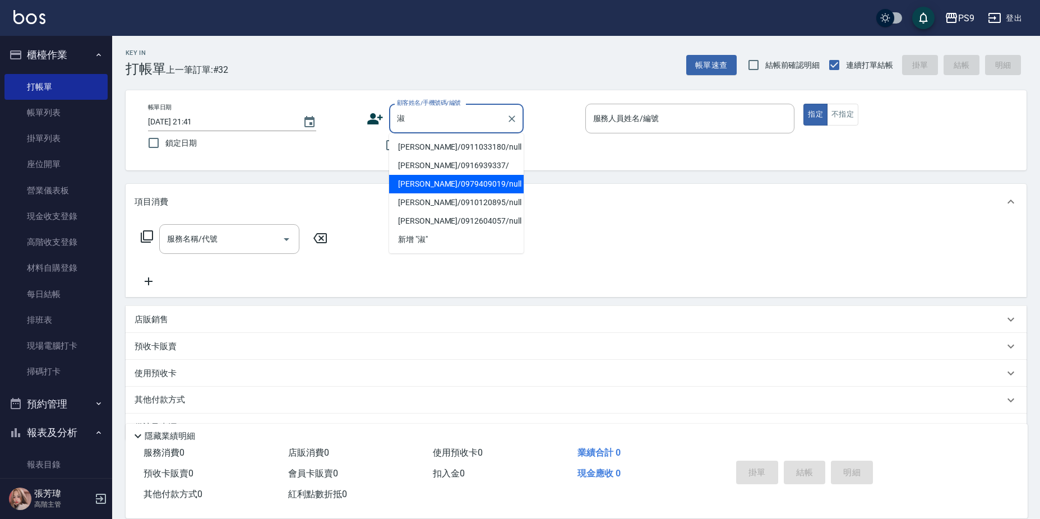
click at [478, 184] on li "[PERSON_NAME]/0979409019/null" at bounding box center [456, 184] width 135 height 19
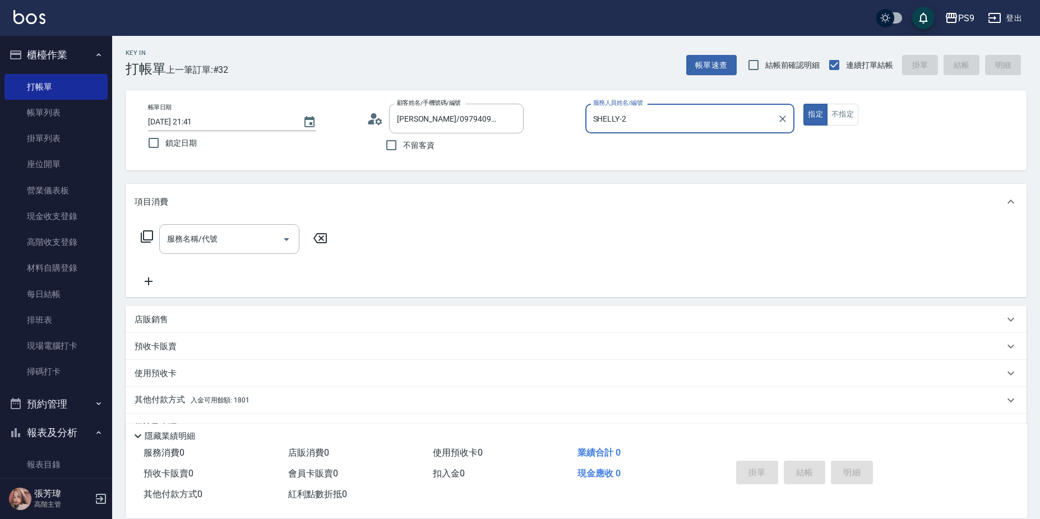
click at [804, 104] on button "指定" at bounding box center [816, 115] width 24 height 22
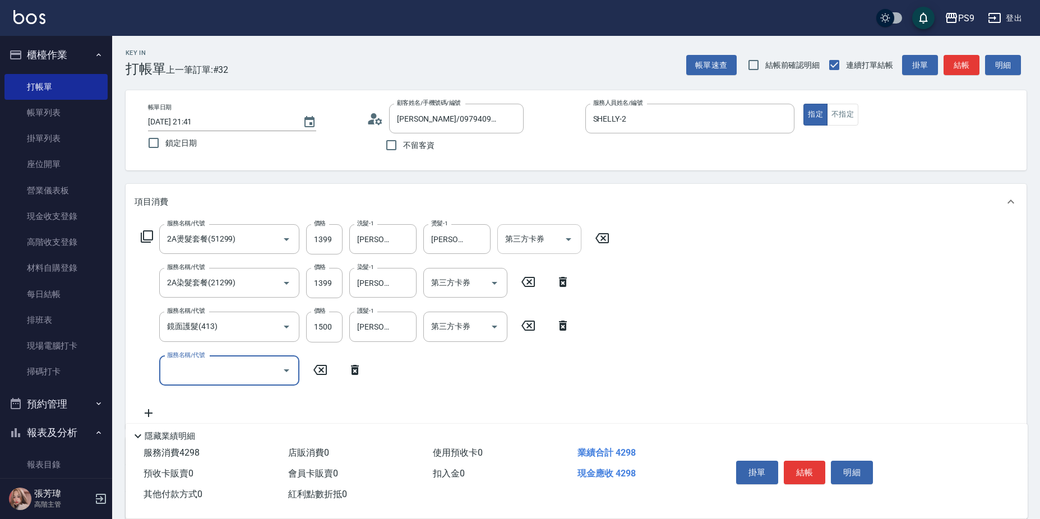
click at [542, 234] on input "第三方卡券" at bounding box center [530, 239] width 57 height 20
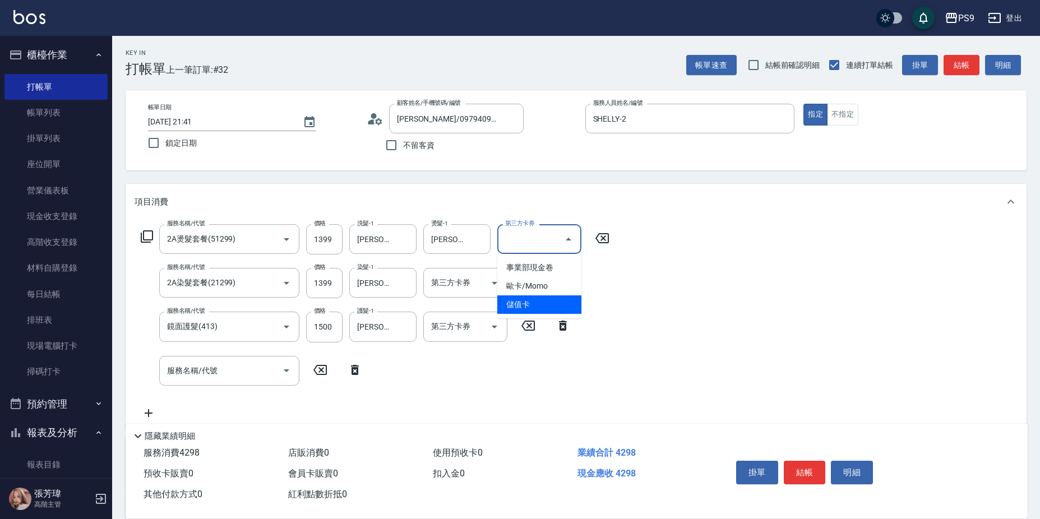
click at [525, 303] on span "儲值卡" at bounding box center [539, 305] width 84 height 19
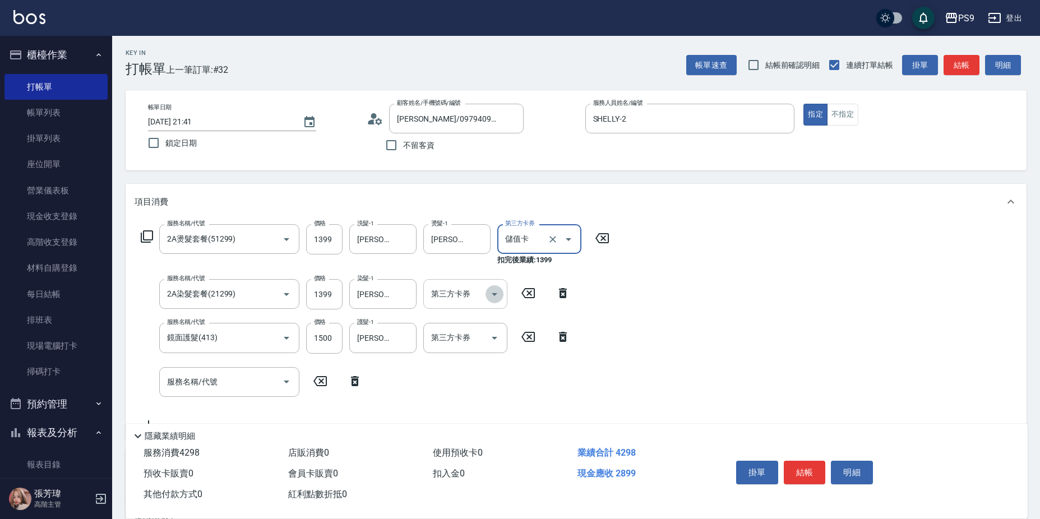
click at [495, 290] on icon "Open" at bounding box center [494, 294] width 13 height 13
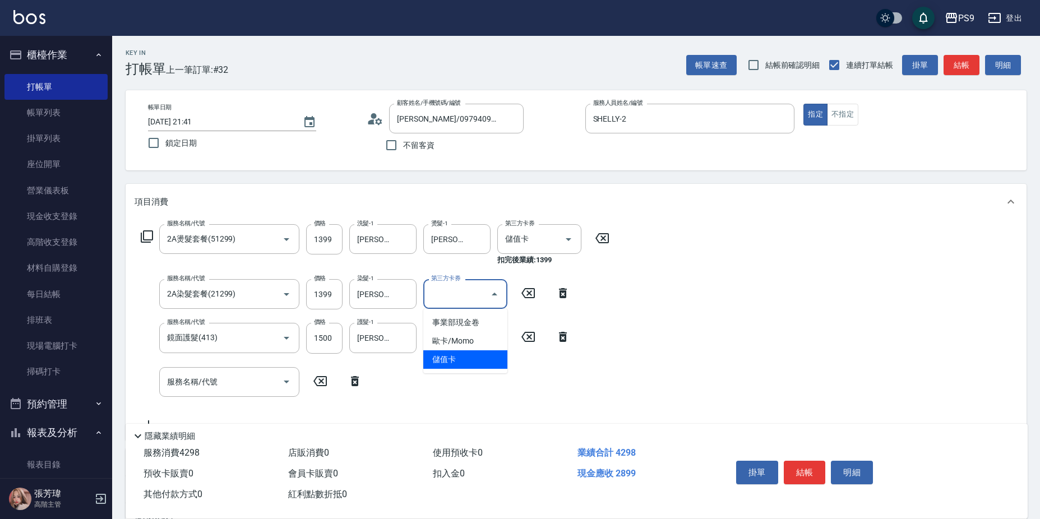
click at [482, 357] on span "儲值卡" at bounding box center [465, 359] width 84 height 19
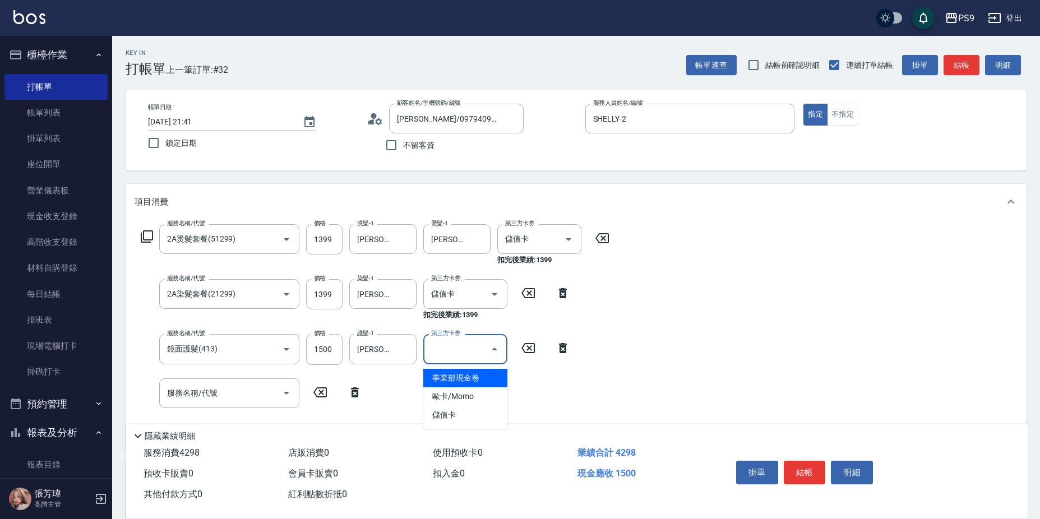
click at [479, 357] on input "第三方卡券" at bounding box center [456, 349] width 57 height 20
click at [479, 420] on span "儲值卡" at bounding box center [465, 415] width 84 height 19
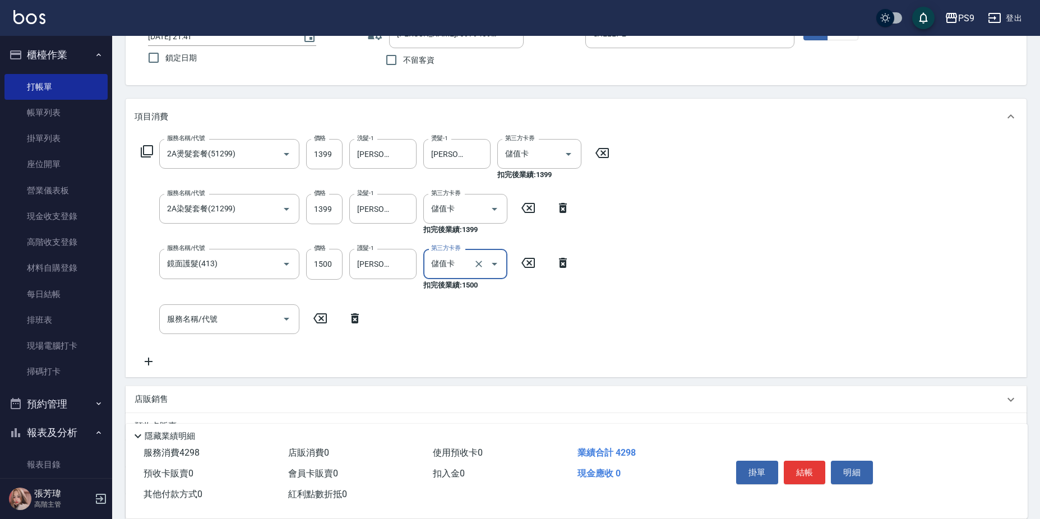
scroll to position [195, 0]
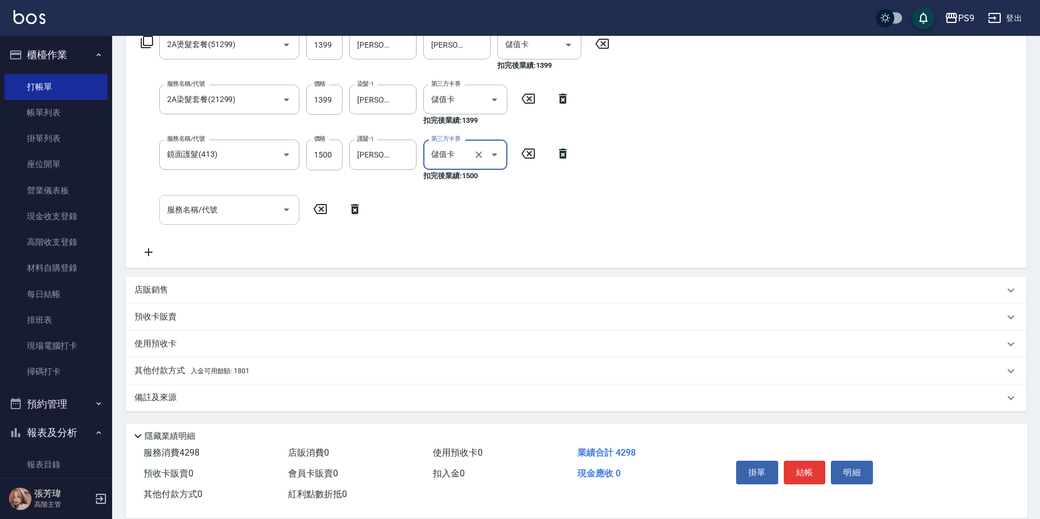
click at [216, 215] on input "服務名稱/代號" at bounding box center [220, 210] width 113 height 20
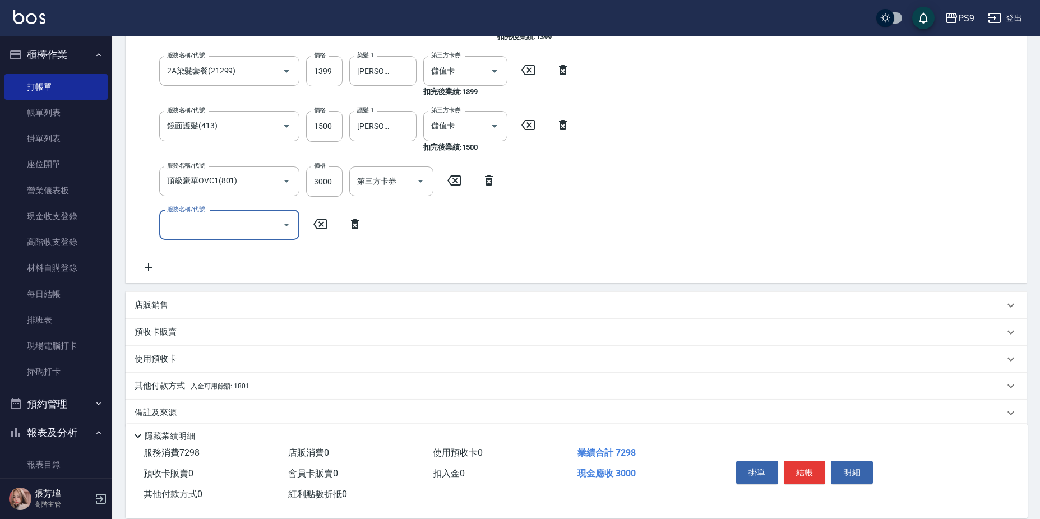
scroll to position [238, 0]
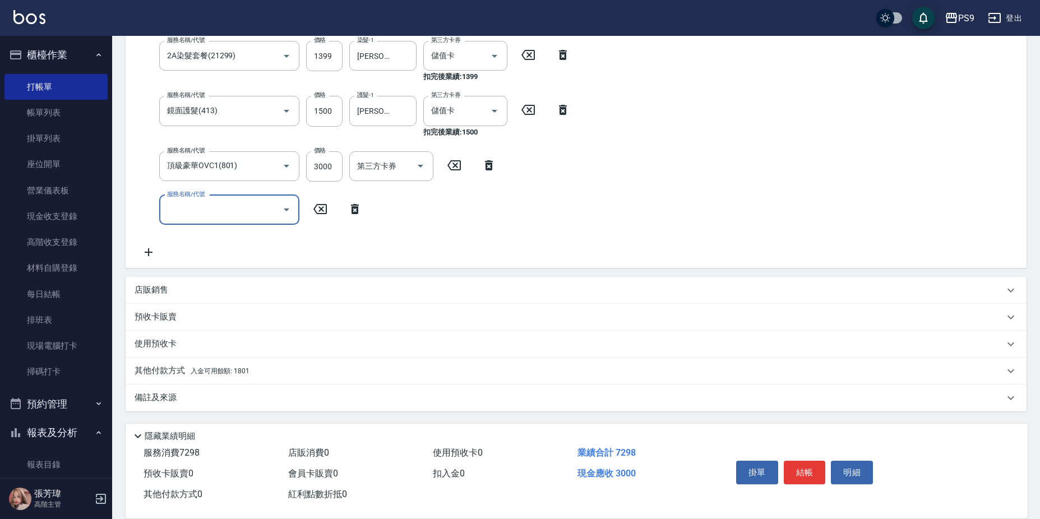
click at [225, 373] on span "入金可用餘額: 1801" at bounding box center [220, 371] width 59 height 8
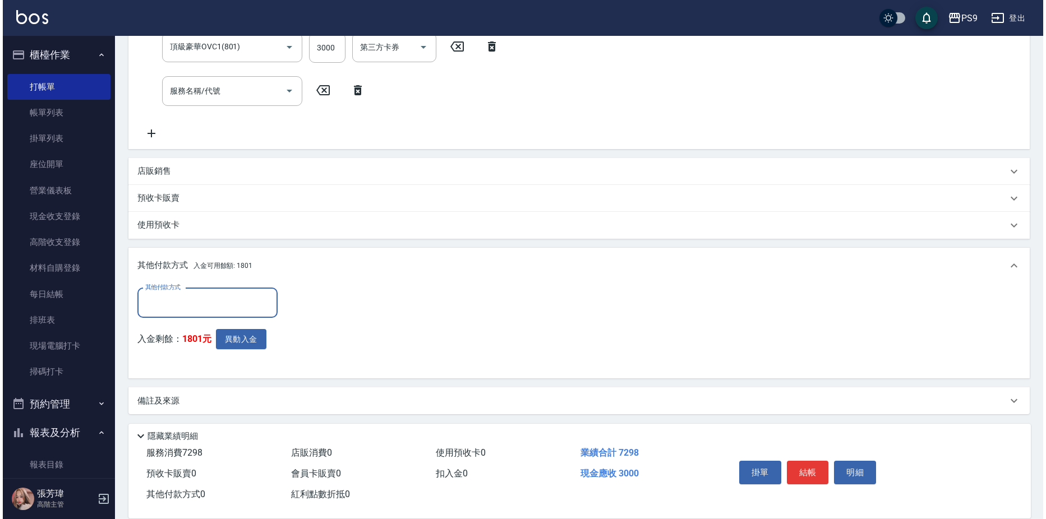
scroll to position [358, 0]
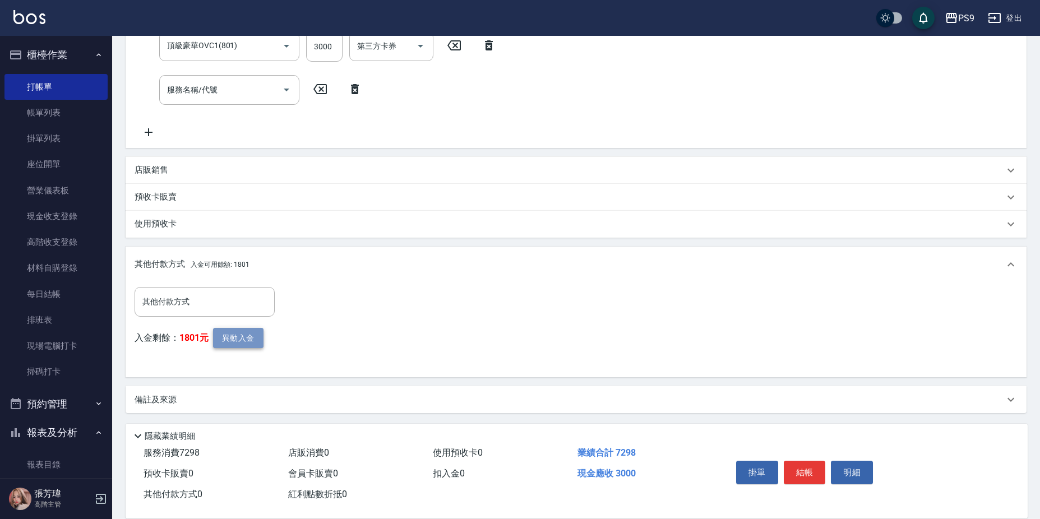
click at [220, 340] on button "異動入金" at bounding box center [238, 338] width 50 height 21
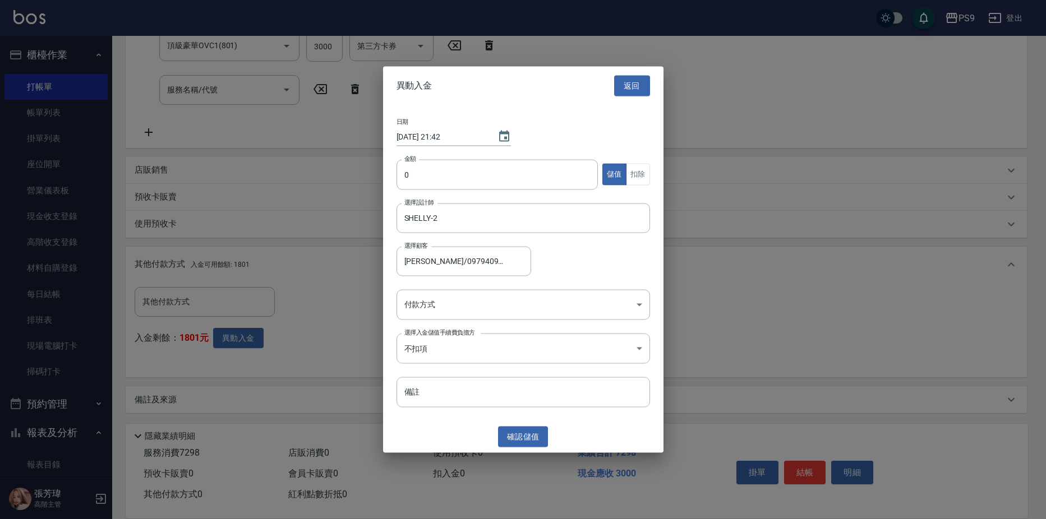
click at [533, 154] on div "日期 [DATE] 21:42 金額 0 金額 儲值 扣除 選擇設計師 [PERSON_NAME]-2 選擇設計師 選擇顧客 [PERSON_NAME]/09…" at bounding box center [523, 263] width 280 height 316
click at [533, 173] on input "0" at bounding box center [497, 174] width 202 height 30
click at [482, 310] on body "PS9 登出 櫃檯作業 打帳單 帳單列表 掛單列表 座位開單 營業儀表板 現金收支登錄 高階收支登錄 材料自購登錄 每日結帳 排班表 現場電腦打卡 掃碼打卡 …" at bounding box center [523, 81] width 1046 height 879
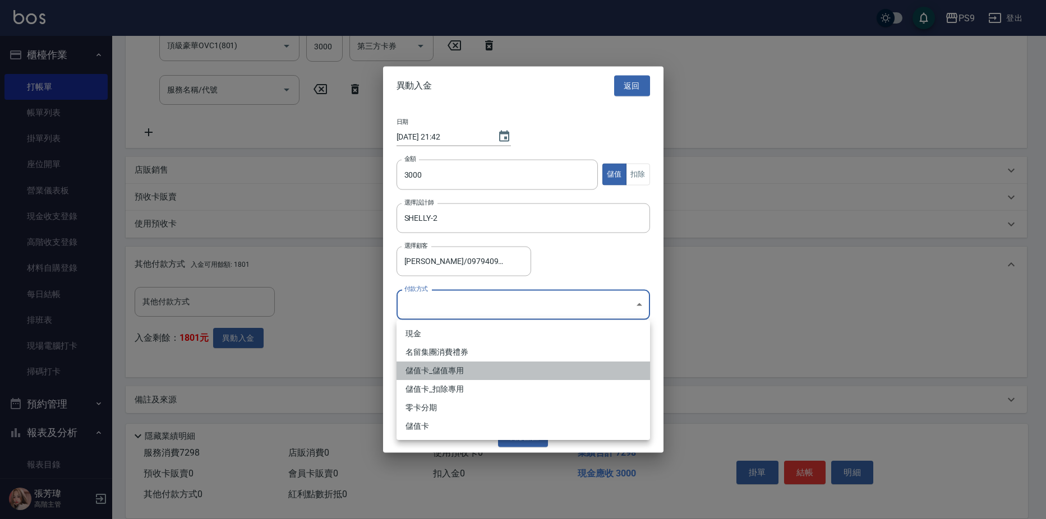
click at [474, 372] on li "儲值卡_儲值專用" at bounding box center [522, 371] width 253 height 19
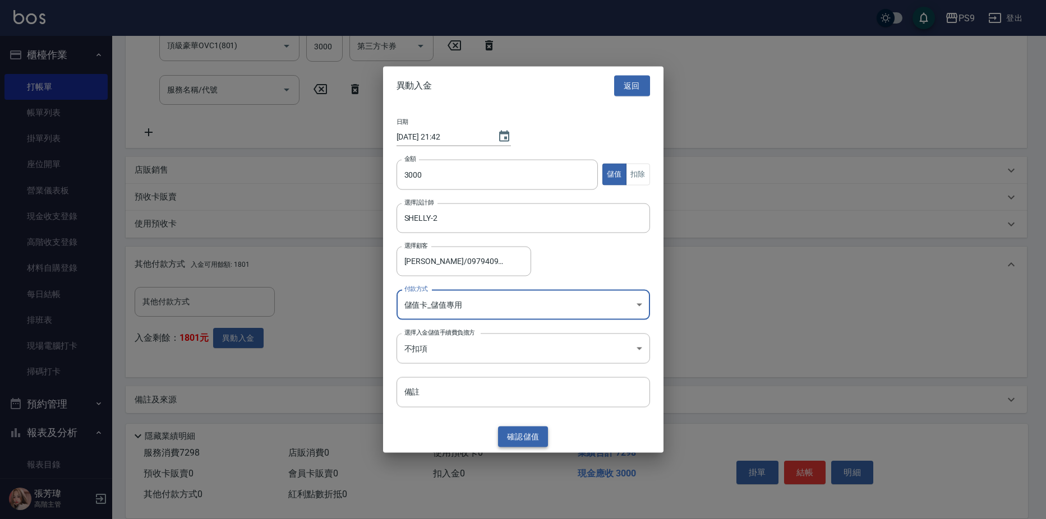
click at [525, 445] on button "確認 儲值" at bounding box center [523, 437] width 50 height 21
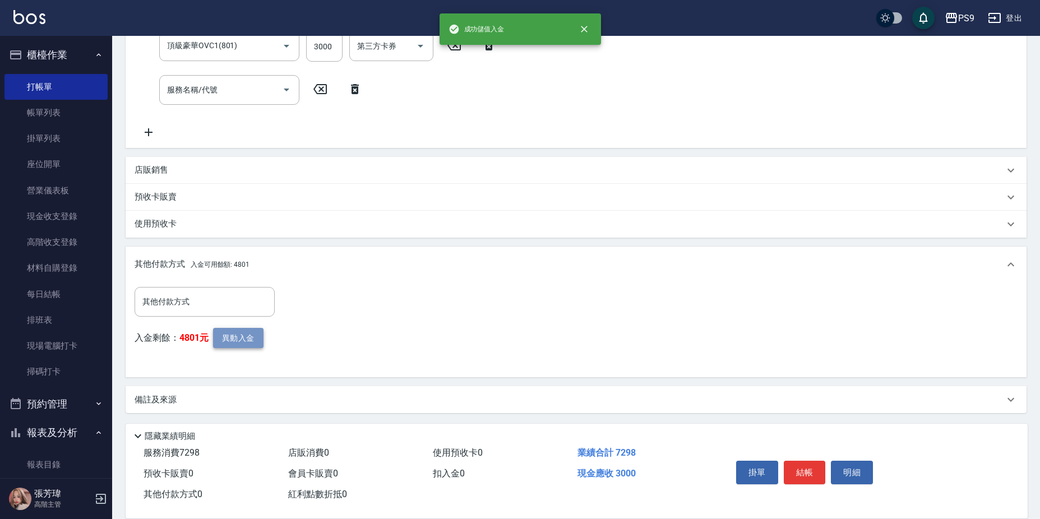
click at [249, 334] on button "異動入金" at bounding box center [238, 338] width 50 height 21
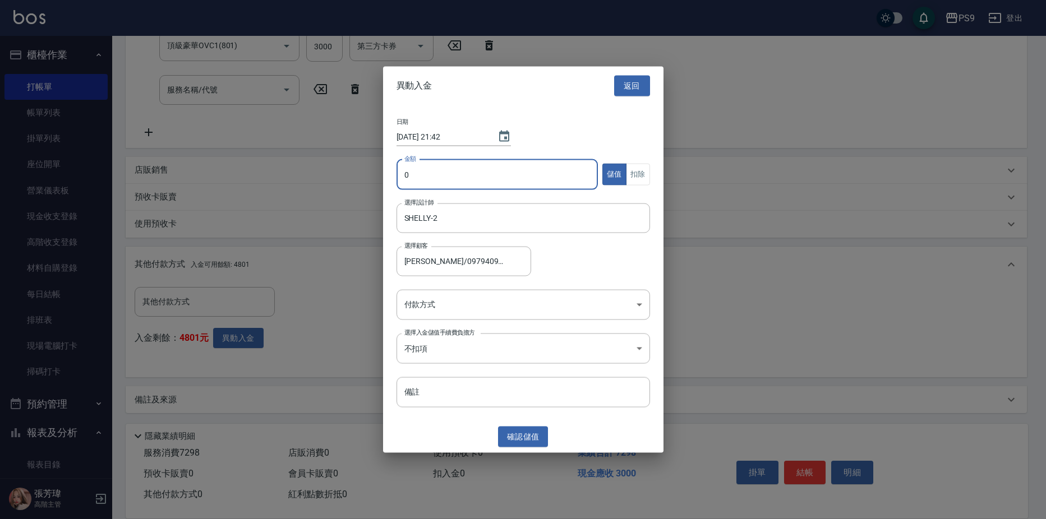
click at [534, 172] on input "0" at bounding box center [497, 174] width 202 height 30
click at [631, 81] on button "返回" at bounding box center [632, 86] width 36 height 21
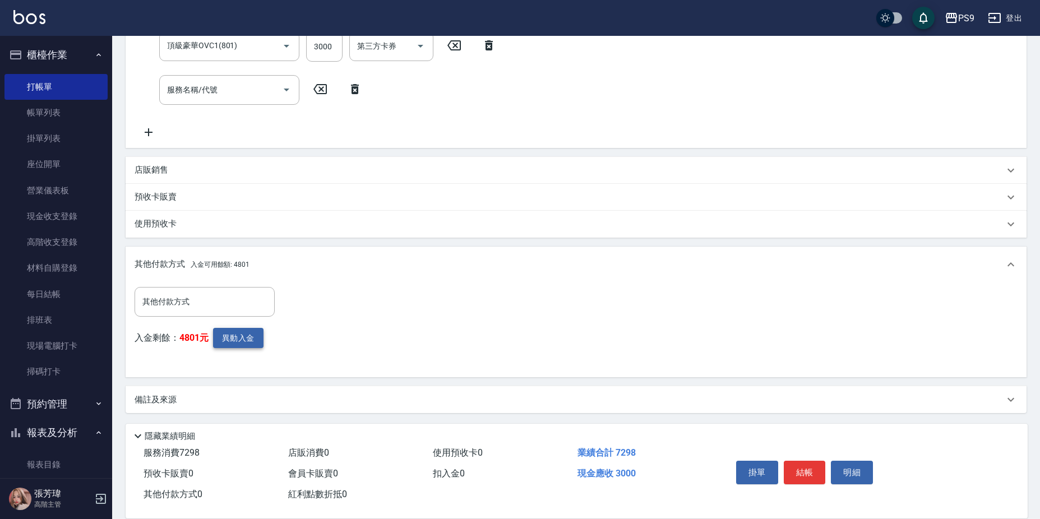
click at [230, 328] on button "異動入金" at bounding box center [238, 338] width 50 height 21
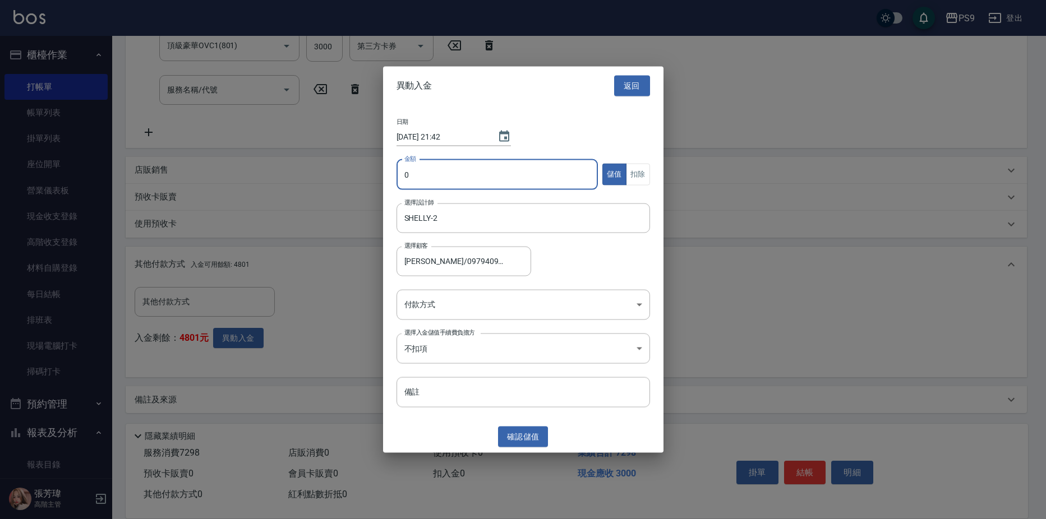
click at [421, 170] on input "0" at bounding box center [497, 174] width 202 height 30
click at [636, 166] on button "扣除" at bounding box center [638, 175] width 24 height 22
click at [460, 284] on div "日期 [DATE] 21:42 金額 4298 金額 儲值 扣除 選擇設計師 [PERSON_NAME]-2 選擇設計師 選擇顧客 [PERSON_NAME]…" at bounding box center [523, 263] width 280 height 316
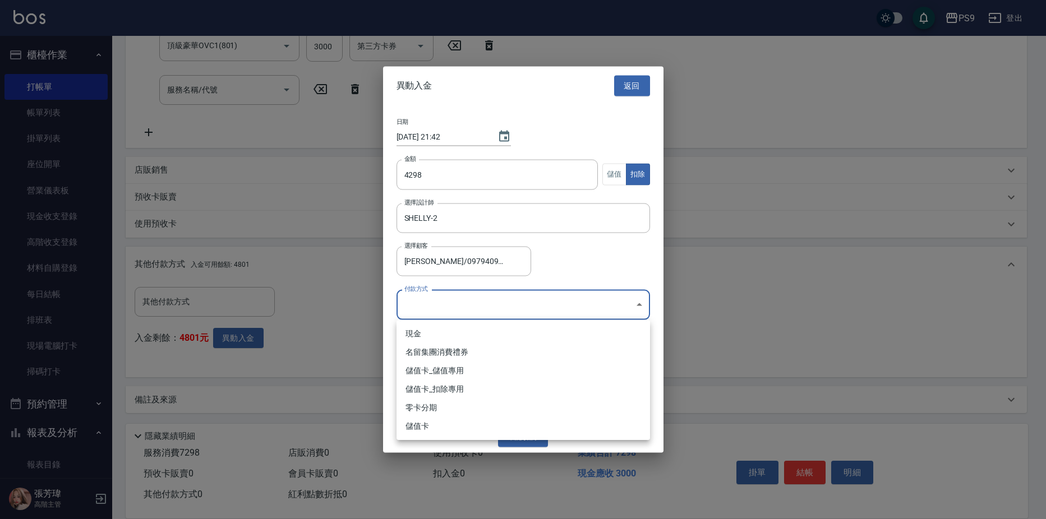
click at [460, 291] on body "PS9 登出 櫃檯作業 打帳單 帳單列表 掛單列表 座位開單 營業儀表板 現金收支登錄 高階收支登錄 材料自購登錄 每日結帳 排班表 現場電腦打卡 掃碼打卡 …" at bounding box center [523, 81] width 1046 height 879
click at [484, 389] on li "儲值卡_扣除專用" at bounding box center [522, 389] width 253 height 19
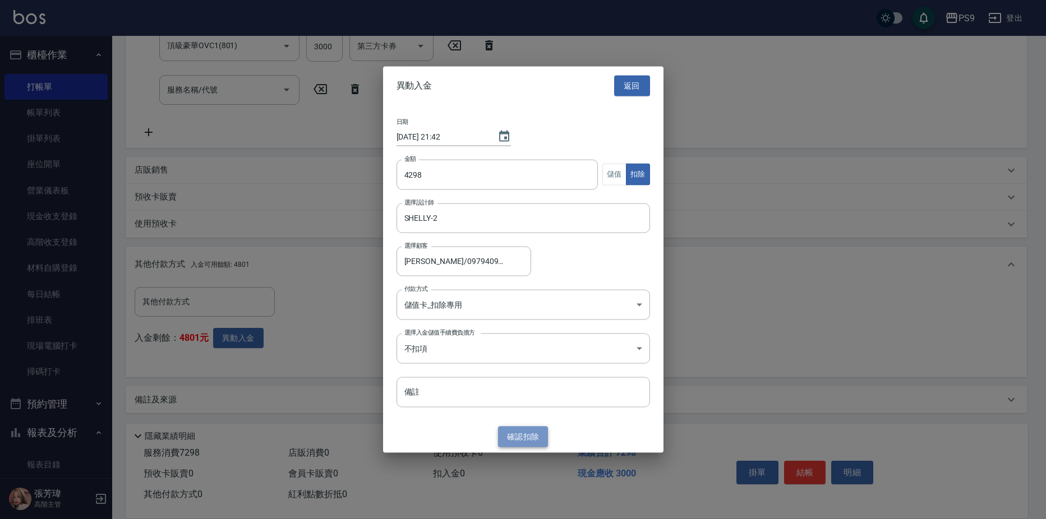
click at [527, 439] on button "確認 扣除" at bounding box center [523, 437] width 50 height 21
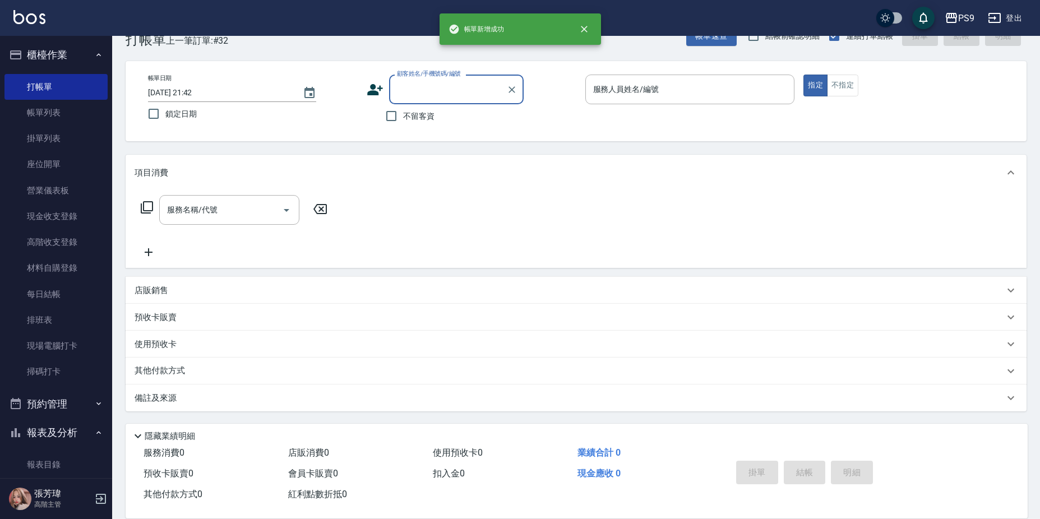
scroll to position [0, 0]
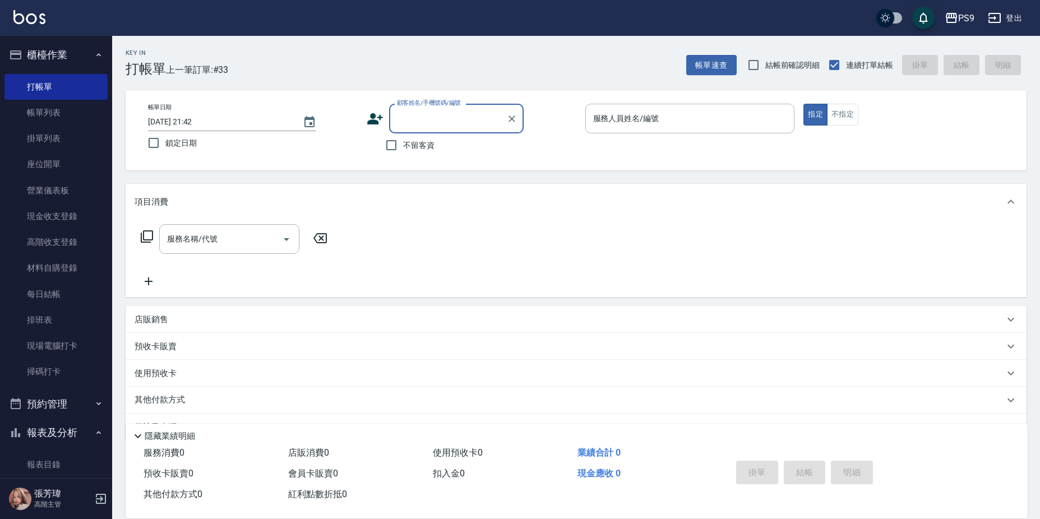
click at [410, 147] on span "不留客資" at bounding box center [418, 146] width 31 height 12
click at [403, 147] on input "不留客資" at bounding box center [392, 145] width 24 height 24
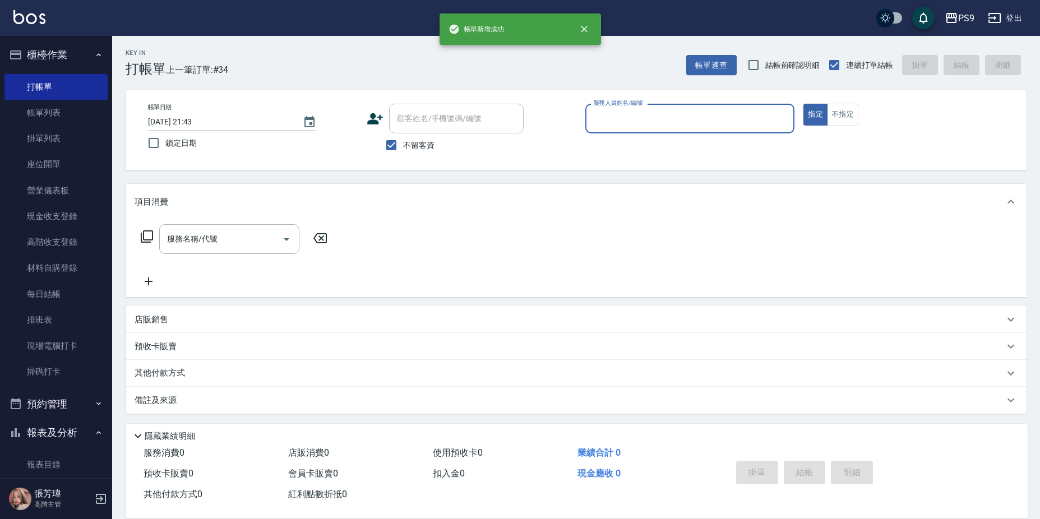
click at [408, 149] on span "不留客資" at bounding box center [418, 146] width 31 height 12
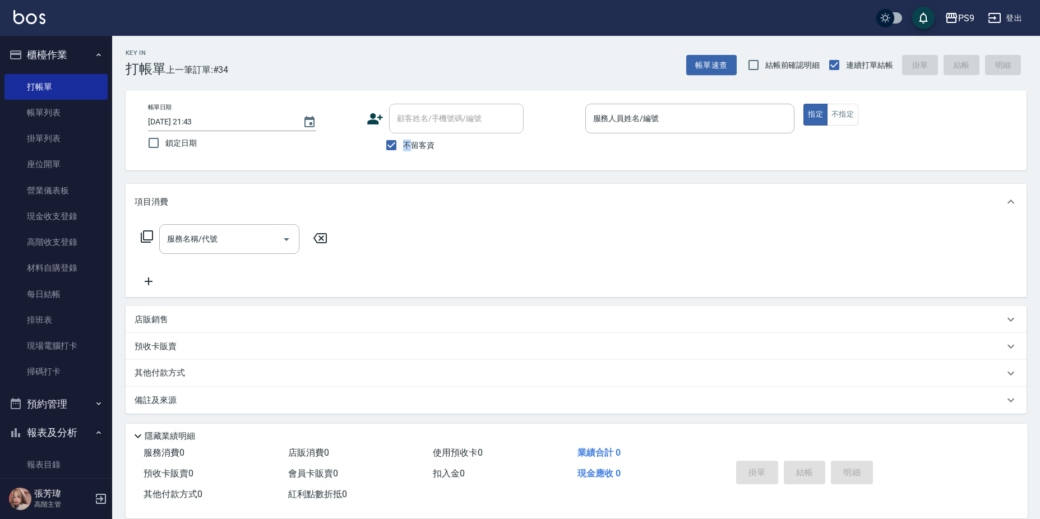
copy span "不"
click at [397, 149] on input "不留客資" at bounding box center [392, 145] width 24 height 24
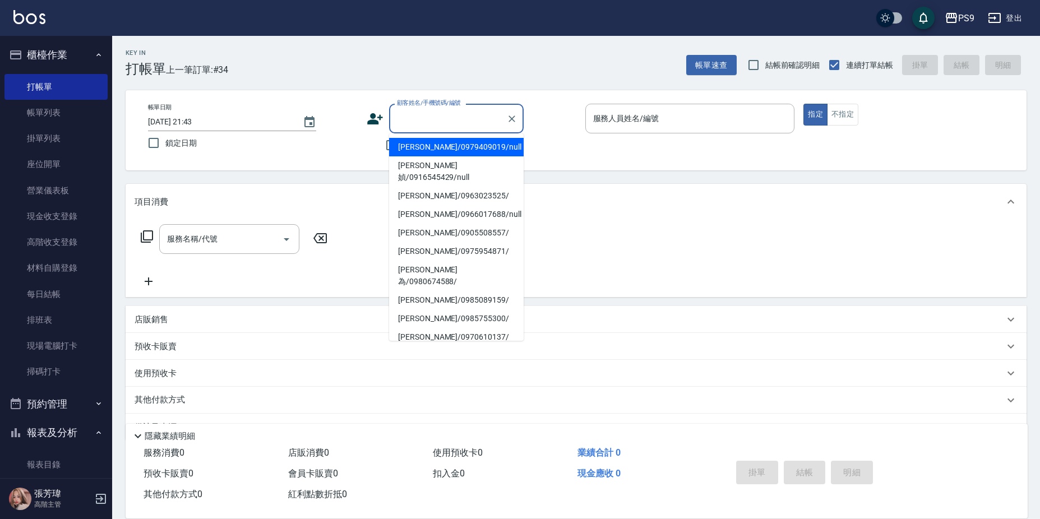
click at [406, 122] on input "顧客姓名/手機號碼/編號" at bounding box center [448, 119] width 108 height 20
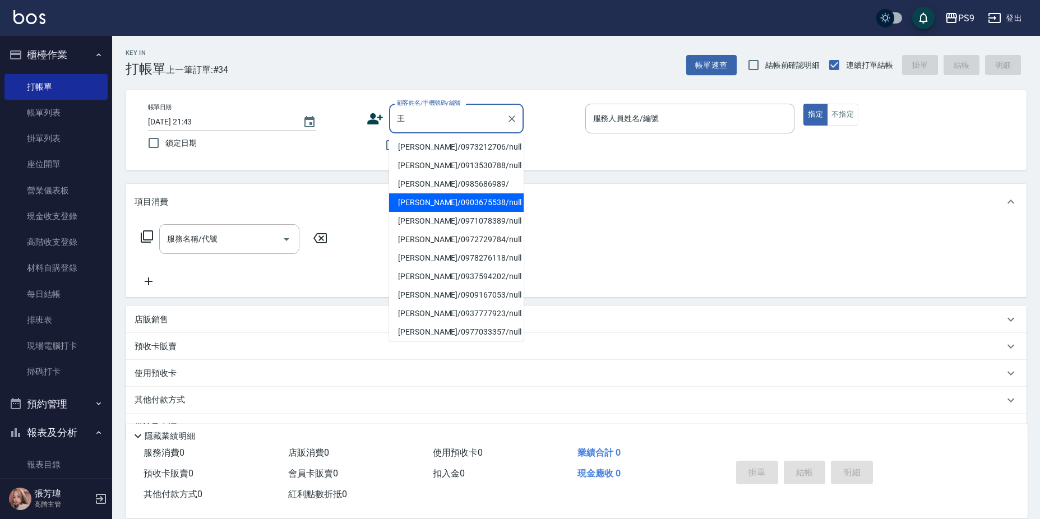
click at [446, 196] on li "[PERSON_NAME]/0903675538/null" at bounding box center [456, 202] width 135 height 19
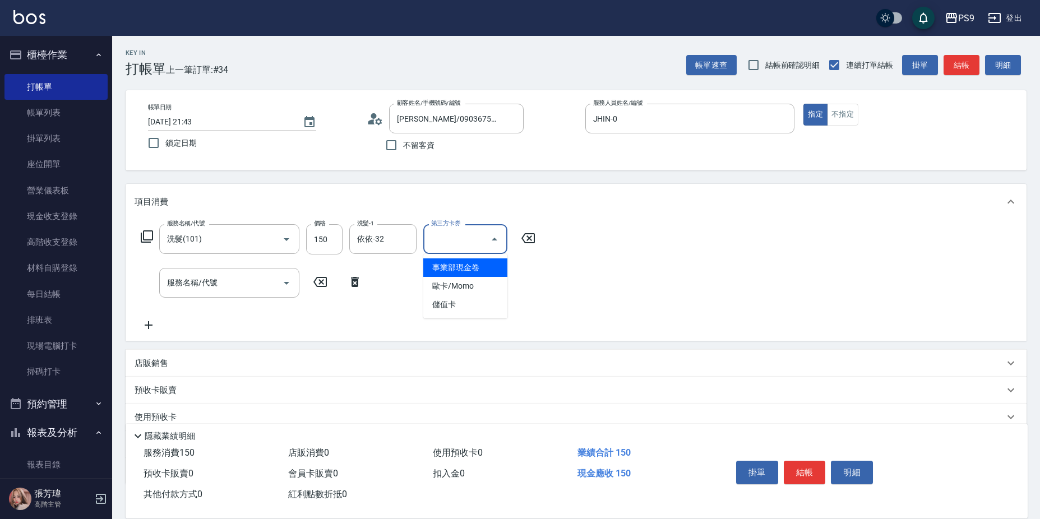
click at [454, 231] on div "第三方卡券 第三方卡券" at bounding box center [465, 239] width 84 height 30
click at [472, 307] on span "儲值卡" at bounding box center [465, 305] width 84 height 19
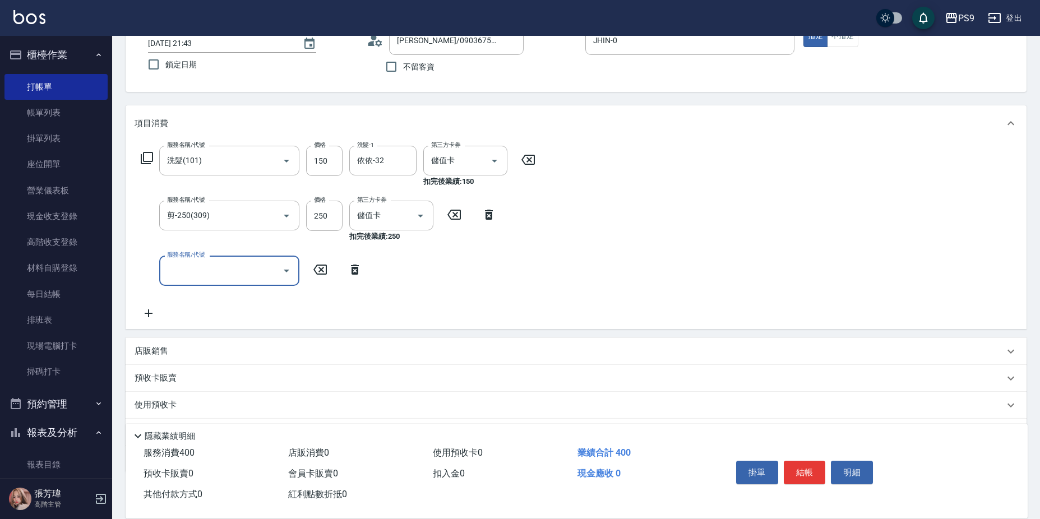
scroll to position [140, 0]
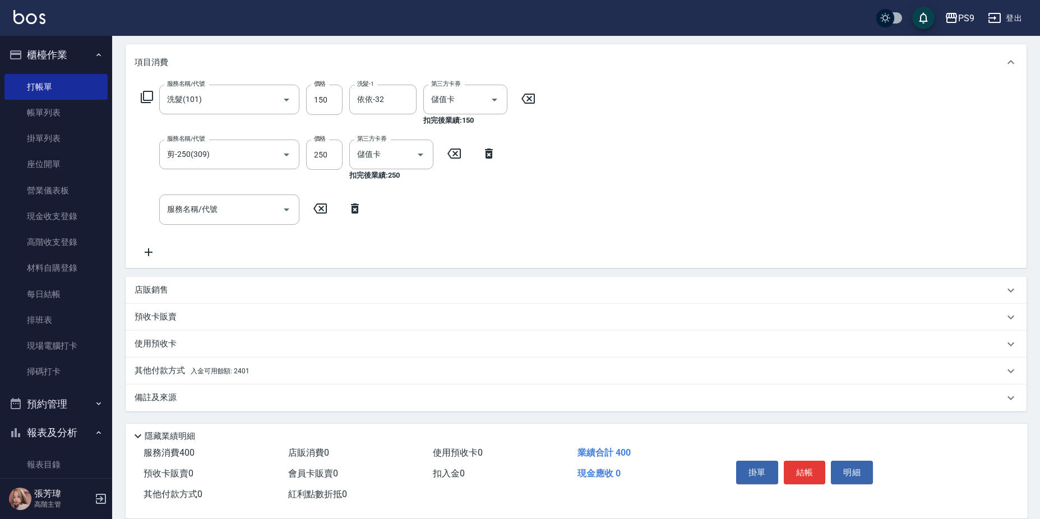
click at [285, 381] on div "其他付款方式 入金可用餘額: 2401" at bounding box center [576, 371] width 901 height 27
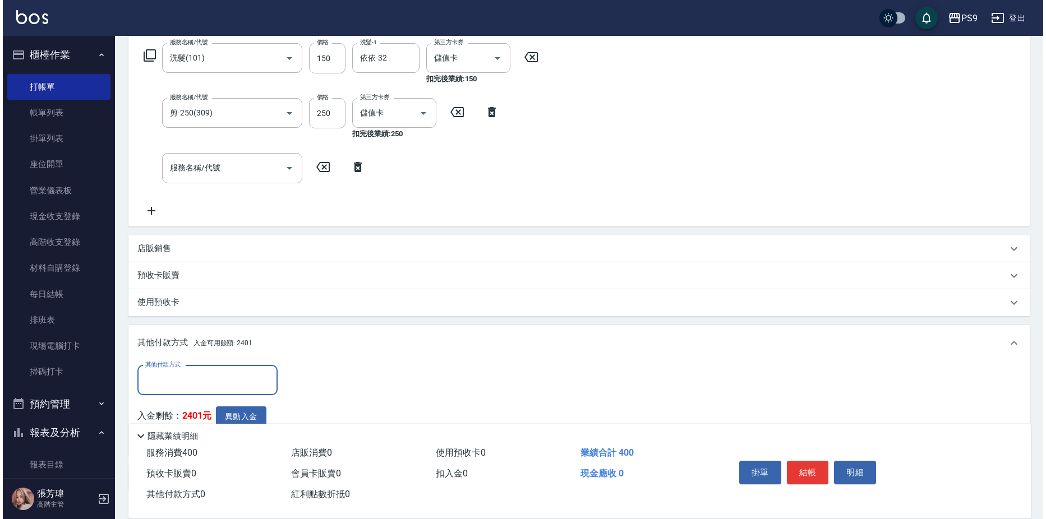
scroll to position [261, 0]
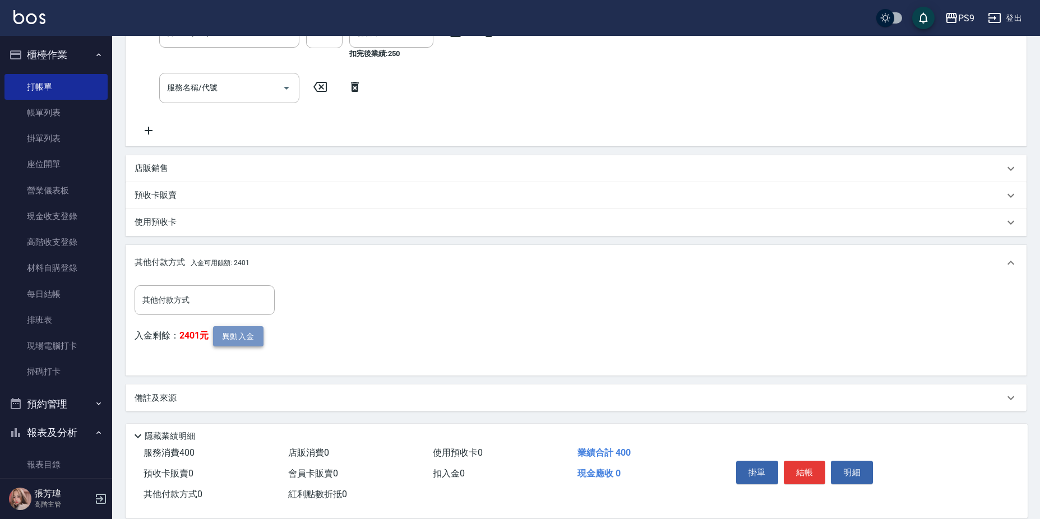
click at [251, 338] on button "異動入金" at bounding box center [238, 336] width 50 height 21
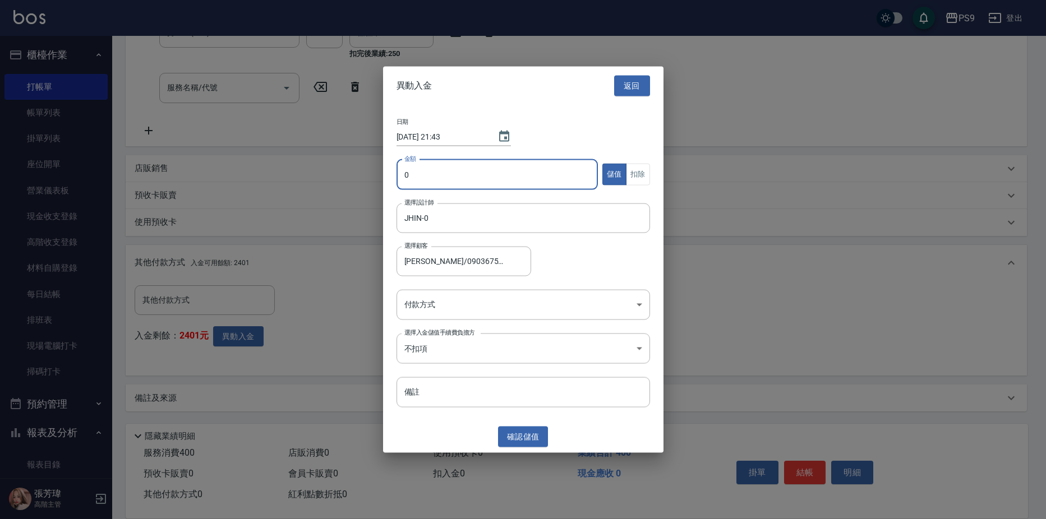
click at [508, 170] on input "0" at bounding box center [497, 174] width 202 height 30
click at [636, 169] on button "扣除" at bounding box center [638, 175] width 24 height 22
click at [449, 304] on body "PS9 登出 櫃檯作業 打帳單 帳單列表 掛單列表 座位開單 營業儀表板 現金收支登錄 高階收支登錄 材料自購登錄 每日結帳 排班表 現場電腦打卡 掃碼打卡 …" at bounding box center [523, 129] width 1046 height 781
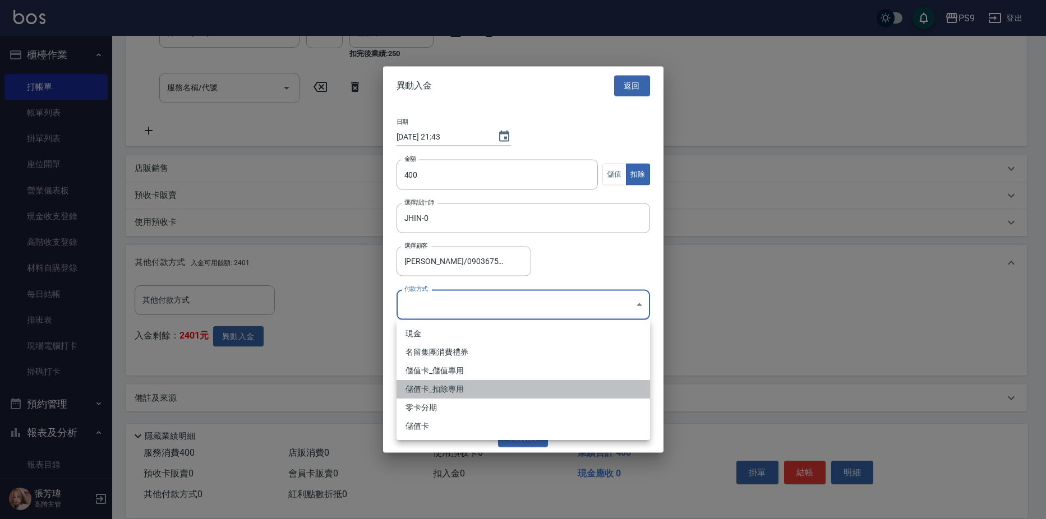
click at [430, 387] on li "儲值卡_扣除專用" at bounding box center [522, 389] width 253 height 19
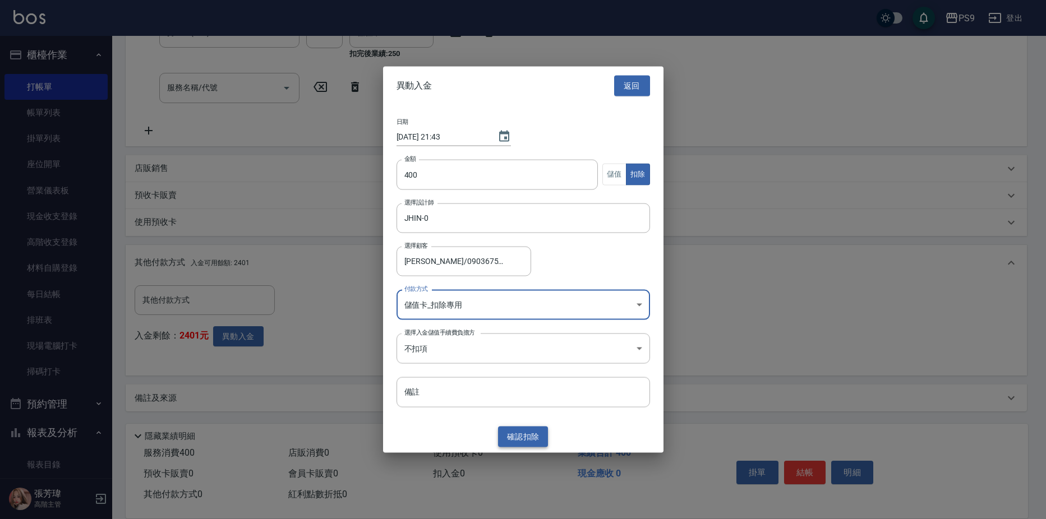
click at [528, 428] on button "確認 扣除" at bounding box center [523, 437] width 50 height 21
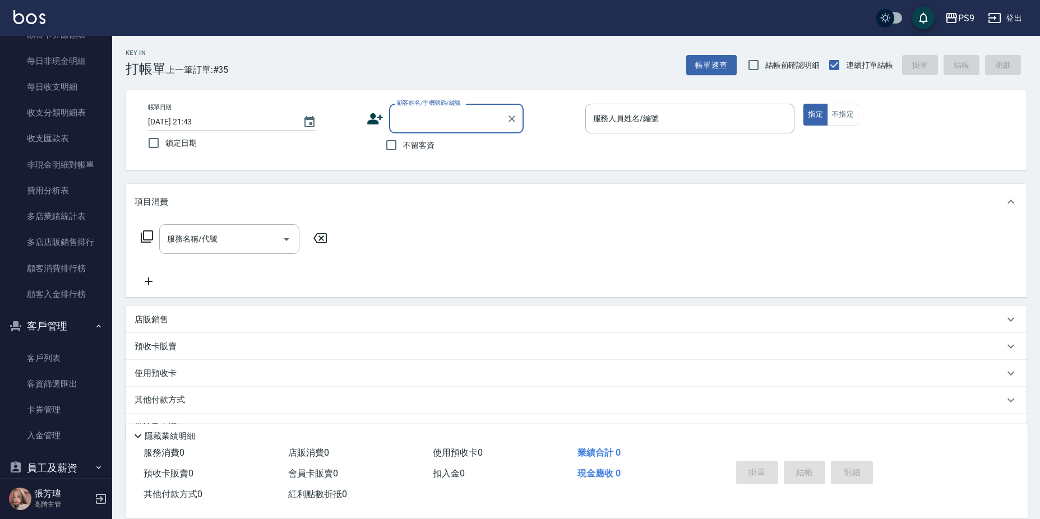
scroll to position [1338, 0]
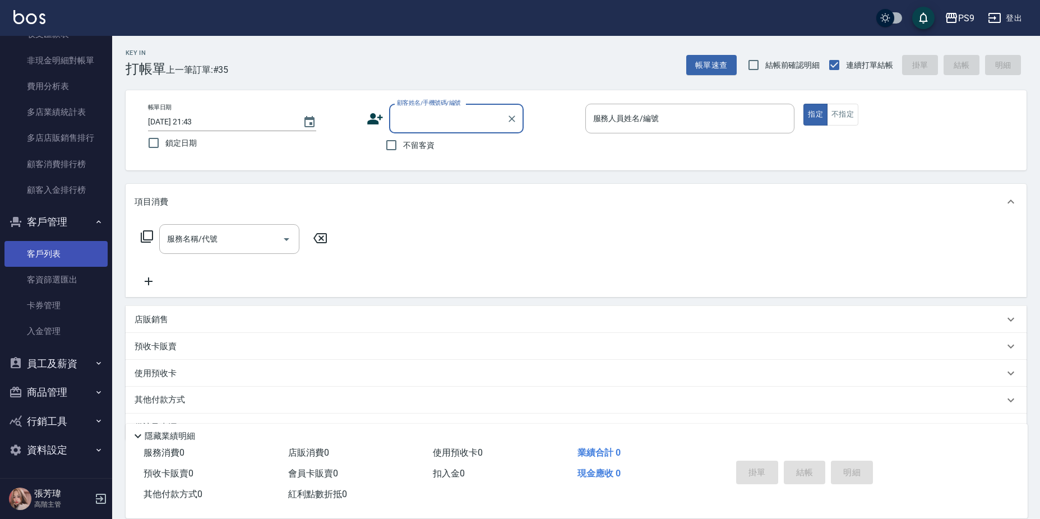
click at [62, 256] on link "客戶列表" at bounding box center [55, 254] width 103 height 26
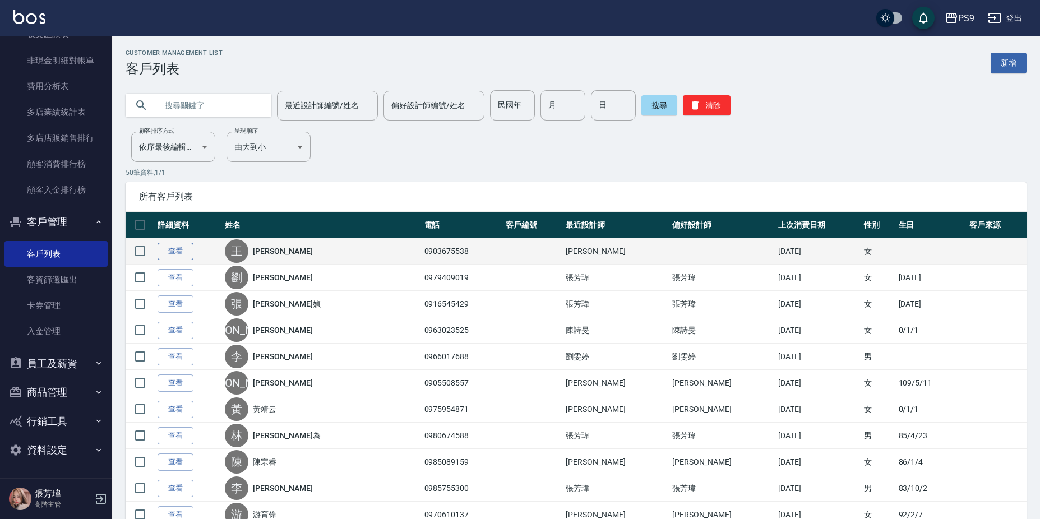
click at [176, 248] on link "查看" at bounding box center [176, 251] width 36 height 17
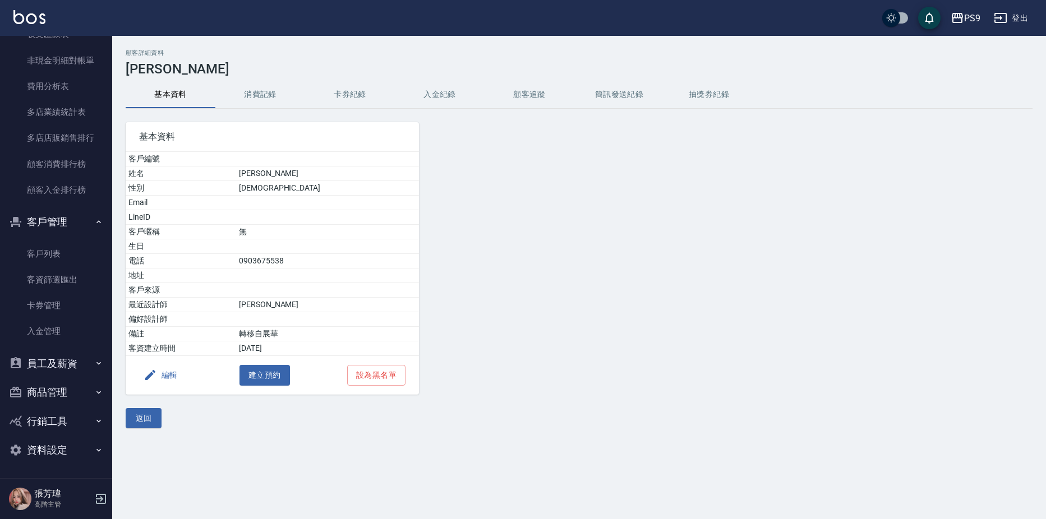
click at [163, 373] on button "編輯" at bounding box center [160, 375] width 43 height 21
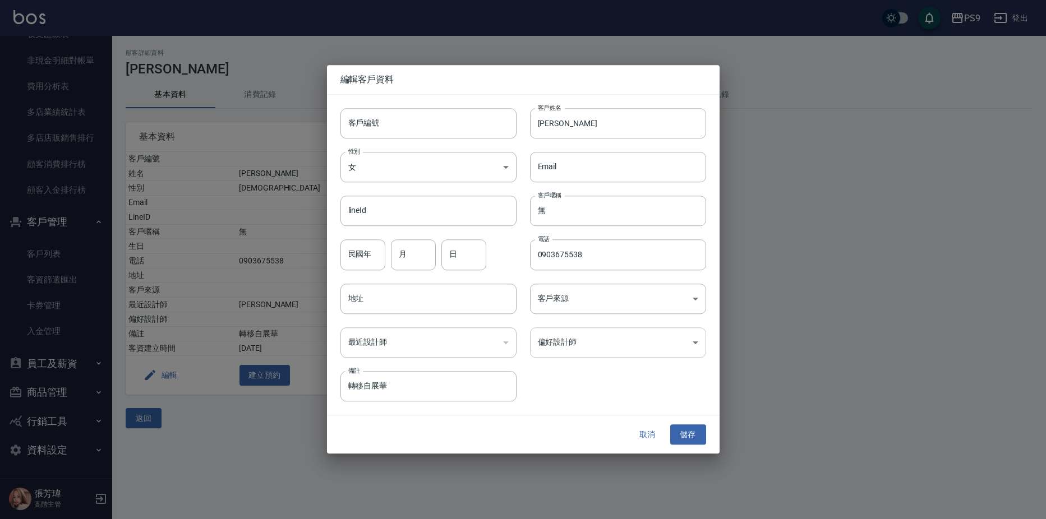
click at [563, 336] on body "PS9 登出 櫃檯作業 打帳單 帳單列表 掛單列表 座位開單 營業儀表板 現金收支登錄 高階收支登錄 材料自購登錄 每日結帳 排班表 現場電腦打卡 掃碼打卡 …" at bounding box center [523, 259] width 1046 height 519
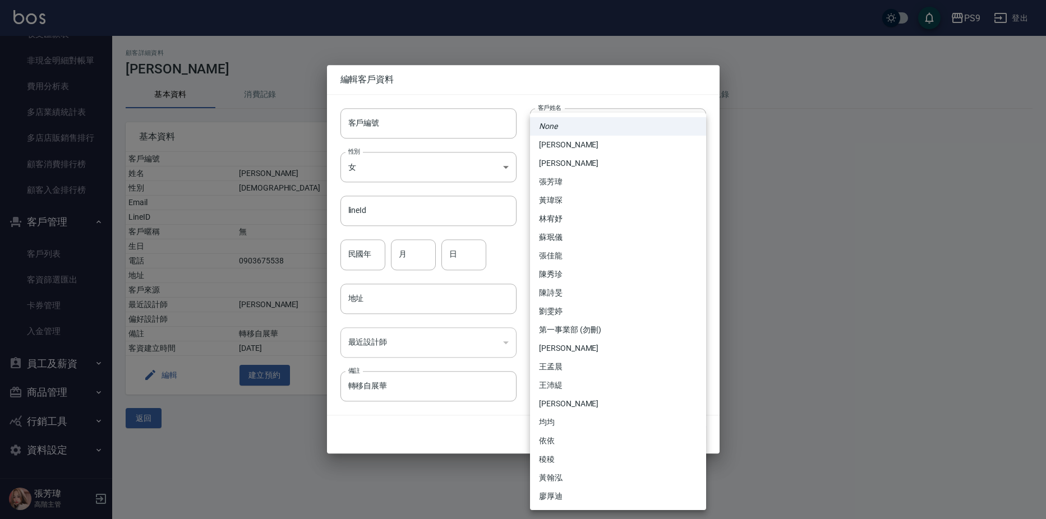
click at [589, 147] on li "[PERSON_NAME]" at bounding box center [618, 145] width 176 height 19
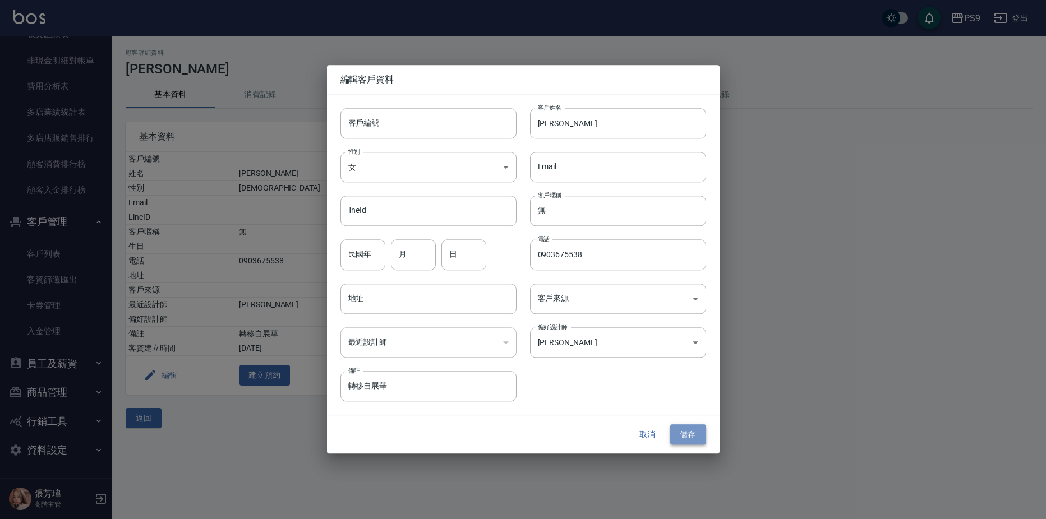
click at [685, 440] on button "儲存" at bounding box center [688, 434] width 36 height 21
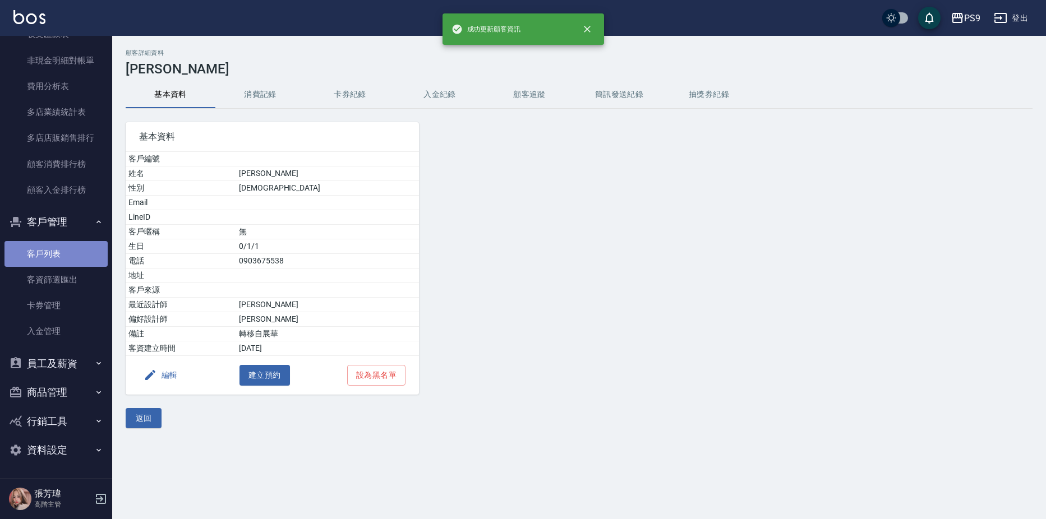
click at [59, 257] on link "客戶列表" at bounding box center [55, 254] width 103 height 26
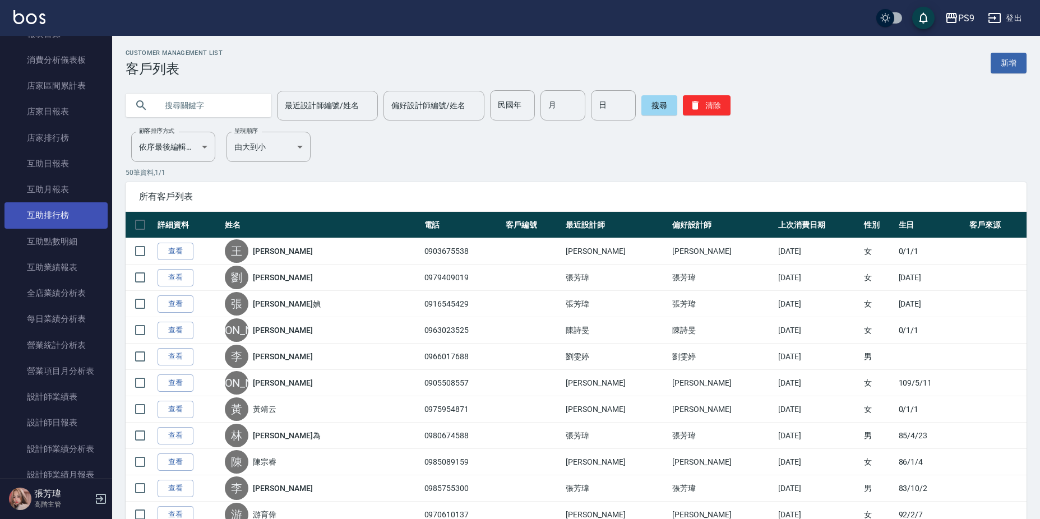
scroll to position [329, 0]
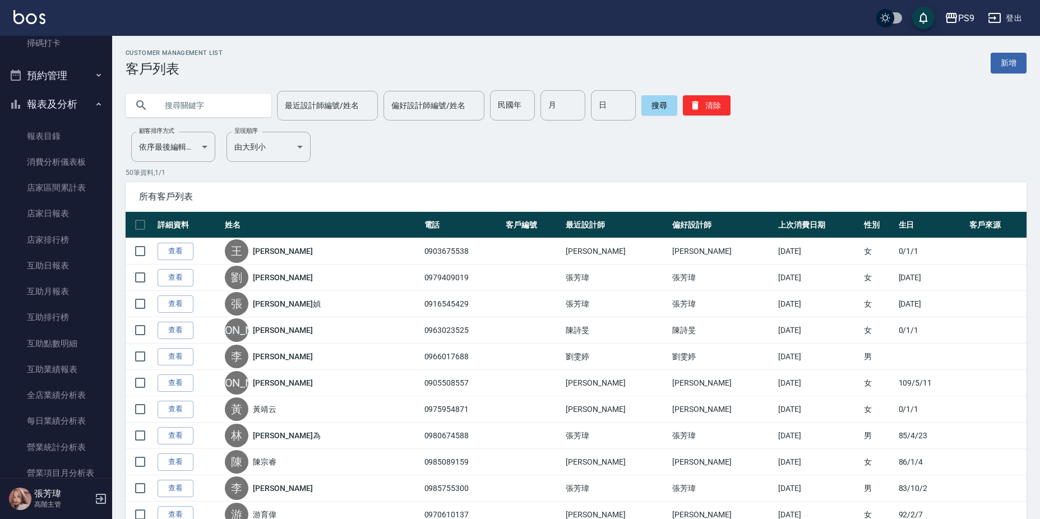
click at [94, 102] on icon "button" at bounding box center [98, 104] width 9 height 9
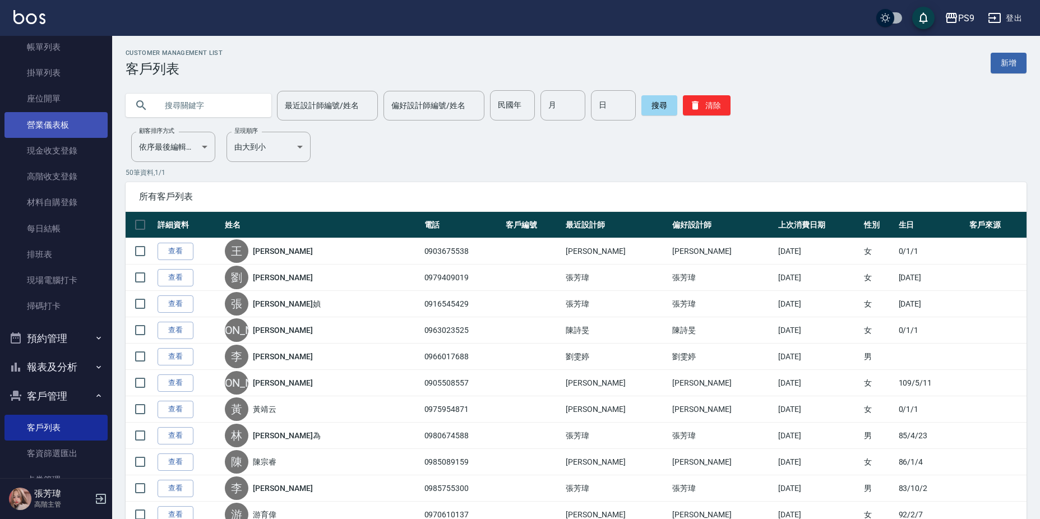
scroll to position [0, 0]
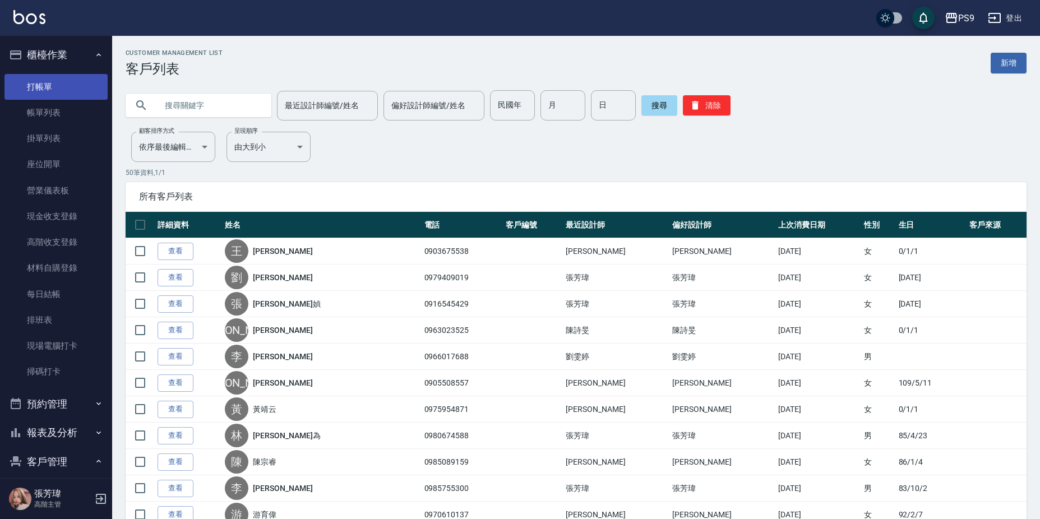
click at [63, 94] on link "打帳單" at bounding box center [55, 87] width 103 height 26
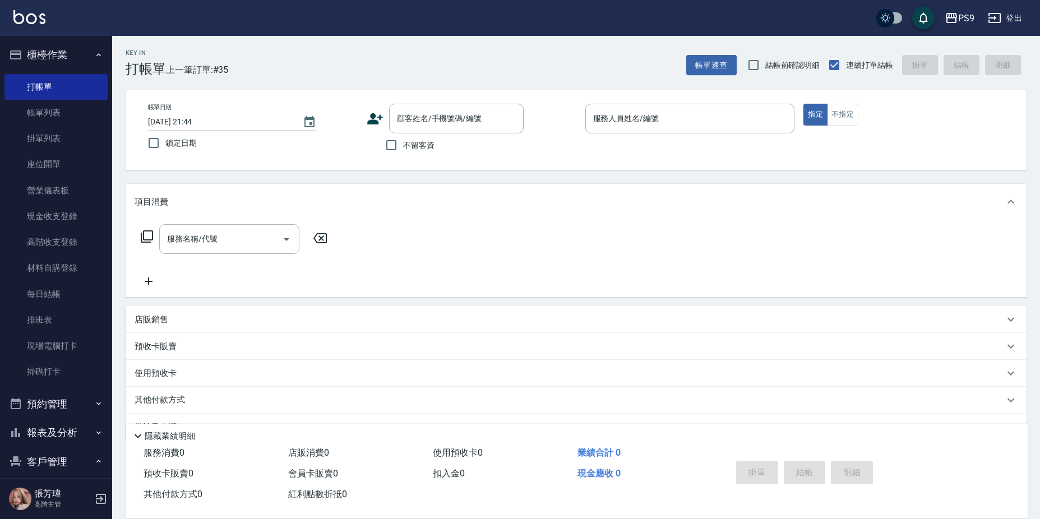
click at [405, 147] on span "不留客資" at bounding box center [418, 146] width 31 height 12
click at [403, 147] on input "不留客資" at bounding box center [392, 145] width 24 height 24
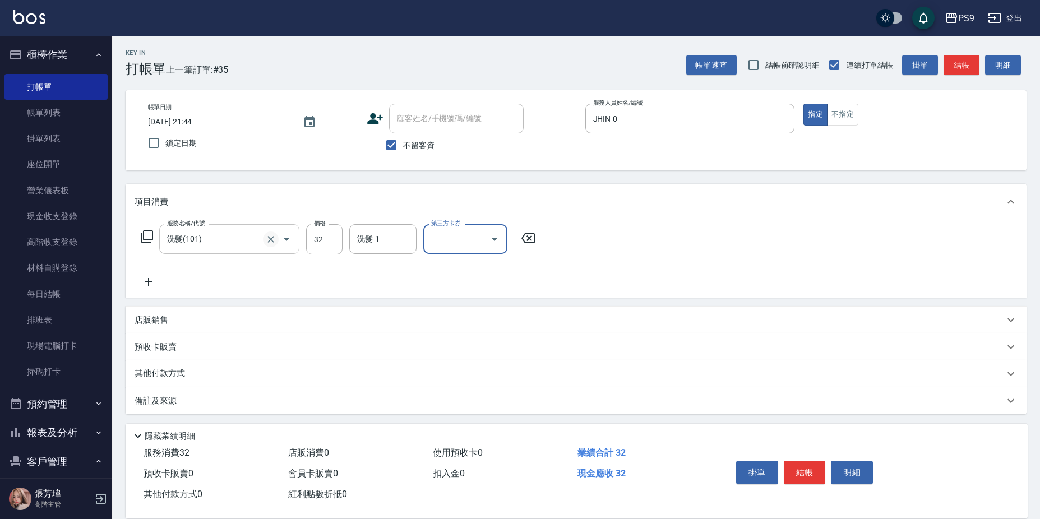
click at [267, 247] on div at bounding box center [278, 239] width 31 height 30
click at [270, 241] on icon "Clear" at bounding box center [270, 239] width 11 height 11
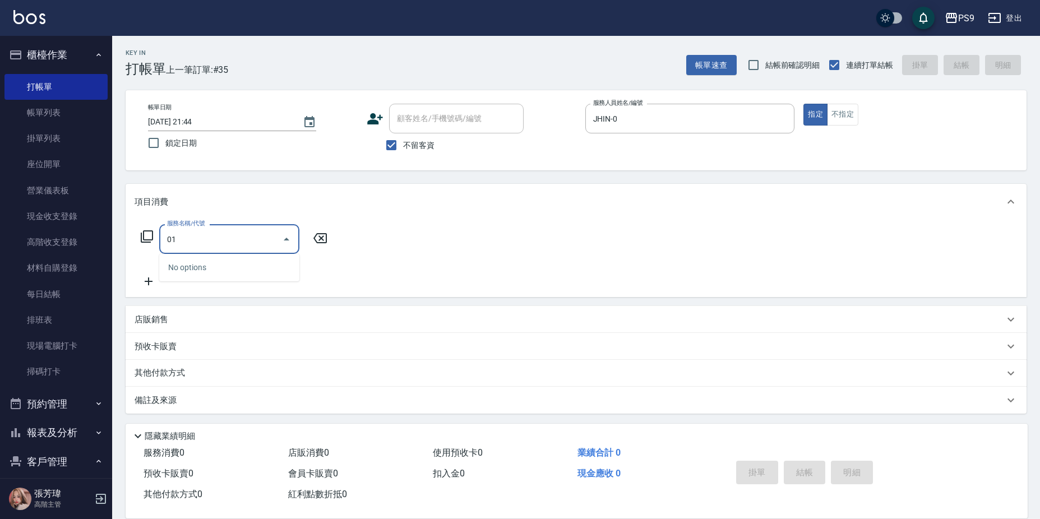
drag, startPoint x: 220, startPoint y: 233, endPoint x: -29, endPoint y: 253, distance: 249.2
click at [0, 253] on html "PS9 登出 櫃檯作業 打帳單 帳單列表 掛單列表 座位開單 營業儀表板 現金收支登錄 高階收支登錄 材料自購登錄 每日結帳 排班表 現場電腦打卡 掃碼打卡 …" at bounding box center [520, 260] width 1040 height 521
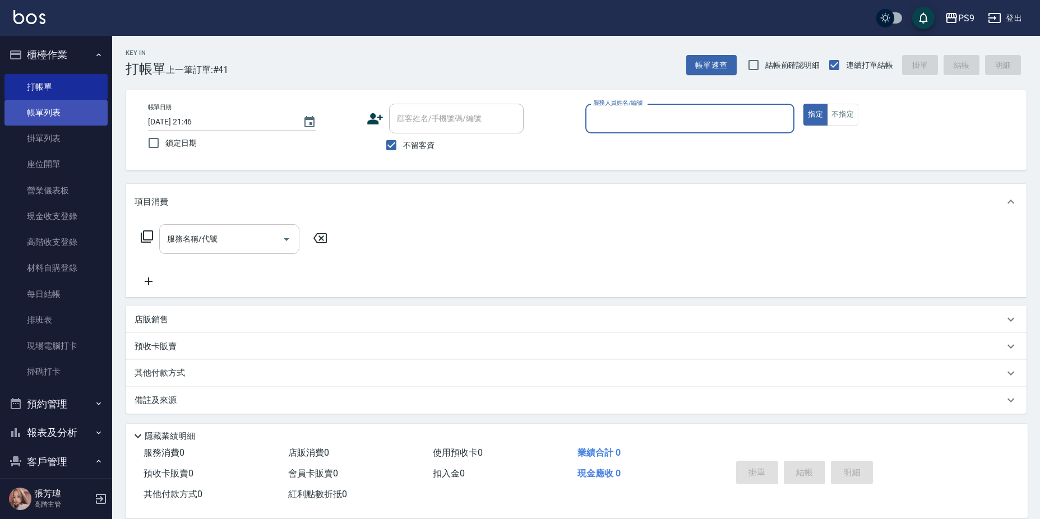
click at [62, 117] on link "帳單列表" at bounding box center [55, 113] width 103 height 26
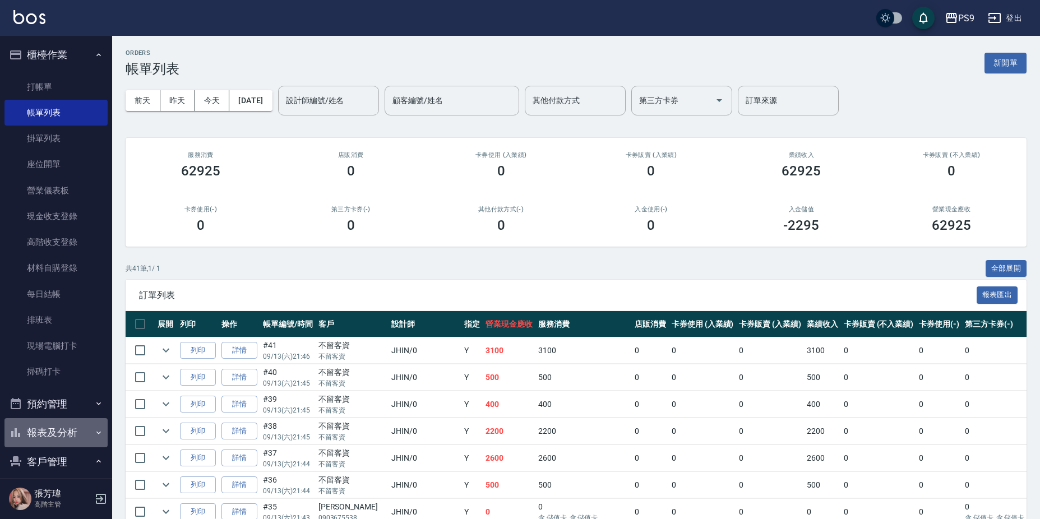
click at [58, 427] on button "報表及分析" at bounding box center [55, 432] width 103 height 29
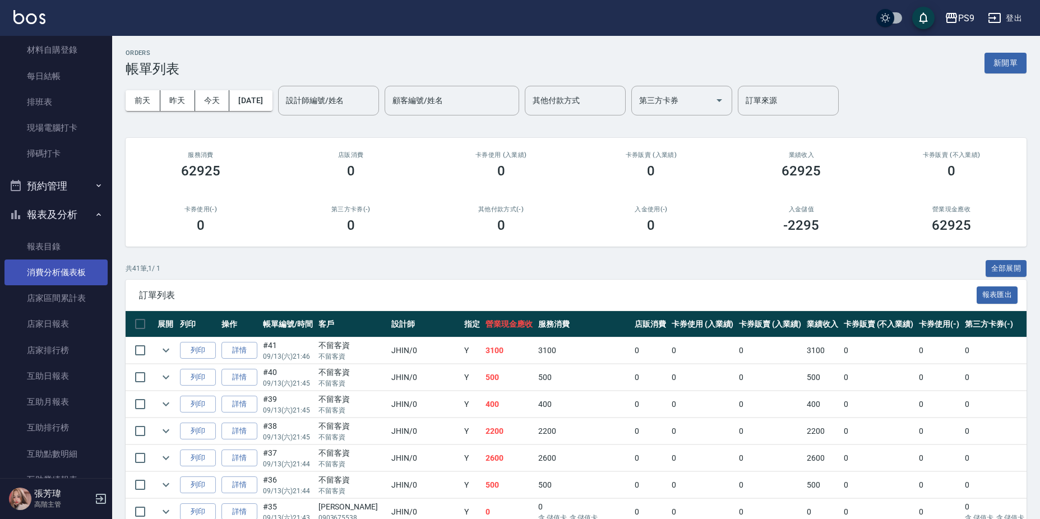
scroll to position [224, 0]
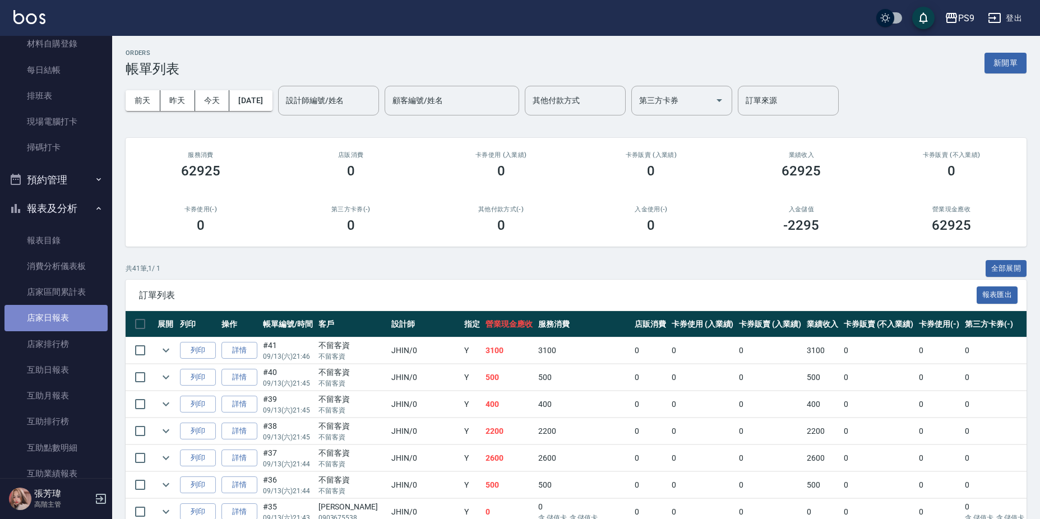
click at [61, 319] on link "店家日報表" at bounding box center [55, 318] width 103 height 26
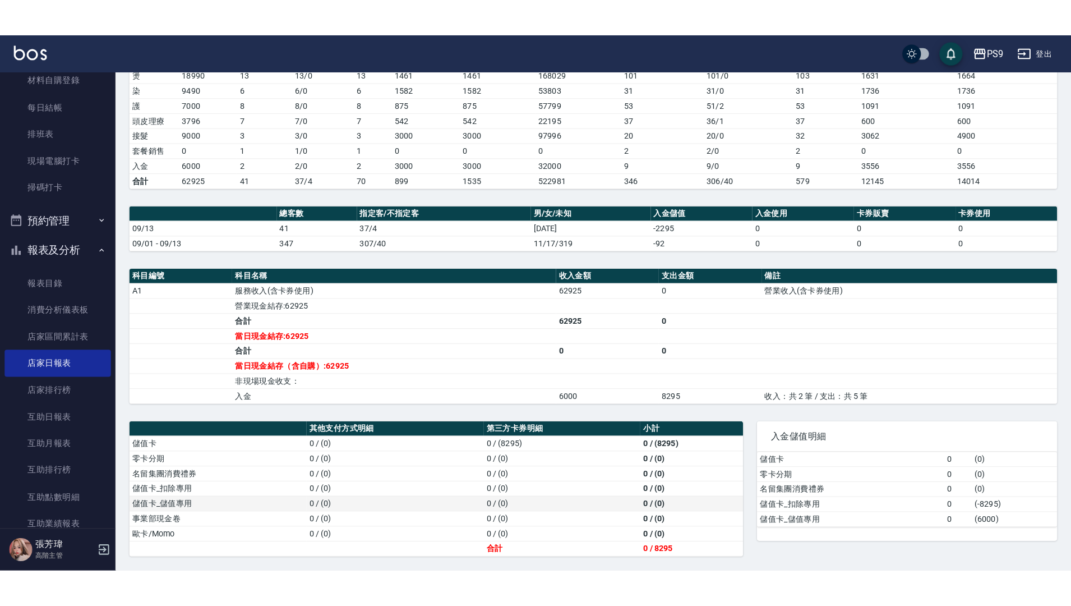
scroll to position [122, 0]
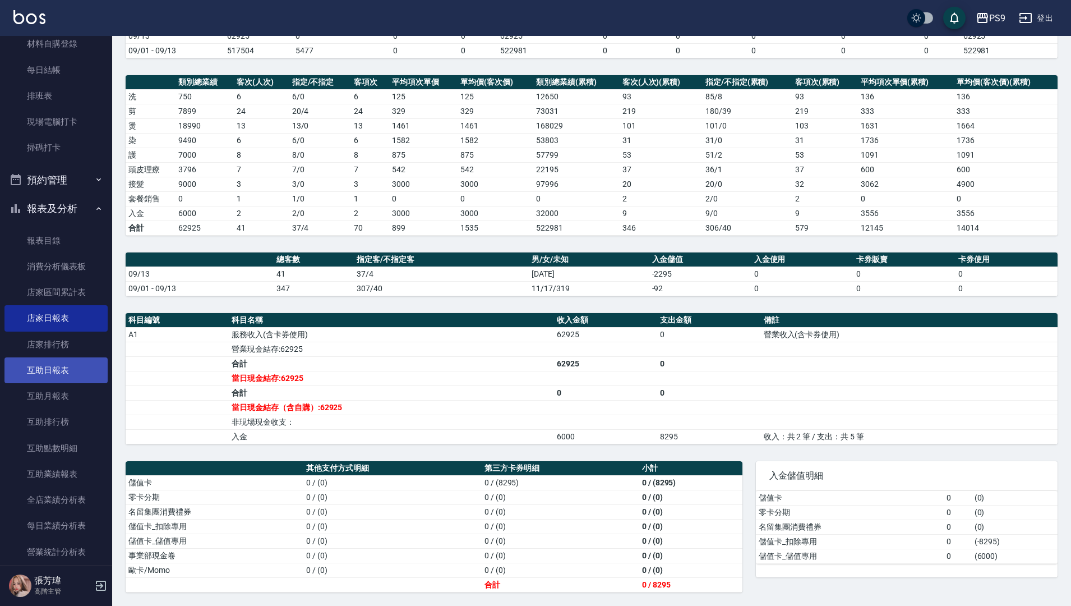
click at [57, 377] on link "互助日報表" at bounding box center [55, 370] width 103 height 26
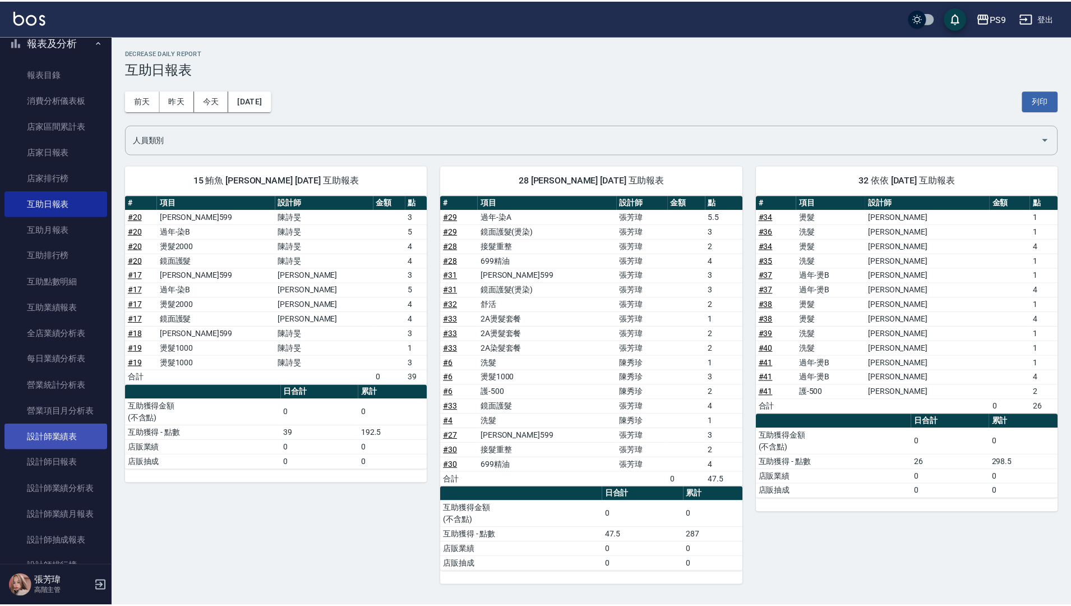
scroll to position [393, 0]
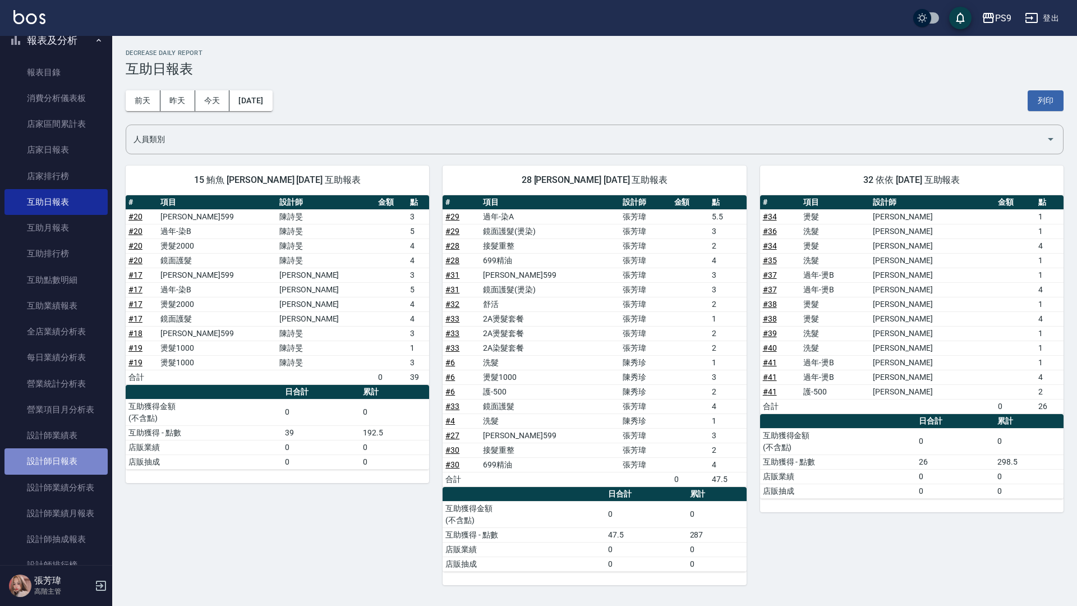
click at [72, 453] on link "設計師日報表" at bounding box center [55, 461] width 103 height 26
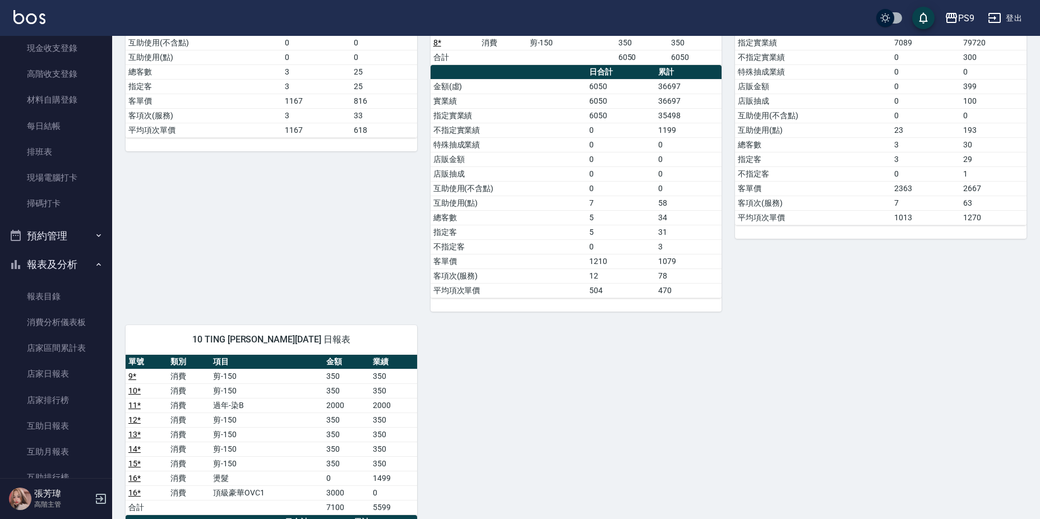
scroll to position [691, 0]
